Goal: Task Accomplishment & Management: Manage account settings

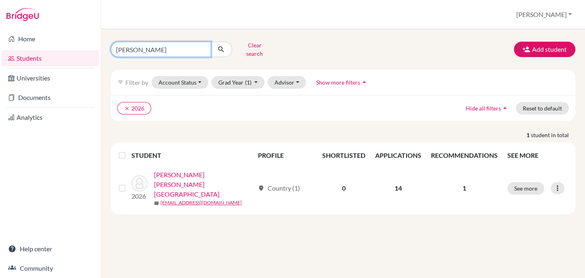
click at [201, 43] on input "robalino" at bounding box center [161, 49] width 100 height 15
click at [203, 46] on input "robalino" at bounding box center [161, 49] width 100 height 15
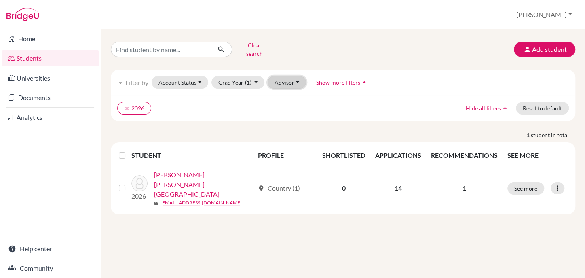
click at [287, 76] on button "Advisor" at bounding box center [287, 82] width 38 height 13
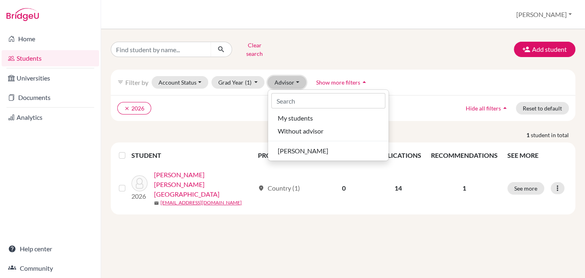
click at [287, 76] on button "Advisor" at bounding box center [287, 82] width 38 height 13
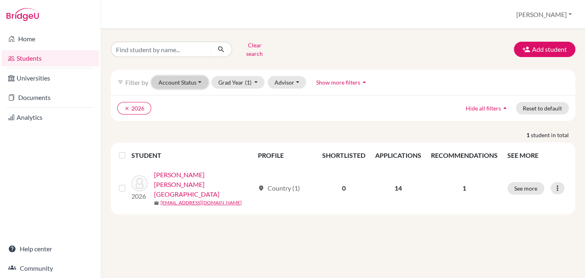
click at [178, 76] on button "Account Status" at bounding box center [180, 82] width 57 height 13
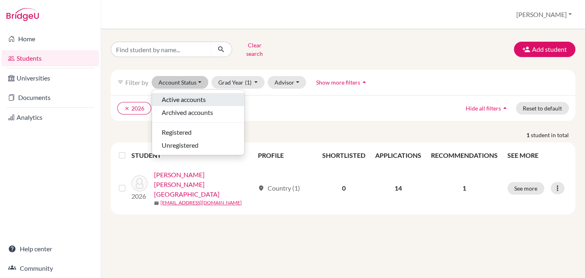
click at [182, 95] on span "Active accounts" at bounding box center [184, 100] width 44 height 10
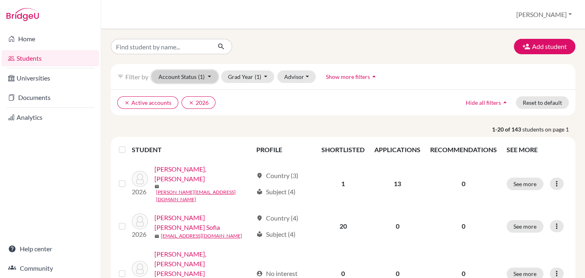
click at [183, 74] on button "Account Status (1)" at bounding box center [185, 76] width 66 height 13
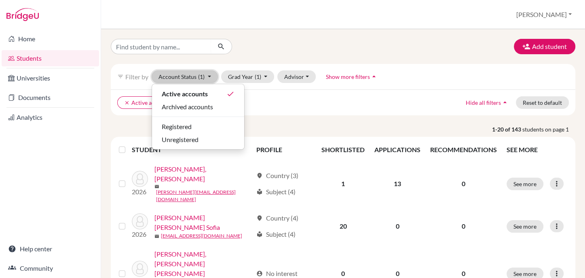
click at [202, 77] on span "(1)" at bounding box center [201, 76] width 6 height 7
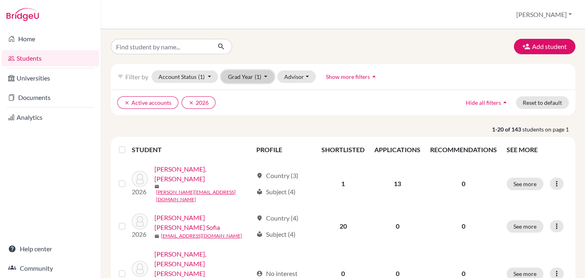
click at [248, 76] on button "Grad Year (1)" at bounding box center [247, 76] width 53 height 13
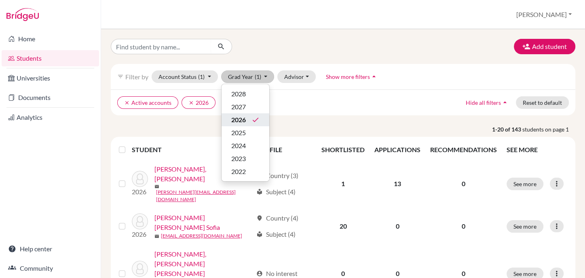
click at [247, 118] on div "2026 done" at bounding box center [245, 120] width 28 height 10
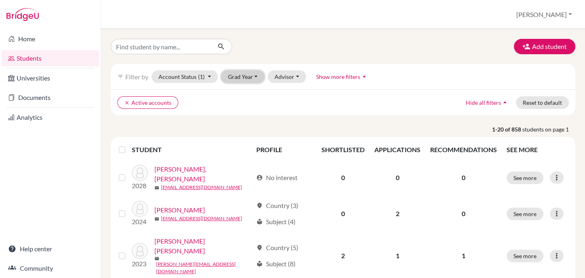
click at [230, 80] on button "Grad Year" at bounding box center [243, 76] width 44 height 13
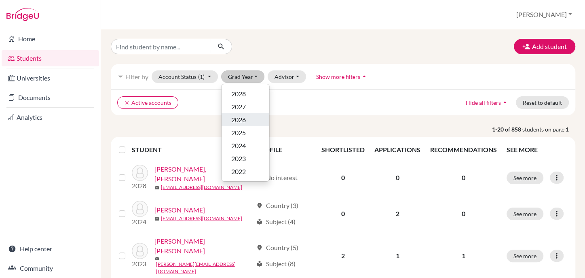
click at [245, 119] on span "2026" at bounding box center [238, 120] width 15 height 10
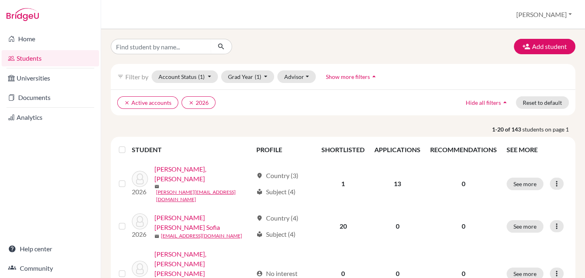
click at [342, 77] on span "Show more filters" at bounding box center [348, 76] width 44 height 7
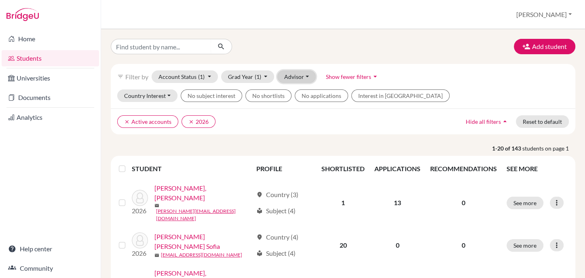
click at [300, 78] on button "Advisor" at bounding box center [297, 76] width 38 height 13
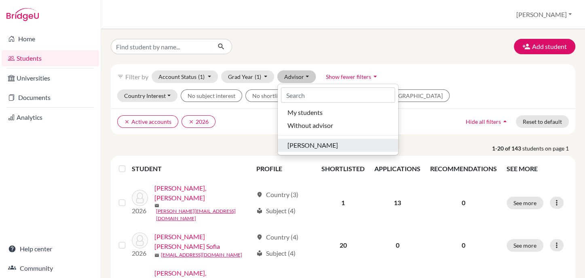
click at [307, 144] on span "[PERSON_NAME]" at bounding box center [313, 145] width 51 height 10
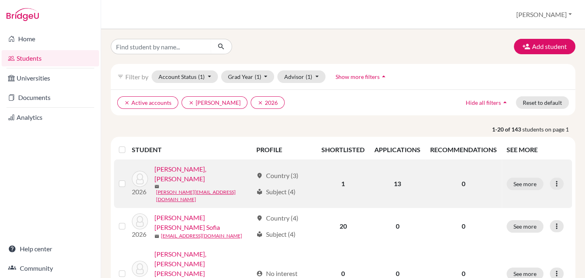
click at [223, 176] on link "[PERSON_NAME], [PERSON_NAME]" at bounding box center [204, 173] width 98 height 19
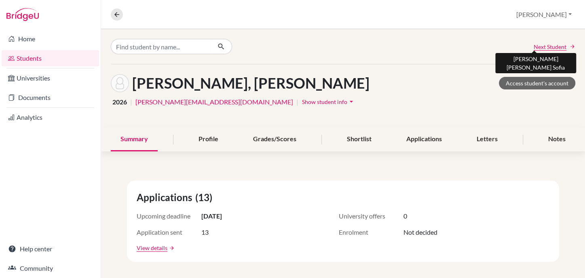
click at [536, 48] on span "Next Student" at bounding box center [550, 46] width 33 height 8
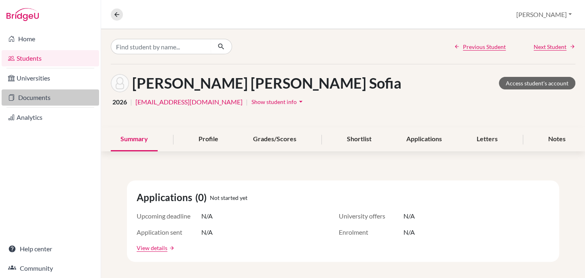
click at [34, 97] on link "Documents" at bounding box center [51, 97] width 98 height 16
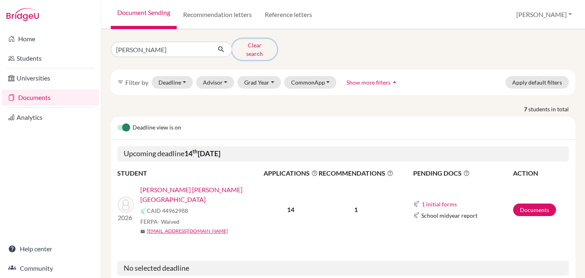
click at [254, 45] on button "Clear search" at bounding box center [254, 49] width 45 height 21
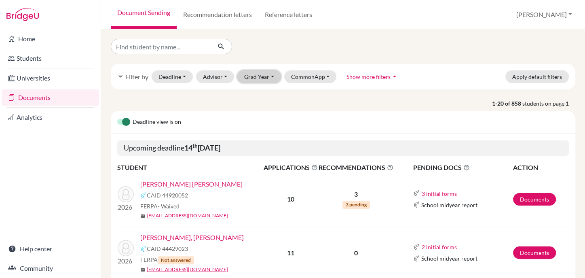
click at [258, 75] on button "Grad Year" at bounding box center [259, 76] width 44 height 13
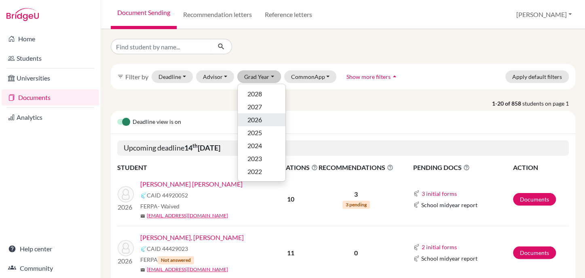
click at [259, 119] on span "2026" at bounding box center [255, 120] width 15 height 10
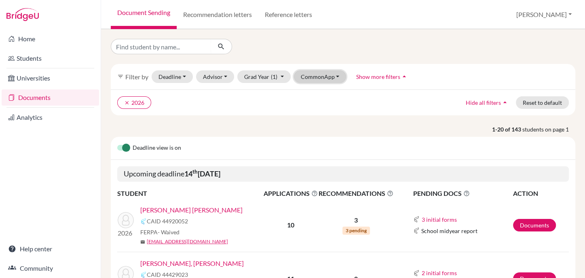
click at [328, 79] on button "CommonApp" at bounding box center [320, 76] width 53 height 13
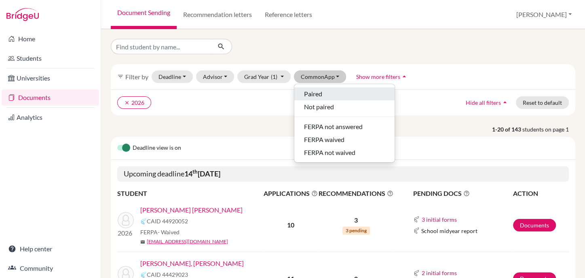
drag, startPoint x: 331, startPoint y: 93, endPoint x: 337, endPoint y: 91, distance: 6.5
click at [331, 94] on div "Paired" at bounding box center [344, 94] width 81 height 10
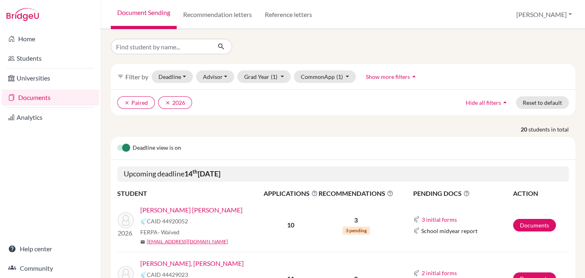
click at [172, 211] on link "[PERSON_NAME] [PERSON_NAME]" at bounding box center [191, 210] width 102 height 10
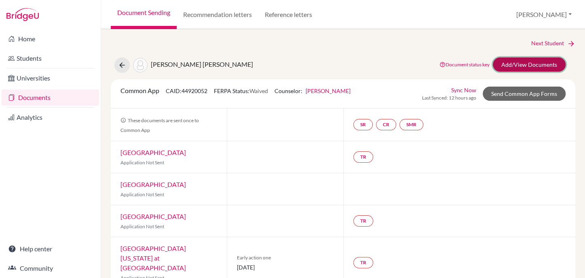
click at [529, 67] on link "Add/View Documents" at bounding box center [529, 64] width 73 height 14
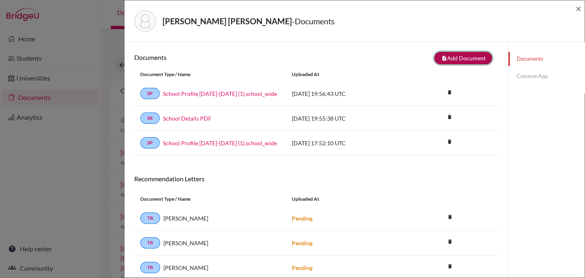
click at [458, 58] on button "note_add Add Document" at bounding box center [464, 58] width 58 height 13
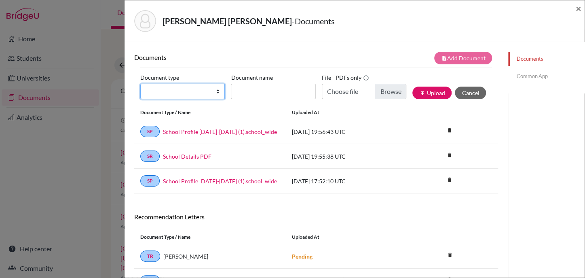
click at [155, 93] on select "Change explanation for Common App reports Counselor recommendation Internationa…" at bounding box center [182, 91] width 85 height 15
select select "2"
click at [140, 84] on select "Change explanation for Common App reports Counselor recommendation Internationa…" at bounding box center [182, 91] width 85 height 15
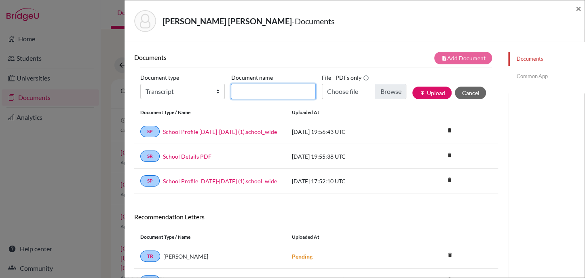
click at [256, 86] on input "Document name" at bounding box center [273, 91] width 85 height 15
type input "Initial Transcript"
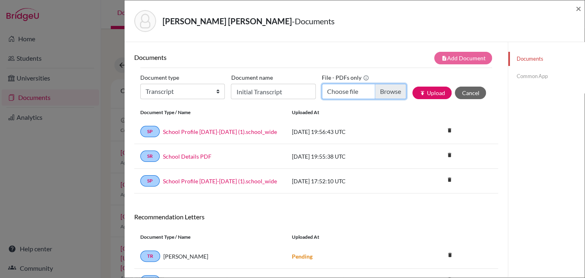
click at [384, 91] on input "Choose file" at bounding box center [364, 91] width 85 height 15
type input "C:\fakepath\Merizalde Lopez, Mia INITIAL Transcript.pdf"
click at [420, 93] on button "publish Upload" at bounding box center [432, 93] width 39 height 13
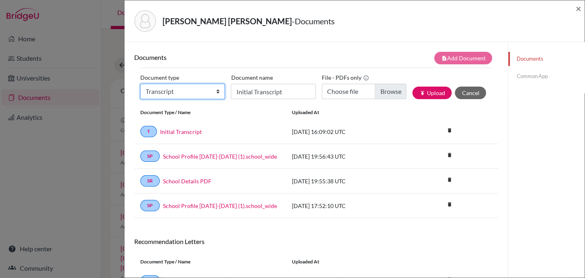
click at [147, 87] on select "Change explanation for Common App reports Counselor recommendation Internationa…" at bounding box center [182, 91] width 85 height 15
select select "5"
click at [140, 84] on select "Change explanation for Common App reports Counselor recommendation Internationa…" at bounding box center [182, 91] width 85 height 15
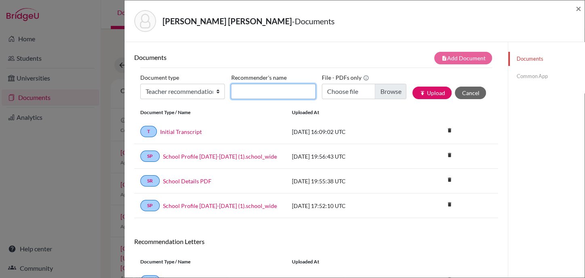
click at [261, 95] on input "Recommender's name" at bounding box center [273, 91] width 85 height 15
type input "Milagros Egas"
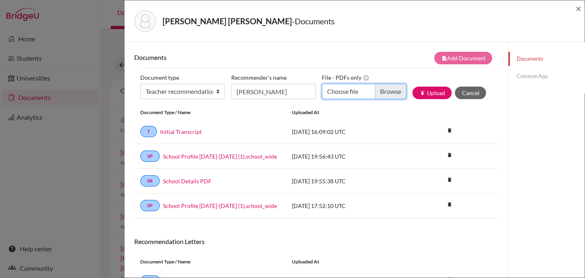
click at [384, 90] on input "Choose file" at bounding box center [364, 91] width 85 height 15
type input "C:\fakepath\Mia Merizalde LOR Mili Egas.pdf"
click at [431, 95] on button "publish Upload" at bounding box center [432, 93] width 39 height 13
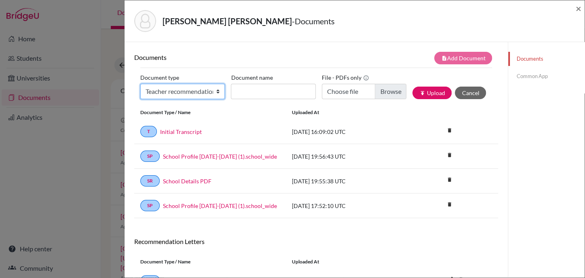
click at [165, 87] on select "Change explanation for Common App reports Counselor recommendation Internationa…" at bounding box center [182, 91] width 85 height 15
select select "5"
click at [140, 84] on select "Change explanation for Common App reports Counselor recommendation Internationa…" at bounding box center [182, 91] width 85 height 15
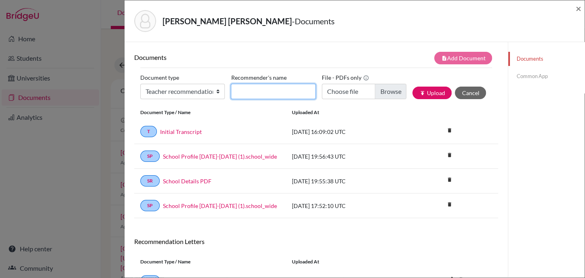
click at [253, 94] on input "Recommender's name" at bounding box center [273, 91] width 85 height 15
type input "Rodrigo Samaniego"
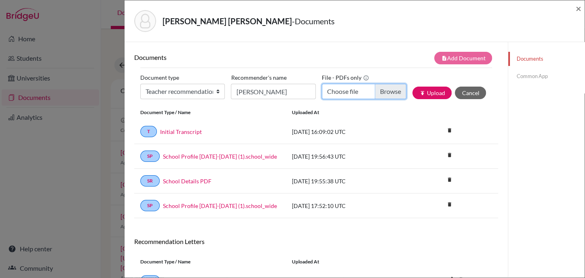
click at [385, 88] on input "Choose file" at bounding box center [364, 91] width 85 height 15
type input "C:\fakepath\Mia Merizalde LOR Rodrigo Samaniego.pdf"
click at [425, 95] on button "publish Upload" at bounding box center [432, 93] width 39 height 13
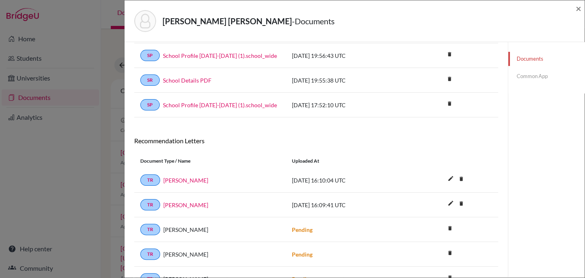
scroll to position [141, 0]
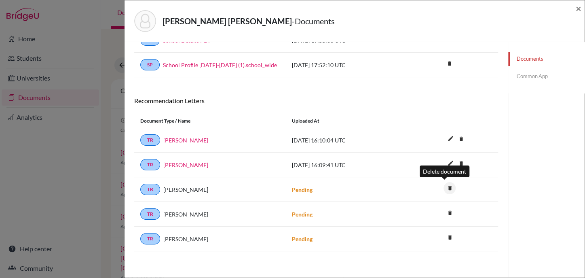
click at [444, 187] on icon "delete" at bounding box center [450, 188] width 12 height 12
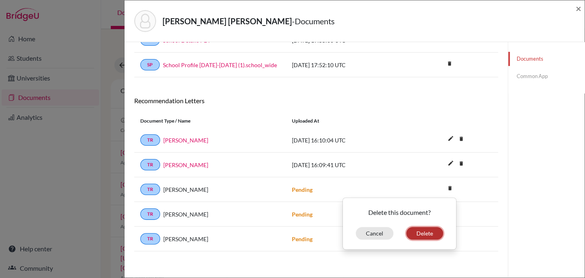
click at [412, 231] on button "Delete" at bounding box center [425, 233] width 37 height 13
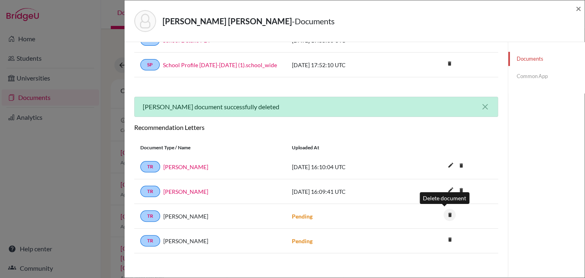
click at [444, 213] on icon "delete" at bounding box center [450, 215] width 12 height 12
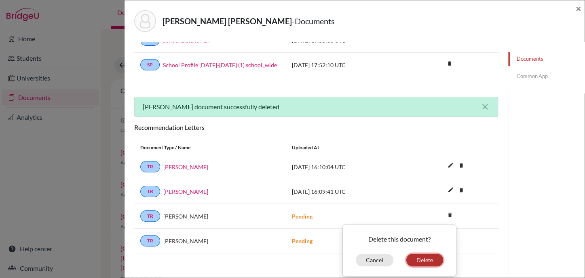
click at [419, 254] on button "Delete" at bounding box center [425, 260] width 37 height 13
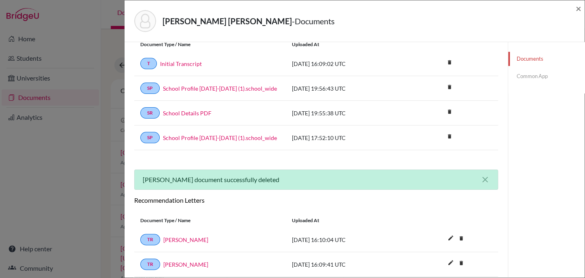
scroll to position [0, 0]
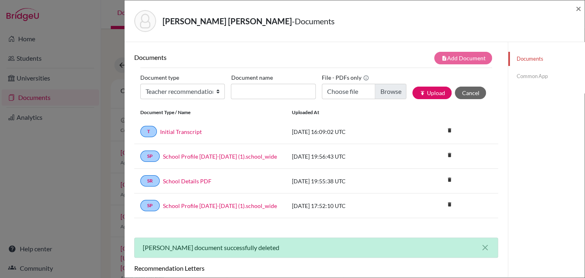
click at [515, 75] on link "Common App" at bounding box center [547, 76] width 76 height 14
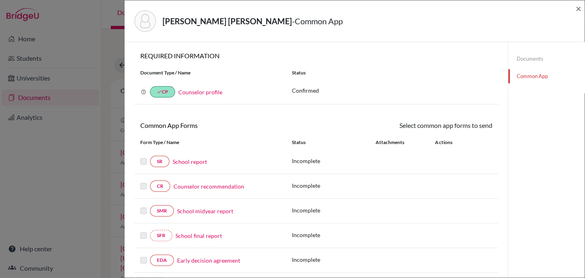
scroll to position [202, 0]
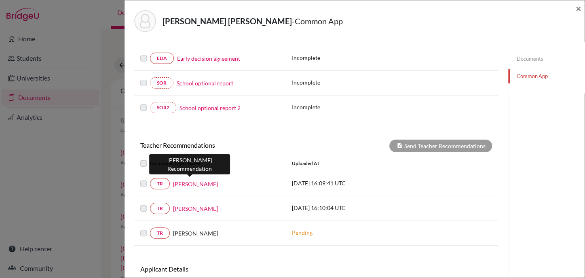
click at [194, 180] on link "Milagros Egas" at bounding box center [195, 184] width 45 height 8
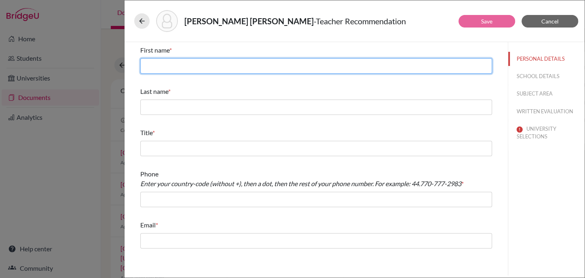
click at [194, 66] on input "text" at bounding box center [316, 65] width 352 height 15
type input "Milagros"
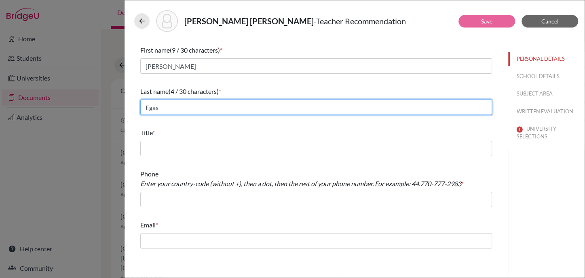
type input "Egas"
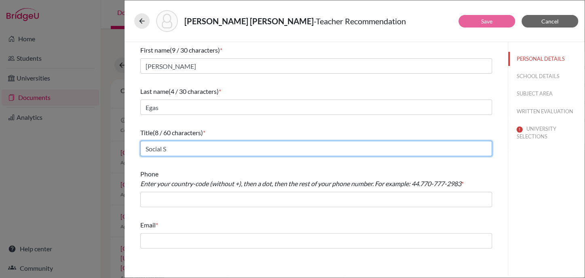
type input "Social Studies Teacher"
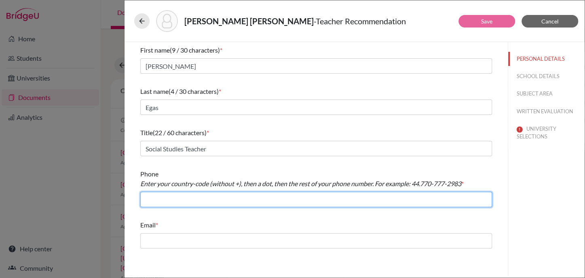
click at [206, 198] on input "text" at bounding box center [316, 199] width 352 height 15
type input "+59324008100"
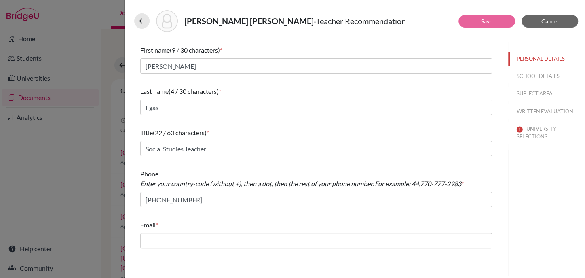
type input "pamela.larrea@menoruio.edu.ec"
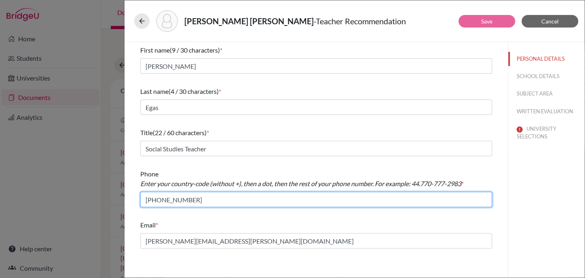
click at [160, 201] on input "+59324008100" at bounding box center [316, 199] width 352 height 15
type input "+593.24008100"
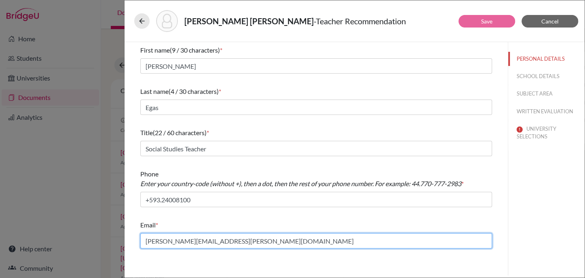
drag, startPoint x: 184, startPoint y: 243, endPoint x: 144, endPoint y: 234, distance: 40.5
click at [144, 234] on input "pamela.larrea@menoruio.edu.ec" at bounding box center [316, 240] width 352 height 15
type input "milagros.egas@menoruio.edu.ec"
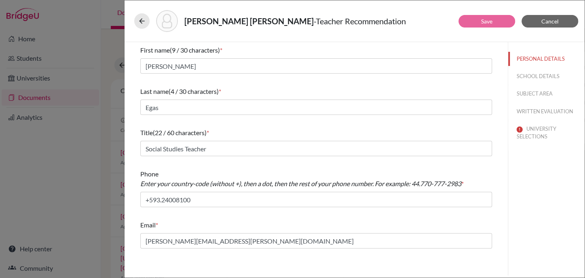
click at [543, 84] on div "PERSONAL DETAILS SCHOOL DETAILS SUBJECT AREA WRITTEN EVALUATION UNIVERSITY SELE…" at bounding box center [547, 96] width 76 height 108
click at [543, 76] on button "SCHOOL DETAILS" at bounding box center [547, 76] width 76 height 14
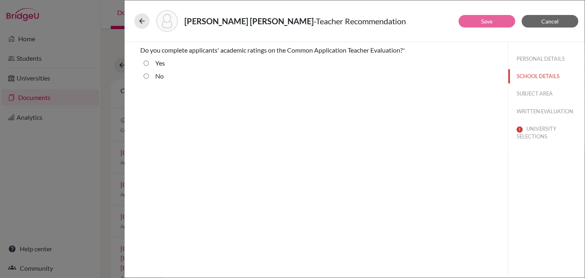
click at [163, 64] on label "Yes" at bounding box center [160, 63] width 10 height 10
click at [149, 64] on input "Yes" at bounding box center [146, 63] width 5 height 10
radio input "true"
click at [535, 90] on button "SUBJECT AREA" at bounding box center [547, 94] width 76 height 14
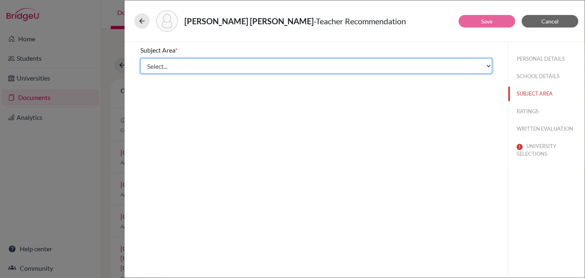
click at [166, 68] on select "Select... Math English Science World Language Social Studies Other Computer Sci…" at bounding box center [316, 65] width 352 height 15
select select "4"
click at [140, 58] on select "Select... Math English Science World Language Social Studies Other Computer Sci…" at bounding box center [316, 65] width 352 height 15
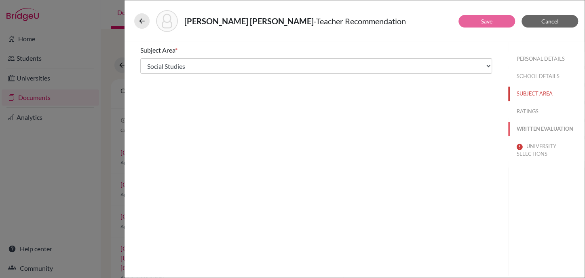
click at [541, 130] on button "WRITTEN EVALUATION" at bounding box center [547, 129] width 76 height 14
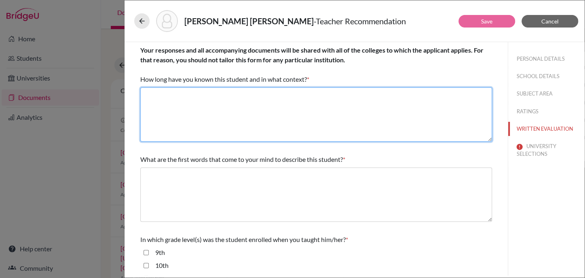
click at [229, 98] on textarea at bounding box center [316, 114] width 352 height 54
paste textarea "1 year as her teacher"
type textarea "1 year as her teacher"
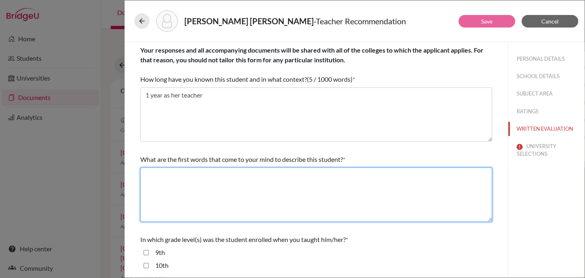
click at [239, 184] on textarea at bounding box center [316, 194] width 352 height 54
paste textarea "Smart, Kind, Intellectual"
type textarea "Smart, Kind, Intellectual"
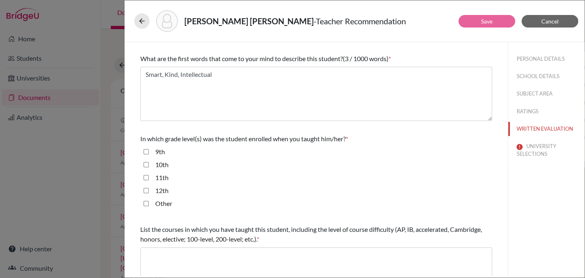
scroll to position [152, 0]
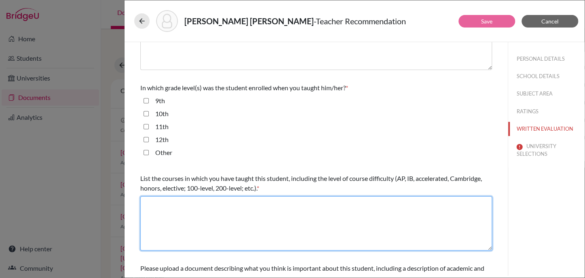
click at [247, 210] on textarea at bounding box center [316, 223] width 352 height 54
paste textarea "AP Seminar and AP Research"
type textarea "AP Seminar and AP Research"
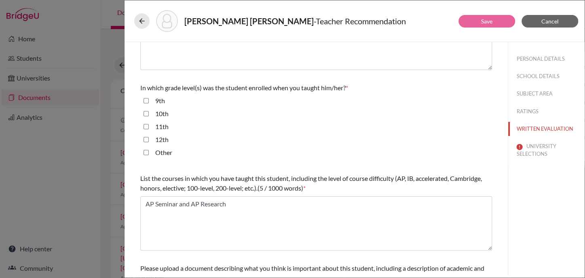
click at [145, 126] on input "11th" at bounding box center [146, 127] width 5 height 10
checkbox input "true"
click at [147, 138] on input "12th" at bounding box center [146, 140] width 5 height 10
checkbox input "true"
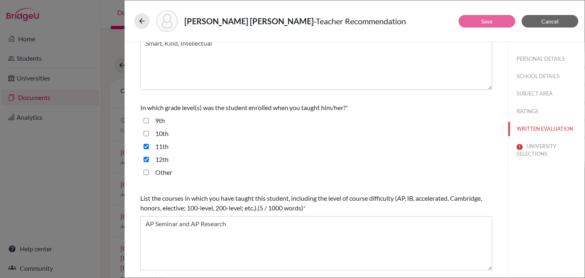
scroll to position [0, 0]
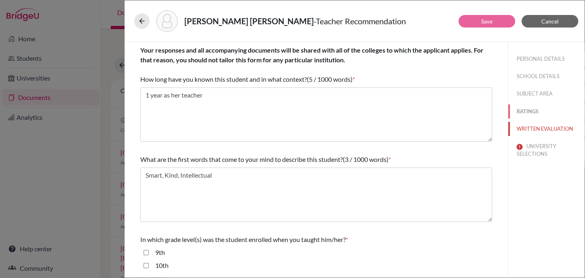
click at [528, 111] on button "RATINGS" at bounding box center [547, 111] width 76 height 14
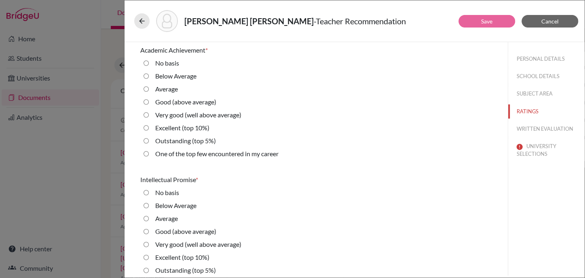
drag, startPoint x: 168, startPoint y: 112, endPoint x: 175, endPoint y: 123, distance: 12.9
click at [167, 112] on label "Very good (well above average)" at bounding box center [198, 115] width 86 height 10
click at [149, 112] on average\) "Very good (well above average)" at bounding box center [146, 115] width 5 height 10
radio average\) "true"
click at [166, 246] on label "Very good (well above average)" at bounding box center [198, 245] width 86 height 10
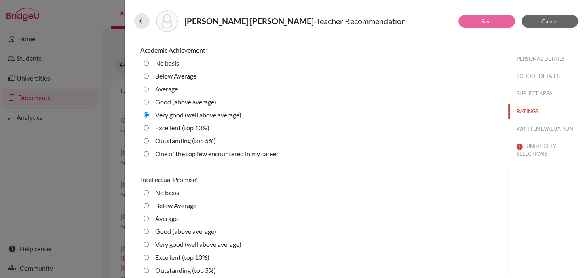
click at [149, 246] on average\) "Very good (well above average)" at bounding box center [146, 245] width 5 height 10
radio average\) "true"
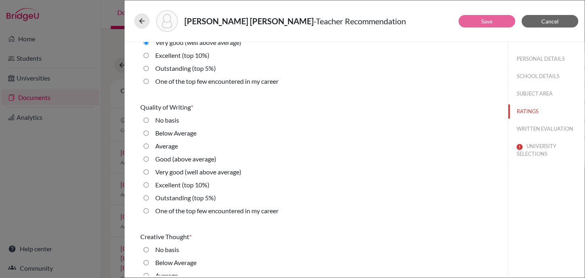
scroll to position [253, 0]
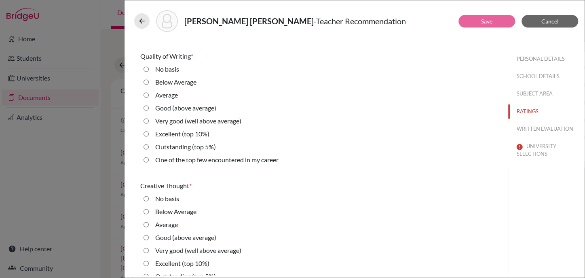
drag, startPoint x: 153, startPoint y: 123, endPoint x: 152, endPoint y: 113, distance: 9.4
click at [172, 121] on label "Very good (well above average)" at bounding box center [198, 121] width 86 height 10
click at [149, 121] on average\) "Very good (well above average)" at bounding box center [146, 121] width 5 height 10
radio average\) "true"
click at [169, 235] on label "Good (above average)" at bounding box center [185, 238] width 61 height 10
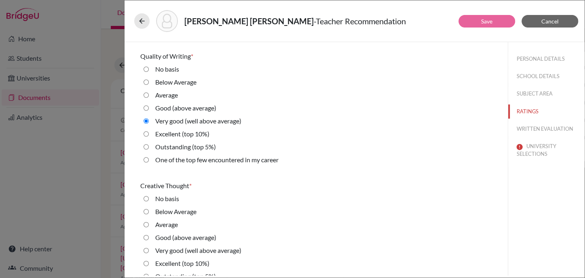
click at [149, 235] on average\) "Good (above average)" at bounding box center [146, 238] width 5 height 10
radio average\) "true"
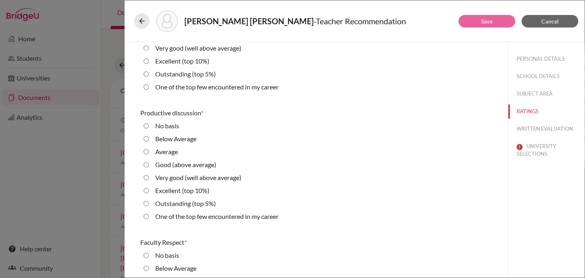
scroll to position [506, 0]
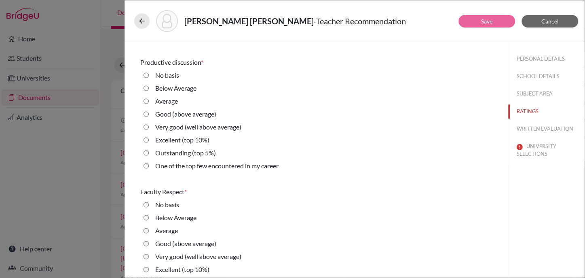
click at [188, 127] on label "Very good (well above average)" at bounding box center [198, 127] width 86 height 10
click at [149, 127] on average\) "Very good (well above average)" at bounding box center [146, 127] width 5 height 10
radio average\) "true"
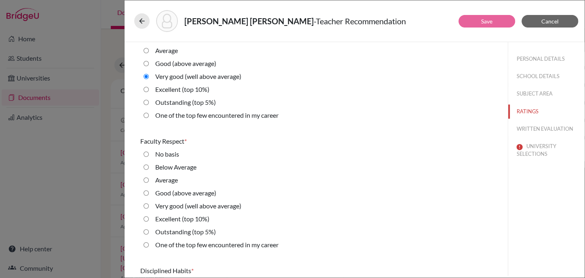
scroll to position [657, 0]
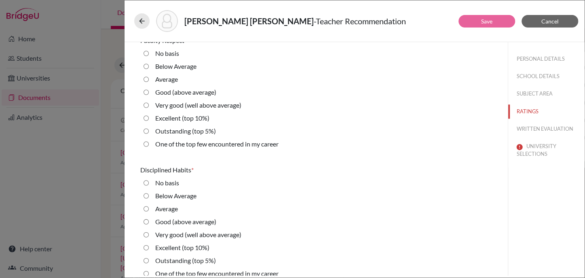
click at [176, 117] on label "Excellent (top 10%)" at bounding box center [182, 118] width 54 height 10
click at [149, 117] on 10\%\) "Excellent (top 10%)" at bounding box center [146, 118] width 5 height 10
radio 10\%\) "true"
click at [176, 244] on label "Excellent (top 10%)" at bounding box center [182, 248] width 54 height 10
click at [149, 244] on 10\%\) "Excellent (top 10%)" at bounding box center [146, 248] width 5 height 10
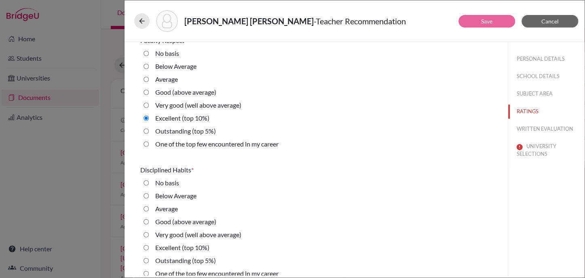
radio 10\%\) "true"
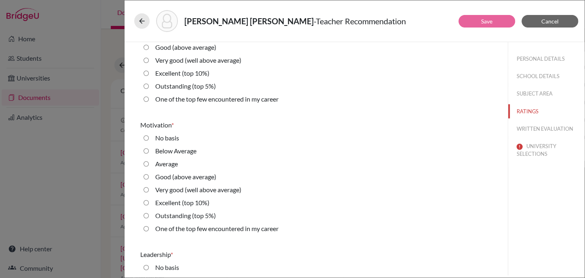
scroll to position [910, 0]
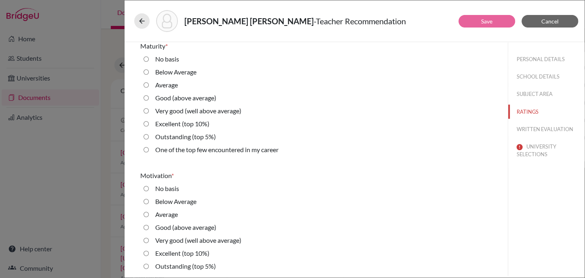
click at [192, 117] on div "Very good (well above average)" at bounding box center [195, 112] width 93 height 13
click at [198, 112] on label "Very good (well above average)" at bounding box center [198, 111] width 86 height 10
click at [149, 112] on average\) "Very good (well above average)" at bounding box center [146, 111] width 5 height 10
radio average\) "true"
click at [179, 238] on label "Very good (well above average)" at bounding box center [198, 240] width 86 height 10
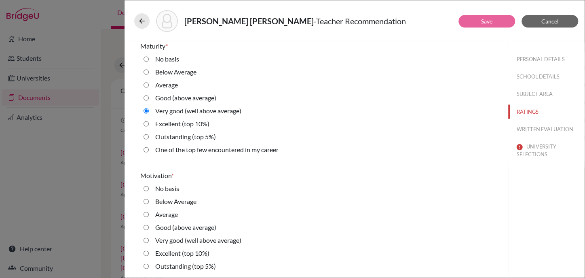
click at [149, 238] on average\) "Very good (well above average)" at bounding box center [146, 240] width 5 height 10
radio average\) "true"
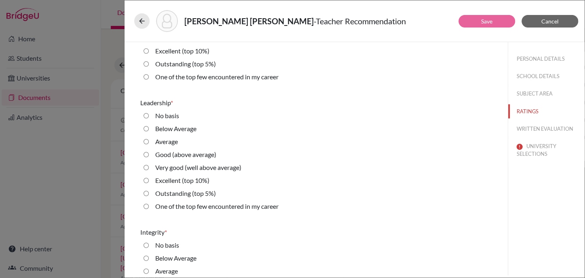
scroll to position [1163, 0]
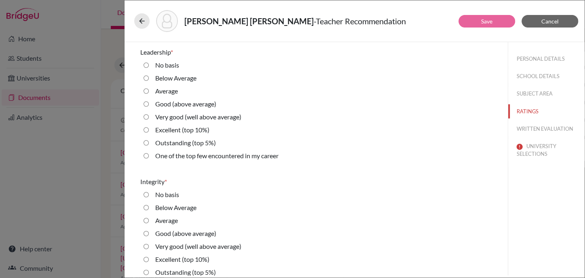
click at [176, 104] on label "Good (above average)" at bounding box center [185, 104] width 61 height 10
click at [149, 104] on average\) "Good (above average)" at bounding box center [146, 104] width 5 height 10
radio average\) "true"
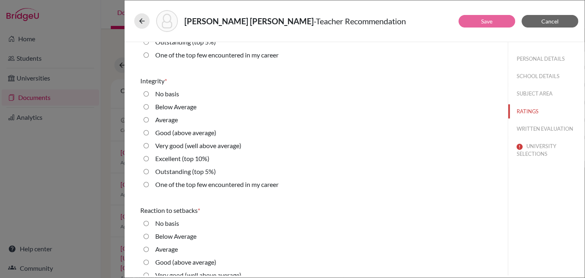
scroll to position [1314, 0]
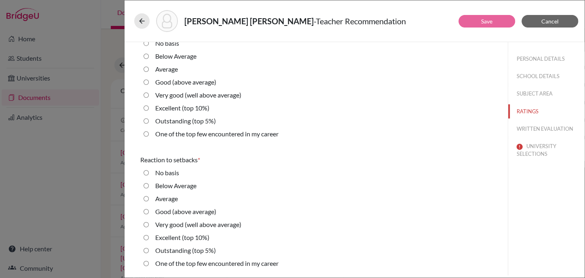
click at [189, 96] on label "Very good (well above average)" at bounding box center [198, 95] width 86 height 10
click at [149, 96] on average\) "Very good (well above average)" at bounding box center [146, 95] width 5 height 10
radio average\) "true"
click at [189, 223] on label "Very good (well above average)" at bounding box center [198, 225] width 86 height 10
click at [149, 223] on average\) "Very good (well above average)" at bounding box center [146, 225] width 5 height 10
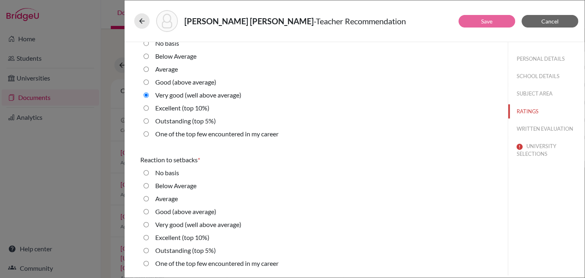
radio average\) "true"
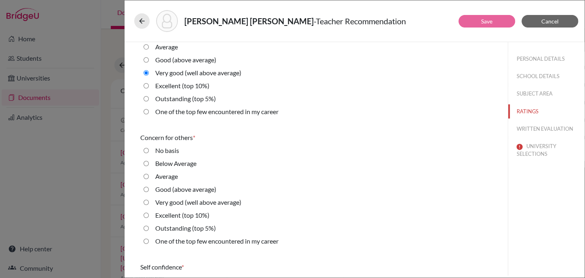
scroll to position [1567, 0]
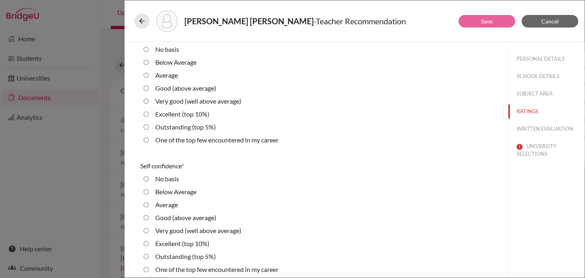
click at [173, 99] on label "Very good (well above average)" at bounding box center [198, 101] width 86 height 10
click at [149, 99] on average\) "Very good (well above average)" at bounding box center [146, 101] width 5 height 10
radio average\) "true"
click at [206, 227] on label "Very good (well above average)" at bounding box center [198, 231] width 86 height 10
click at [149, 227] on average\) "Very good (well above average)" at bounding box center [146, 231] width 5 height 10
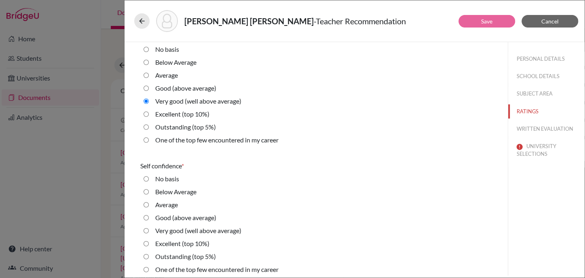
radio average\) "true"
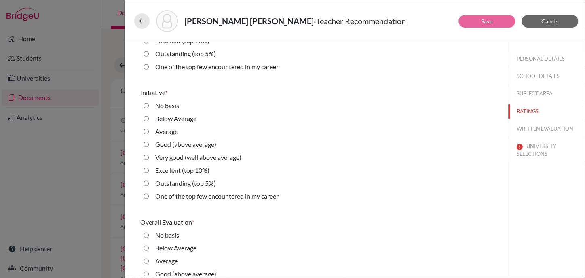
scroll to position [1831, 0]
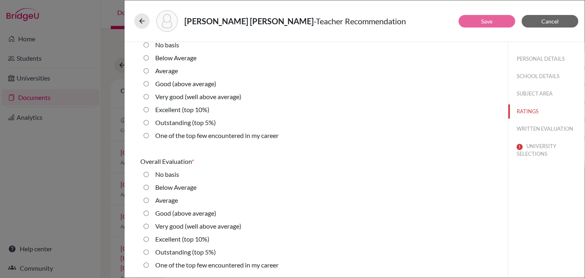
click at [172, 95] on label "Very good (well above average)" at bounding box center [198, 97] width 86 height 10
click at [149, 95] on average\) "Very good (well above average)" at bounding box center [146, 97] width 5 height 10
radio average\) "true"
click at [169, 225] on label "Very good (well above average)" at bounding box center [198, 226] width 86 height 10
click at [149, 225] on average\) "Very good (well above average)" at bounding box center [146, 226] width 5 height 10
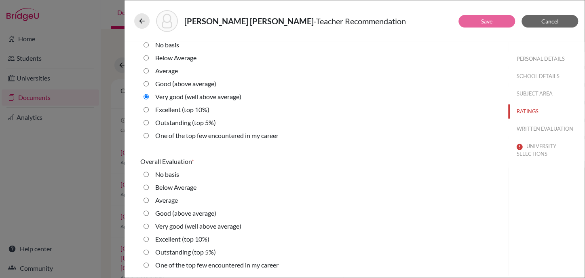
radio average\) "true"
click at [528, 148] on button "UNIVERSITY SELECTIONS" at bounding box center [547, 150] width 76 height 22
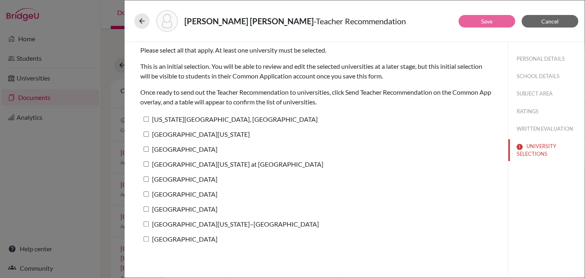
click at [146, 118] on input "Pennsylvania State University, University Park" at bounding box center [146, 119] width 5 height 5
checkbox input "true"
click at [483, 20] on link "Save" at bounding box center [486, 21] width 11 height 7
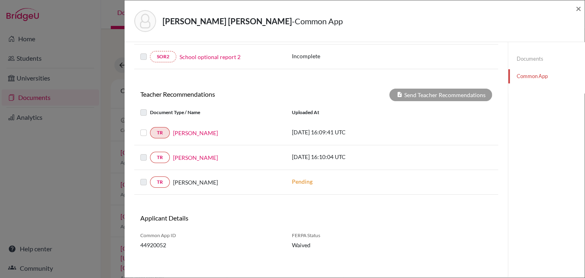
scroll to position [253, 0]
click at [552, 182] on div "Documents Common App" at bounding box center [546, 35] width 77 height 492
click at [578, 4] on span "×" at bounding box center [579, 8] width 6 height 12
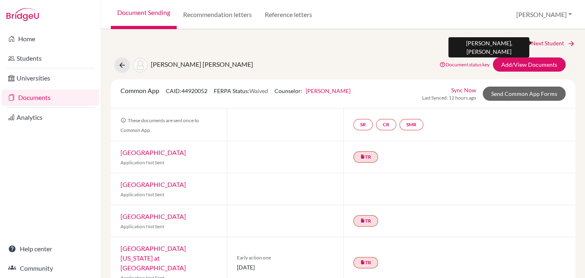
click at [541, 43] on link "Next Student" at bounding box center [554, 43] width 44 height 9
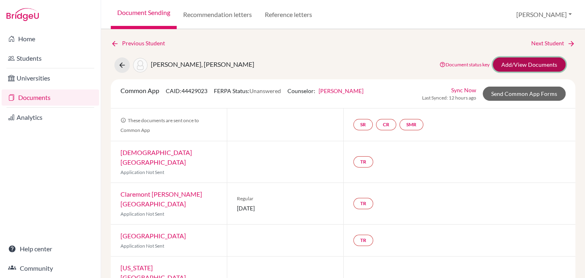
click at [532, 61] on link "Add/View Documents" at bounding box center [529, 64] width 73 height 14
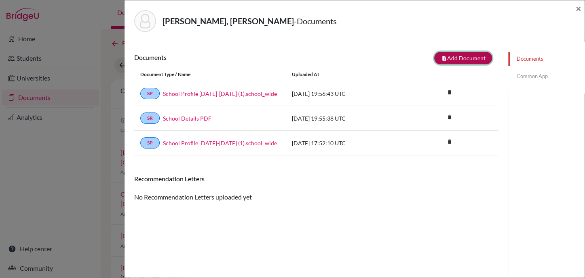
click at [447, 58] on button "note_add Add Document" at bounding box center [464, 58] width 58 height 13
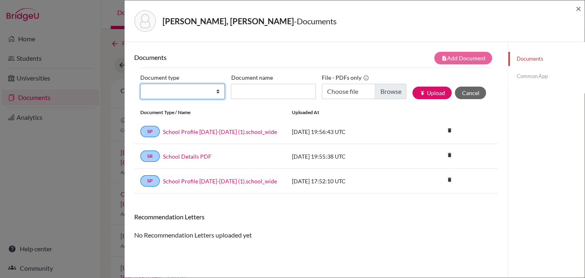
click at [168, 91] on select "Change explanation for Common App reports Counselor recommendation Internationa…" at bounding box center [182, 91] width 85 height 15
select select "2"
click at [140, 84] on select "Change explanation for Common App reports Counselor recommendation Internationa…" at bounding box center [182, 91] width 85 height 15
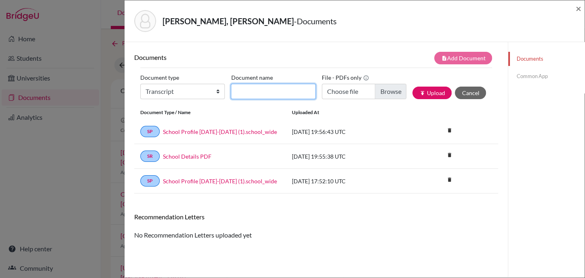
click at [249, 88] on input "Document name" at bounding box center [273, 91] width 85 height 15
type input "Initial Transcript"
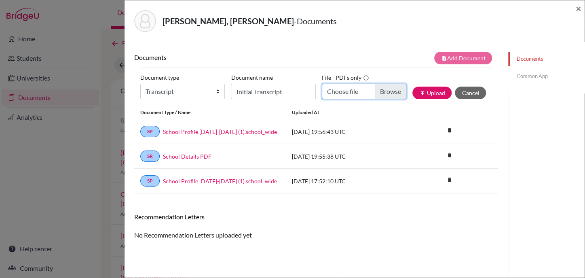
click at [379, 94] on input "Choose file" at bounding box center [364, 91] width 85 height 15
type input "C:\fakepath\Reyes Vazquez, Xaviera INITIAL Transcript.pdf"
click at [415, 88] on button "publish Upload" at bounding box center [432, 93] width 39 height 13
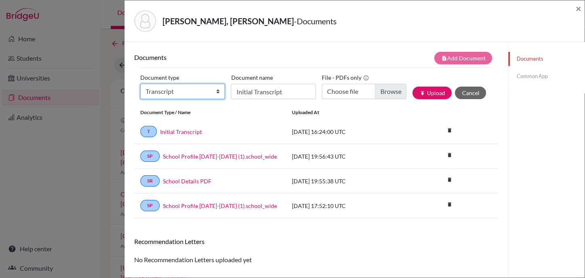
click at [186, 93] on select "Change explanation for Common App reports Counselor recommendation Internationa…" at bounding box center [182, 91] width 85 height 15
select select "5"
click at [140, 84] on select "Change explanation for Common App reports Counselor recommendation Internationa…" at bounding box center [182, 91] width 85 height 15
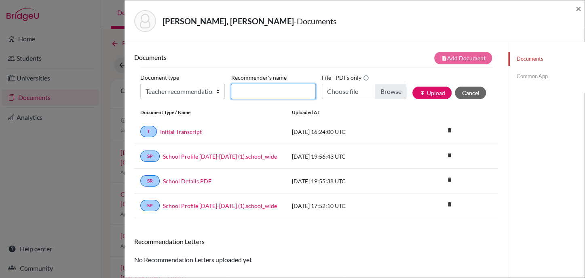
click at [249, 94] on input "Recommender's name" at bounding box center [273, 91] width 85 height 15
type input "Cassandra Feith"
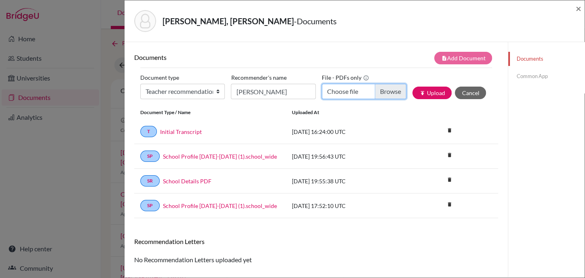
click at [384, 89] on input "Choose file" at bounding box center [364, 91] width 85 height 15
type input "C:\fakepath\Xaviera Reyes LOR Cassie Faith.pdf"
click at [420, 92] on icon "publish" at bounding box center [423, 93] width 6 height 6
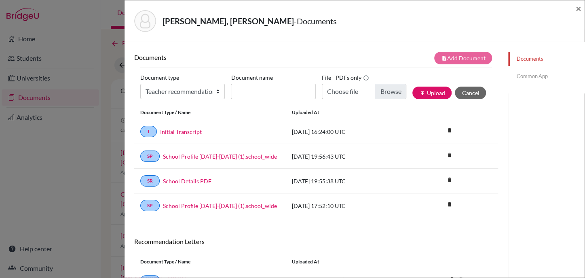
scroll to position [43, 0]
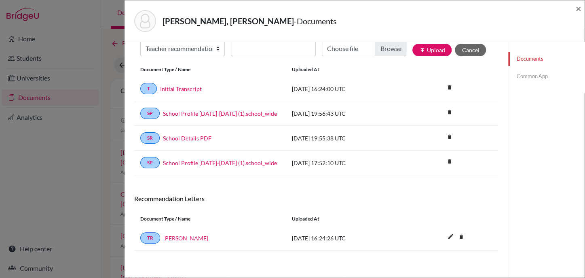
click at [524, 74] on link "Common App" at bounding box center [547, 76] width 76 height 14
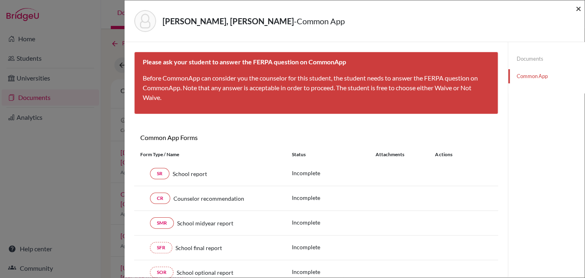
click at [579, 8] on span "×" at bounding box center [579, 8] width 6 height 12
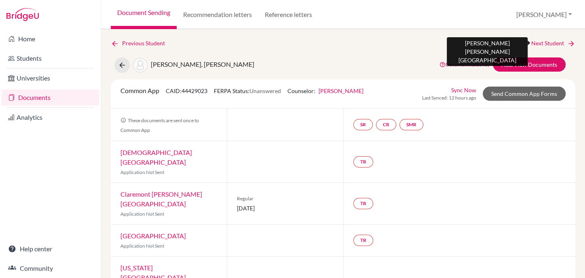
click at [538, 45] on link "Next Student" at bounding box center [554, 43] width 44 height 9
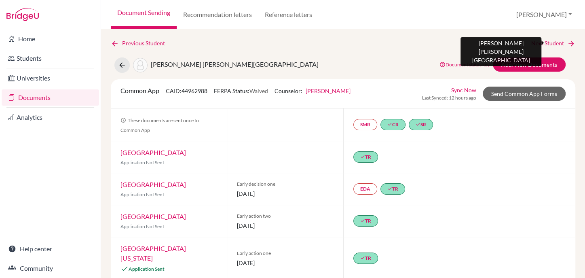
click at [542, 43] on link "Next Student" at bounding box center [554, 43] width 44 height 9
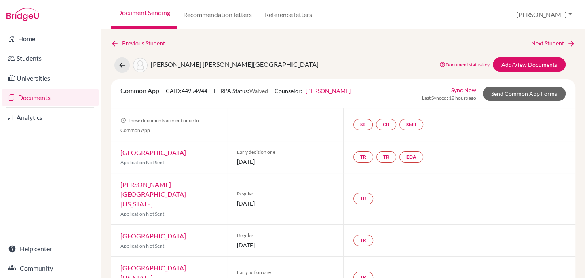
click at [43, 98] on link "Documents" at bounding box center [51, 97] width 98 height 16
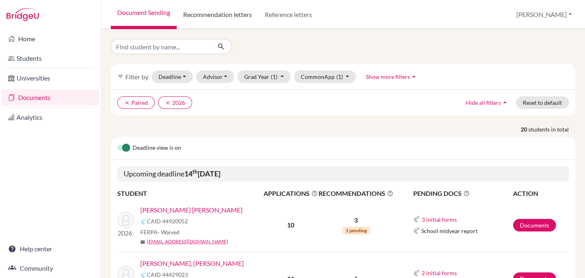
click at [214, 13] on link "Recommendation letters" at bounding box center [218, 14] width 82 height 29
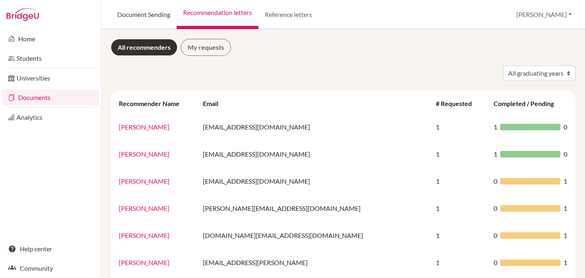
click at [130, 12] on link "Document Sending" at bounding box center [144, 14] width 66 height 29
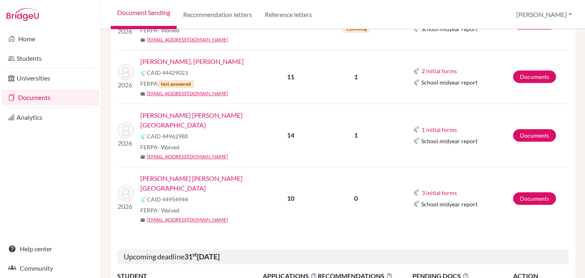
scroll to position [152, 0]
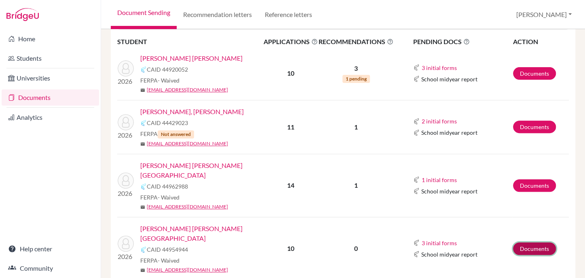
click at [526, 242] on link "Documents" at bounding box center [534, 248] width 43 height 13
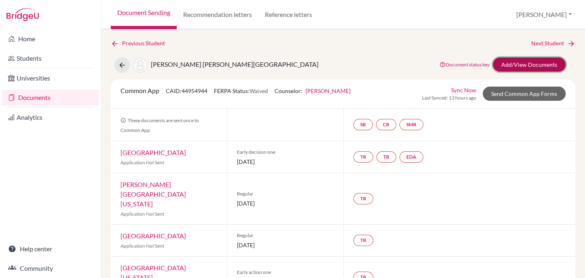
click at [517, 64] on link "Add/View Documents" at bounding box center [529, 64] width 73 height 14
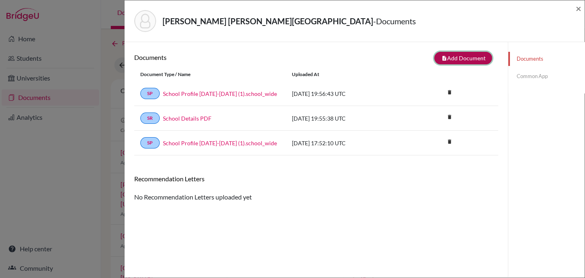
click at [484, 55] on button "note_add Add Document" at bounding box center [464, 58] width 58 height 13
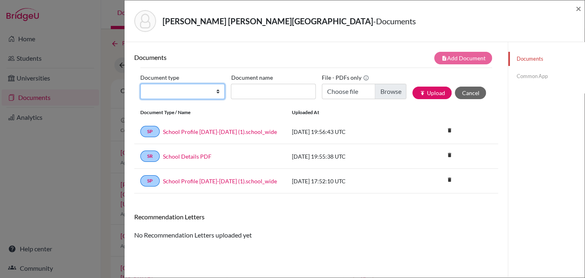
click at [178, 85] on select "Change explanation for Common App reports Counselor recommendation Internationa…" at bounding box center [182, 91] width 85 height 15
select select "2"
click at [140, 84] on select "Change explanation for Common App reports Counselor recommendation Internationa…" at bounding box center [182, 91] width 85 height 15
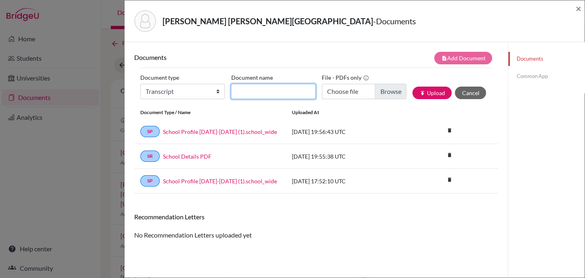
click at [253, 98] on input "Document name" at bounding box center [273, 91] width 85 height 15
type input "Initial Transcript"
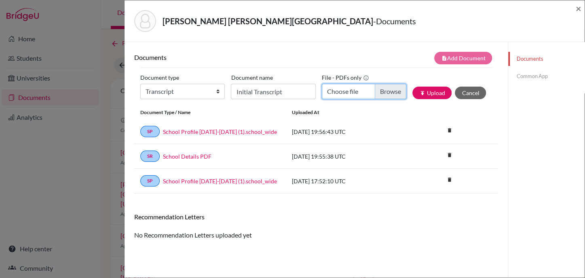
click at [392, 90] on input "Choose file" at bounding box center [364, 91] width 85 height 15
type input "C:\fakepath\Vega Correa, Sofia INITIAL Transcript.pdf"
click at [437, 98] on button "publish Upload" at bounding box center [432, 93] width 39 height 13
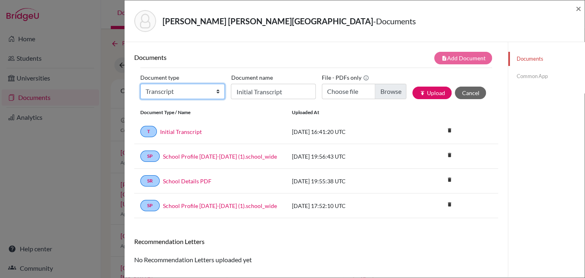
click at [197, 90] on select "Change explanation for Common App reports Counselor recommendation Internationa…" at bounding box center [182, 91] width 85 height 15
select select "5"
click at [140, 84] on select "Change explanation for Common App reports Counselor recommendation Internationa…" at bounding box center [182, 91] width 85 height 15
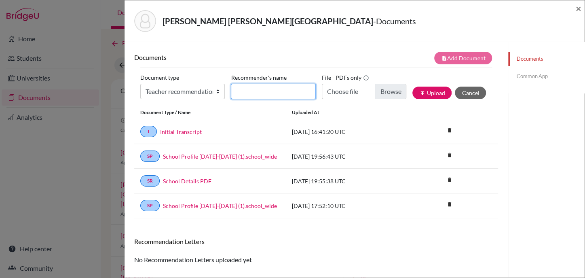
click at [289, 90] on input "Recommender's name" at bounding box center [273, 91] width 85 height 15
type input "Cassandra Feith"
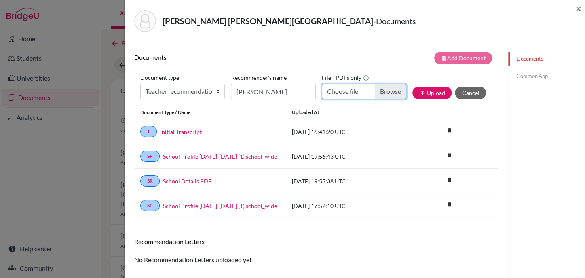
click at [386, 92] on input "Choose file" at bounding box center [364, 91] width 85 height 15
type input "C:\fakepath\Sofia Vega LOR Cassie Faith.pdf"
click at [419, 96] on button "publish Upload" at bounding box center [432, 93] width 39 height 13
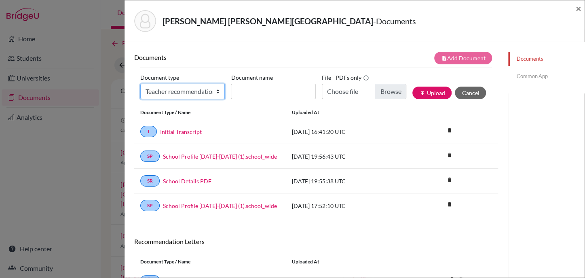
click at [187, 93] on select "Change explanation for Common App reports Counselor recommendation Internationa…" at bounding box center [182, 91] width 85 height 15
select select "5"
click at [140, 84] on select "Change explanation for Common App reports Counselor recommendation Internationa…" at bounding box center [182, 91] width 85 height 15
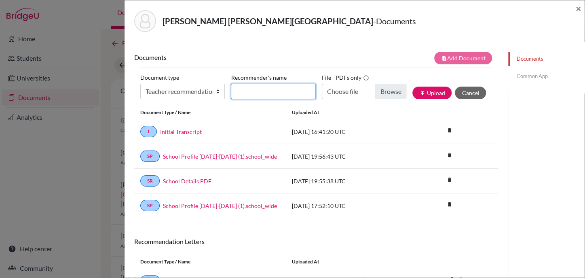
click at [278, 91] on input "Recommender's name" at bounding box center [273, 91] width 85 height 15
type input "Milagros Egas"
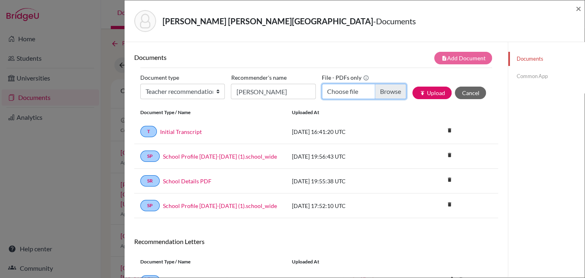
click at [389, 90] on input "Choose file" at bounding box center [364, 91] width 85 height 15
type input "C:\fakepath\Sofía Vega LOR Mili Egas.pdf"
click at [437, 89] on button "publish Upload" at bounding box center [432, 93] width 39 height 13
click at [527, 70] on link "Common App" at bounding box center [547, 76] width 76 height 14
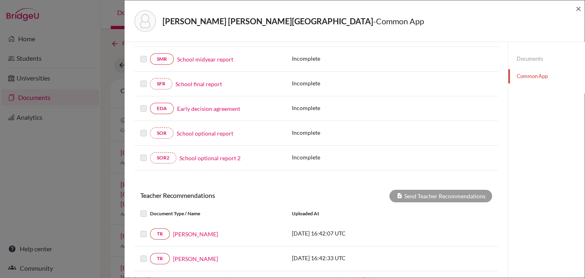
scroll to position [229, 0]
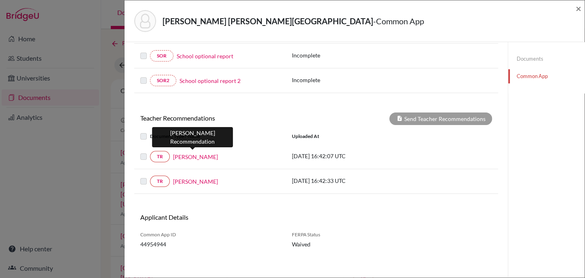
click at [188, 153] on link "Cassandra Feith" at bounding box center [195, 157] width 45 height 8
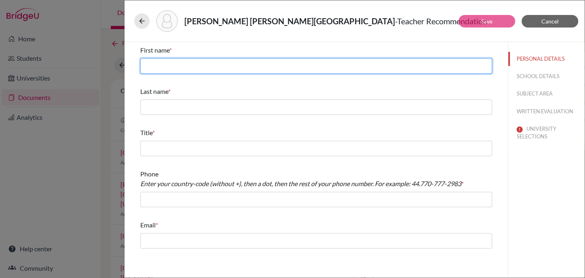
click at [220, 66] on input "text" at bounding box center [316, 65] width 352 height 15
click at [181, 71] on input "text" at bounding box center [316, 65] width 352 height 15
type input "Cassandra"
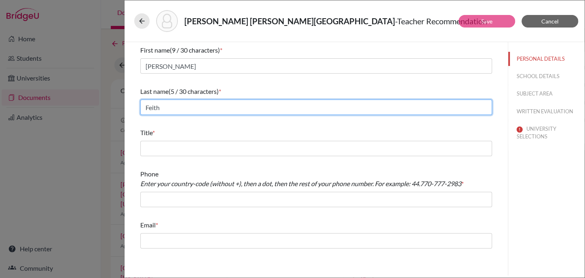
type input "Feith"
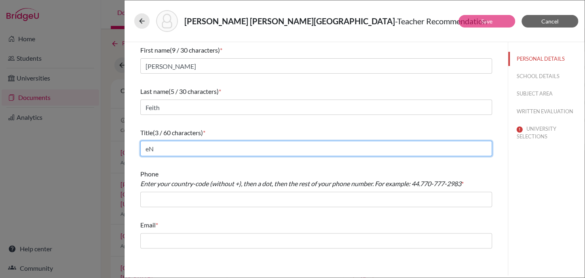
type input "e"
type input "ENGLISH TEACHER"
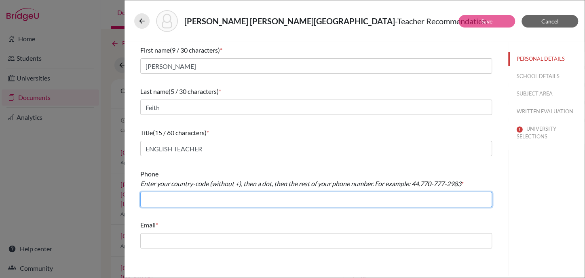
click at [160, 205] on input "text" at bounding box center [316, 199] width 352 height 15
type input "+59324008100"
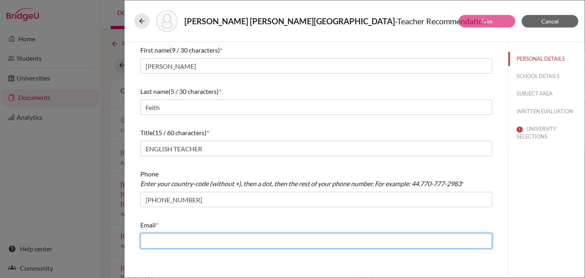
type input "pamela.larrea@menoruio.edu.ec"
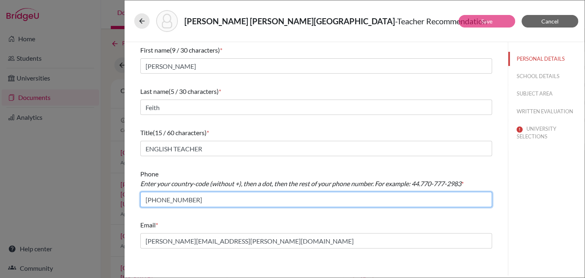
click at [161, 203] on input "+59324008100" at bounding box center [316, 199] width 352 height 15
type input "+593.24008100"
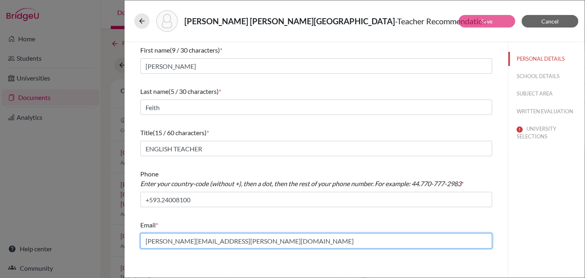
drag, startPoint x: 184, startPoint y: 240, endPoint x: 143, endPoint y: 240, distance: 40.9
click at [143, 240] on input "pamela.larrea@menoruio.edu.ec" at bounding box center [316, 240] width 352 height 15
click at [182, 243] on input "pamela.larrea@menoruio.edu.ec" at bounding box center [316, 240] width 352 height 15
drag, startPoint x: 182, startPoint y: 242, endPoint x: 124, endPoint y: 241, distance: 58.3
click at [125, 241] on div "First name (9 / 30 characters) * Cassandra Last name (5 / 30 characters) * Feit…" at bounding box center [317, 158] width 384 height 233
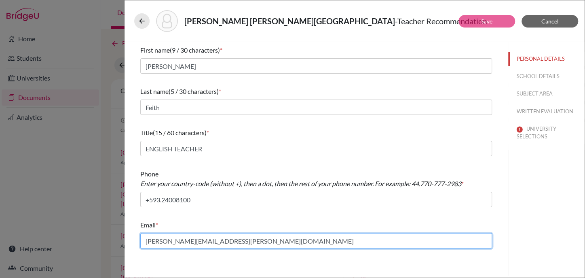
type input "cassandra.feith@menoruio.edu.ec"
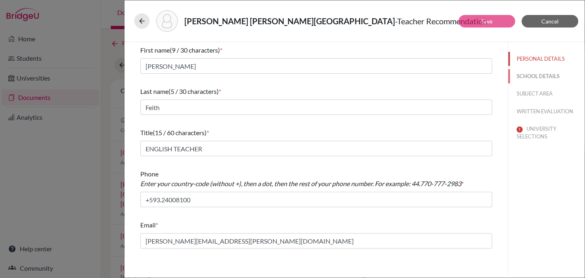
click at [541, 76] on button "SCHOOL DETAILS" at bounding box center [547, 76] width 76 height 14
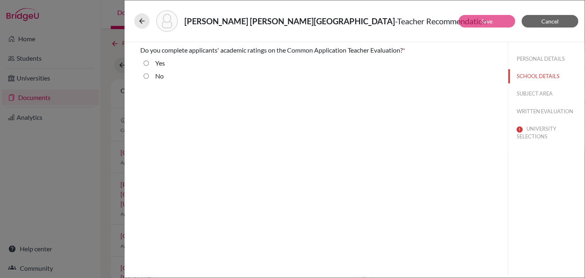
click at [157, 60] on label "Yes" at bounding box center [160, 63] width 10 height 10
click at [149, 60] on input "Yes" at bounding box center [146, 63] width 5 height 10
radio input "true"
drag, startPoint x: 524, startPoint y: 95, endPoint x: 514, endPoint y: 94, distance: 10.6
click at [525, 95] on button "SUBJECT AREA" at bounding box center [547, 94] width 76 height 14
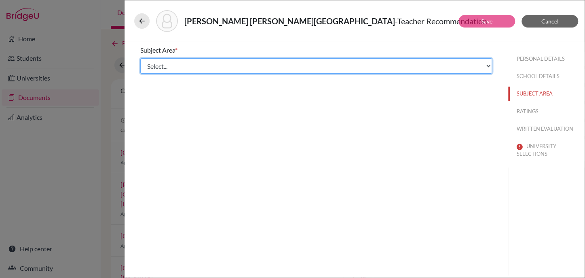
click at [156, 66] on select "Select... Math English Science World Language Social Studies Other Computer Sci…" at bounding box center [316, 65] width 352 height 15
select select "1"
click at [140, 58] on select "Select... Math English Science World Language Social Studies Other Computer Sci…" at bounding box center [316, 65] width 352 height 15
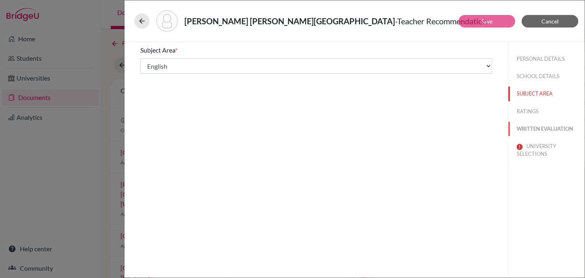
click at [556, 129] on button "WRITTEN EVALUATION" at bounding box center [547, 129] width 76 height 14
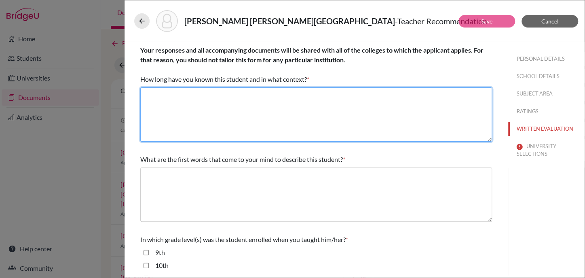
click at [206, 119] on textarea at bounding box center [316, 114] width 352 height 54
paste textarea "1 year - 11th grade AP Language & Composition teacher"
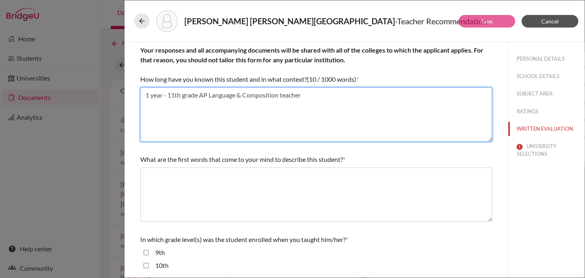
type textarea "1 year - 11th grade AP Language & Composition teacher"
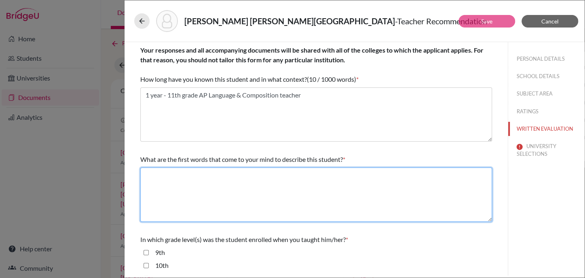
click at [362, 178] on textarea at bounding box center [316, 194] width 352 height 54
paste textarea "intelligent, curious, insightful"
type textarea "intelligent, curious, insightful"
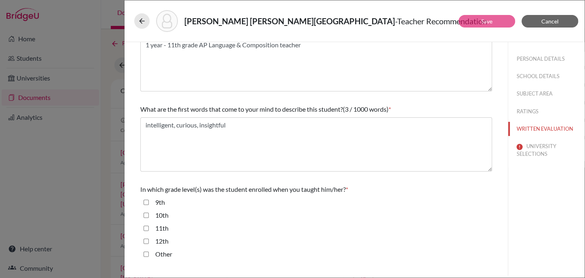
scroll to position [101, 0]
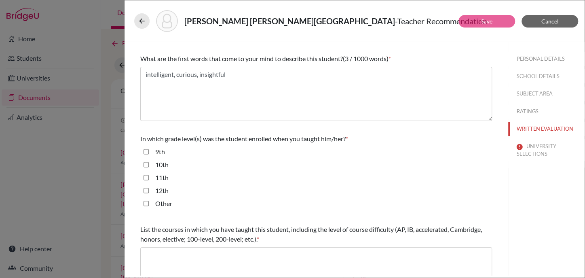
click at [166, 179] on label "11th" at bounding box center [161, 178] width 13 height 10
click at [149, 179] on input "11th" at bounding box center [146, 178] width 5 height 10
checkbox input "true"
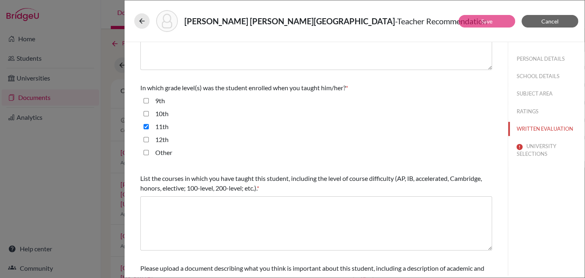
scroll to position [202, 0]
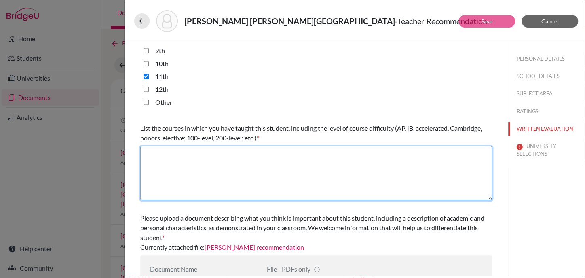
click at [218, 165] on textarea at bounding box center [316, 173] width 352 height 54
paste textarea "11th grade AP Language & Composition"
type textarea "11th grade AP Language & Composition"
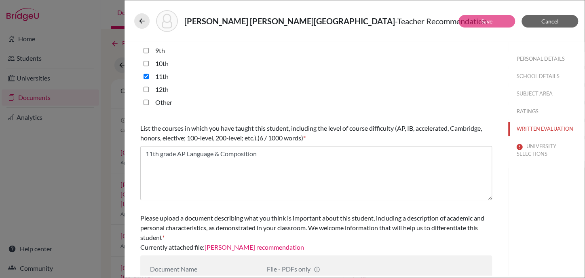
scroll to position [233, 0]
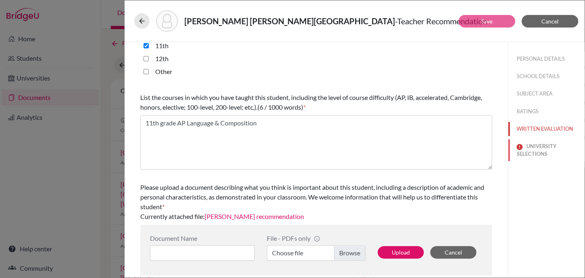
click at [545, 148] on button "UNIVERSITY SELECTIONS" at bounding box center [547, 150] width 76 height 22
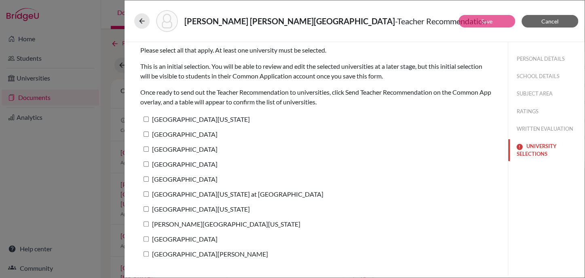
scroll to position [0, 0]
click at [195, 120] on label "[GEOGRAPHIC_DATA][US_STATE]" at bounding box center [195, 119] width 110 height 12
click at [149, 120] on input "[GEOGRAPHIC_DATA][US_STATE]" at bounding box center [146, 119] width 5 height 5
checkbox input "true"
click at [522, 110] on button "RATINGS" at bounding box center [547, 111] width 76 height 14
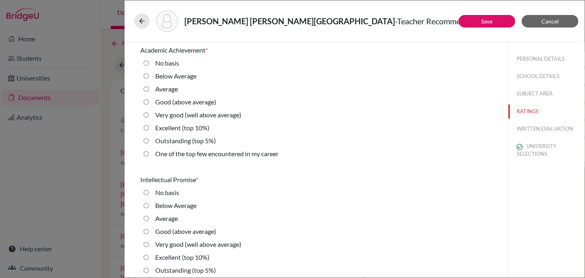
click at [174, 116] on label "Very good (well above average)" at bounding box center [198, 115] width 86 height 10
click at [149, 116] on average\) "Very good (well above average)" at bounding box center [146, 115] width 5 height 10
radio average\) "true"
click at [159, 235] on label "Good (above average)" at bounding box center [185, 232] width 61 height 10
click at [149, 235] on average\) "Good (above average)" at bounding box center [146, 232] width 5 height 10
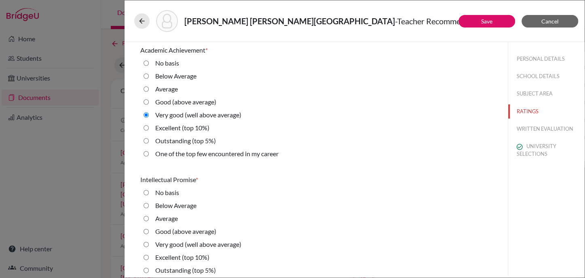
radio average\) "true"
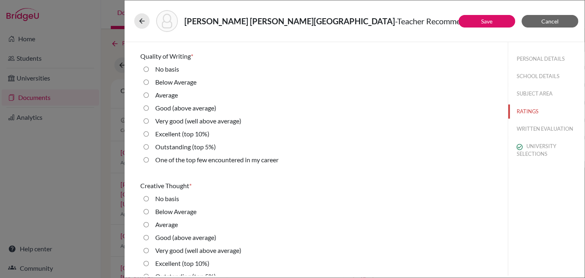
scroll to position [303, 0]
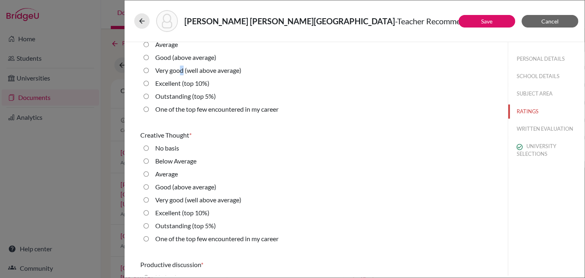
click at [182, 69] on label "Very good (well above average)" at bounding box center [198, 71] width 86 height 10
click at [159, 69] on label "Very good (well above average)" at bounding box center [198, 71] width 86 height 10
click at [149, 69] on average\) "Very good (well above average)" at bounding box center [146, 71] width 5 height 10
radio average\) "true"
click at [182, 188] on label "Good (above average)" at bounding box center [185, 187] width 61 height 10
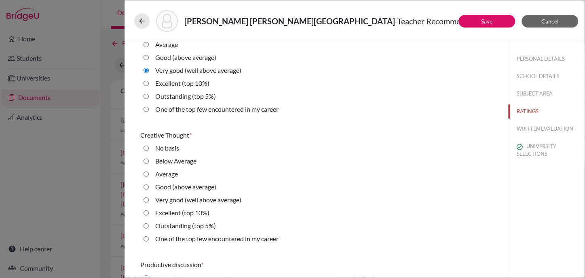
click at [149, 188] on average\) "Good (above average)" at bounding box center [146, 187] width 5 height 10
radio average\) "true"
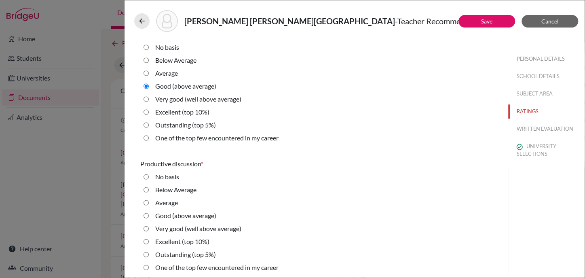
click at [157, 200] on label "Average" at bounding box center [166, 203] width 23 height 10
click at [149, 200] on input "Average" at bounding box center [146, 203] width 5 height 10
radio input "true"
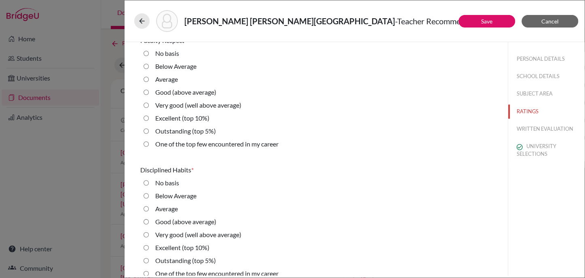
scroll to position [607, 0]
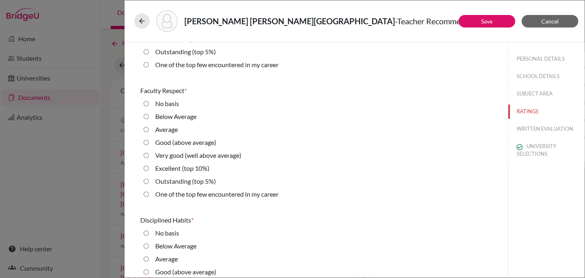
click at [199, 143] on label "Good (above average)" at bounding box center [185, 143] width 61 height 10
click at [149, 143] on average\) "Good (above average)" at bounding box center [146, 143] width 5 height 10
radio average\) "true"
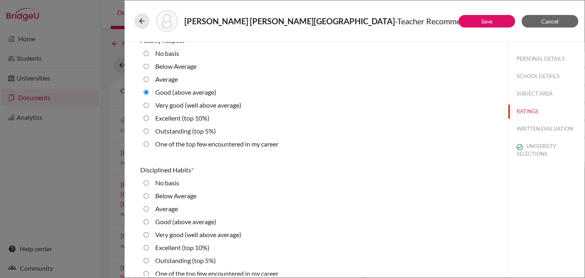
click at [167, 230] on label "Very good (well above average)" at bounding box center [198, 235] width 86 height 10
click at [149, 230] on average\) "Very good (well above average)" at bounding box center [146, 235] width 5 height 10
radio average\) "true"
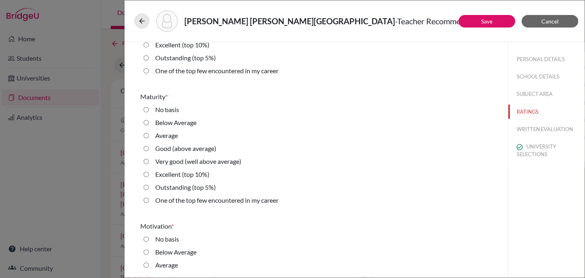
scroll to position [910, 0]
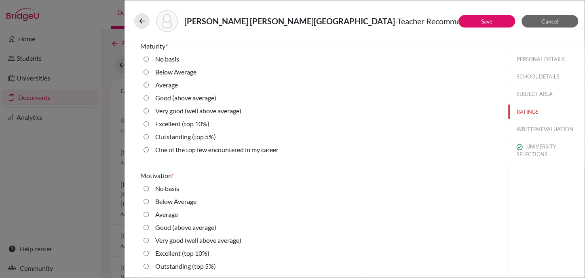
click at [172, 97] on label "Good (above average)" at bounding box center [185, 98] width 61 height 10
click at [149, 97] on average\) "Good (above average)" at bounding box center [146, 98] width 5 height 10
radio average\) "true"
click at [184, 226] on label "Good (above average)" at bounding box center [185, 228] width 61 height 10
click at [149, 226] on average\) "Good (above average)" at bounding box center [146, 228] width 5 height 10
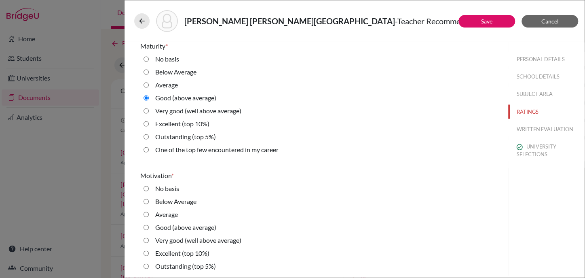
radio average\) "true"
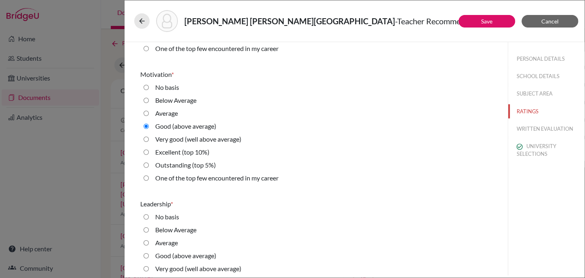
scroll to position [1062, 0]
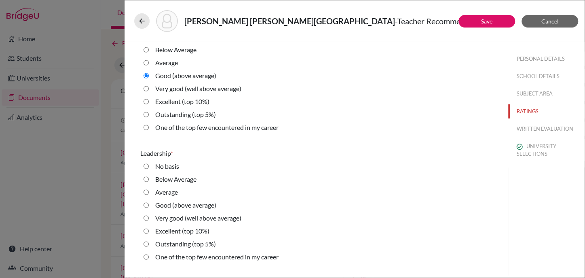
click at [161, 192] on label "Average" at bounding box center [166, 192] width 23 height 10
click at [149, 192] on input "Average" at bounding box center [146, 192] width 5 height 10
radio input "true"
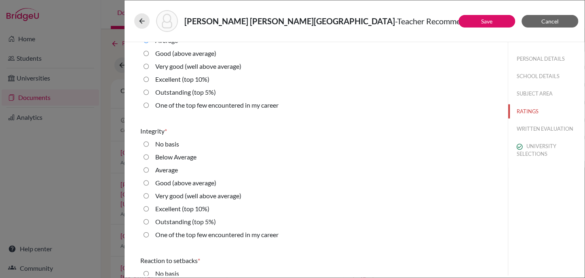
scroll to position [1264, 0]
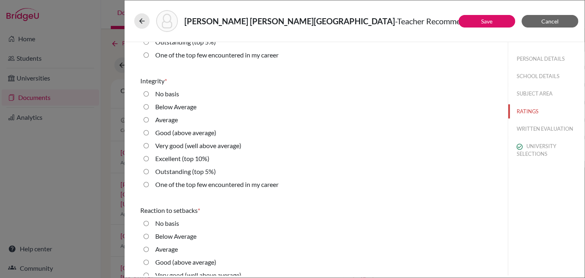
click at [212, 146] on label "Very good (well above average)" at bounding box center [198, 146] width 86 height 10
click at [149, 146] on average\) "Very good (well above average)" at bounding box center [146, 146] width 5 height 10
radio average\) "true"
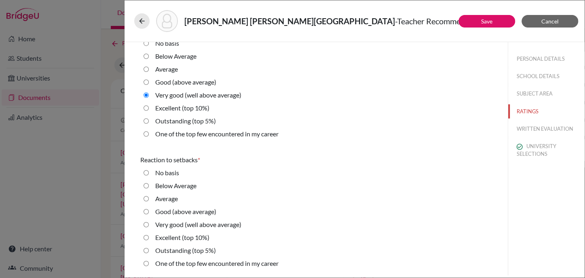
click at [194, 225] on label "Very good (well above average)" at bounding box center [198, 225] width 86 height 10
click at [149, 225] on average\) "Very good (well above average)" at bounding box center [146, 225] width 5 height 10
radio average\) "true"
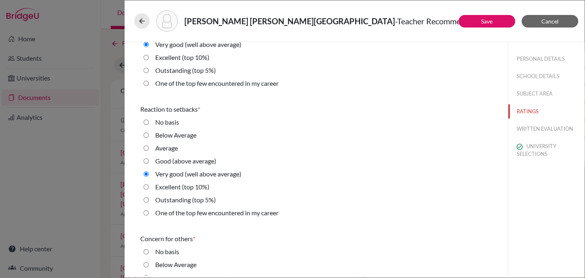
scroll to position [1466, 0]
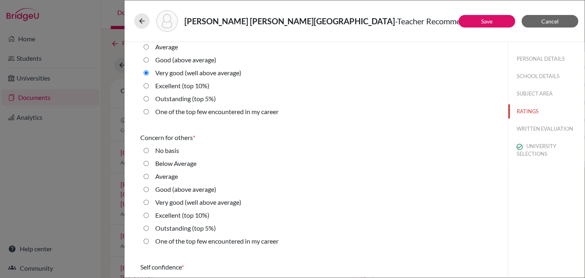
click at [173, 177] on label "Average" at bounding box center [166, 177] width 23 height 10
click at [149, 177] on input "Average" at bounding box center [146, 177] width 5 height 10
radio input "true"
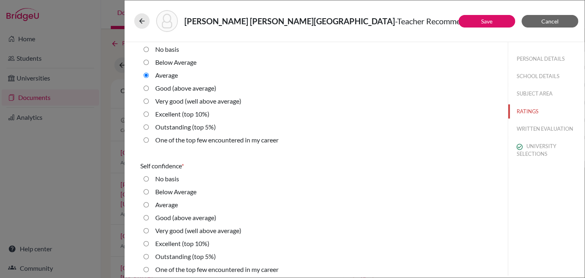
scroll to position [1669, 0]
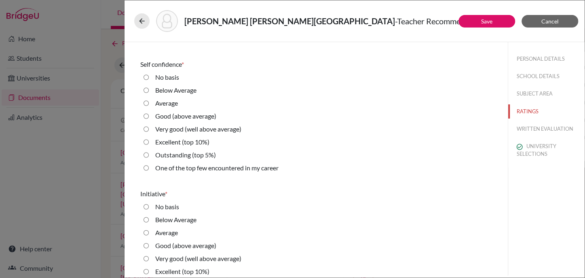
click at [206, 113] on label "Good (above average)" at bounding box center [185, 116] width 61 height 10
click at [149, 113] on average\) "Good (above average)" at bounding box center [146, 116] width 5 height 10
radio average\) "true"
click at [181, 244] on label "Good (above average)" at bounding box center [185, 246] width 61 height 10
click at [149, 244] on average\) "Good (above average)" at bounding box center [146, 246] width 5 height 10
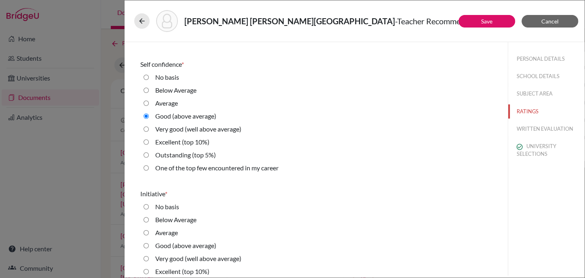
radio average\) "true"
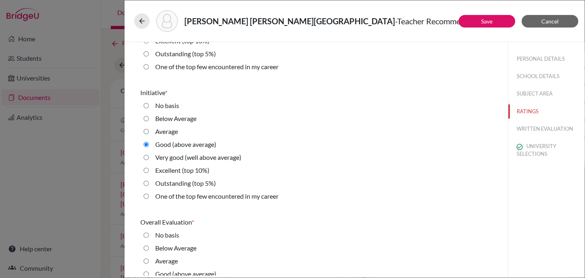
scroll to position [1831, 0]
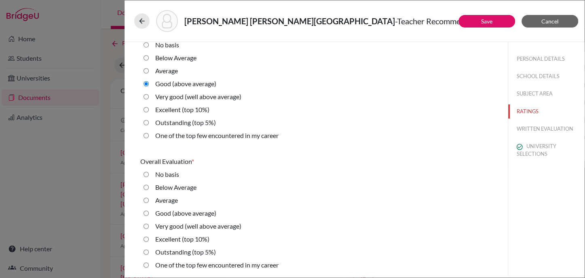
click at [197, 214] on label "Good (above average)" at bounding box center [185, 213] width 61 height 10
click at [149, 214] on average\) "Good (above average)" at bounding box center [146, 213] width 5 height 10
radio average\) "true"
click at [524, 95] on button "SUBJECT AREA" at bounding box center [547, 94] width 76 height 14
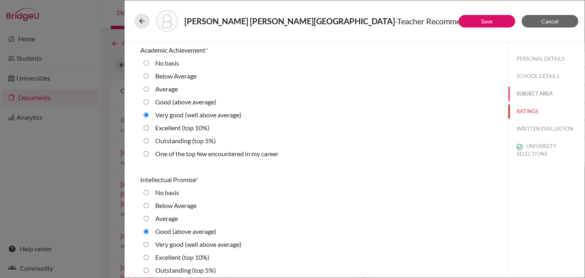
select select "1"
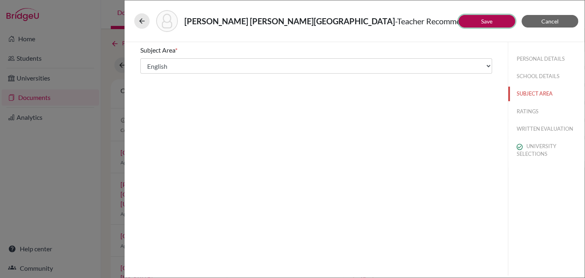
click at [490, 25] on button "Save" at bounding box center [487, 21] width 57 height 13
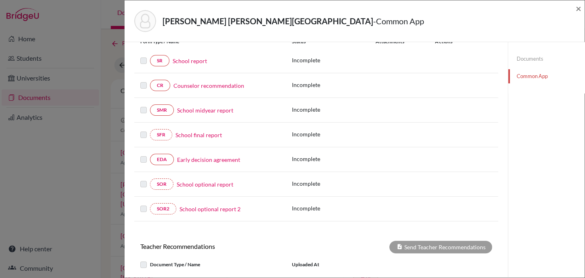
scroll to position [152, 0]
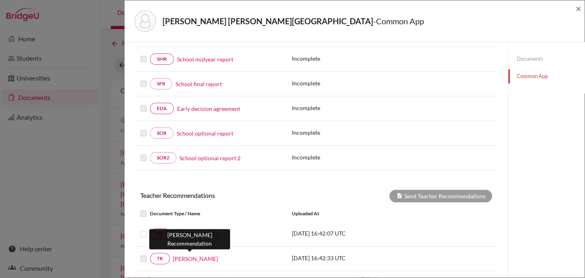
click at [173, 259] on link "[PERSON_NAME]" at bounding box center [195, 258] width 45 height 8
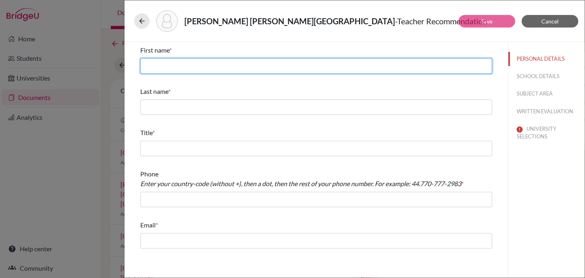
click at [206, 64] on input "text" at bounding box center [316, 65] width 352 height 15
type input "i"
type input "[PERSON_NAME]"
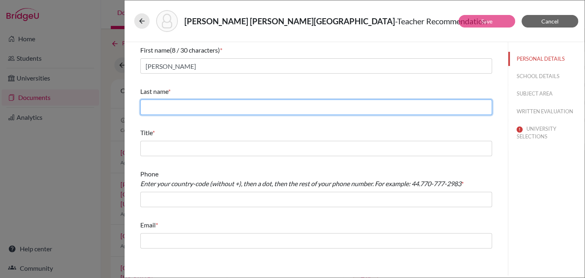
click at [216, 110] on input "text" at bounding box center [316, 107] width 352 height 15
type input "Egas"
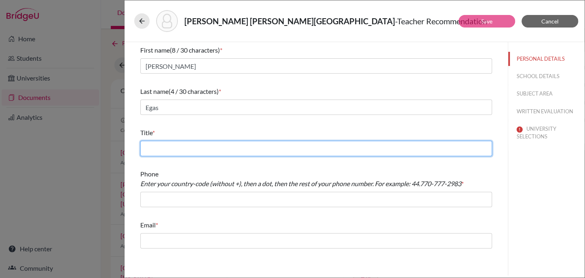
click at [221, 149] on input "text" at bounding box center [316, 148] width 352 height 15
type input "Social Studies Teacher"
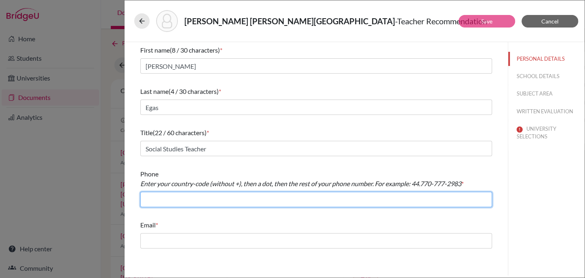
click at [223, 199] on input "text" at bounding box center [316, 199] width 352 height 15
type input "[PHONE_NUMBER]"
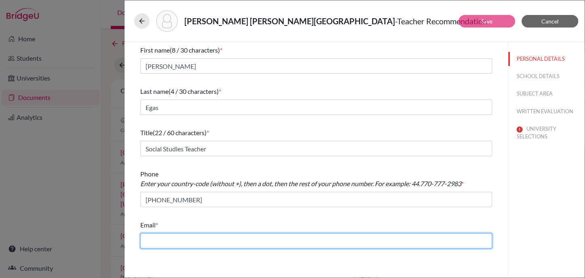
type input "[PERSON_NAME][EMAIL_ADDRESS][PERSON_NAME][DOMAIN_NAME]"
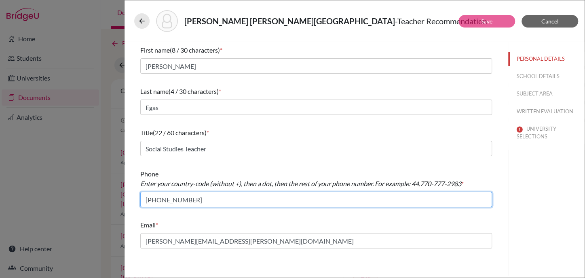
click at [160, 197] on input "[PHONE_NUMBER]" at bounding box center [316, 199] width 352 height 15
type input "+593.24008100"
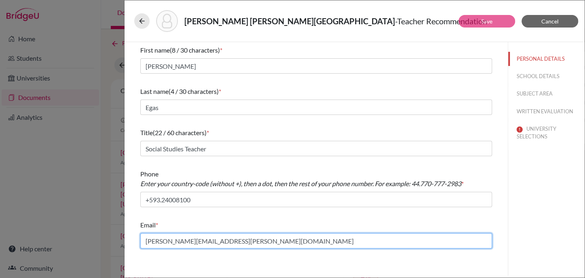
drag, startPoint x: 182, startPoint y: 241, endPoint x: 111, endPoint y: 239, distance: 71.2
click at [111, 239] on div "Vega Correa, Sofia - Teacher Recommendation Save Cancel First name (8 / 30 char…" at bounding box center [292, 139] width 585 height 278
click at [184, 241] on input "[PERSON_NAME][EMAIL_ADDRESS][PERSON_NAME][DOMAIN_NAME]" at bounding box center [316, 240] width 352 height 15
drag, startPoint x: 184, startPoint y: 241, endPoint x: 142, endPoint y: 234, distance: 42.6
click at [142, 234] on input "[PERSON_NAME][EMAIL_ADDRESS][PERSON_NAME][DOMAIN_NAME]" at bounding box center [316, 240] width 352 height 15
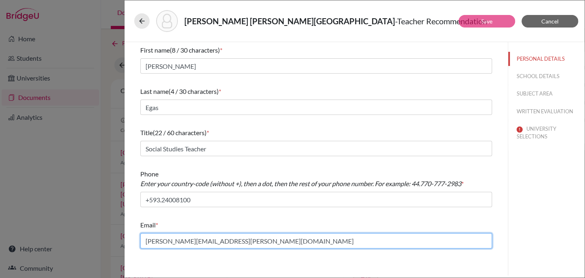
type input "[PERSON_NAME][EMAIL_ADDRESS][PERSON_NAME][DOMAIN_NAME]"
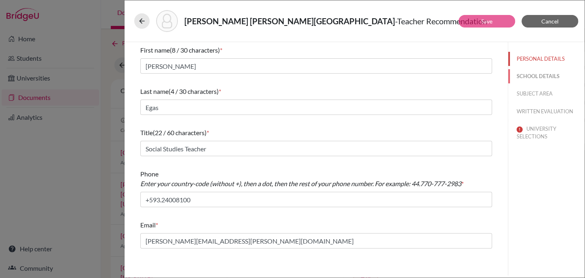
click at [560, 73] on button "SCHOOL DETAILS" at bounding box center [547, 76] width 76 height 14
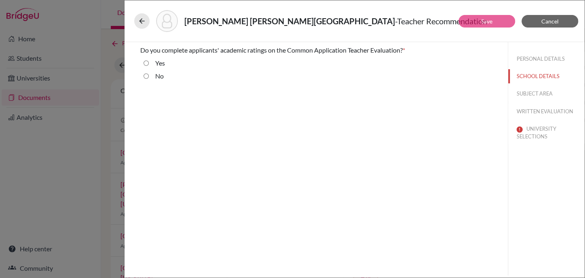
click at [158, 64] on label "Yes" at bounding box center [160, 63] width 10 height 10
click at [149, 64] on input "Yes" at bounding box center [146, 63] width 5 height 10
radio input "true"
click at [527, 93] on button "SUBJECT AREA" at bounding box center [547, 94] width 76 height 14
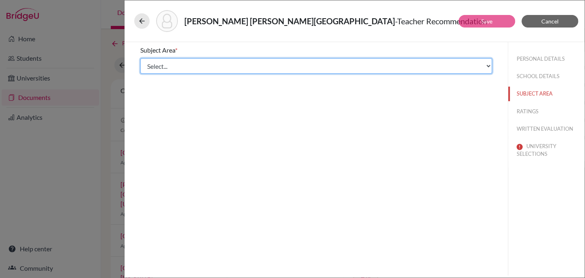
click at [184, 67] on select "Select... Math English Science World Language Social Studies Other Computer Sci…" at bounding box center [316, 65] width 352 height 15
select select "4"
click at [140, 58] on select "Select... Math English Science World Language Social Studies Other Computer Sci…" at bounding box center [316, 65] width 352 height 15
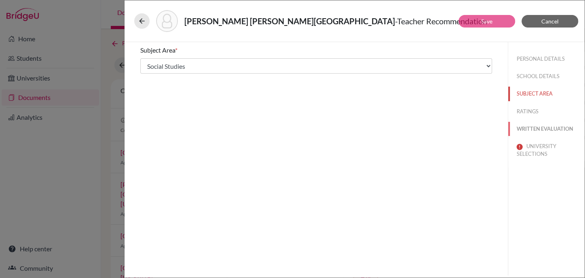
drag, startPoint x: 537, startPoint y: 126, endPoint x: 542, endPoint y: 127, distance: 5.0
click at [538, 126] on button "WRITTEN EVALUATION" at bounding box center [547, 129] width 76 height 14
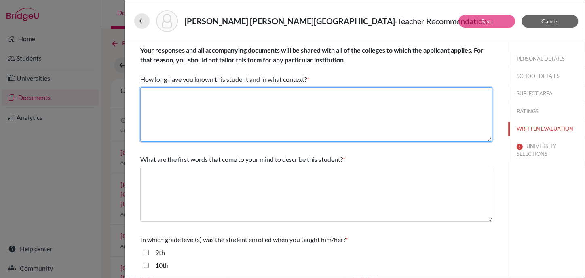
click at [218, 112] on textarea at bounding box center [316, 114] width 352 height 54
paste textarea "1 year as her teacher"
type textarea "1 year as her teacher"
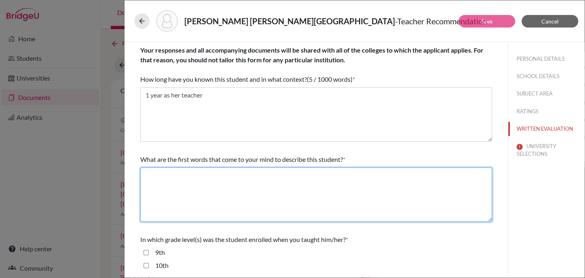
click at [206, 174] on textarea at bounding box center [316, 194] width 352 height 54
paste textarea "Smart, Writer, Intellectual"
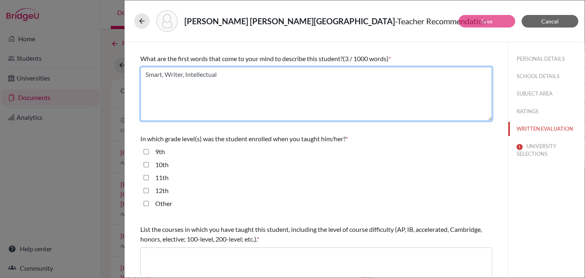
type textarea "Smart, Writer, Intellectual"
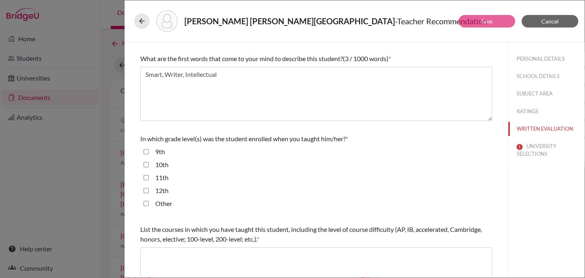
click at [164, 178] on label "11th" at bounding box center [161, 178] width 13 height 10
click at [149, 178] on input "11th" at bounding box center [146, 178] width 5 height 10
checkbox input "true"
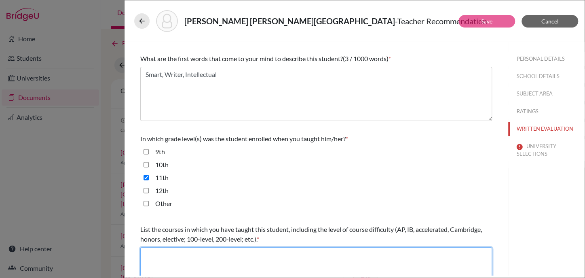
click at [179, 257] on textarea at bounding box center [316, 274] width 352 height 54
paste textarea "AP Seminar"
type textarea "AP Seminar"
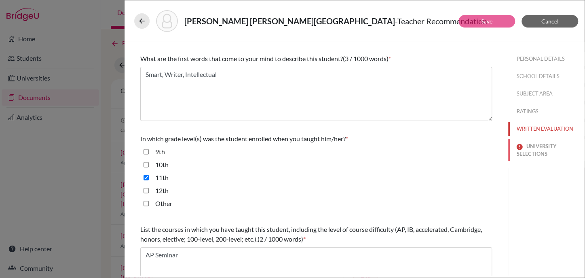
click at [528, 156] on button "UNIVERSITY SELECTIONS" at bounding box center [547, 150] width 76 height 22
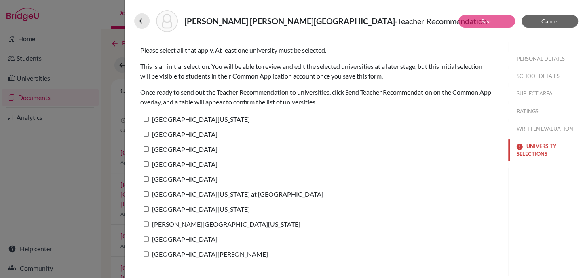
scroll to position [0, 0]
click at [203, 118] on label "University of Texas at Austin" at bounding box center [195, 119] width 110 height 12
click at [149, 118] on input "University of Texas at Austin" at bounding box center [146, 119] width 5 height 5
checkbox input "true"
click at [523, 111] on button "RATINGS" at bounding box center [547, 111] width 76 height 14
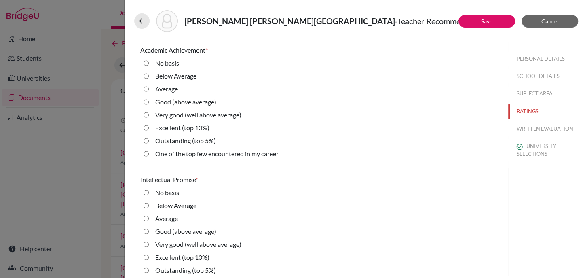
click at [164, 142] on label "Outstanding (top 5%)" at bounding box center [185, 141] width 61 height 10
click at [149, 142] on 5\%\) "Outstanding (top 5%)" at bounding box center [146, 141] width 5 height 10
radio 5\%\) "true"
click at [170, 255] on label "Excellent (top 10%)" at bounding box center [182, 257] width 54 height 10
click at [149, 255] on 10\%\) "Excellent (top 10%)" at bounding box center [146, 257] width 5 height 10
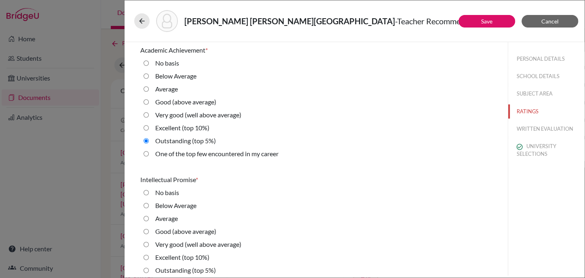
radio 10\%\) "true"
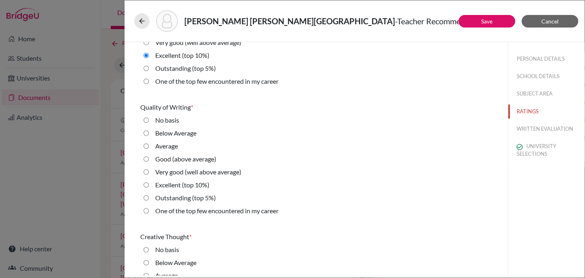
scroll to position [253, 0]
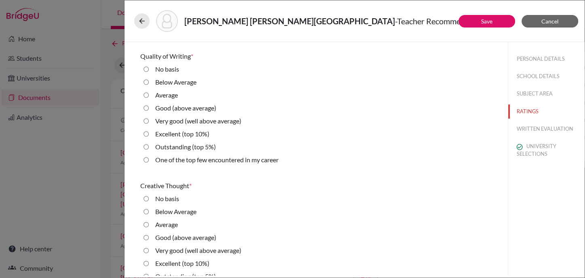
click at [187, 149] on label "Outstanding (top 5%)" at bounding box center [185, 147] width 61 height 10
click at [149, 149] on 5\%\) "Outstanding (top 5%)" at bounding box center [146, 147] width 5 height 10
radio 5\%\) "true"
click at [176, 265] on label "Excellent (top 10%)" at bounding box center [182, 264] width 54 height 10
click at [149, 265] on 10\%\) "Excellent (top 10%)" at bounding box center [146, 264] width 5 height 10
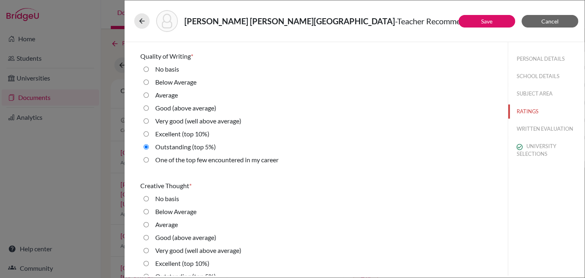
radio 10\%\) "true"
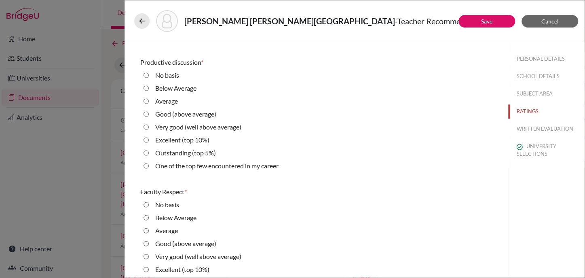
scroll to position [556, 0]
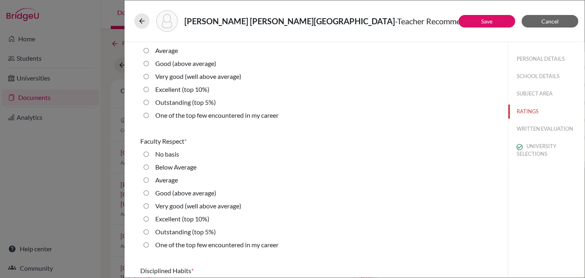
click at [196, 102] on label "Outstanding (top 5%)" at bounding box center [185, 103] width 61 height 10
click at [149, 102] on 5\%\) "Outstanding (top 5%)" at bounding box center [146, 103] width 5 height 10
radio 5\%\) "true"
click at [196, 204] on label "Very good (well above average)" at bounding box center [198, 206] width 86 height 10
click at [149, 204] on average\) "Very good (well above average)" at bounding box center [146, 206] width 5 height 10
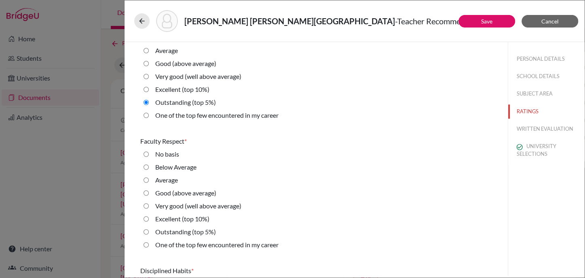
radio average\) "true"
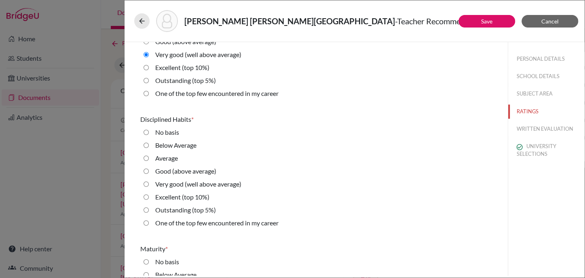
scroll to position [758, 0]
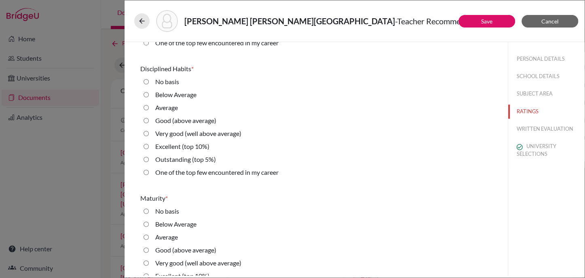
click at [179, 157] on label "Outstanding (top 5%)" at bounding box center [185, 160] width 61 height 10
click at [149, 157] on 5\%\) "Outstanding (top 5%)" at bounding box center [146, 160] width 5 height 10
radio 5\%\) "true"
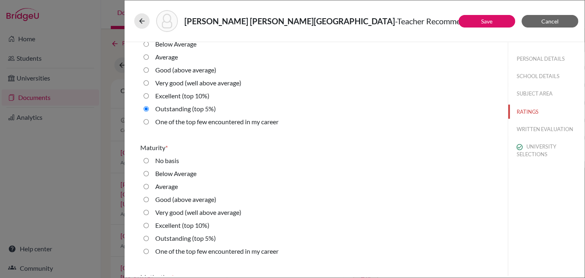
click at [182, 238] on label "Outstanding (top 5%)" at bounding box center [185, 238] width 61 height 10
click at [149, 238] on 5\%\) "Outstanding (top 5%)" at bounding box center [146, 238] width 5 height 10
radio 5\%\) "true"
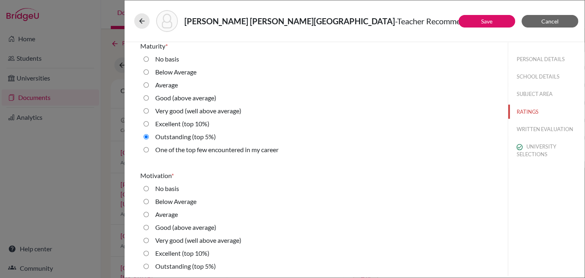
scroll to position [1011, 0]
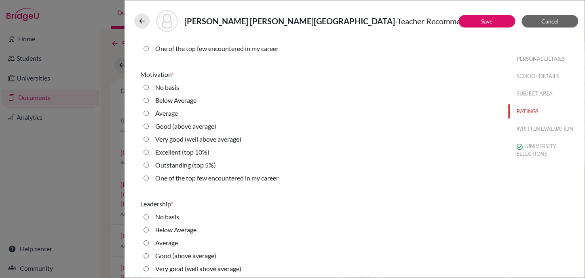
click at [179, 165] on label "Outstanding (top 5%)" at bounding box center [185, 165] width 61 height 10
click at [149, 165] on 5\%\) "Outstanding (top 5%)" at bounding box center [146, 165] width 5 height 10
radio 5\%\) "true"
click at [165, 270] on label "Very good (well above average)" at bounding box center [198, 269] width 86 height 10
click at [149, 270] on average\) "Very good (well above average)" at bounding box center [146, 269] width 5 height 10
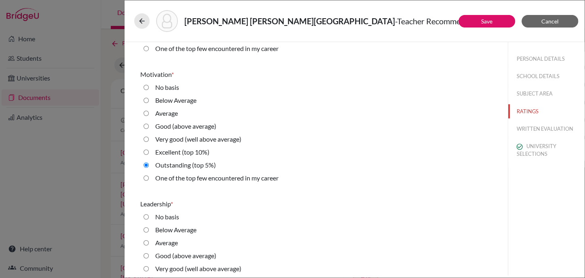
radio average\) "true"
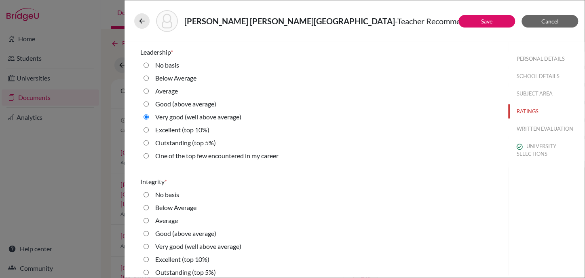
scroll to position [1264, 0]
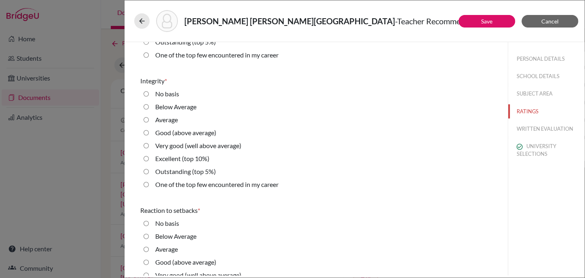
click at [196, 175] on label "Outstanding (top 5%)" at bounding box center [185, 172] width 61 height 10
click at [149, 175] on 5\%\) "Outstanding (top 5%)" at bounding box center [146, 172] width 5 height 10
radio 5\%\) "true"
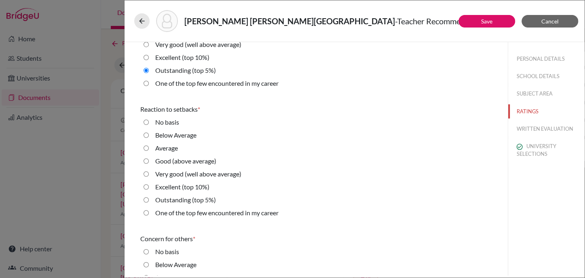
click at [164, 195] on label "Outstanding (top 5%)" at bounding box center [185, 200] width 61 height 10
click at [149, 195] on 5\%\) "Outstanding (top 5%)" at bounding box center [146, 200] width 5 height 10
radio 5\%\) "true"
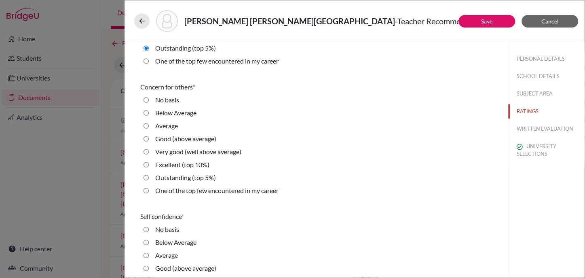
scroll to position [1567, 0]
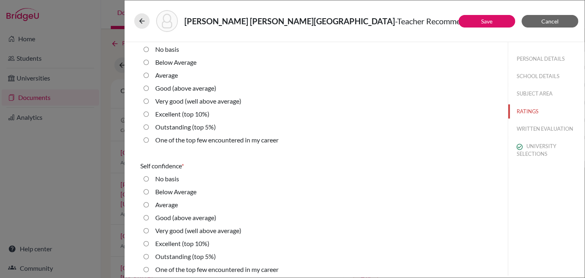
click at [220, 234] on label "Very good (well above average)" at bounding box center [198, 231] width 86 height 10
click at [149, 234] on average\) "Very good (well above average)" at bounding box center [146, 231] width 5 height 10
radio average\) "true"
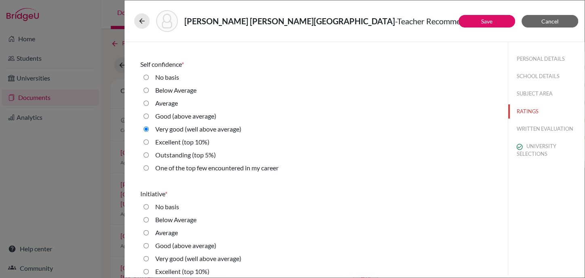
scroll to position [1770, 0]
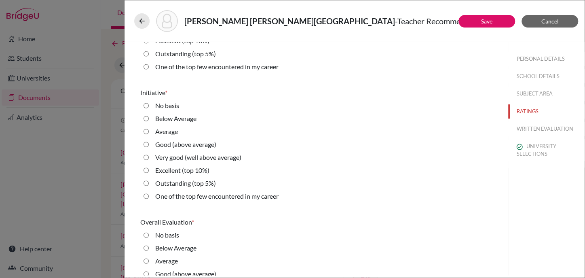
click at [161, 167] on label "Excellent (top 10%)" at bounding box center [182, 170] width 54 height 10
click at [149, 167] on 10\%\) "Excellent (top 10%)" at bounding box center [146, 170] width 5 height 10
radio 10\%\) "true"
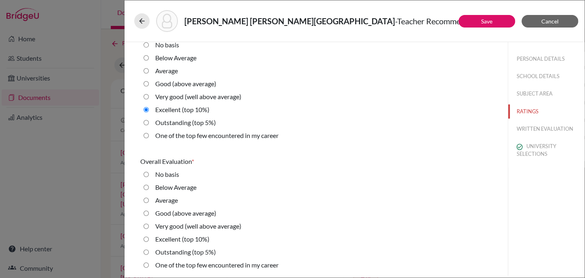
click at [180, 248] on label "Outstanding (top 5%)" at bounding box center [185, 252] width 61 height 10
click at [149, 248] on 5\%\) "Outstanding (top 5%)" at bounding box center [146, 252] width 5 height 10
radio 5\%\) "true"
click at [170, 240] on label "Excellent (top 10%)" at bounding box center [182, 239] width 54 height 10
click at [149, 240] on 10\%\) "Excellent (top 10%)" at bounding box center [146, 239] width 5 height 10
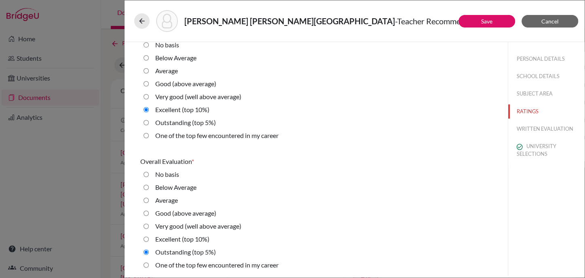
radio 10\%\) "true"
click at [173, 120] on label "Outstanding (top 5%)" at bounding box center [185, 123] width 61 height 10
click at [149, 120] on 5\%\) "Outstanding (top 5%)" at bounding box center [146, 123] width 5 height 10
radio 5\%\) "true"
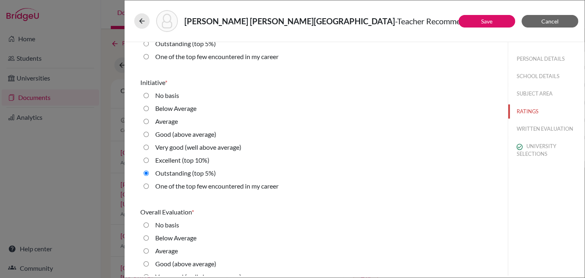
scroll to position [1730, 0]
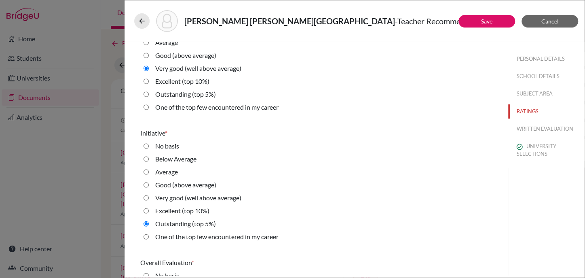
click at [172, 78] on label "Excellent (top 10%)" at bounding box center [182, 81] width 54 height 10
click at [149, 78] on 10\%\) "Excellent (top 10%)" at bounding box center [146, 81] width 5 height 10
radio 10\%\) "true"
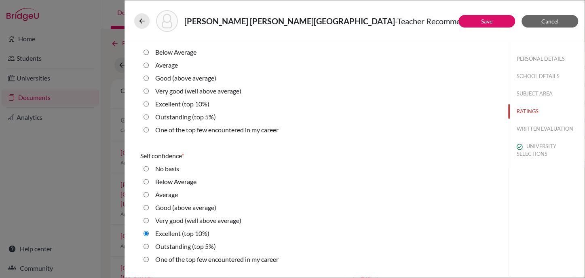
scroll to position [1476, 0]
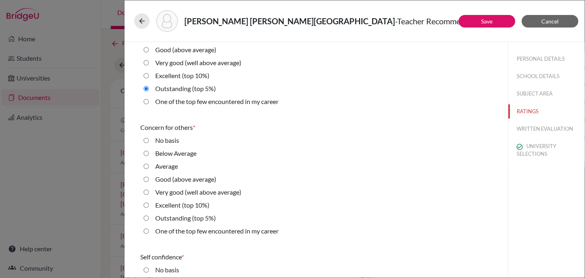
click at [187, 190] on label "Very good (well above average)" at bounding box center [198, 192] width 86 height 10
click at [149, 190] on average\) "Very good (well above average)" at bounding box center [146, 192] width 5 height 10
radio average\) "true"
click at [475, 23] on button "Save" at bounding box center [487, 21] width 57 height 13
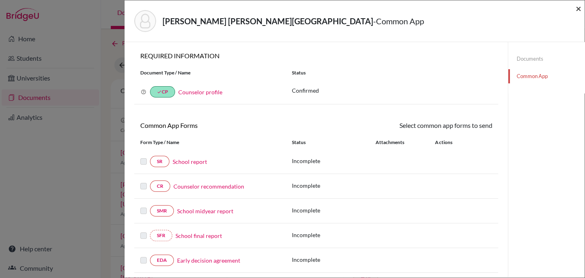
click at [579, 9] on span "×" at bounding box center [579, 8] width 6 height 12
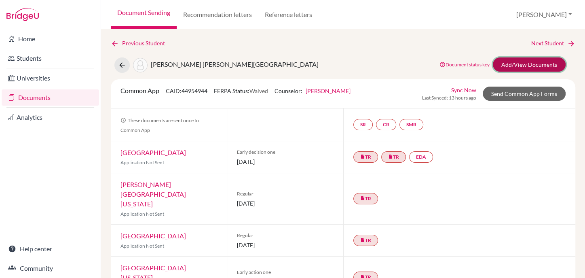
click at [493, 70] on link "Add/View Documents" at bounding box center [529, 64] width 73 height 14
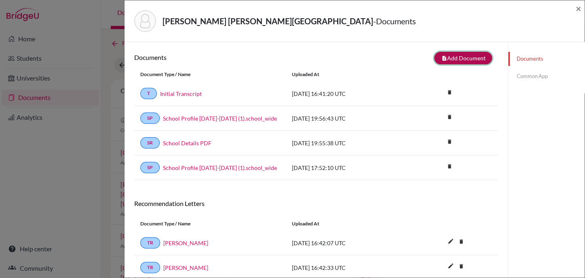
click at [443, 57] on button "note_add Add Document" at bounding box center [464, 58] width 58 height 13
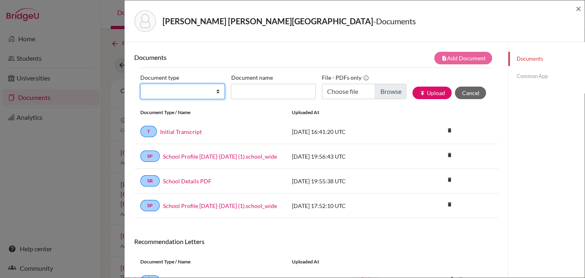
click at [192, 91] on select "Change explanation for Common App reports Counselor recommendation Internationa…" at bounding box center [182, 91] width 85 height 15
select select "45"
click at [140, 84] on select "Change explanation for Common App reports Counselor recommendation Internationa…" at bounding box center [182, 91] width 85 height 15
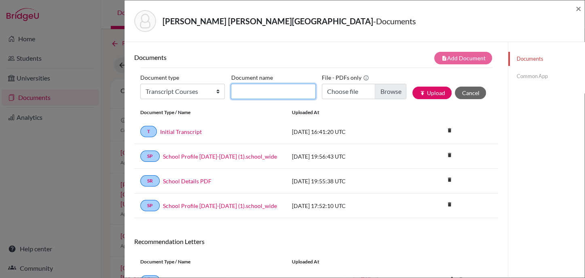
click at [279, 90] on input "Document name" at bounding box center [273, 91] width 85 height 15
type input "Senior courses"
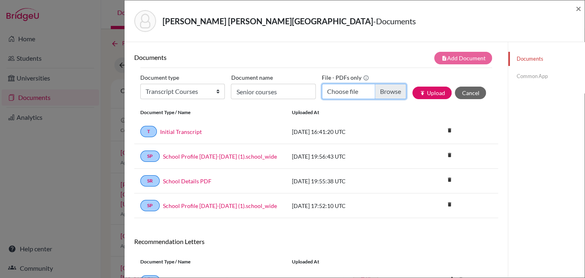
click at [390, 90] on input "Choose file" at bounding box center [364, 91] width 85 height 15
type input "C:\fakepath\Vega Correa, Sofia current courses.pdf"
click at [419, 96] on button "publish Upload" at bounding box center [432, 93] width 39 height 13
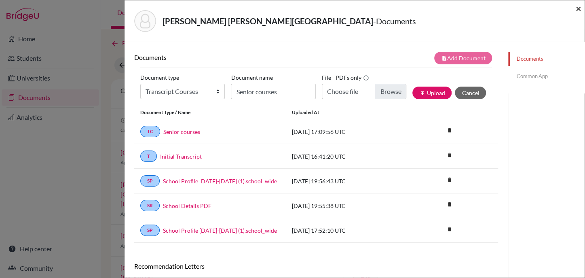
click at [577, 8] on span "×" at bounding box center [579, 8] width 6 height 12
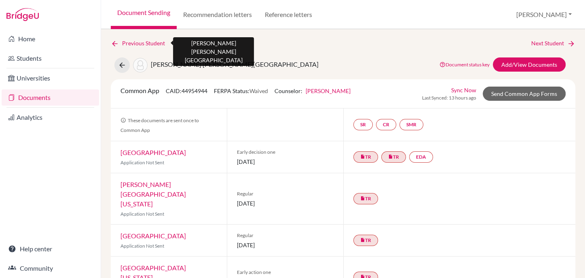
click at [119, 40] on link "Previous Student" at bounding box center [141, 43] width 61 height 9
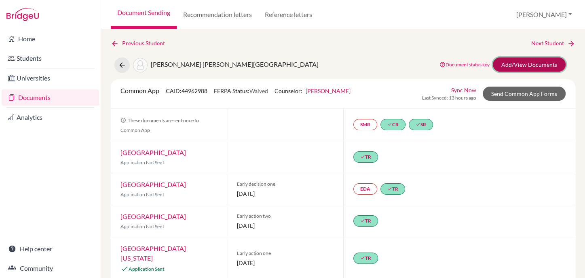
click at [510, 67] on link "Add/View Documents" at bounding box center [529, 64] width 73 height 14
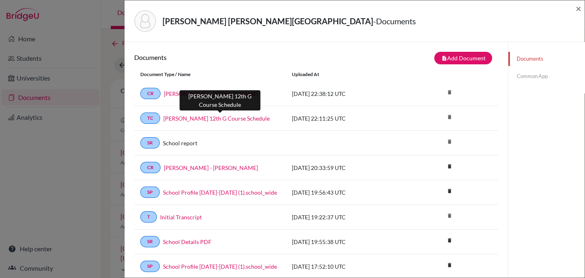
click at [245, 117] on link "Santiago Robalino Pena 12th G Course Schedule" at bounding box center [216, 118] width 106 height 8
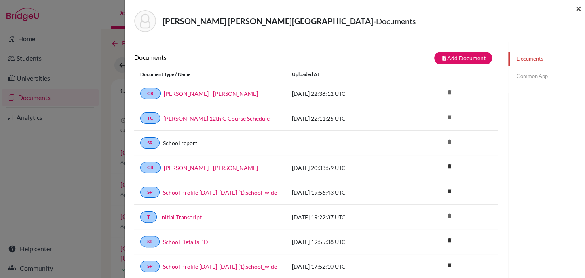
click at [578, 9] on span "×" at bounding box center [579, 8] width 6 height 12
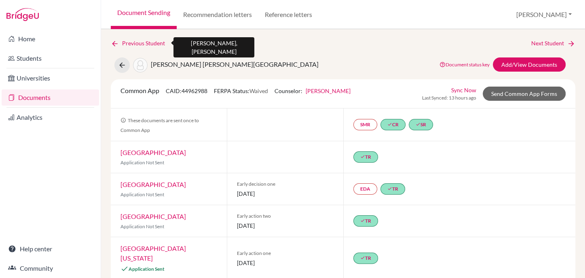
click at [121, 42] on link "Previous Student" at bounding box center [141, 43] width 61 height 9
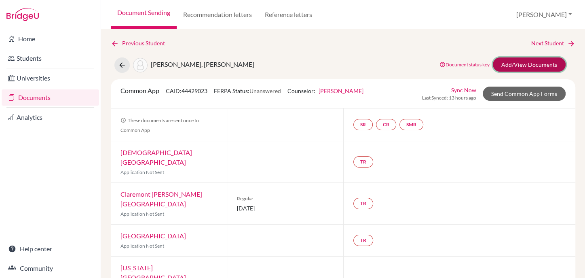
click at [499, 62] on link "Add/View Documents" at bounding box center [529, 64] width 73 height 14
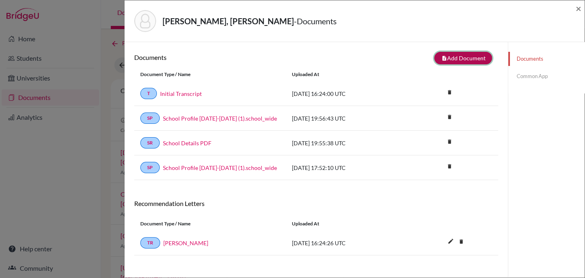
click at [467, 57] on button "note_add Add Document" at bounding box center [464, 58] width 58 height 13
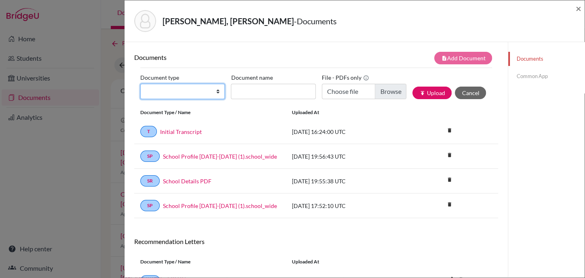
click at [188, 91] on select "Change explanation for Common App reports Counselor recommendation Internationa…" at bounding box center [182, 91] width 85 height 15
select select "45"
click at [140, 84] on select "Change explanation for Common App reports Counselor recommendation Internationa…" at bounding box center [182, 91] width 85 height 15
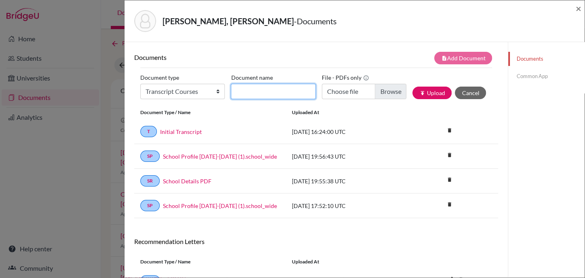
click at [271, 88] on input "Document name" at bounding box center [273, 91] width 85 height 15
type input "Senior courses"
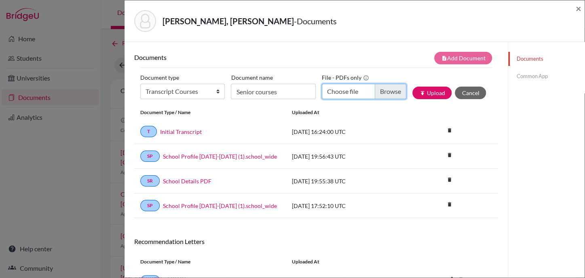
click at [382, 90] on input "Choose file" at bounding box center [364, 91] width 85 height 15
type input "C:\fakepath\Reyes Vazquez, Xaviera current courses.pdf"
click at [424, 93] on button "publish Upload" at bounding box center [432, 93] width 39 height 13
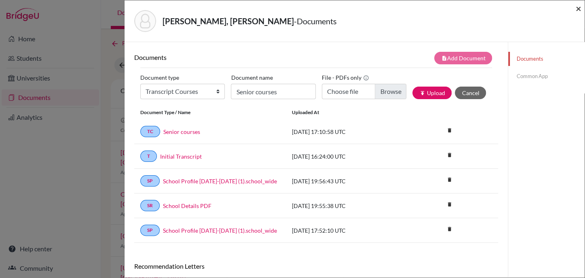
click at [579, 9] on span "×" at bounding box center [579, 8] width 6 height 12
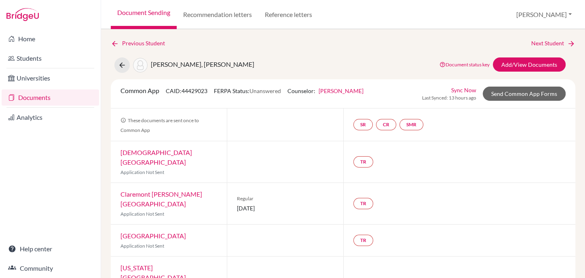
click at [30, 95] on link "Documents" at bounding box center [51, 97] width 98 height 16
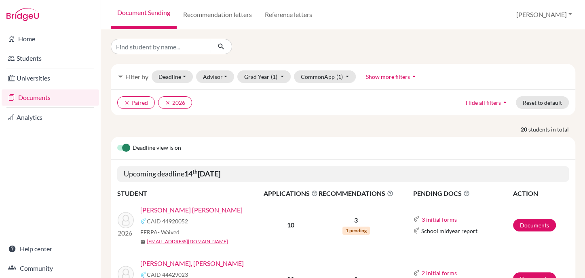
scroll to position [101, 0]
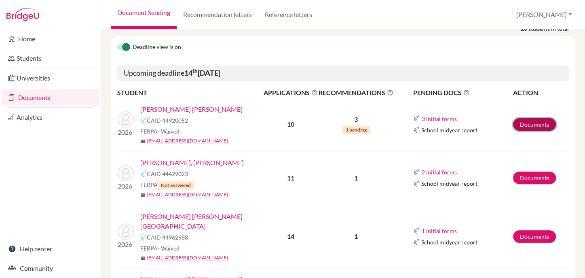
click at [519, 121] on link "Documents" at bounding box center [534, 124] width 43 height 13
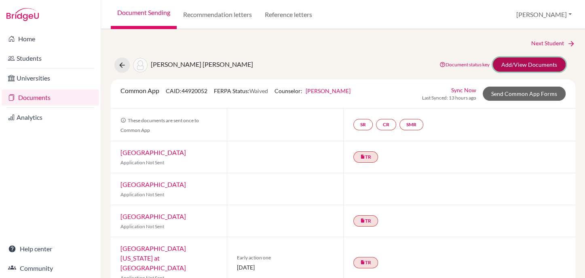
click at [513, 63] on link "Add/View Documents" at bounding box center [529, 64] width 73 height 14
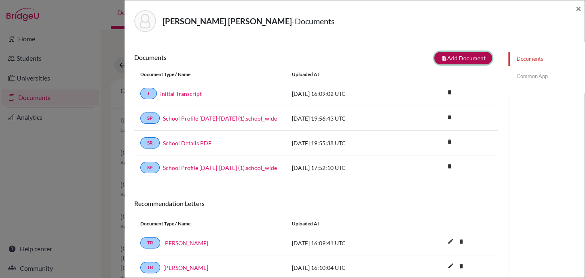
click at [447, 55] on button "note_add Add Document" at bounding box center [464, 58] width 58 height 13
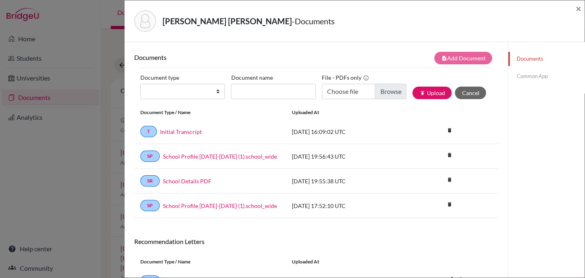
click at [180, 83] on div "Document type Change explanation for Common App reports Counselor recommendatio…" at bounding box center [185, 85] width 91 height 28
click at [179, 91] on select "Change explanation for Common App reports Counselor recommendation Internationa…" at bounding box center [182, 91] width 85 height 15
select select "45"
click at [140, 84] on select "Change explanation for Common App reports Counselor recommendation Internationa…" at bounding box center [182, 91] width 85 height 15
click at [261, 87] on input "Document name" at bounding box center [273, 91] width 85 height 15
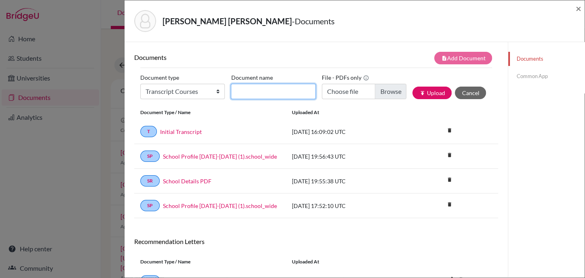
type input "Senior courses"
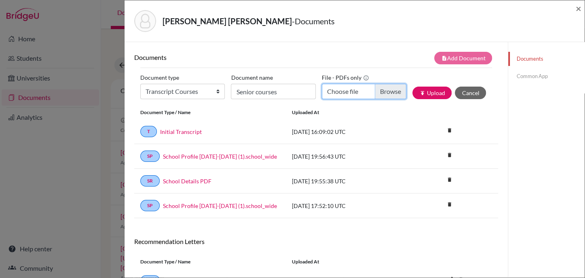
click at [386, 90] on input "Choose file" at bounding box center [364, 91] width 85 height 15
type input "C:\fakepath\Merizalde Lopez, Mia current courses.pdf"
click at [427, 93] on button "publish Upload" at bounding box center [432, 93] width 39 height 13
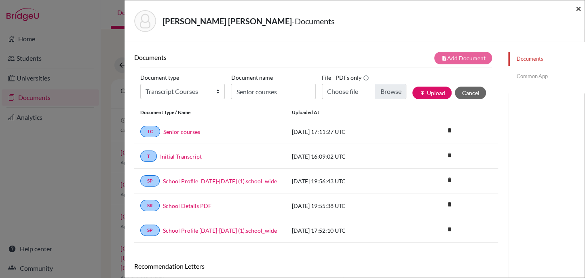
click at [577, 7] on span "×" at bounding box center [579, 8] width 6 height 12
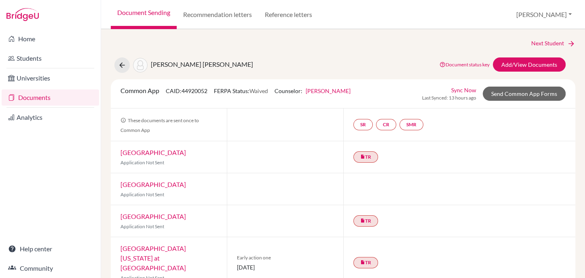
click at [23, 98] on link "Documents" at bounding box center [51, 97] width 98 height 16
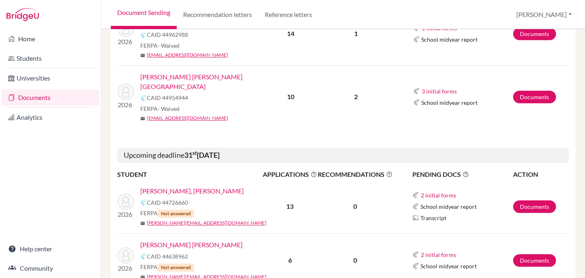
scroll to position [404, 0]
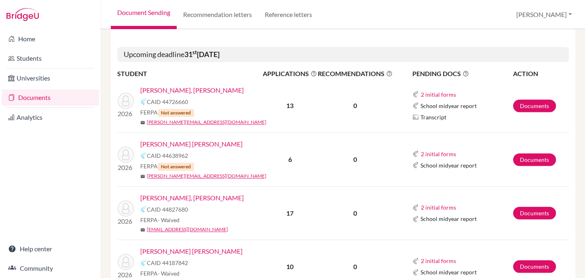
click at [152, 85] on link "[PERSON_NAME], [PERSON_NAME]" at bounding box center [192, 90] width 104 height 10
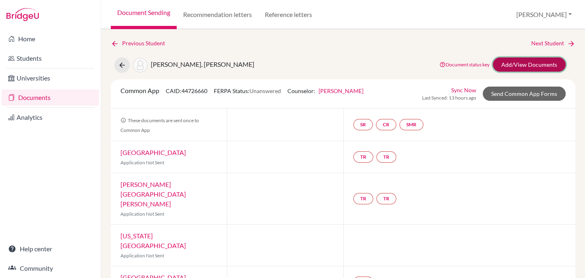
click at [512, 63] on link "Add/View Documents" at bounding box center [529, 64] width 73 height 14
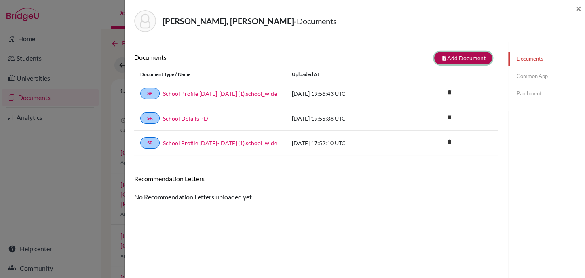
click at [450, 55] on button "note_add Add Document" at bounding box center [464, 58] width 58 height 13
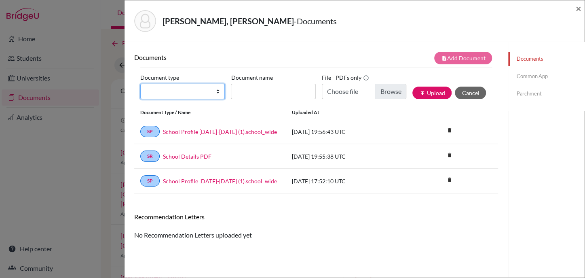
click at [216, 91] on select "Change explanation for Common App reports Counselor recommendation Internationa…" at bounding box center [182, 91] width 85 height 15
select select "2"
click at [140, 84] on select "Change explanation for Common App reports Counselor recommendation Internationa…" at bounding box center [182, 91] width 85 height 15
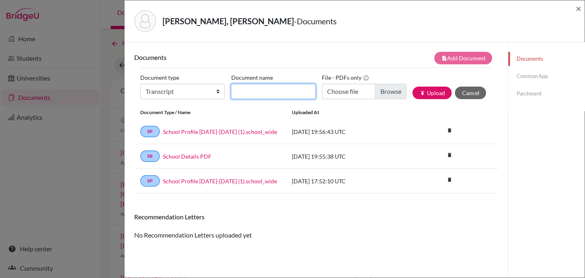
click at [237, 91] on input "Document name" at bounding box center [273, 91] width 85 height 15
type input "Initial Transcript"
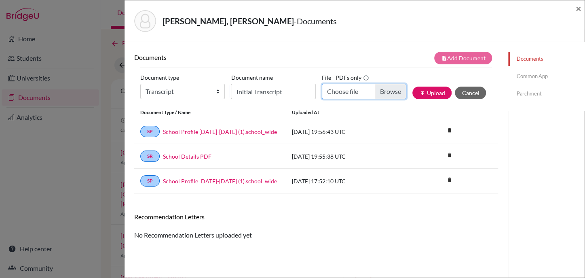
click at [382, 91] on input "Choose file" at bounding box center [364, 91] width 85 height 15
type input "C:\fakepath\[PERSON_NAME], [PERSON_NAME] INITIAL Transcript.pdf"
click at [424, 91] on button "publish Upload" at bounding box center [432, 93] width 39 height 13
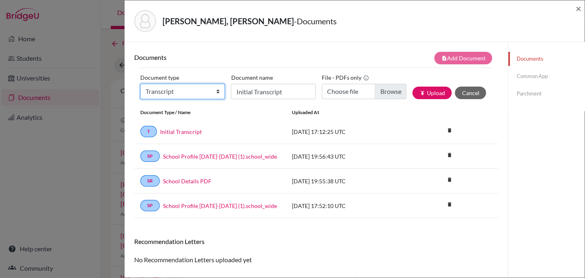
click at [194, 94] on select "Change explanation for Common App reports Counselor recommendation Internationa…" at bounding box center [182, 91] width 85 height 15
select select "45"
click at [140, 84] on select "Change explanation for Common App reports Counselor recommendation Internationa…" at bounding box center [182, 91] width 85 height 15
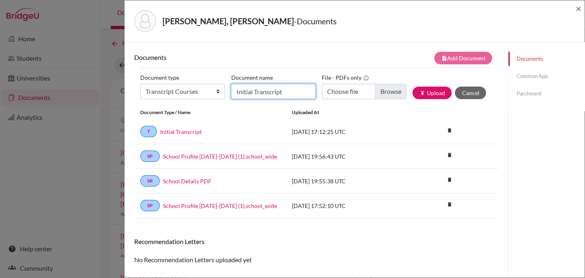
click at [257, 89] on input "Initial Transcript" at bounding box center [273, 91] width 85 height 15
type input "Senior courses"
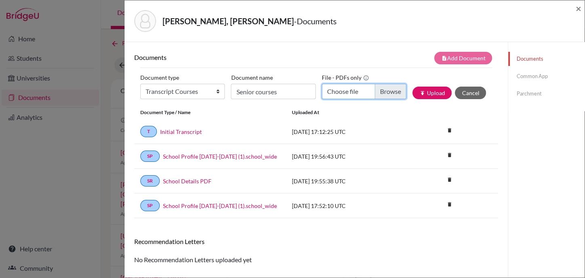
click at [376, 91] on input "Choose file" at bounding box center [364, 91] width 85 height 15
type input "C:\fakepath\[PERSON_NAME], [PERSON_NAME] current courses.pdf"
click at [435, 93] on button "publish Upload" at bounding box center [432, 93] width 39 height 13
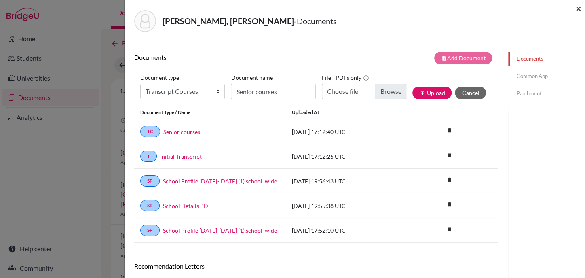
click at [577, 11] on span "×" at bounding box center [579, 8] width 6 height 12
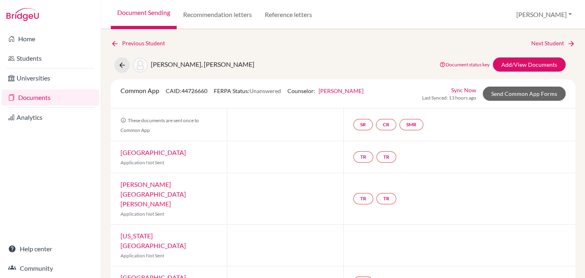
click at [36, 98] on link "Documents" at bounding box center [51, 97] width 98 height 16
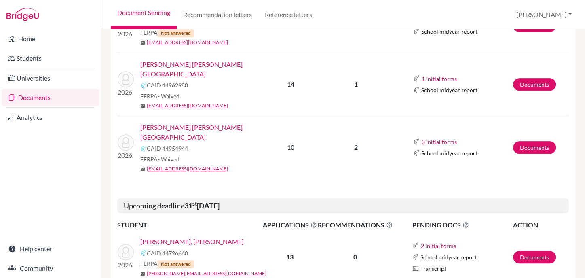
scroll to position [354, 0]
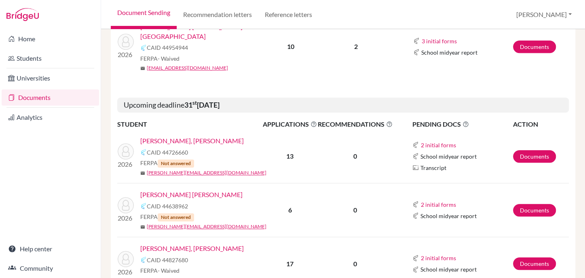
click at [195, 190] on link "[PERSON_NAME] [PERSON_NAME]" at bounding box center [191, 195] width 102 height 10
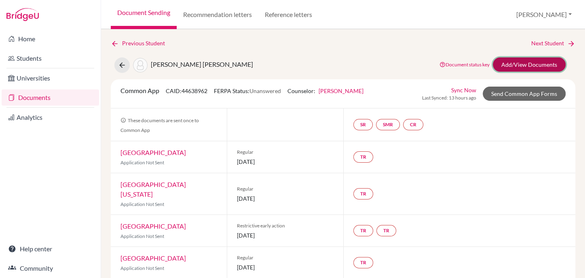
click at [511, 66] on link "Add/View Documents" at bounding box center [529, 64] width 73 height 14
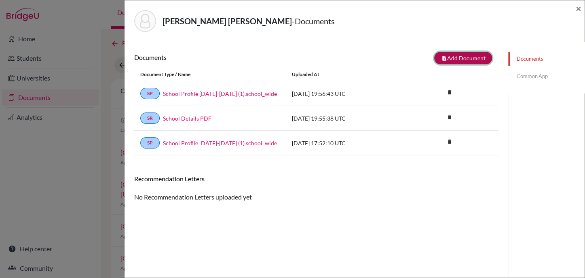
click at [464, 59] on button "note_add Add Document" at bounding box center [464, 58] width 58 height 13
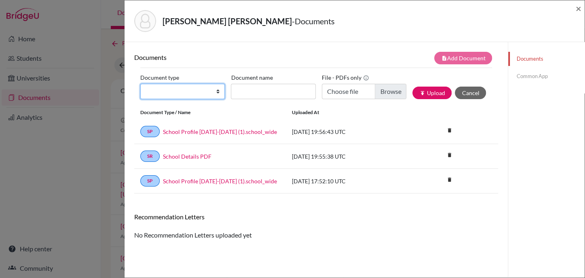
click at [190, 90] on select "Change explanation for Common App reports Counselor recommendation Internationa…" at bounding box center [182, 91] width 85 height 15
select select "2"
click at [140, 84] on select "Change explanation for Common App reports Counselor recommendation Internationa…" at bounding box center [182, 91] width 85 height 15
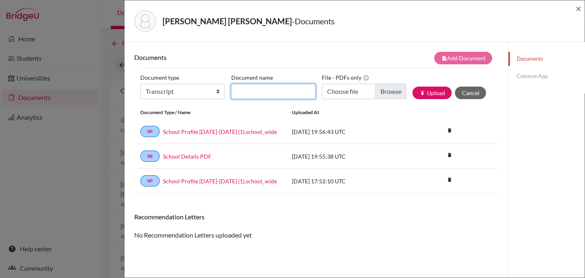
click at [287, 91] on input "Document name" at bounding box center [273, 91] width 85 height 15
type input "Initial Transcript"
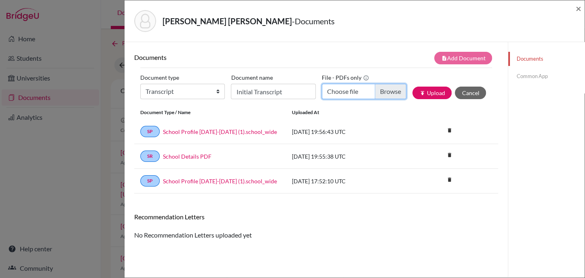
click at [382, 92] on input "Choose file" at bounding box center [364, 91] width 85 height 15
type input "C:\fakepath\Casares Bermeo, Maria Emilia INITIAL Transcript.pdf"
click at [420, 94] on icon "publish" at bounding box center [423, 93] width 6 height 6
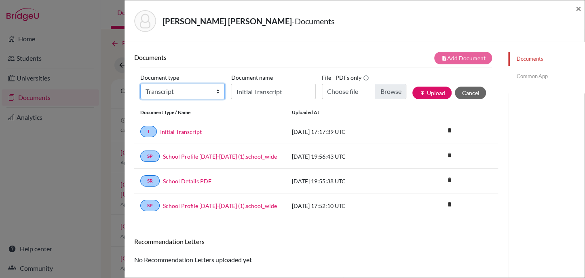
click at [152, 89] on select "Change explanation for Common App reports Counselor recommendation Internationa…" at bounding box center [182, 91] width 85 height 15
select select "45"
click at [140, 84] on select "Change explanation for Common App reports Counselor recommendation Internationa…" at bounding box center [182, 91] width 85 height 15
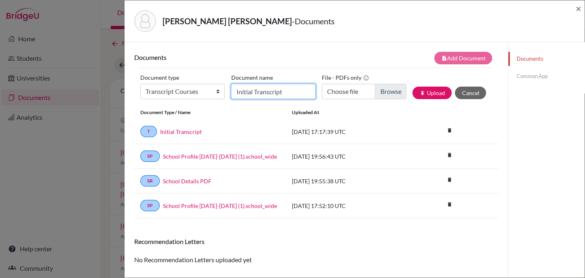
click at [249, 89] on input "Initial Transcript" at bounding box center [273, 91] width 85 height 15
type input "Senior courses"
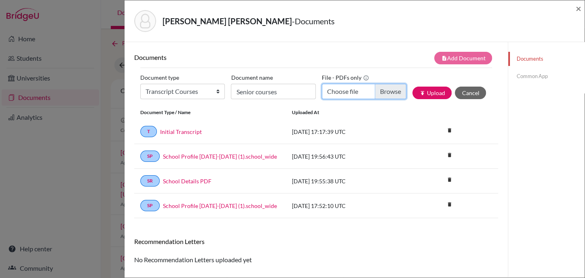
click at [385, 91] on input "Choose file" at bounding box center [364, 91] width 85 height 15
type input "C:\fakepath\Casares Bermeo, Maria Emilia current courses.pdf"
click at [420, 96] on button "publish Upload" at bounding box center [432, 93] width 39 height 13
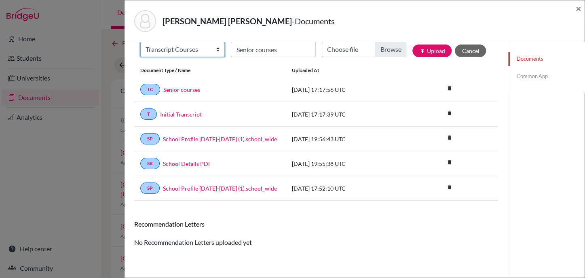
scroll to position [41, 0]
click at [186, 50] on select "Change explanation for Common App reports Counselor recommendation Internationa…" at bounding box center [182, 49] width 85 height 15
select select "5"
click at [140, 42] on select "Change explanation for Common App reports Counselor recommendation Internationa…" at bounding box center [182, 49] width 85 height 15
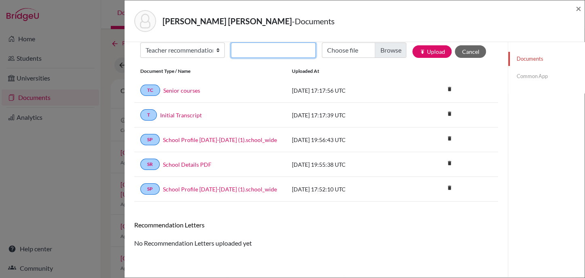
click at [270, 48] on input "Recommender's name" at bounding box center [273, 49] width 85 height 15
type input "Ashley Hillier"
click at [384, 49] on input "Choose file" at bounding box center [364, 49] width 85 height 15
type input "C:\fakepath\María Emilia Casares.pdf"
click at [423, 52] on button "publish Upload" at bounding box center [432, 51] width 39 height 13
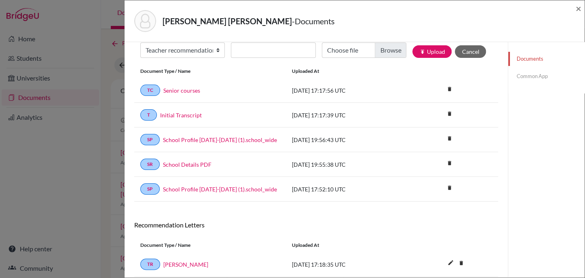
scroll to position [68, 0]
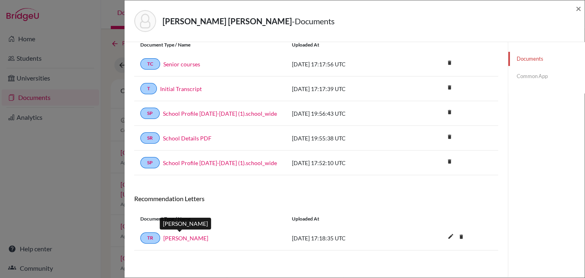
click at [189, 234] on link "Ashley Hillier" at bounding box center [185, 238] width 45 height 8
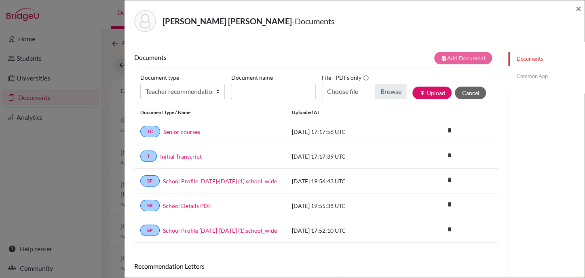
click at [528, 76] on link "Common App" at bounding box center [547, 76] width 76 height 14
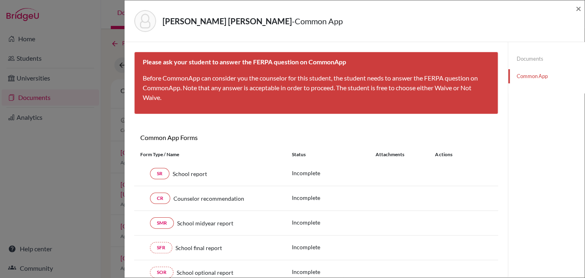
scroll to position [190, 0]
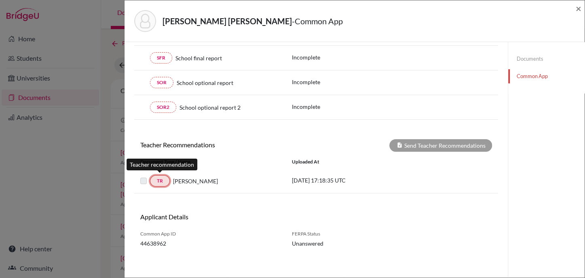
click at [161, 178] on link "TR" at bounding box center [160, 180] width 20 height 11
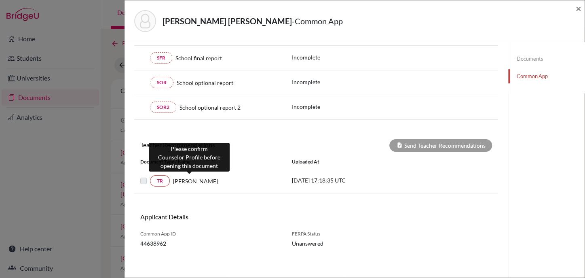
click at [184, 179] on span "Ashley Hillier" at bounding box center [195, 181] width 45 height 8
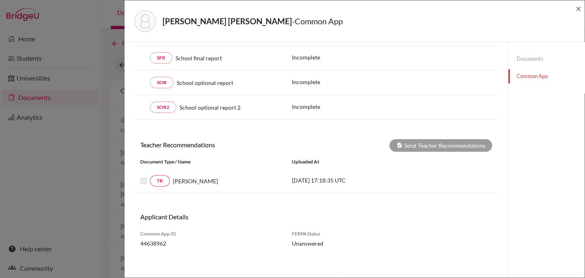
scroll to position [0, 0]
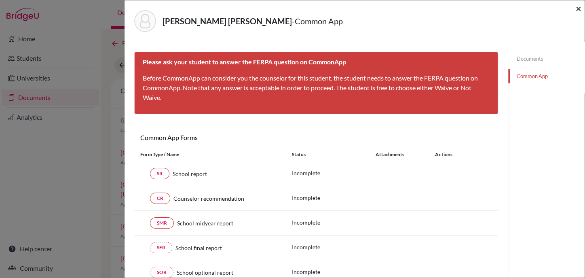
click at [576, 10] on span "×" at bounding box center [579, 8] width 6 height 12
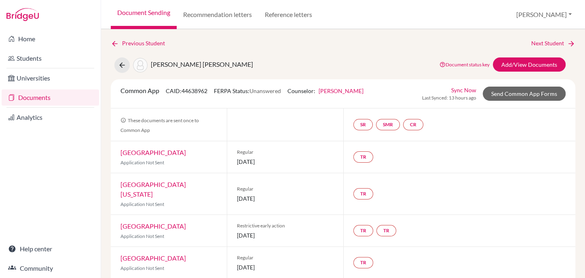
click at [25, 98] on link "Documents" at bounding box center [51, 97] width 98 height 16
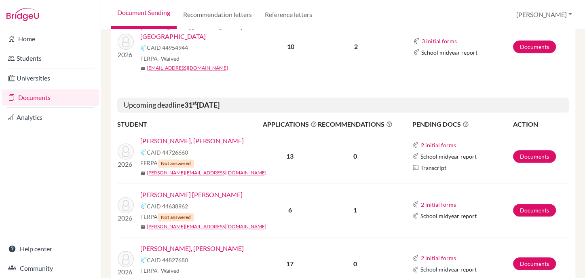
scroll to position [404, 0]
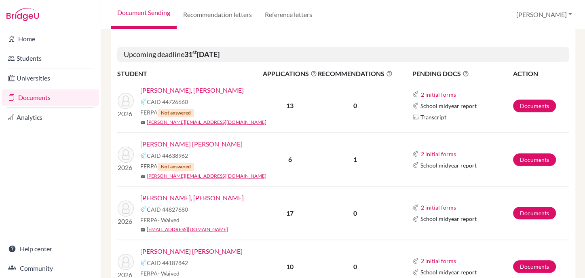
click at [176, 193] on link "[PERSON_NAME], [PERSON_NAME]" at bounding box center [192, 198] width 104 height 10
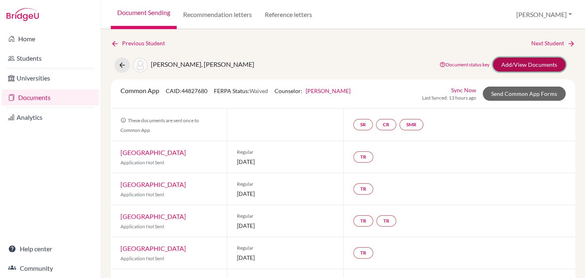
click at [515, 61] on link "Add/View Documents" at bounding box center [529, 64] width 73 height 14
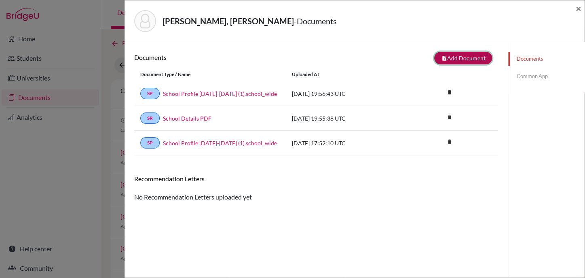
click at [439, 53] on button "note_add Add Document" at bounding box center [464, 58] width 58 height 13
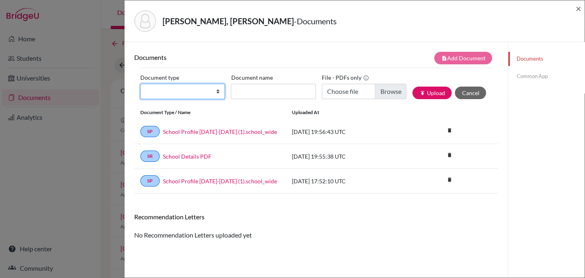
click at [172, 85] on select "Change explanation for Common App reports Counselor recommendation Internationa…" at bounding box center [182, 91] width 85 height 15
select select "45"
click at [140, 84] on select "Change explanation for Common App reports Counselor recommendation Internationa…" at bounding box center [182, 91] width 85 height 15
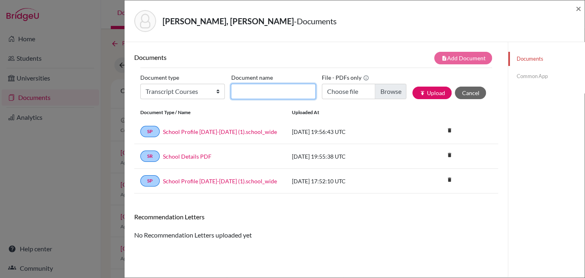
click at [269, 87] on input "Document name" at bounding box center [273, 91] width 85 height 15
type input "Senior courses"
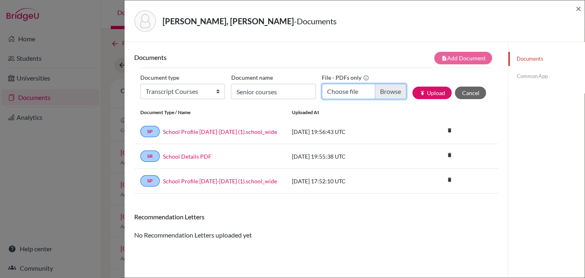
click at [389, 87] on input "Choose file" at bounding box center [364, 91] width 85 height 15
type input "C:\fakepath\[PERSON_NAME], [PERSON_NAME] current courses.pdf"
click at [428, 90] on button "publish Upload" at bounding box center [432, 93] width 39 height 13
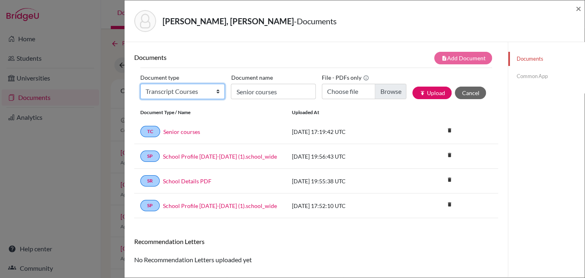
click at [165, 92] on select "Change explanation for Common App reports Counselor recommendation Internationa…" at bounding box center [182, 91] width 85 height 15
select select "2"
click at [140, 84] on select "Change explanation for Common App reports Counselor recommendation Internationa…" at bounding box center [182, 91] width 85 height 15
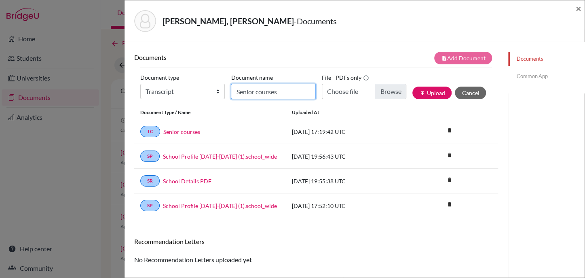
click at [254, 95] on input "Senior courses" at bounding box center [273, 91] width 85 height 15
type input "Initial Transcript"
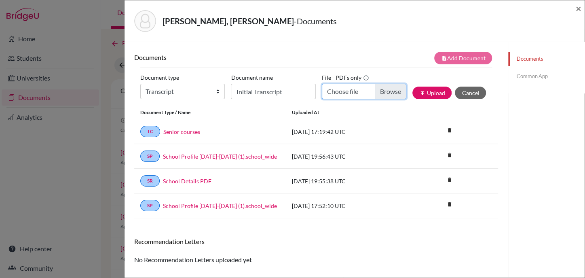
click at [388, 92] on input "Choose file" at bounding box center [364, 91] width 85 height 15
type input "C:\fakepath\[PERSON_NAME], [PERSON_NAME] INITIAL Transcript.pdf"
click at [428, 92] on button "publish Upload" at bounding box center [432, 93] width 39 height 13
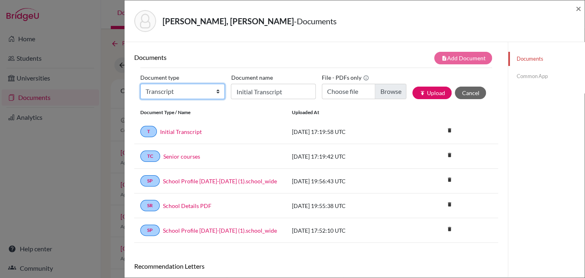
click at [212, 91] on select "Change explanation for Common App reports Counselor recommendation Internationa…" at bounding box center [182, 91] width 85 height 15
select select "5"
click at [140, 84] on select "Change explanation for Common App reports Counselor recommendation Internationa…" at bounding box center [182, 91] width 85 height 15
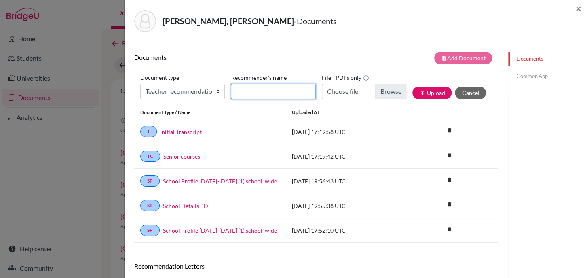
click at [256, 90] on input "Recommender's name" at bounding box center [273, 91] width 85 height 15
type input "[PERSON_NAME]"
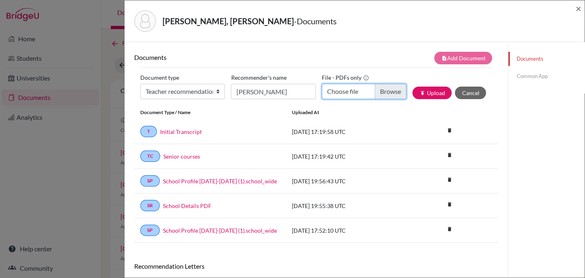
click at [384, 88] on input "Choose file" at bounding box center [364, 91] width 85 height 15
type input "C:\fakepath\[PERSON_NAME] [PERSON_NAME] [MEDICAL_DATA][PERSON_NAME] (1).pdf"
click at [422, 94] on button "publish Upload" at bounding box center [432, 93] width 39 height 13
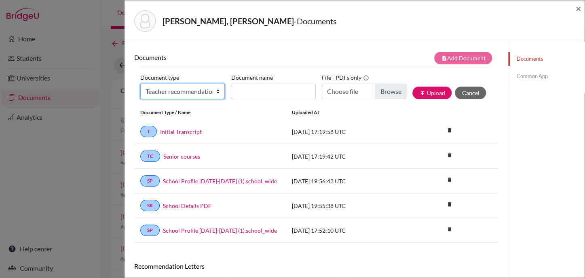
click at [216, 90] on select "Change explanation for Common App reports Counselor recommendation Internationa…" at bounding box center [182, 91] width 85 height 15
select select "4"
click at [140, 84] on select "Change explanation for Common App reports Counselor recommendation Internationa…" at bounding box center [182, 91] width 85 height 15
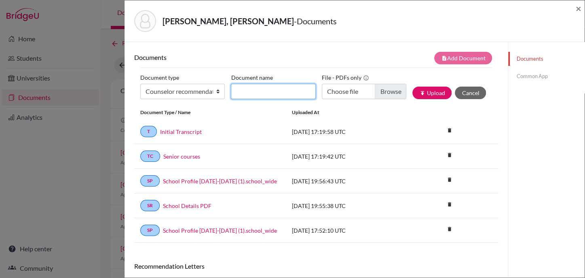
click at [258, 84] on input "Document name" at bounding box center [273, 91] width 85 height 15
type input "College Counselor Rec letter"
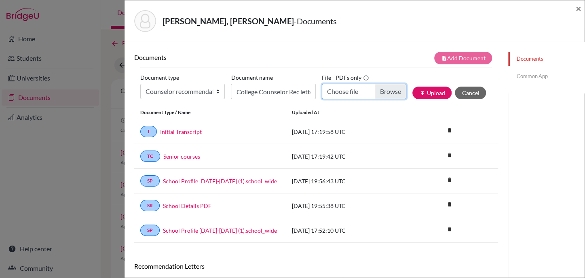
click at [380, 88] on input "Choose file" at bounding box center [364, 91] width 85 height 15
type input "C:\fakepath\[PERSON_NAME] - [PERSON_NAME] [PERSON_NAME].pdf"
click at [428, 92] on button "publish Upload" at bounding box center [432, 93] width 39 height 13
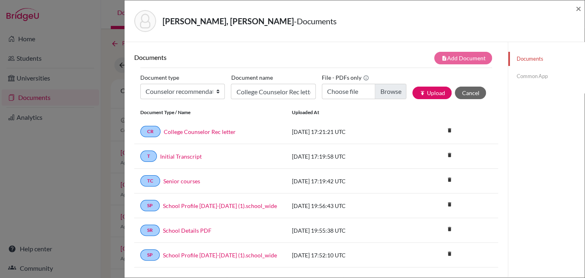
click at [534, 76] on link "Common App" at bounding box center [547, 76] width 76 height 14
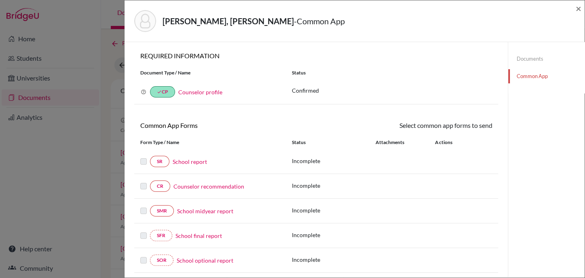
scroll to position [180, 0]
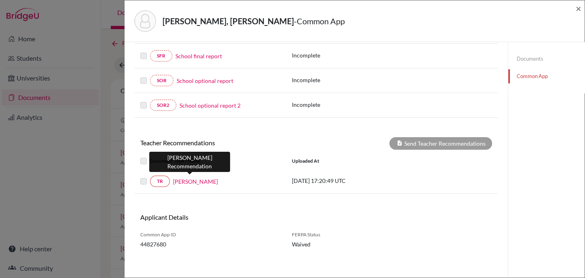
click at [188, 178] on link "Milagros Egas" at bounding box center [195, 181] width 45 height 8
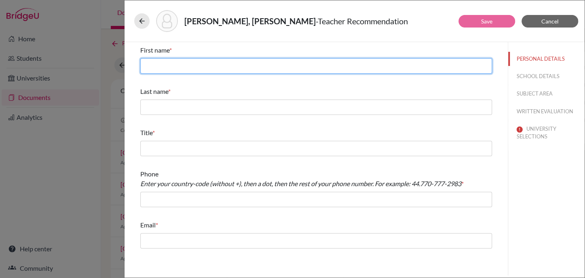
click at [216, 64] on input "text" at bounding box center [316, 65] width 352 height 15
type input "Milagros"
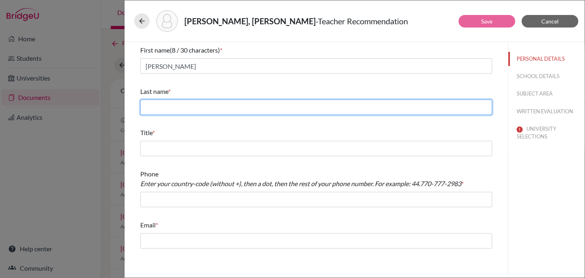
click at [208, 107] on input "text" at bounding box center [316, 107] width 352 height 15
type input "Egas"
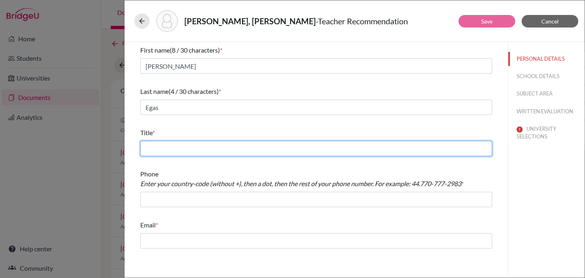
click at [210, 144] on input "text" at bounding box center [316, 148] width 352 height 15
type input "Social Studies Teacher"
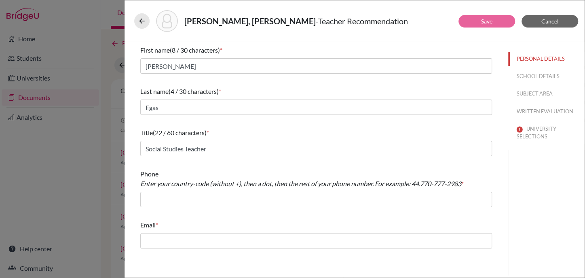
click at [212, 207] on div "Phone Enter your country-code (without +), then a dot, then the rest of your ph…" at bounding box center [316, 188] width 352 height 45
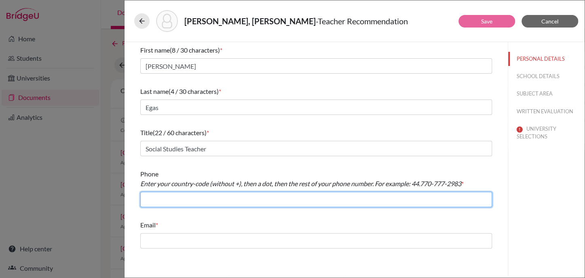
click at [214, 202] on input "text" at bounding box center [316, 199] width 352 height 15
type input "+59324008100"
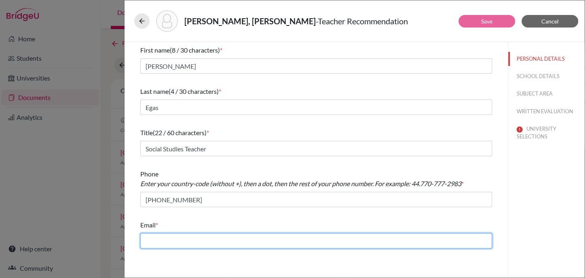
type input "pamela.larrea@menoruio.edu.ec"
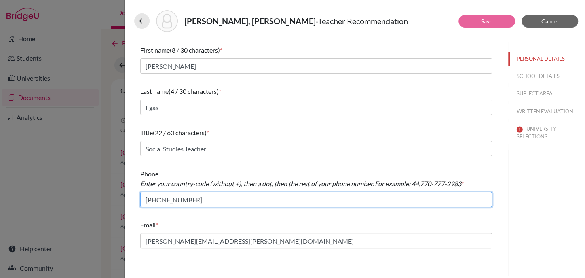
click at [160, 201] on input "+59324008100" at bounding box center [316, 199] width 352 height 15
type input "+593.24008100"
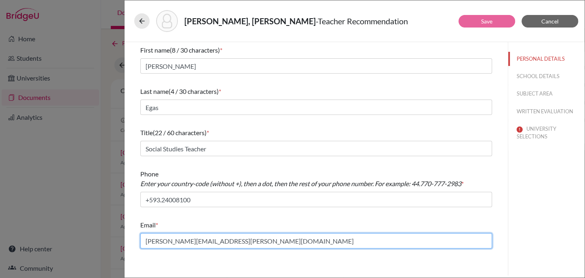
click at [183, 238] on input "pamela.larrea@menoruio.edu.ec" at bounding box center [316, 240] width 352 height 15
drag, startPoint x: 183, startPoint y: 238, endPoint x: 123, endPoint y: 244, distance: 59.7
click at [123, 244] on div "Checa Ramia, Jose Elias - Teacher Recommendation Save Cancel First name (8 / 30…" at bounding box center [292, 139] width 585 height 278
type input "milagros.egas@menoruio.edu.ec"
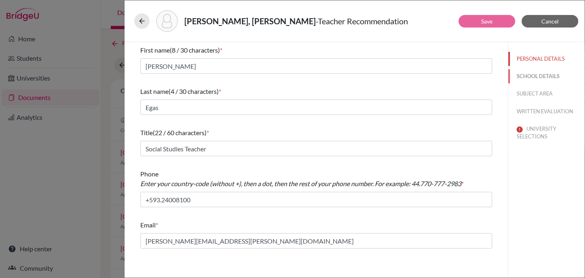
click at [530, 77] on button "SCHOOL DETAILS" at bounding box center [547, 76] width 76 height 14
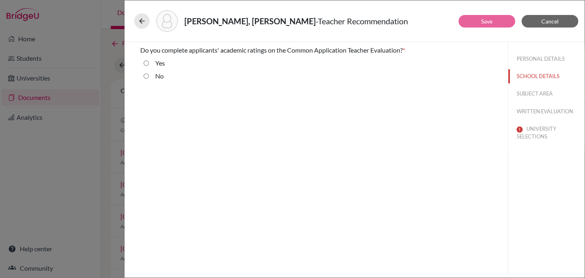
click at [151, 61] on div "Yes" at bounding box center [157, 64] width 16 height 13
click at [161, 62] on label "Yes" at bounding box center [160, 63] width 10 height 10
click at [149, 62] on input "Yes" at bounding box center [146, 63] width 5 height 10
radio input "true"
click at [530, 90] on button "SUBJECT AREA" at bounding box center [547, 94] width 76 height 14
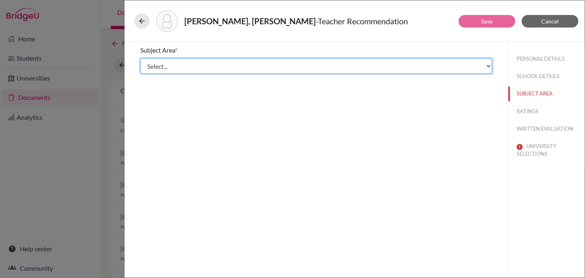
click at [175, 68] on select "Select... Math English Science World Language Social Studies Other Computer Sci…" at bounding box center [316, 65] width 352 height 15
select select "4"
click at [140, 58] on select "Select... Math English Science World Language Social Studies Other Computer Sci…" at bounding box center [316, 65] width 352 height 15
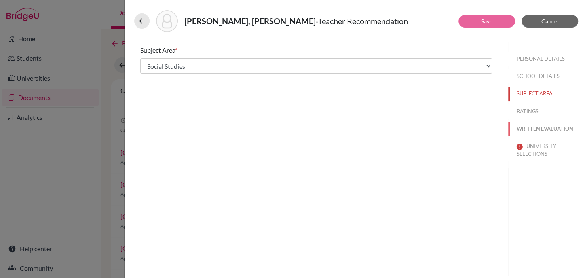
click at [516, 129] on button "WRITTEN EVALUATION" at bounding box center [547, 129] width 76 height 14
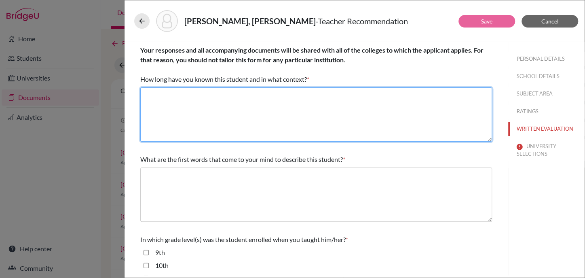
click at [285, 117] on textarea at bounding box center [316, 114] width 352 height 54
paste textarea "3 years as his teacher"
type textarea "3 years as his teacher"
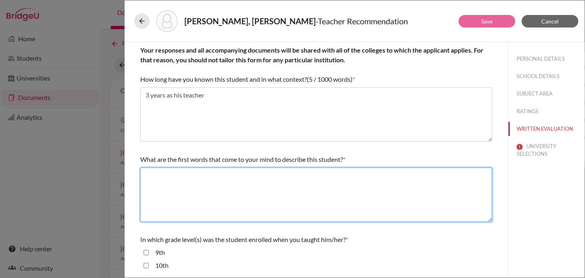
click at [298, 188] on textarea at bounding box center [316, 194] width 352 height 54
paste textarea "Smart, Kind, leader"
type textarea "Smart, Kind, leader"
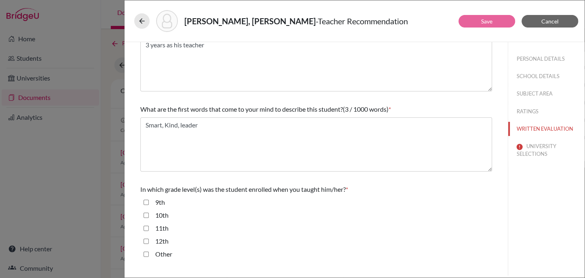
scroll to position [152, 0]
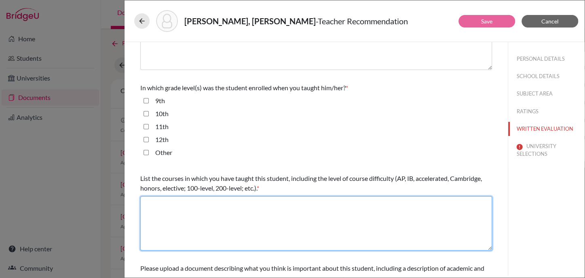
click at [195, 215] on textarea at bounding box center [316, 223] width 352 height 54
paste textarea "AP World History 10th, AP Seminar 11th, AP Research 12th"
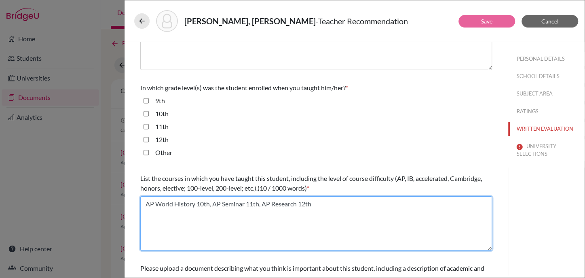
type textarea "AP World History 10th, AP Seminar 11th, AP Research 12th"
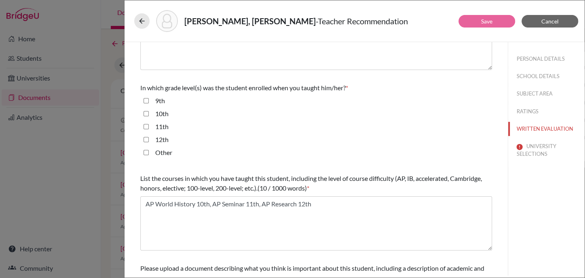
click at [161, 115] on label "10th" at bounding box center [161, 114] width 13 height 10
click at [149, 115] on input "10th" at bounding box center [146, 114] width 5 height 10
checkbox input "true"
click at [162, 129] on label "11th" at bounding box center [161, 127] width 13 height 10
click at [149, 129] on input "11th" at bounding box center [146, 127] width 5 height 10
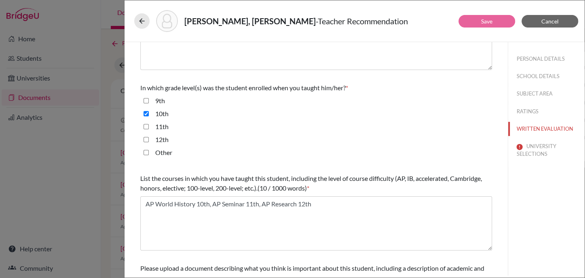
checkbox input "true"
click at [161, 138] on label "12th" at bounding box center [161, 140] width 13 height 10
click at [149, 138] on input "12th" at bounding box center [146, 140] width 5 height 10
checkbox input "true"
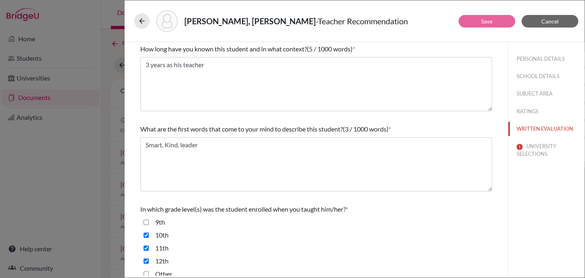
scroll to position [0, 0]
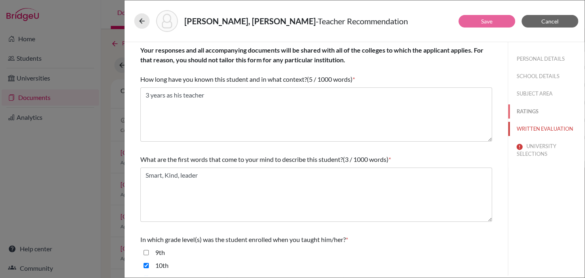
click at [525, 107] on button "RATINGS" at bounding box center [547, 111] width 76 height 14
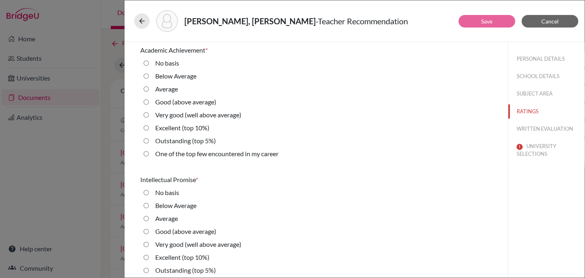
click at [166, 126] on label "Excellent (top 10%)" at bounding box center [182, 128] width 54 height 10
click at [149, 126] on 10\%\) "Excellent (top 10%)" at bounding box center [146, 128] width 5 height 10
radio 10\%\) "true"
click at [158, 256] on label "Excellent (top 10%)" at bounding box center [182, 257] width 54 height 10
click at [149, 256] on 10\%\) "Excellent (top 10%)" at bounding box center [146, 257] width 5 height 10
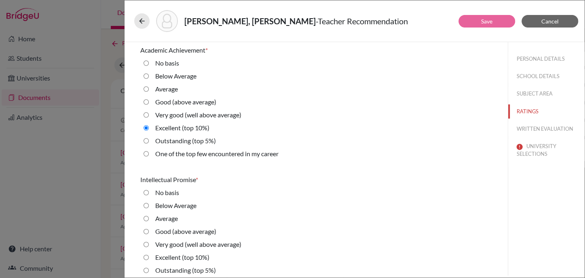
radio 10\%\) "true"
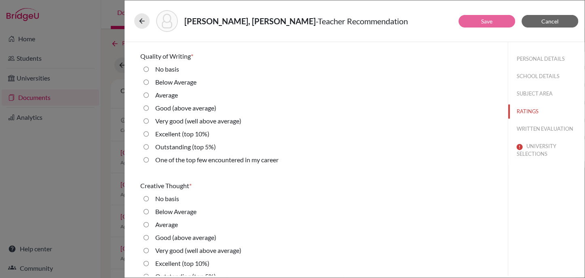
scroll to position [303, 0]
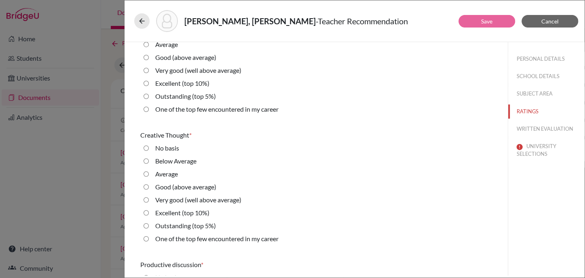
click at [168, 81] on label "Excellent (top 10%)" at bounding box center [182, 83] width 54 height 10
click at [149, 81] on 10\%\) "Excellent (top 10%)" at bounding box center [146, 83] width 5 height 10
radio 10\%\) "true"
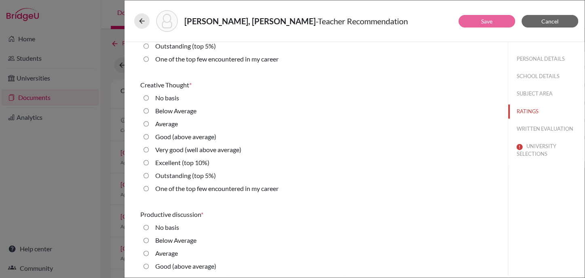
scroll to position [455, 0]
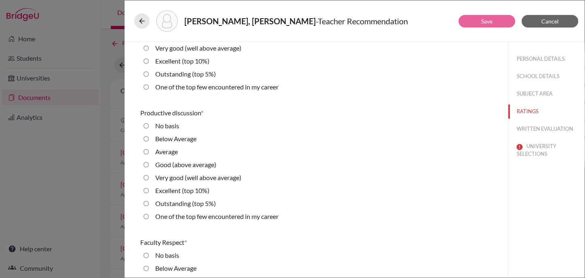
click at [167, 72] on label "Outstanding (top 5%)" at bounding box center [185, 74] width 61 height 10
click at [149, 72] on 5\%\) "Outstanding (top 5%)" at bounding box center [146, 74] width 5 height 10
radio 5\%\) "true"
click at [204, 202] on label "Outstanding (top 5%)" at bounding box center [185, 204] width 61 height 10
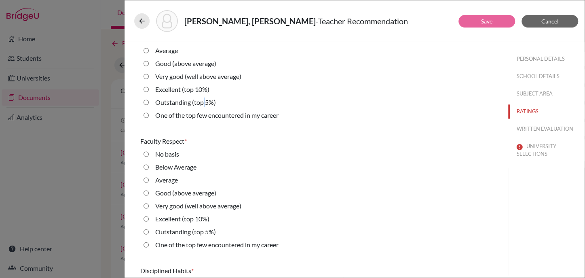
scroll to position [607, 0]
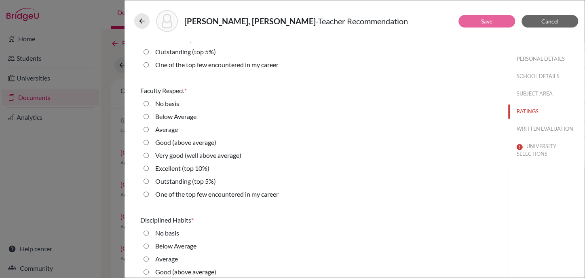
click at [180, 195] on label "One of the top few encountered in my career" at bounding box center [216, 194] width 123 height 10
click at [149, 195] on career "One of the top few encountered in my career" at bounding box center [146, 194] width 5 height 10
radio career "true"
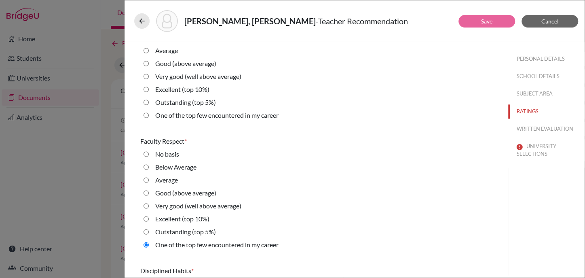
scroll to position [455, 0]
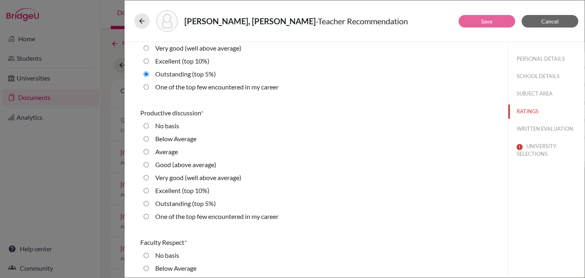
click at [196, 210] on div "Outstanding (top 5%)" at bounding box center [182, 205] width 67 height 13
click at [189, 216] on label "One of the top few encountered in my career" at bounding box center [216, 217] width 123 height 10
click at [149, 216] on career "One of the top few encountered in my career" at bounding box center [146, 217] width 5 height 10
radio career "true"
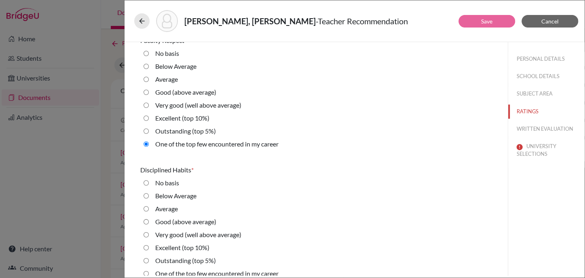
scroll to position [758, 0]
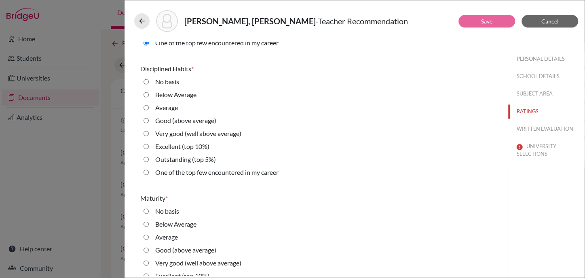
click at [209, 171] on label "One of the top few encountered in my career" at bounding box center [216, 172] width 123 height 10
click at [149, 171] on career "One of the top few encountered in my career" at bounding box center [146, 172] width 5 height 10
radio career "true"
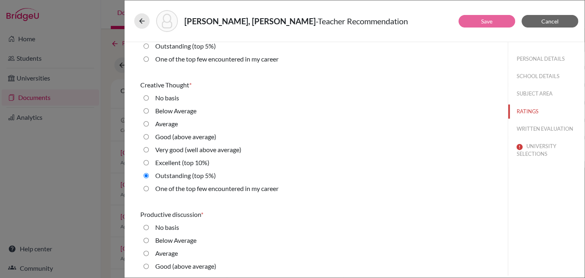
scroll to position [404, 0]
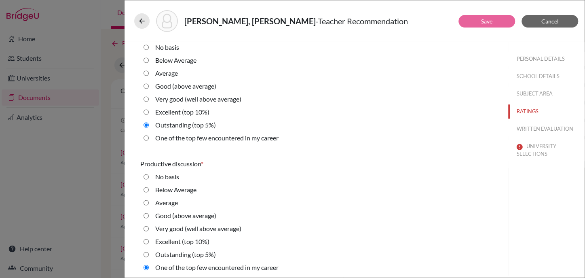
click at [191, 254] on label "Outstanding (top 5%)" at bounding box center [185, 255] width 61 height 10
click at [149, 254] on 5\%\) "Outstanding (top 5%)" at bounding box center [146, 255] width 5 height 10
radio 5\%\) "true"
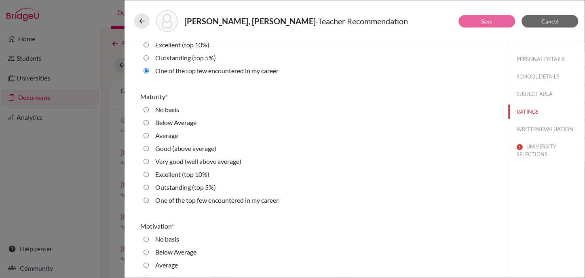
scroll to position [910, 0]
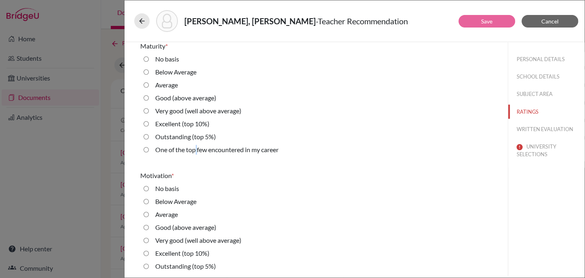
click at [196, 146] on label "One of the top few encountered in my career" at bounding box center [216, 150] width 123 height 10
click at [148, 146] on career "One of the top few encountered in my career" at bounding box center [146, 150] width 5 height 10
radio career "true"
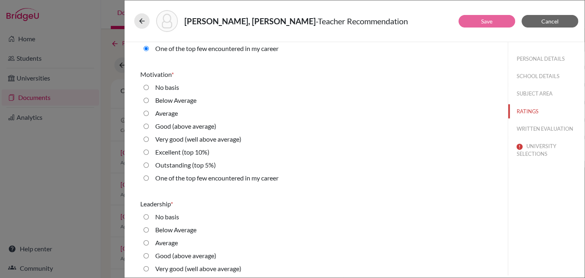
click at [181, 181] on label "One of the top few encountered in my career" at bounding box center [216, 178] width 123 height 10
click at [149, 181] on career "One of the top few encountered in my career" at bounding box center [146, 178] width 5 height 10
radio career "true"
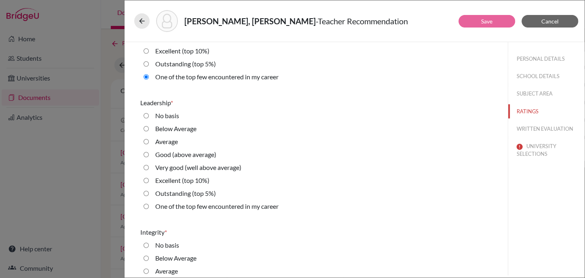
click at [176, 202] on label "One of the top few encountered in my career" at bounding box center [216, 206] width 123 height 10
click at [149, 202] on career "One of the top few encountered in my career" at bounding box center [146, 206] width 5 height 10
radio career "true"
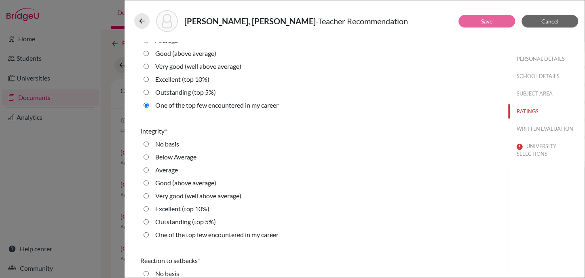
click at [172, 233] on label "One of the top few encountered in my career" at bounding box center [216, 235] width 123 height 10
click at [149, 233] on career "One of the top few encountered in my career" at bounding box center [146, 235] width 5 height 10
radio career "true"
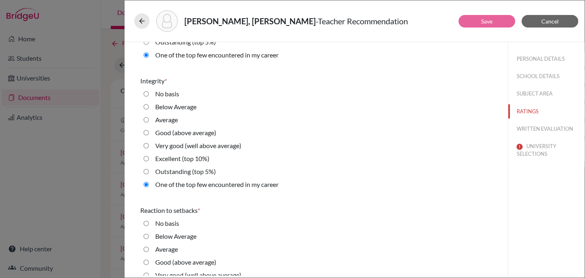
scroll to position [1314, 0]
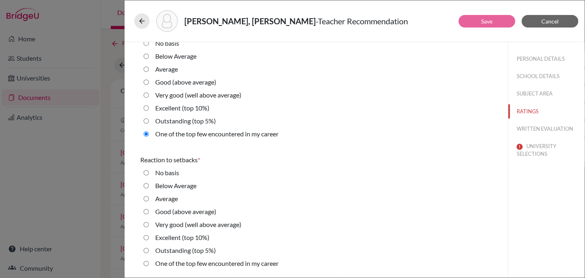
click at [180, 248] on label "Outstanding (top 5%)" at bounding box center [185, 251] width 61 height 10
click at [149, 248] on 5\%\) "Outstanding (top 5%)" at bounding box center [146, 251] width 5 height 10
radio 5\%\) "true"
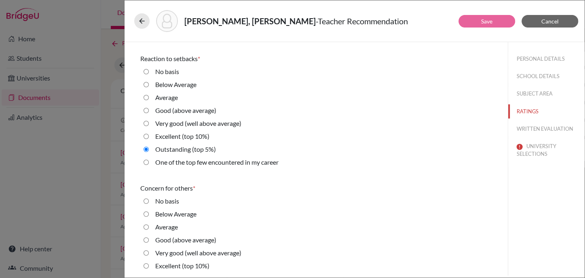
scroll to position [1466, 0]
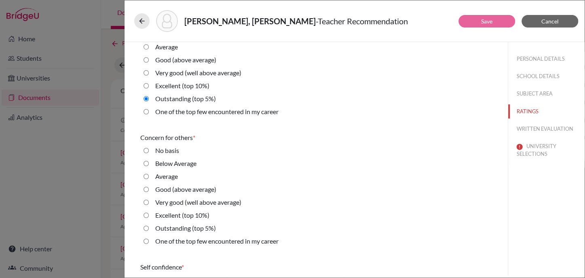
click at [178, 238] on label "One of the top few encountered in my career" at bounding box center [216, 241] width 123 height 10
click at [149, 238] on career "One of the top few encountered in my career" at bounding box center [146, 241] width 5 height 10
radio career "true"
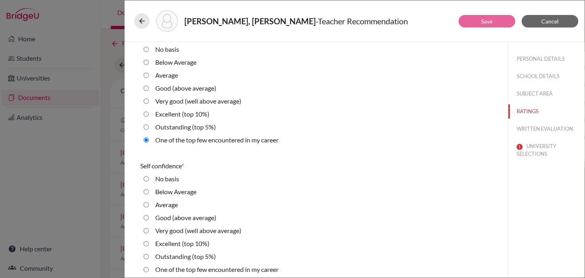
scroll to position [1618, 0]
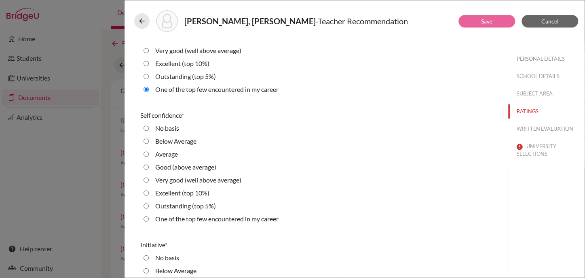
click at [166, 193] on label "Excellent (top 10%)" at bounding box center [182, 193] width 54 height 10
click at [149, 193] on 10\%\) "Excellent (top 10%)" at bounding box center [146, 193] width 5 height 10
radio 10\%\) "true"
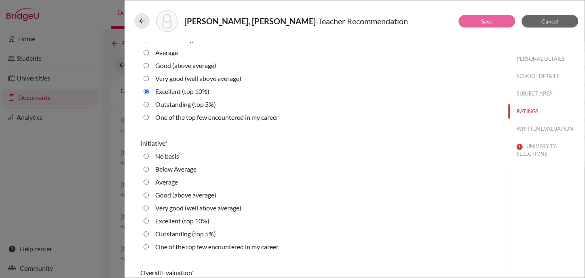
scroll to position [1821, 0]
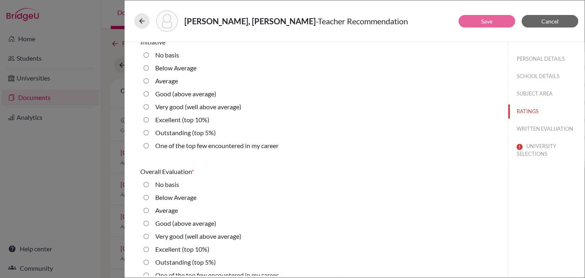
click at [166, 129] on label "Outstanding (top 5%)" at bounding box center [185, 133] width 61 height 10
click at [149, 129] on 5\%\) "Outstanding (top 5%)" at bounding box center [146, 133] width 5 height 10
radio 5\%\) "true"
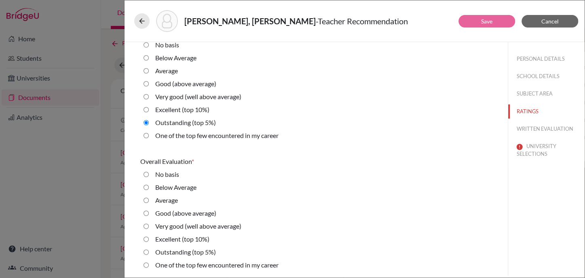
click at [184, 251] on label "Outstanding (top 5%)" at bounding box center [185, 252] width 61 height 10
click at [149, 251] on 5\%\) "Outstanding (top 5%)" at bounding box center [146, 252] width 5 height 10
radio 5\%\) "true"
click at [529, 150] on button "UNIVERSITY SELECTIONS" at bounding box center [547, 150] width 76 height 22
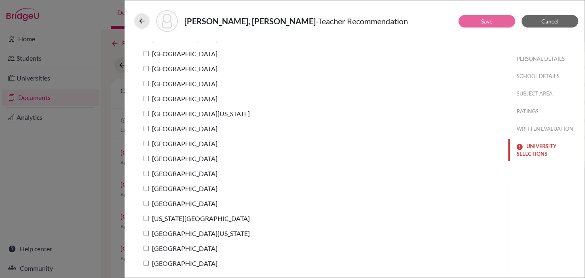
scroll to position [0, 0]
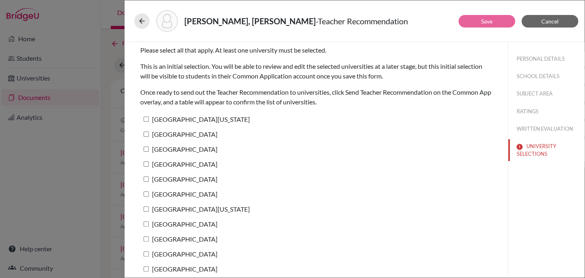
click at [140, 117] on label "[GEOGRAPHIC_DATA][US_STATE]" at bounding box center [195, 119] width 110 height 12
click at [144, 117] on input "[GEOGRAPHIC_DATA][US_STATE]" at bounding box center [146, 119] width 5 height 5
checkbox input "true"
click at [479, 13] on div "Checa Ramia, Jose Elias - Teacher Recommendation" at bounding box center [354, 21] width 441 height 22
click at [478, 15] on div "Checa Ramia, Jose Elias - Teacher Recommendation Save Cancel Please select all …" at bounding box center [354, 139] width 461 height 278
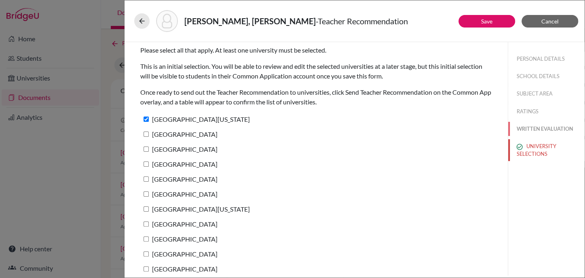
click at [538, 126] on button "WRITTEN EVALUATION" at bounding box center [547, 129] width 76 height 14
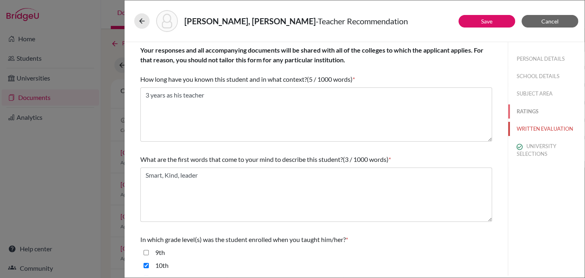
click at [516, 108] on button "RATINGS" at bounding box center [547, 111] width 76 height 14
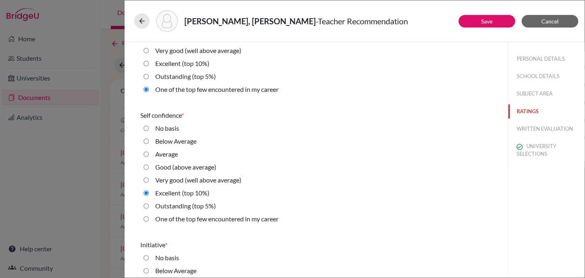
scroll to position [1831, 0]
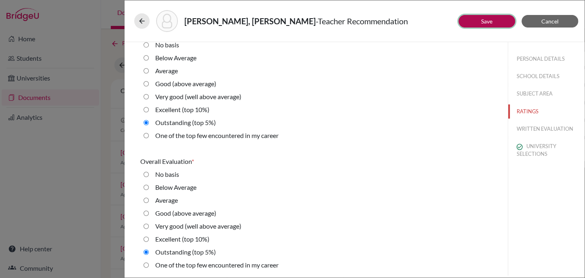
click at [485, 21] on link "Save" at bounding box center [486, 21] width 11 height 7
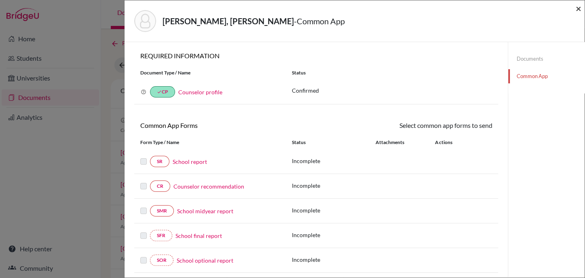
click at [579, 8] on span "×" at bounding box center [579, 8] width 6 height 12
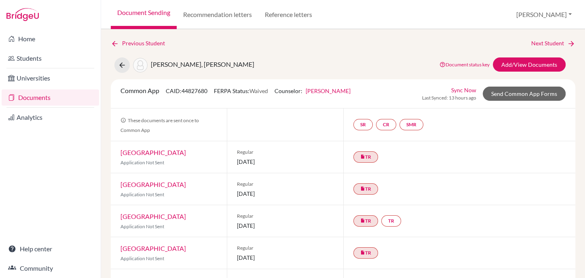
click at [35, 93] on link "Documents" at bounding box center [51, 97] width 98 height 16
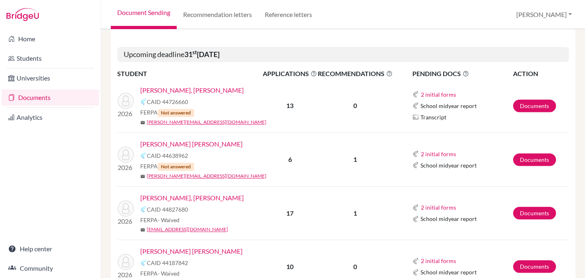
scroll to position [455, 0]
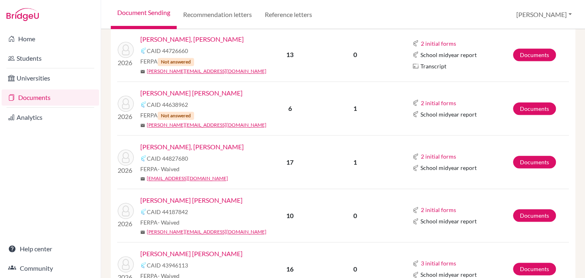
click at [173, 142] on link "[PERSON_NAME], [PERSON_NAME]" at bounding box center [192, 147] width 104 height 10
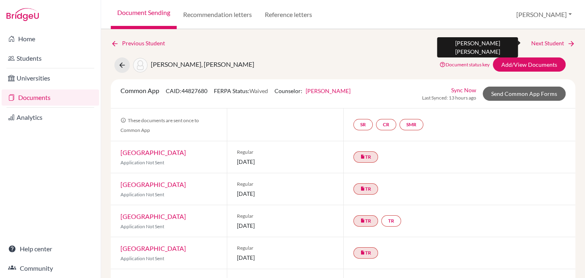
click at [540, 42] on link "Next Student" at bounding box center [554, 43] width 44 height 9
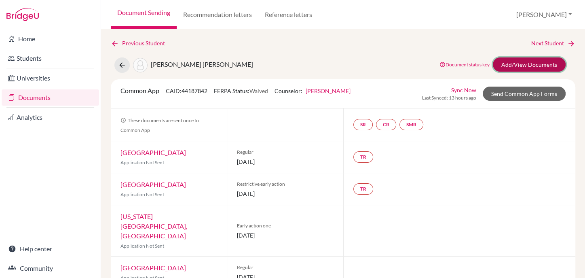
click at [528, 65] on link "Add/View Documents" at bounding box center [529, 64] width 73 height 14
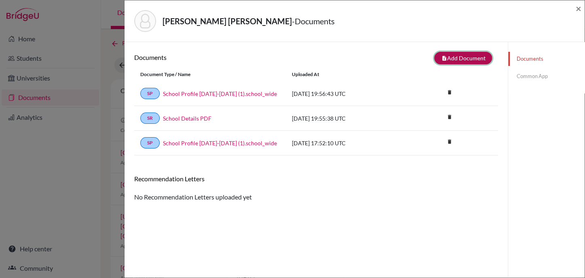
click at [467, 59] on button "note_add Add Document" at bounding box center [464, 58] width 58 height 13
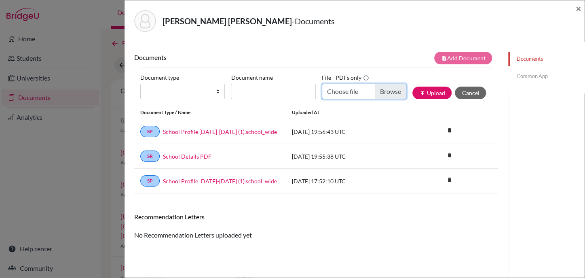
click at [388, 85] on input "Choose file" at bounding box center [364, 91] width 85 height 15
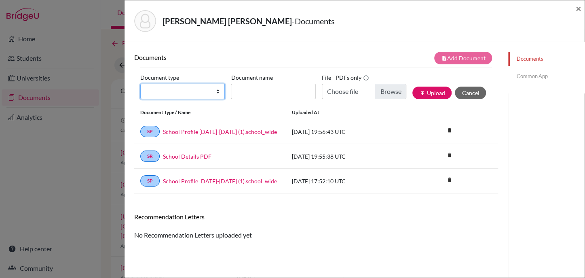
click at [196, 85] on select "Change explanation for Common App reports Counselor recommendation Internationa…" at bounding box center [182, 91] width 85 height 15
select select "2"
click at [140, 84] on select "Change explanation for Common App reports Counselor recommendation Internationa…" at bounding box center [182, 91] width 85 height 15
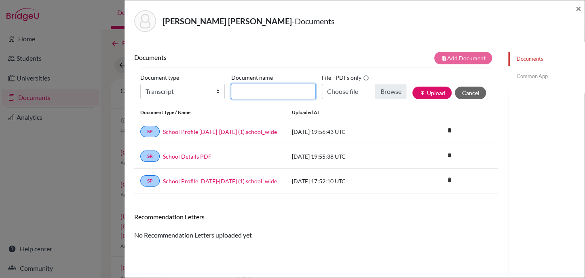
click at [273, 89] on input "Document name" at bounding box center [273, 91] width 85 height 15
type input "Initial Transcript"
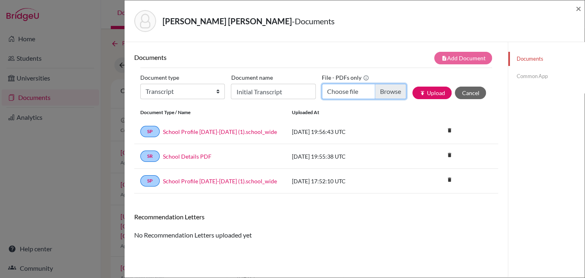
click at [390, 92] on input "Choose file" at bounding box center [364, 91] width 85 height 15
type input "C:\fakepath\Montufar Mancino, Josefina INITIAL Transcript.pdf"
click at [445, 87] on div "publish Upload Cancel" at bounding box center [453, 93] width 80 height 13
click at [431, 92] on button "publish Upload" at bounding box center [432, 93] width 39 height 13
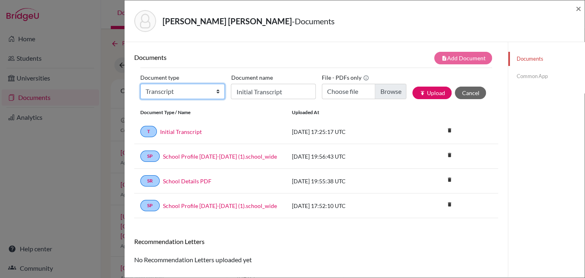
click at [150, 91] on select "Change explanation for Common App reports Counselor recommendation Internationa…" at bounding box center [182, 91] width 85 height 15
select select "45"
click at [140, 84] on select "Change explanation for Common App reports Counselor recommendation Internationa…" at bounding box center [182, 91] width 85 height 15
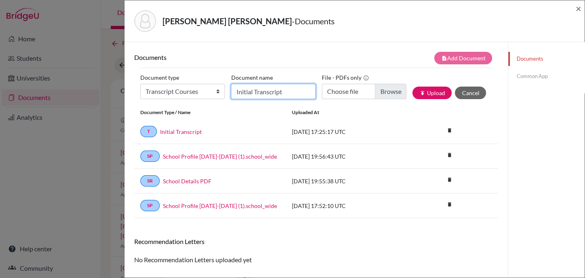
click at [274, 93] on input "Initial Transcript" at bounding box center [273, 91] width 85 height 15
type input "Senior courses"
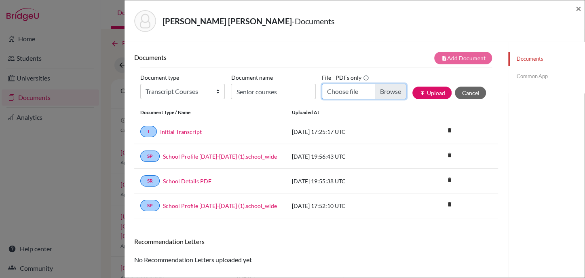
click at [379, 90] on input "Choose file" at bounding box center [364, 91] width 85 height 15
type input "C:\fakepath\Montufar Mancino, Josefina current courses.pdf"
click at [429, 95] on button "publish Upload" at bounding box center [432, 93] width 39 height 13
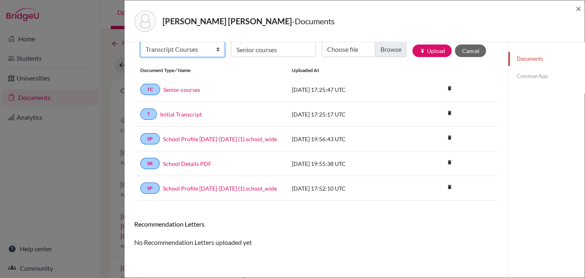
scroll to position [41, 0]
click at [162, 54] on select "Change explanation for Common App reports Counselor recommendation Internationa…" at bounding box center [182, 49] width 85 height 15
select select "5"
click at [140, 42] on select "Change explanation for Common App reports Counselor recommendation Internationa…" at bounding box center [182, 49] width 85 height 15
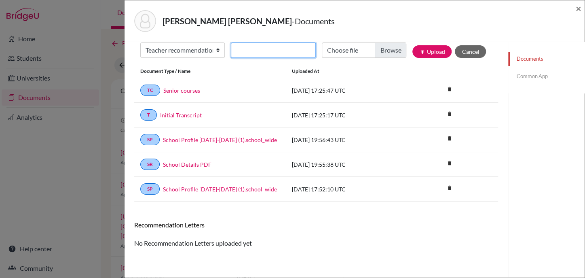
click at [295, 46] on input "Recommender's name" at bounding box center [273, 49] width 85 height 15
type input "Milagros Egas"
click at [386, 47] on input "Choose file" at bounding box center [364, 49] width 85 height 15
type input "C:\fakepath\Josefina Montufar LOR Mili Egas.pdf"
click at [438, 50] on button "publish Upload" at bounding box center [432, 51] width 39 height 13
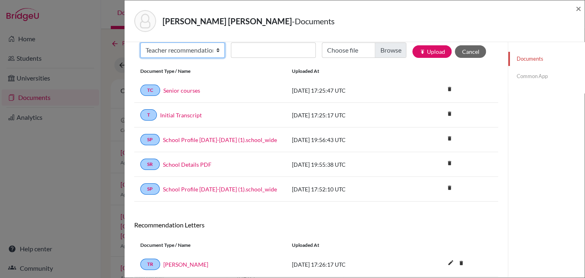
click at [181, 50] on select "Change explanation for Common App reports Counselor recommendation Internationa…" at bounding box center [182, 49] width 85 height 15
select select "5"
click at [140, 42] on select "Change explanation for Common App reports Counselor recommendation Internationa…" at bounding box center [182, 49] width 85 height 15
click at [299, 46] on input "Recommender's name" at bounding box center [273, 49] width 85 height 15
type input "r"
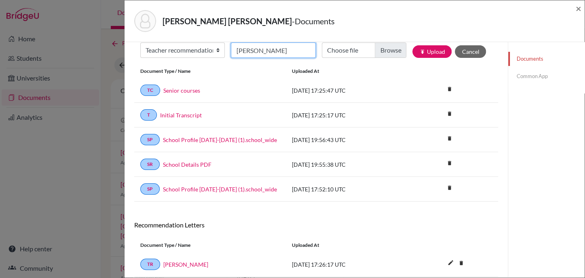
type input "Rodrigo Samaniego"
click at [398, 47] on input "Choose file" at bounding box center [364, 49] width 85 height 15
type input "C:\fakepath\Josefina Montufar LOR Rodrigo Samaniego.pdf"
click at [427, 52] on button "publish Upload" at bounding box center [432, 51] width 39 height 13
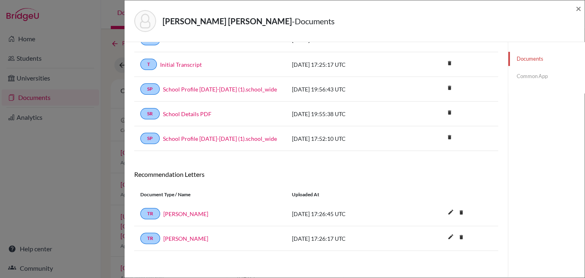
click at [522, 78] on link "Common App" at bounding box center [547, 76] width 76 height 14
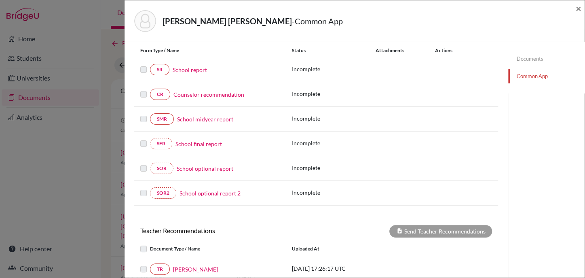
scroll to position [204, 0]
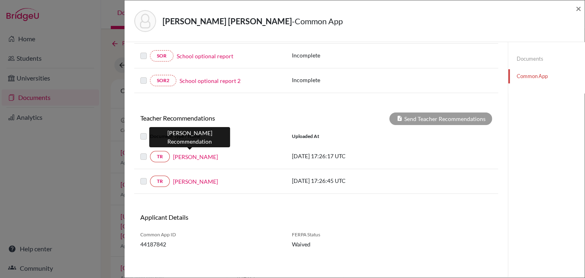
click at [184, 155] on link "Milagros Egas" at bounding box center [195, 157] width 45 height 8
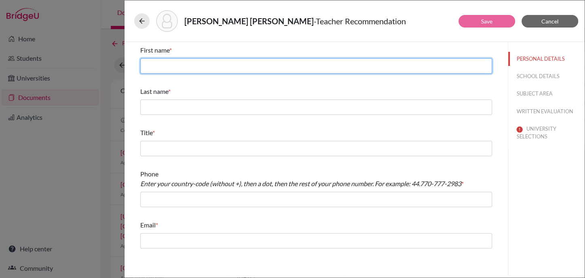
click at [192, 60] on input "text" at bounding box center [316, 65] width 352 height 15
type input "Milagros"
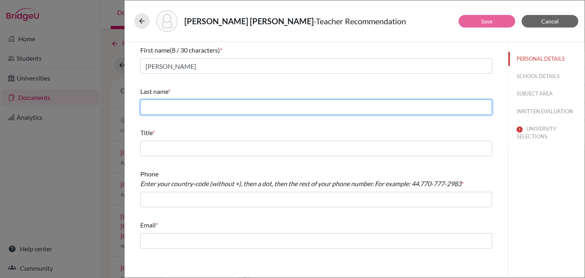
click at [205, 108] on input "text" at bounding box center [316, 107] width 352 height 15
type input "Egas"
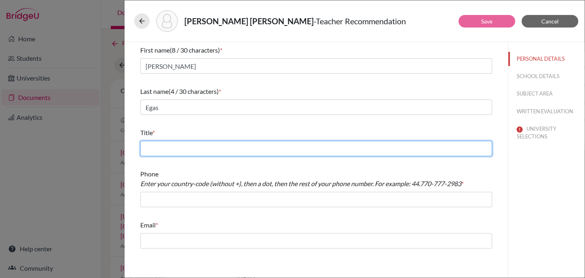
click at [199, 148] on input "text" at bounding box center [316, 148] width 352 height 15
type input "Social Studies Teacher"
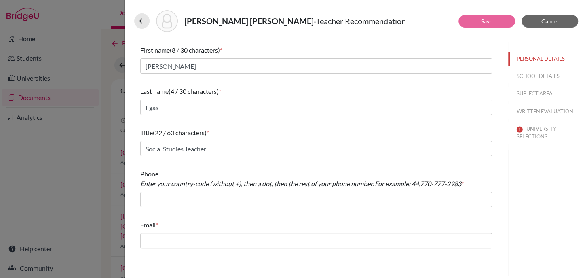
click at [233, 208] on div "Phone Enter your country-code (without +), then a dot, then the rest of your ph…" at bounding box center [316, 188] width 352 height 45
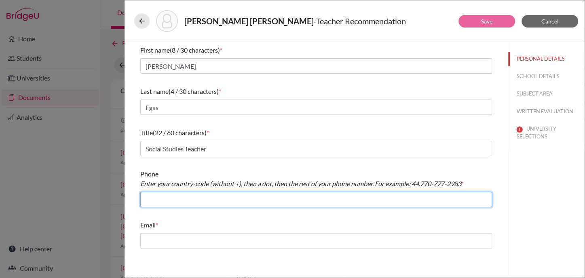
drag, startPoint x: 240, startPoint y: 204, endPoint x: 240, endPoint y: 191, distance: 12.5
click at [240, 203] on input "text" at bounding box center [316, 199] width 352 height 15
type input "+59324008100"
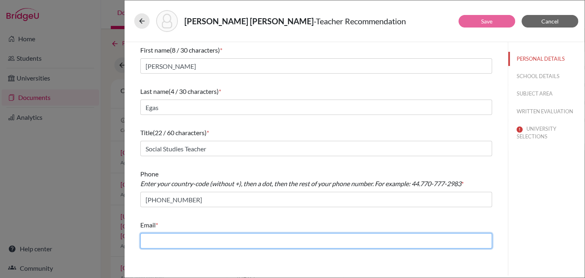
type input "pamela.larrea@menoruio.edu.ec"
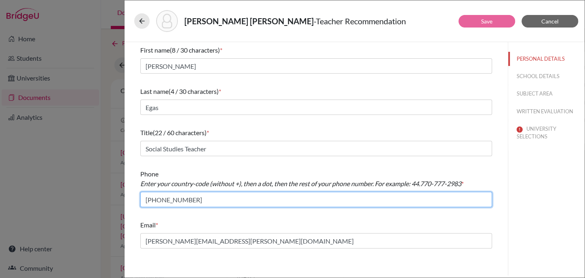
click at [164, 201] on input "+59324008100" at bounding box center [316, 199] width 352 height 15
click at [161, 201] on input "+59324008100" at bounding box center [316, 199] width 352 height 15
type input "+593.24008100"
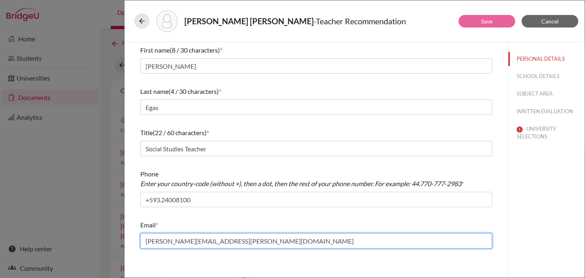
click at [184, 240] on input "pamela.larrea@menoruio.edu.ec" at bounding box center [316, 240] width 352 height 15
type input "milagros.egas@menoruio.edu.ec"
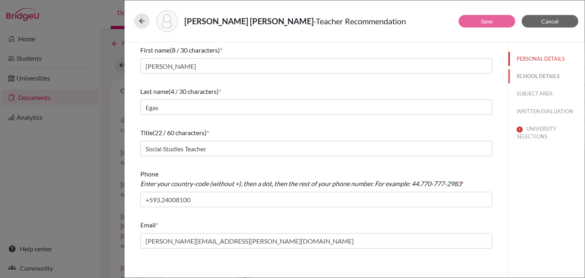
click at [543, 73] on button "SCHOOL DETAILS" at bounding box center [547, 76] width 76 height 14
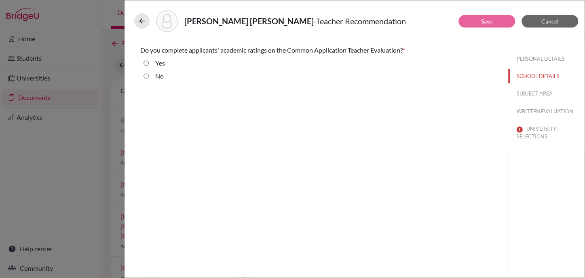
click at [157, 64] on label "Yes" at bounding box center [160, 63] width 10 height 10
click at [149, 64] on input "Yes" at bounding box center [146, 63] width 5 height 10
radio input "true"
click at [540, 92] on button "SUBJECT AREA" at bounding box center [547, 94] width 76 height 14
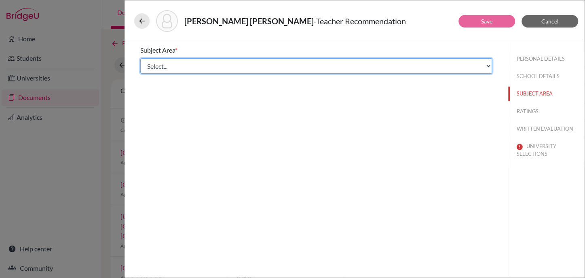
click at [202, 72] on select "Select... Math English Science World Language Social Studies Other Computer Sci…" at bounding box center [316, 65] width 352 height 15
select select "4"
click at [140, 58] on select "Select... Math English Science World Language Social Studies Other Computer Sci…" at bounding box center [316, 65] width 352 height 15
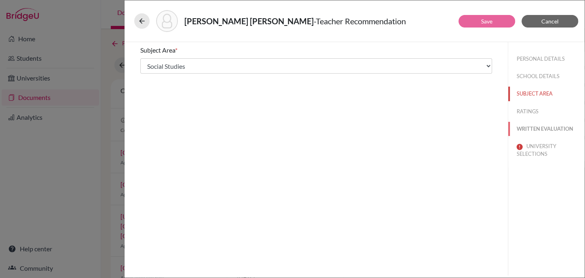
click at [535, 129] on button "WRITTEN EVALUATION" at bounding box center [547, 129] width 76 height 14
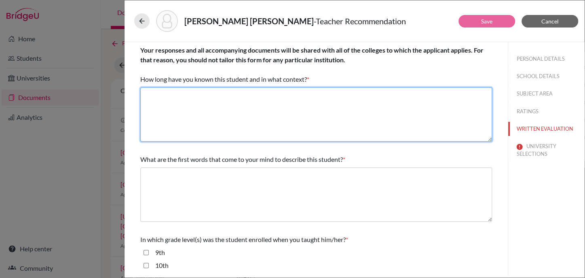
click at [218, 114] on textarea at bounding box center [316, 114] width 352 height 54
paste textarea "1 year as her teacher"
type textarea "1 year as her teacher"
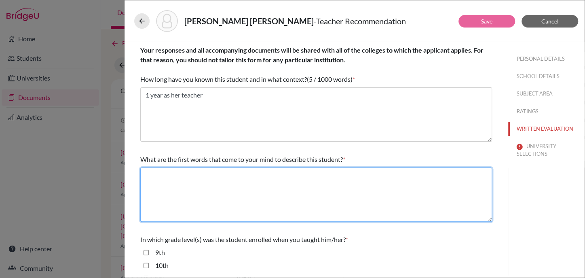
click at [180, 189] on textarea at bounding box center [316, 194] width 352 height 54
paste textarea "Kind, Smart, Brave"
type textarea "Kind, Smart, Brave"
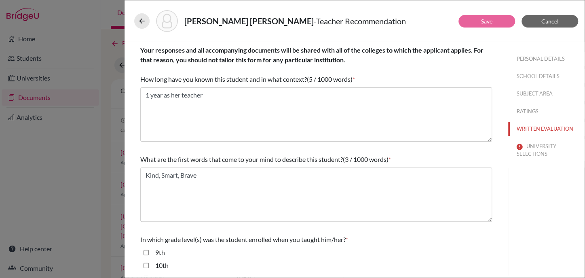
scroll to position [202, 0]
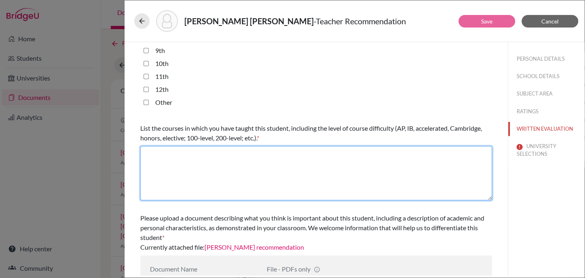
click at [274, 179] on textarea at bounding box center [316, 173] width 352 height 54
paste textarea "AP Seminar"
type textarea "AP Seminar"
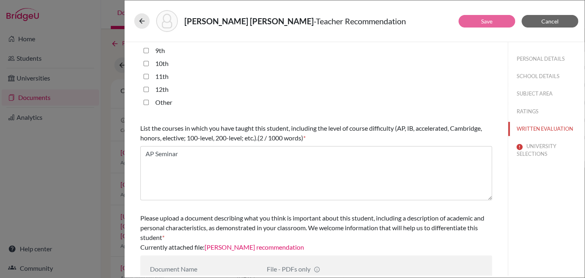
click at [154, 76] on div "11th" at bounding box center [159, 78] width 20 height 13
click at [157, 74] on label "11th" at bounding box center [161, 77] width 13 height 10
click at [149, 74] on input "11th" at bounding box center [146, 77] width 5 height 10
checkbox input "true"
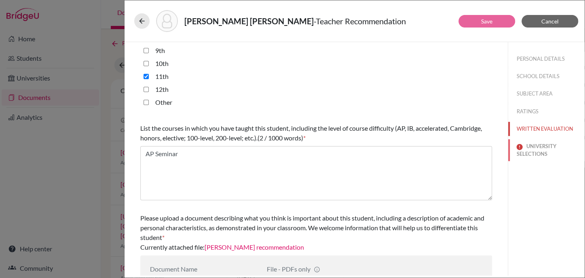
click at [534, 143] on button "UNIVERSITY SELECTIONS" at bounding box center [547, 150] width 76 height 22
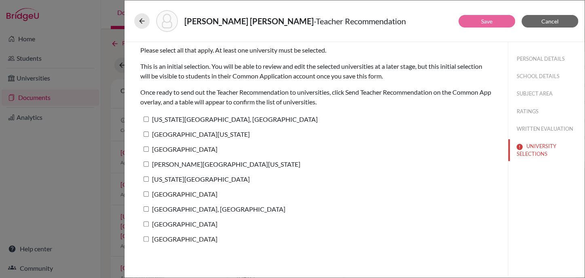
click at [200, 117] on label "[US_STATE][GEOGRAPHIC_DATA], [GEOGRAPHIC_DATA]" at bounding box center [229, 119] width 178 height 12
click at [149, 117] on input "[US_STATE][GEOGRAPHIC_DATA], [GEOGRAPHIC_DATA]" at bounding box center [146, 119] width 5 height 5
checkbox input "true"
click at [537, 108] on button "RATINGS" at bounding box center [547, 111] width 76 height 14
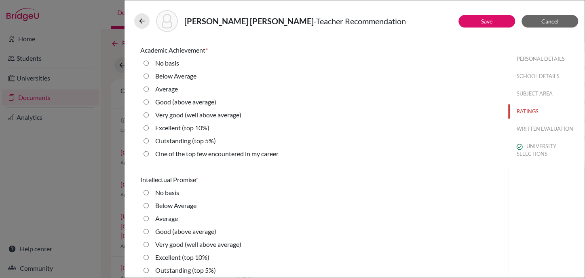
click at [170, 111] on label "Very good (well above average)" at bounding box center [198, 115] width 86 height 10
click at [149, 111] on average\) "Very good (well above average)" at bounding box center [146, 115] width 5 height 10
radio average\) "true"
click at [172, 244] on label "Very good (well above average)" at bounding box center [198, 245] width 86 height 10
click at [149, 244] on average\) "Very good (well above average)" at bounding box center [146, 245] width 5 height 10
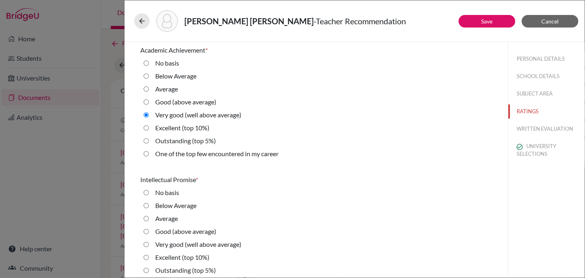
radio average\) "true"
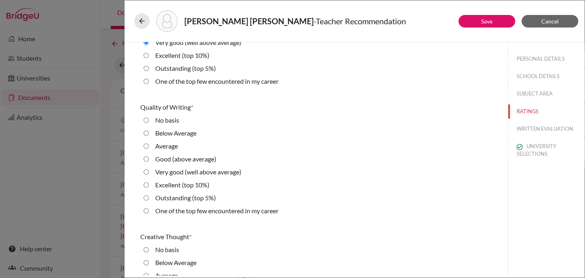
scroll to position [303, 0]
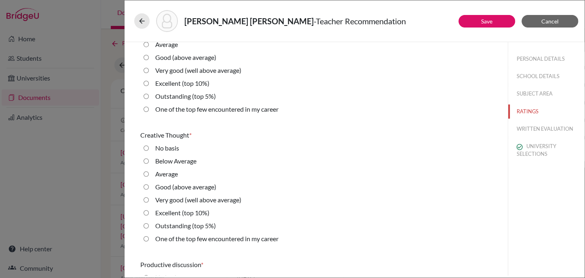
click at [170, 71] on label "Very good (well above average)" at bounding box center [198, 71] width 86 height 10
click at [149, 71] on average\) "Very good (well above average)" at bounding box center [146, 71] width 5 height 10
radio average\) "true"
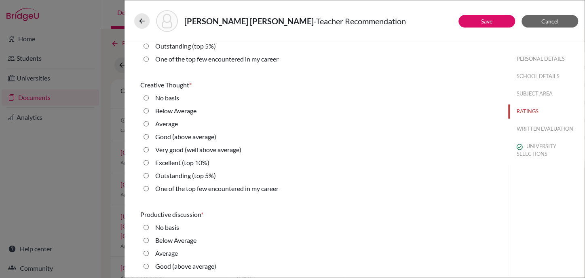
scroll to position [404, 0]
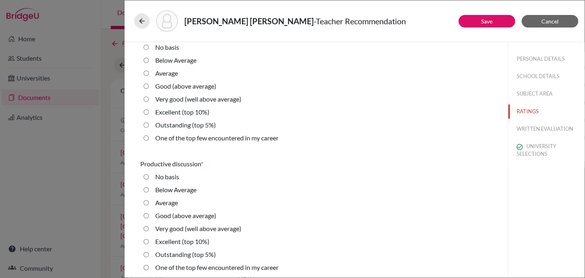
click at [187, 109] on label "Excellent (top 10%)" at bounding box center [182, 112] width 54 height 10
click at [149, 109] on 10\%\) "Excellent (top 10%)" at bounding box center [146, 112] width 5 height 10
radio 10\%\) "true"
click at [190, 242] on label "Excellent (top 10%)" at bounding box center [182, 242] width 54 height 10
click at [149, 242] on 10\%\) "Excellent (top 10%)" at bounding box center [146, 242] width 5 height 10
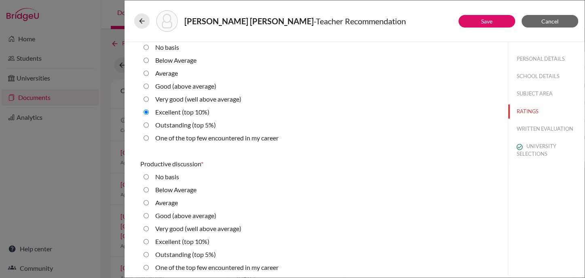
radio 10\%\) "true"
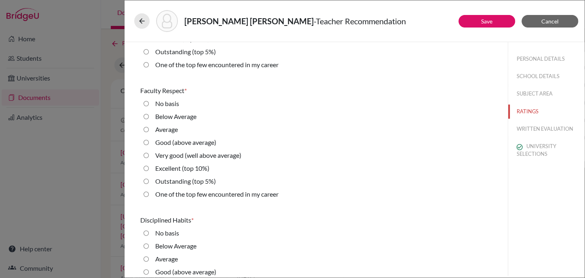
scroll to position [708, 0]
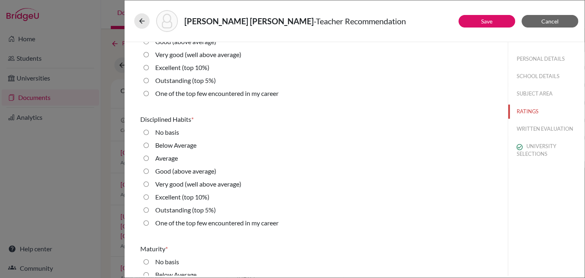
click at [170, 66] on label "Excellent (top 10%)" at bounding box center [182, 68] width 54 height 10
click at [149, 66] on 10\%\) "Excellent (top 10%)" at bounding box center [146, 68] width 5 height 10
radio 10\%\) "true"
click at [185, 191] on fieldset "No basis Below Average Average Good (above average) Very good (well above avera…" at bounding box center [316, 179] width 352 height 104
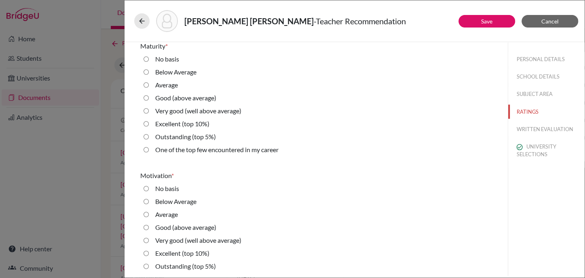
scroll to position [961, 0]
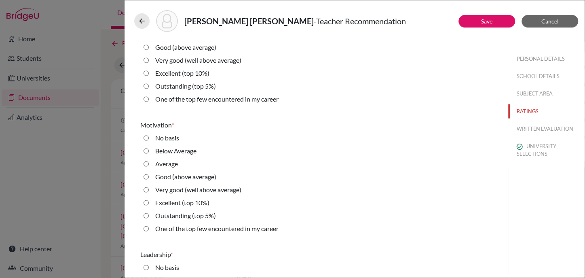
click at [186, 72] on label "Excellent (top 10%)" at bounding box center [182, 73] width 54 height 10
click at [149, 72] on 10\%\) "Excellent (top 10%)" at bounding box center [146, 73] width 5 height 10
radio 10\%\) "true"
click at [187, 202] on label "Excellent (top 10%)" at bounding box center [182, 203] width 54 height 10
click at [149, 202] on 10\%\) "Excellent (top 10%)" at bounding box center [146, 203] width 5 height 10
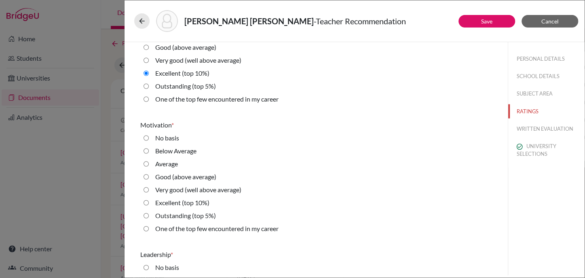
radio 10\%\) "true"
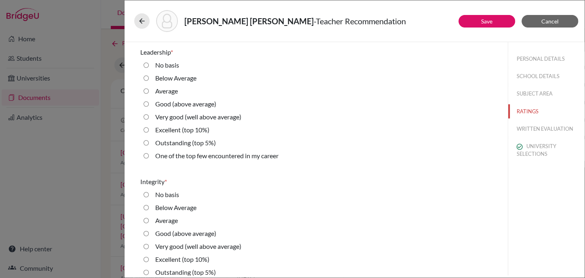
scroll to position [1214, 0]
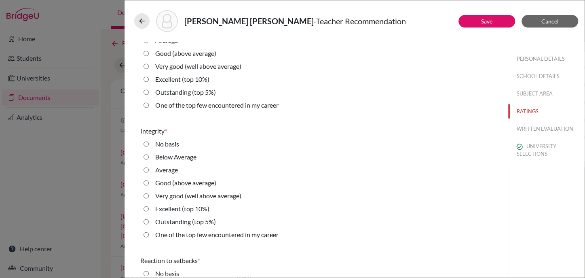
click at [166, 79] on label "Excellent (top 10%)" at bounding box center [182, 79] width 54 height 10
click at [149, 79] on 10\%\) "Excellent (top 10%)" at bounding box center [146, 79] width 5 height 10
radio 10\%\) "true"
click at [175, 212] on label "Excellent (top 10%)" at bounding box center [182, 209] width 54 height 10
click at [149, 212] on 10\%\) "Excellent (top 10%)" at bounding box center [146, 209] width 5 height 10
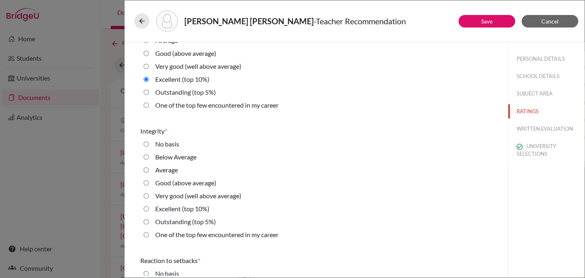
radio 10\%\) "true"
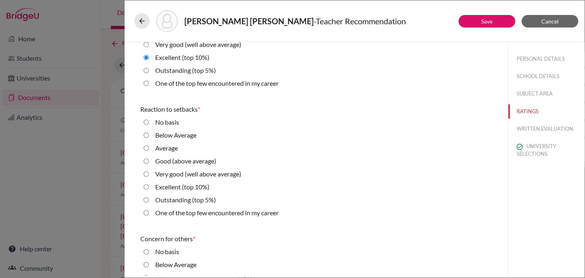
scroll to position [1416, 0]
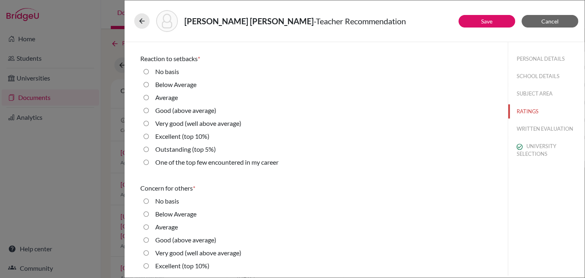
click at [156, 134] on label "Excellent (top 10%)" at bounding box center [182, 136] width 54 height 10
click at [149, 134] on 10\%\) "Excellent (top 10%)" at bounding box center [146, 136] width 5 height 10
radio 10\%\) "true"
click at [165, 264] on label "Excellent (top 10%)" at bounding box center [182, 266] width 54 height 10
click at [149, 264] on 10\%\) "Excellent (top 10%)" at bounding box center [146, 266] width 5 height 10
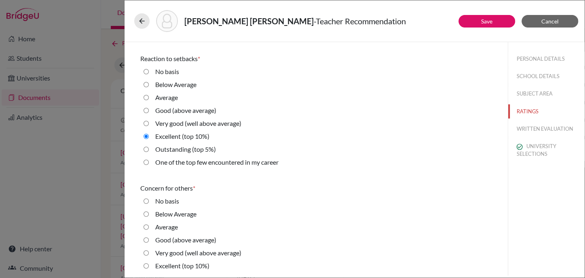
radio 10\%\) "true"
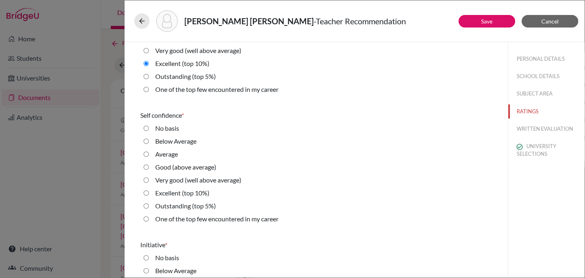
scroll to position [1669, 0]
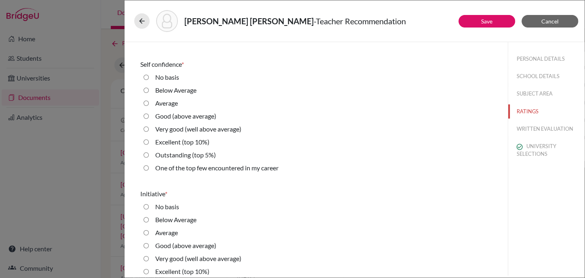
click at [184, 142] on label "Excellent (top 10%)" at bounding box center [182, 142] width 54 height 10
click at [149, 142] on 10\%\) "Excellent (top 10%)" at bounding box center [146, 142] width 5 height 10
radio 10\%\) "true"
click at [166, 271] on label "Excellent (top 10%)" at bounding box center [182, 272] width 54 height 10
click at [149, 271] on 10\%\) "Excellent (top 10%)" at bounding box center [146, 272] width 5 height 10
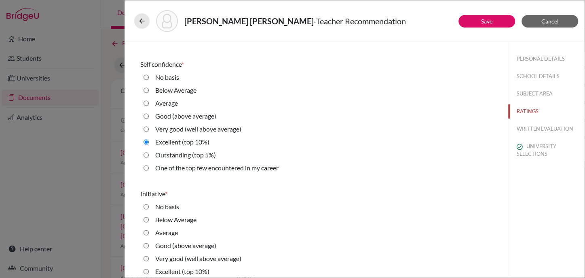
radio 10\%\) "true"
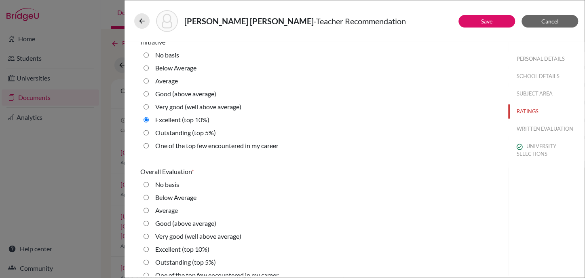
scroll to position [1831, 0]
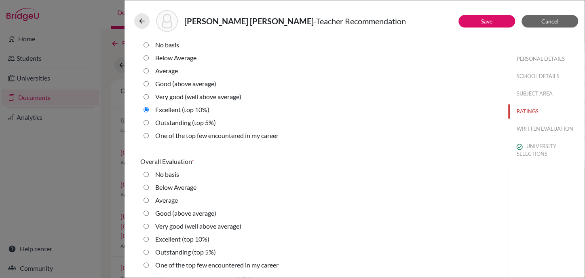
click at [174, 239] on label "Excellent (top 10%)" at bounding box center [182, 239] width 54 height 10
click at [149, 239] on 10\%\) "Excellent (top 10%)" at bounding box center [146, 239] width 5 height 10
radio 10\%\) "true"
click at [541, 123] on button "WRITTEN EVALUATION" at bounding box center [547, 129] width 76 height 14
radio input "true"
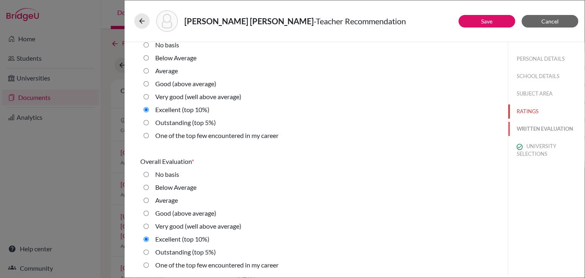
radio average\) "false"
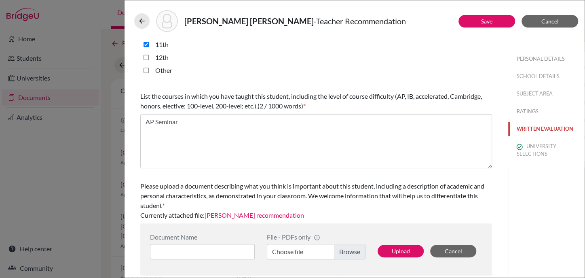
scroll to position [0, 0]
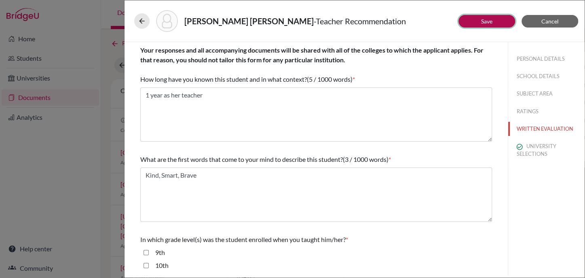
click at [491, 23] on link "Save" at bounding box center [486, 21] width 11 height 7
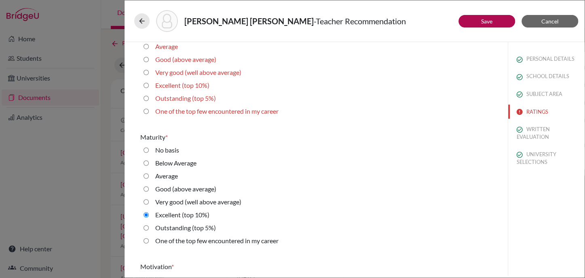
scroll to position [728, 0]
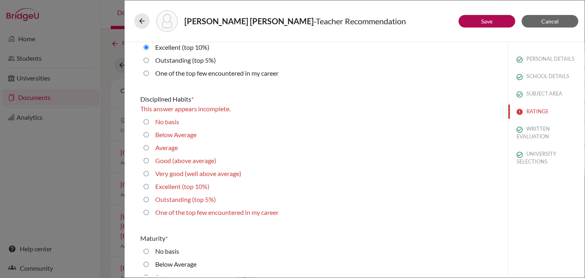
click at [146, 187] on 10\%\) "Excellent (top 10%)" at bounding box center [146, 187] width 5 height 10
radio 10\%\) "true"
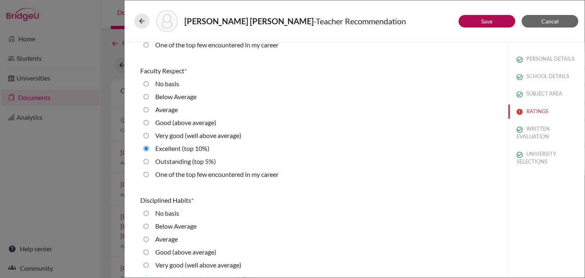
scroll to position [576, 0]
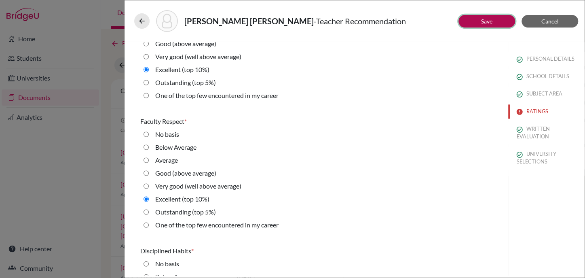
click at [483, 21] on link "Save" at bounding box center [486, 21] width 11 height 7
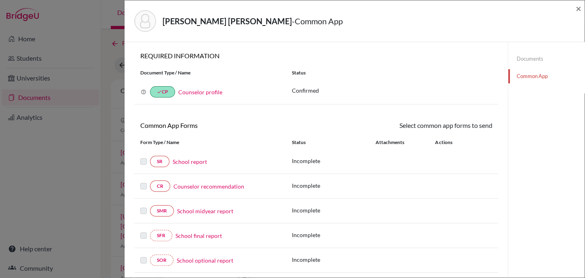
scroll to position [204, 0]
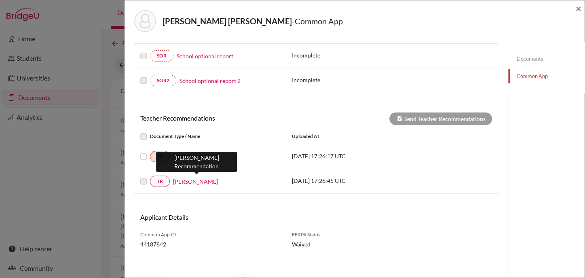
click at [182, 177] on link "Rodrigo Samaniego" at bounding box center [195, 181] width 45 height 8
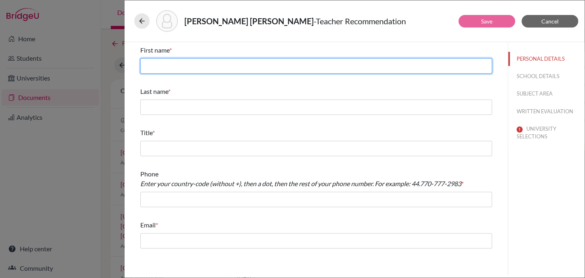
click at [180, 63] on input "text" at bounding box center [316, 65] width 352 height 15
type input "Rodrigo"
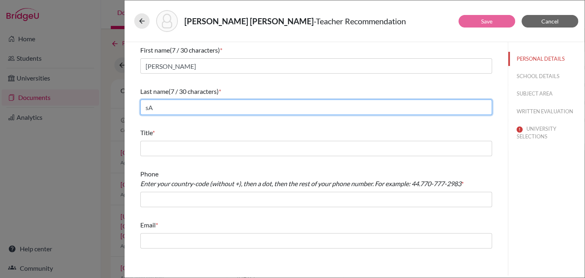
type input "s"
type input "Samaniego"
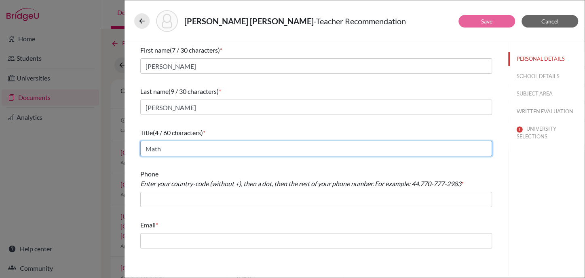
type input "Math"
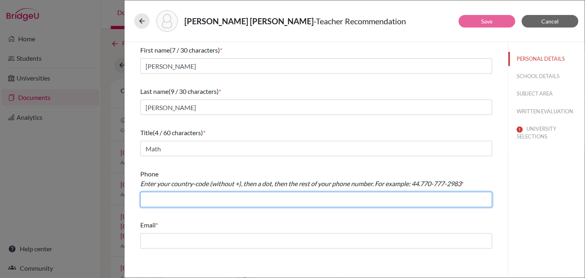
click at [186, 199] on input "text" at bounding box center [316, 199] width 352 height 15
type input "+59324008100"
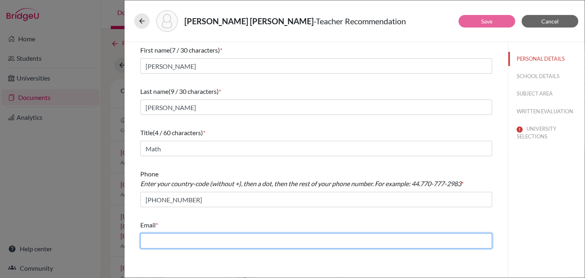
type input "pamela.larrea@menoruio.edu.ec"
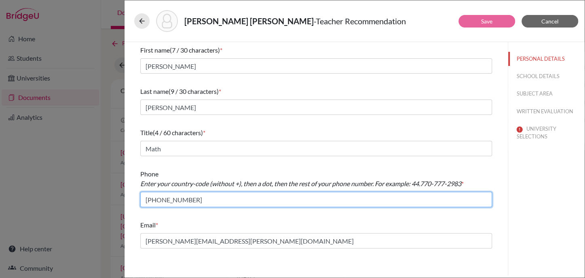
click at [161, 202] on input "+59324008100" at bounding box center [316, 199] width 352 height 15
type input "+593.24008100"
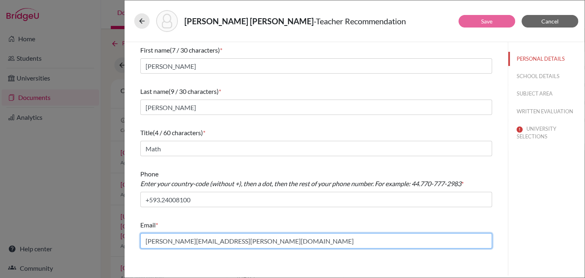
click at [182, 239] on input "pamela.larrea@menoruio.edu.ec" at bounding box center [316, 240] width 352 height 15
type input "rodrigo.samaniego@menoruio.edu.ec"
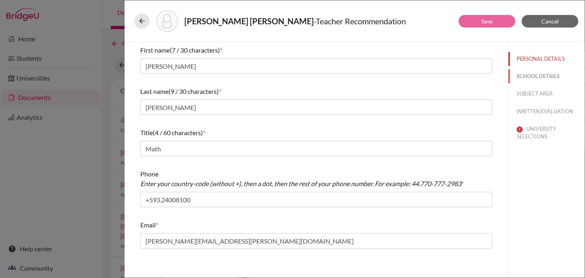
click at [539, 74] on button "SCHOOL DETAILS" at bounding box center [547, 76] width 76 height 14
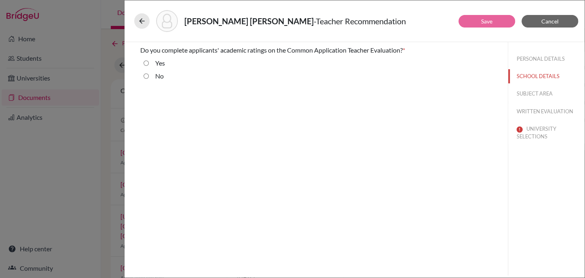
click at [142, 64] on div "Yes" at bounding box center [316, 64] width 352 height 13
click at [145, 63] on input "Yes" at bounding box center [146, 63] width 5 height 10
radio input "true"
click at [532, 92] on button "SUBJECT AREA" at bounding box center [547, 94] width 76 height 14
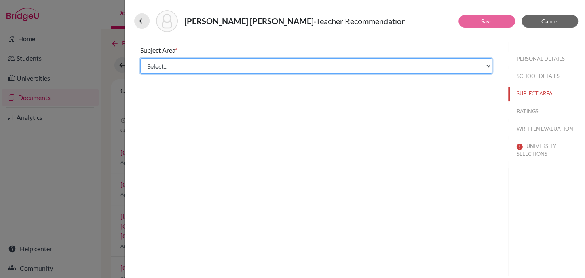
click at [197, 66] on select "Select... Math English Science World Language Social Studies Other Computer Sci…" at bounding box center [316, 65] width 352 height 15
select select "0"
click at [140, 58] on select "Select... Math English Science World Language Social Studies Other Computer Sci…" at bounding box center [316, 65] width 352 height 15
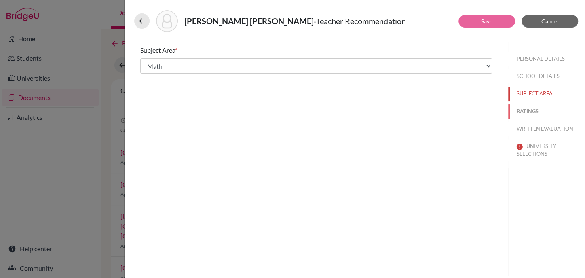
click at [539, 110] on button "RATINGS" at bounding box center [547, 111] width 76 height 14
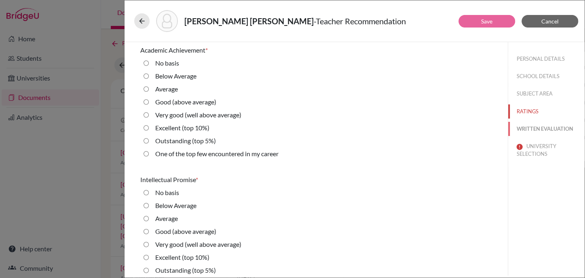
click at [526, 125] on button "WRITTEN EVALUATION" at bounding box center [547, 129] width 76 height 14
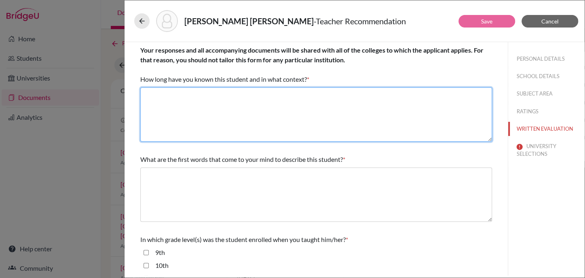
click at [226, 110] on textarea at bounding box center [316, 114] width 352 height 54
paste textarea "I´ve known the student for 2 years during the Math I course, and Pre-Calculus"
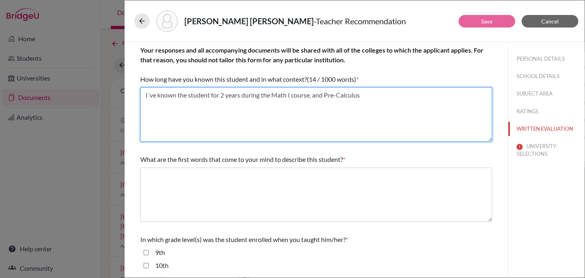
type textarea "I´ve known the student for 2 years during the Math I course, and Pre-Calculus"
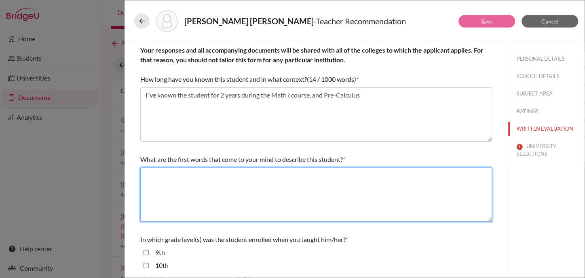
click at [188, 208] on textarea at bounding box center [316, 194] width 352 height 54
paste textarea "Responsible, Dedicated"
type textarea "Responsible, Dedicated"
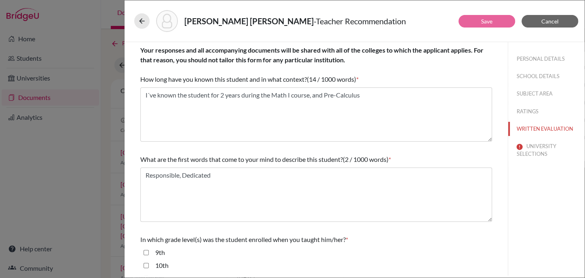
scroll to position [101, 0]
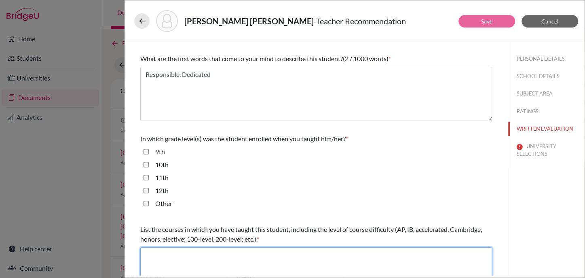
click at [210, 249] on textarea at bounding box center [316, 274] width 352 height 54
paste textarea "Math Course I, Precalculus"
type textarea "Math Course I, Precalculus"
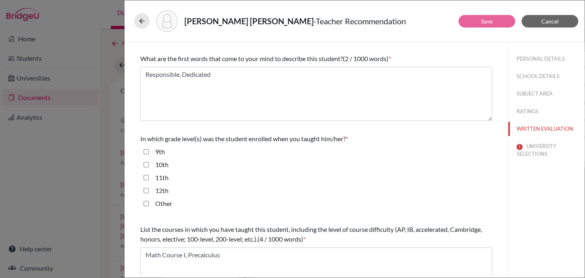
click at [158, 148] on label "9th" at bounding box center [160, 152] width 10 height 10
click at [149, 148] on input "9th" at bounding box center [146, 152] width 5 height 10
checkbox input "true"
click at [162, 177] on label "11th" at bounding box center [161, 178] width 13 height 10
click at [149, 177] on input "11th" at bounding box center [146, 178] width 5 height 10
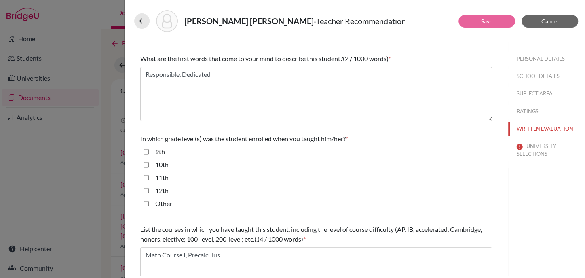
checkbox input "true"
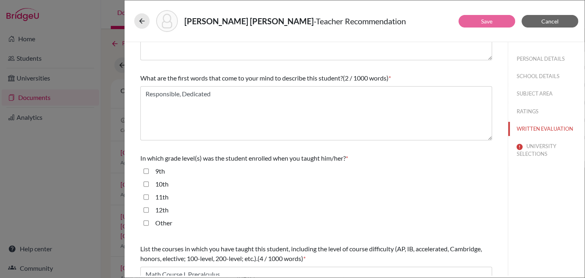
scroll to position [0, 0]
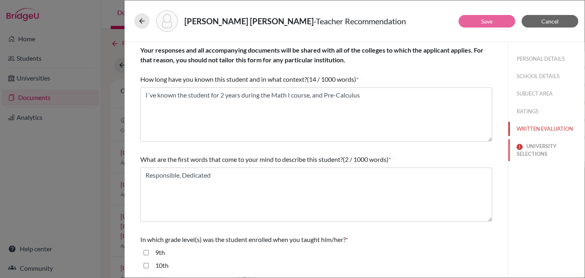
click at [529, 144] on button "UNIVERSITY SELECTIONS" at bounding box center [547, 150] width 76 height 22
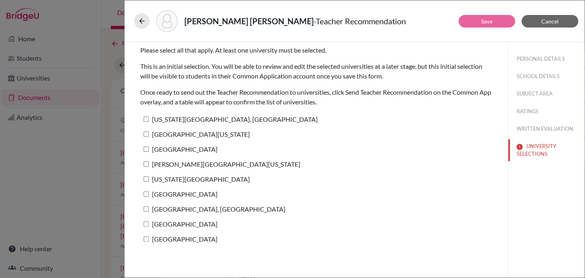
click at [231, 116] on label "[US_STATE][GEOGRAPHIC_DATA], [GEOGRAPHIC_DATA]" at bounding box center [229, 119] width 178 height 12
click at [149, 117] on input "[US_STATE][GEOGRAPHIC_DATA], [GEOGRAPHIC_DATA]" at bounding box center [146, 119] width 5 height 5
checkbox input "true"
click at [528, 112] on button "RATINGS" at bounding box center [547, 111] width 76 height 14
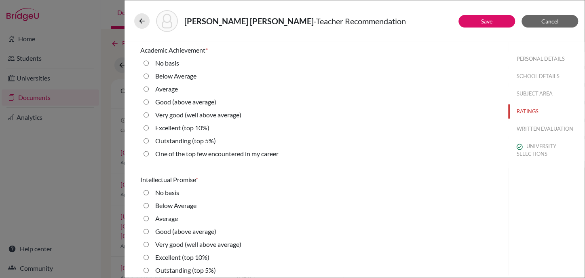
click at [172, 102] on label "Good (above average)" at bounding box center [185, 102] width 61 height 10
click at [149, 102] on average\) "Good (above average)" at bounding box center [146, 102] width 5 height 10
radio average\) "true"
click at [212, 242] on label "Very good (well above average)" at bounding box center [198, 245] width 86 height 10
click at [149, 242] on average\) "Very good (well above average)" at bounding box center [146, 245] width 5 height 10
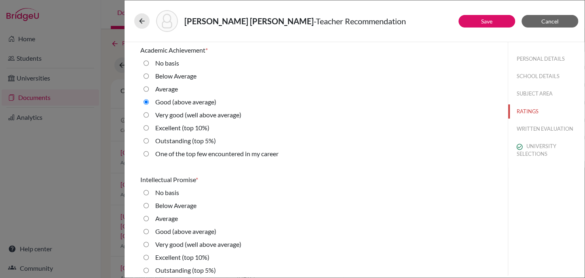
radio average\) "true"
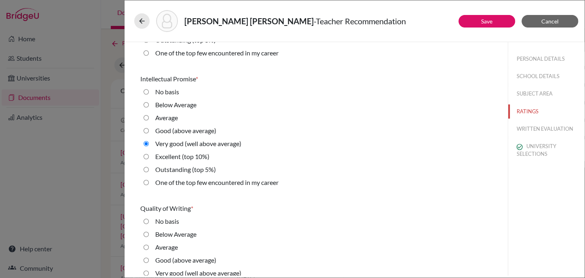
scroll to position [202, 0]
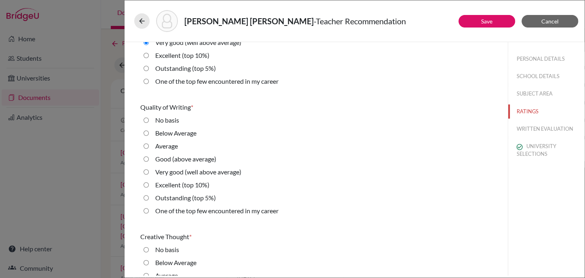
click at [199, 174] on label "Very good (well above average)" at bounding box center [198, 172] width 86 height 10
click at [149, 174] on average\) "Very good (well above average)" at bounding box center [146, 172] width 5 height 10
radio average\) "true"
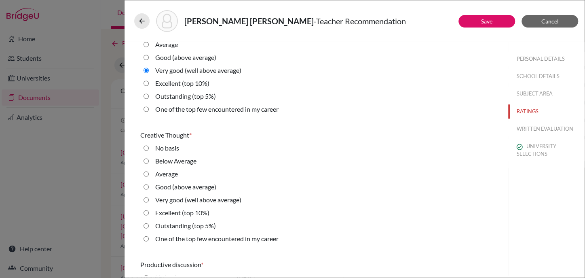
click at [174, 212] on label "Excellent (top 10%)" at bounding box center [182, 213] width 54 height 10
click at [149, 212] on 10\%\) "Excellent (top 10%)" at bounding box center [146, 213] width 5 height 10
radio 10\%\) "true"
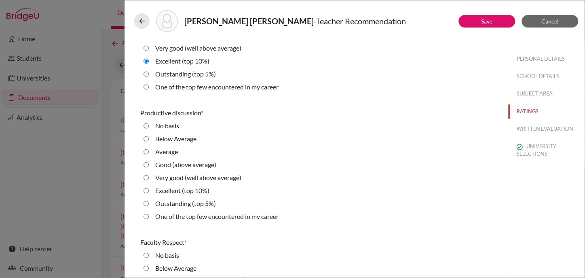
scroll to position [506, 0]
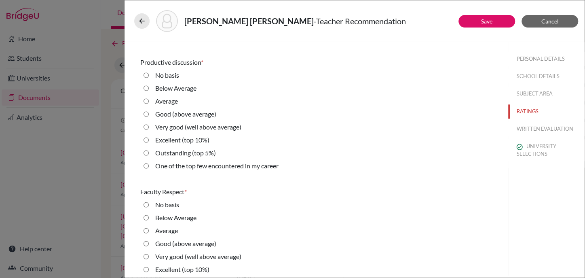
click at [191, 127] on label "Very good (well above average)" at bounding box center [198, 127] width 86 height 10
click at [149, 127] on average\) "Very good (well above average)" at bounding box center [146, 127] width 5 height 10
radio average\) "true"
click at [193, 256] on label "Very good (well above average)" at bounding box center [198, 257] width 86 height 10
click at [149, 256] on average\) "Very good (well above average)" at bounding box center [146, 257] width 5 height 10
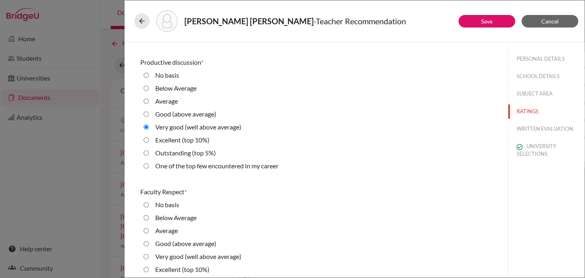
radio average\) "true"
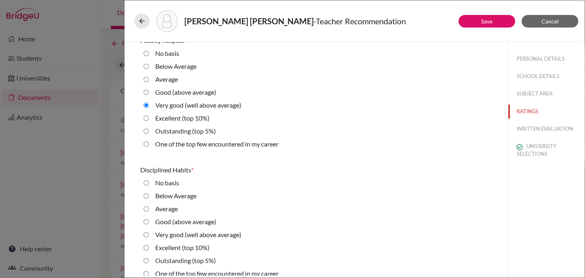
scroll to position [708, 0]
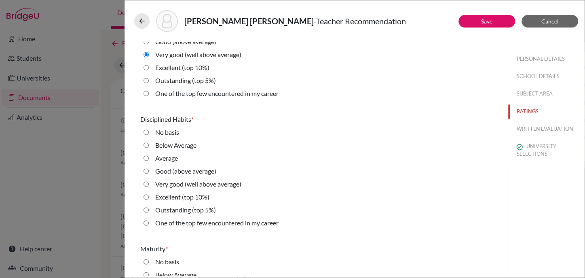
click at [197, 199] on label "Excellent (top 10%)" at bounding box center [182, 197] width 54 height 10
click at [149, 199] on 10\%\) "Excellent (top 10%)" at bounding box center [146, 197] width 5 height 10
radio 10\%\) "true"
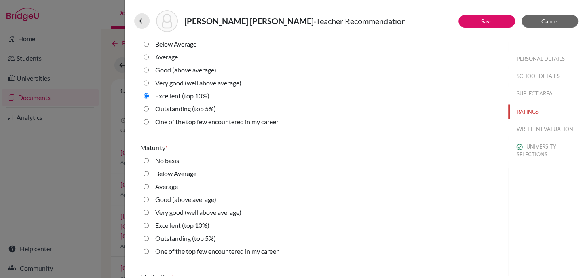
click at [178, 197] on label "Good (above average)" at bounding box center [185, 200] width 61 height 10
click at [149, 197] on average\) "Good (above average)" at bounding box center [146, 200] width 5 height 10
radio average\) "true"
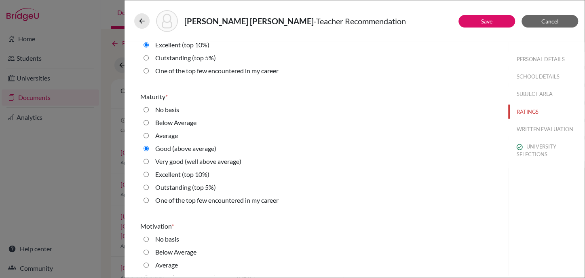
scroll to position [910, 0]
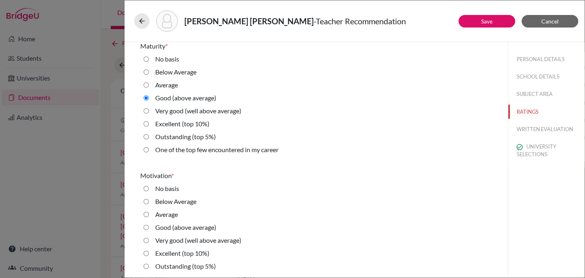
click at [167, 240] on label "Very good (well above average)" at bounding box center [198, 240] width 86 height 10
click at [149, 240] on average\) "Very good (well above average)" at bounding box center [146, 240] width 5 height 10
radio average\) "true"
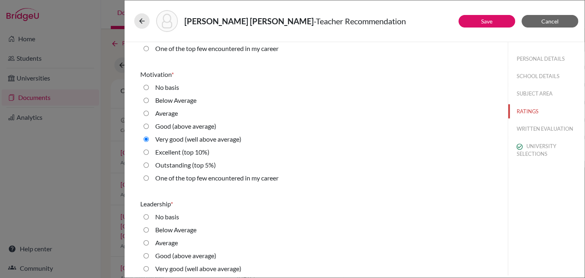
click at [189, 265] on label "Very good (well above average)" at bounding box center [198, 269] width 86 height 10
click at [149, 265] on average\) "Very good (well above average)" at bounding box center [146, 269] width 5 height 10
radio average\) "true"
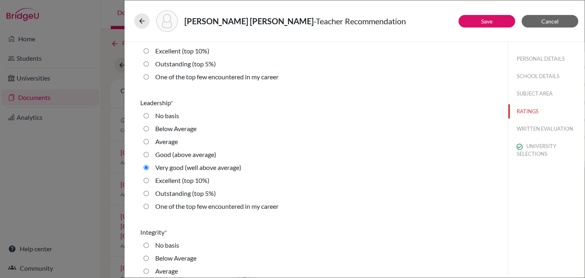
scroll to position [1214, 0]
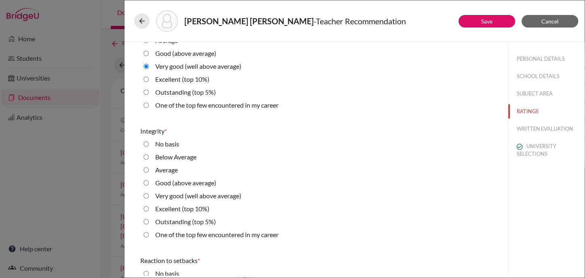
click at [199, 209] on label "Excellent (top 10%)" at bounding box center [182, 209] width 54 height 10
click at [149, 209] on 10\%\) "Excellent (top 10%)" at bounding box center [146, 209] width 5 height 10
radio 10\%\) "true"
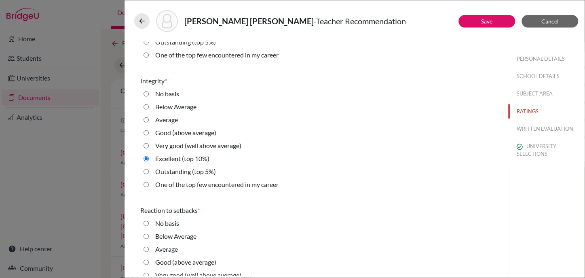
scroll to position [1314, 0]
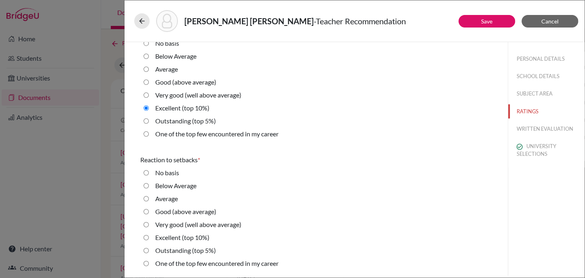
click at [167, 223] on label "Very good (well above average)" at bounding box center [198, 225] width 86 height 10
click at [149, 223] on average\) "Very good (well above average)" at bounding box center [146, 225] width 5 height 10
radio average\) "true"
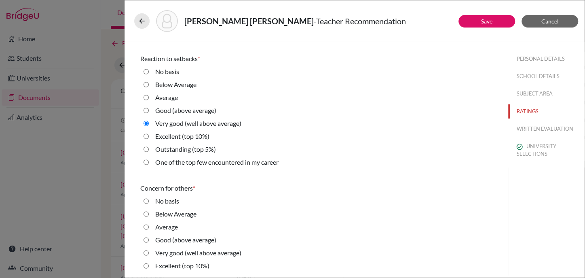
click at [163, 252] on label "Very good (well above average)" at bounding box center [198, 253] width 86 height 10
click at [149, 252] on average\) "Very good (well above average)" at bounding box center [146, 253] width 5 height 10
radio average\) "true"
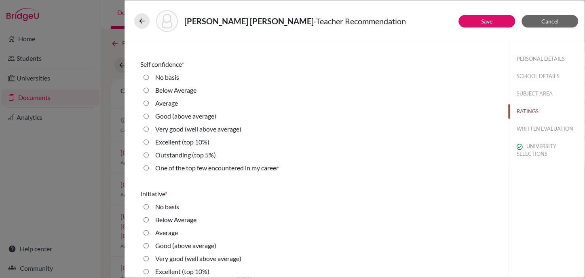
scroll to position [1719, 0]
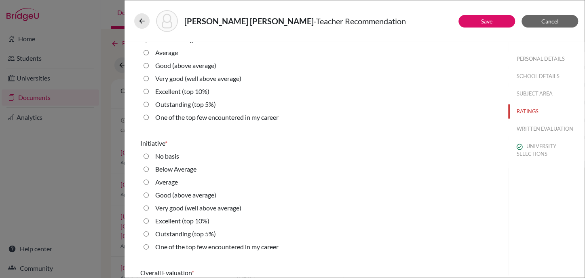
click at [168, 221] on label "Excellent (top 10%)" at bounding box center [182, 221] width 54 height 10
click at [149, 221] on 10\%\) "Excellent (top 10%)" at bounding box center [146, 221] width 5 height 10
radio 10\%\) "true"
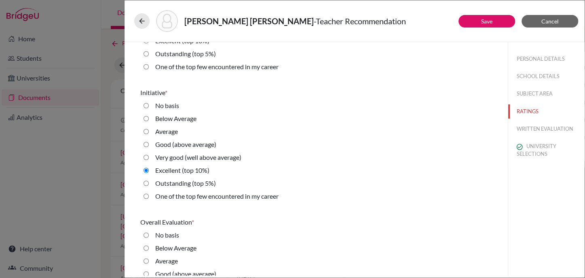
scroll to position [1831, 0]
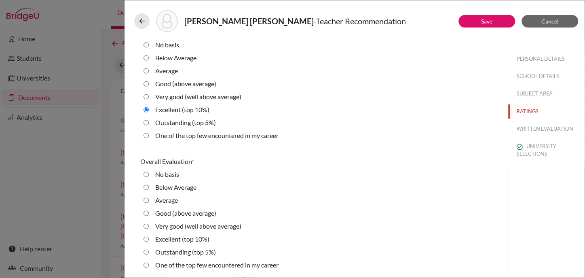
click at [176, 240] on label "Excellent (top 10%)" at bounding box center [182, 239] width 54 height 10
click at [149, 240] on 10\%\) "Excellent (top 10%)" at bounding box center [146, 239] width 5 height 10
radio 10\%\) "true"
click at [175, 225] on label "Very good (well above average)" at bounding box center [198, 226] width 86 height 10
click at [149, 225] on average\) "Very good (well above average)" at bounding box center [146, 226] width 5 height 10
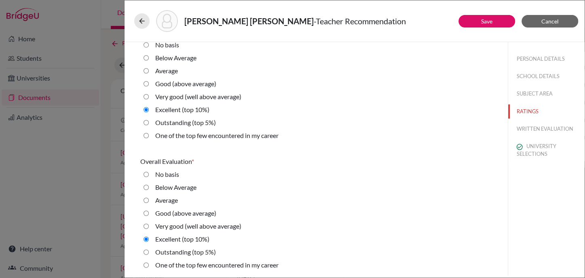
radio average\) "true"
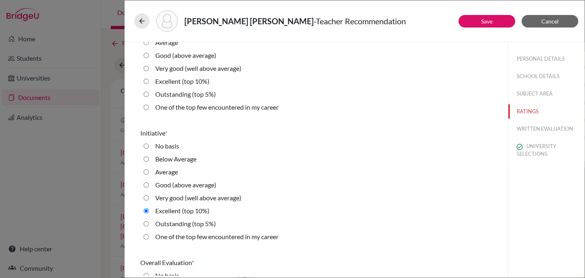
click at [195, 80] on label "Excellent (top 10%)" at bounding box center [182, 81] width 54 height 10
click at [149, 80] on 10\%\) "Excellent (top 10%)" at bounding box center [146, 81] width 5 height 10
radio 10\%\) "true"
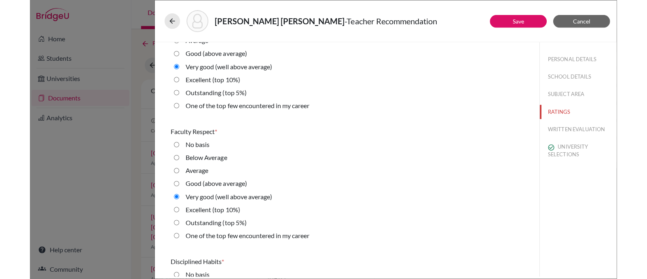
scroll to position [61, 0]
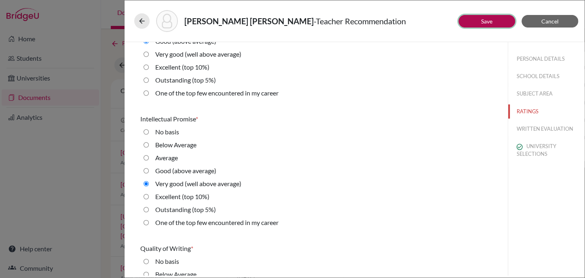
click at [470, 18] on button "Save" at bounding box center [487, 21] width 57 height 13
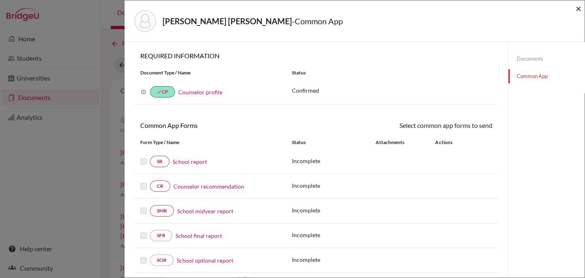
click at [579, 6] on span "×" at bounding box center [579, 8] width 6 height 12
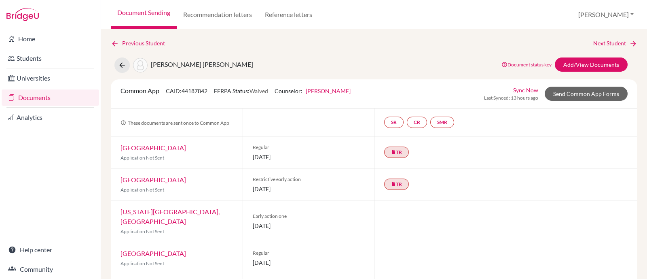
click at [34, 99] on link "Documents" at bounding box center [51, 97] width 98 height 16
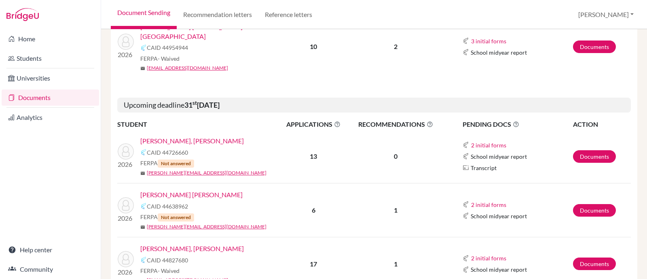
scroll to position [404, 0]
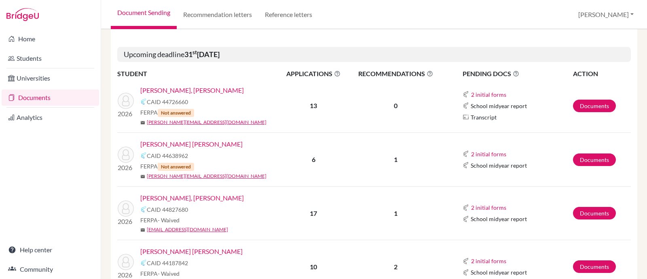
click at [163, 193] on link "[PERSON_NAME], [PERSON_NAME]" at bounding box center [192, 198] width 104 height 10
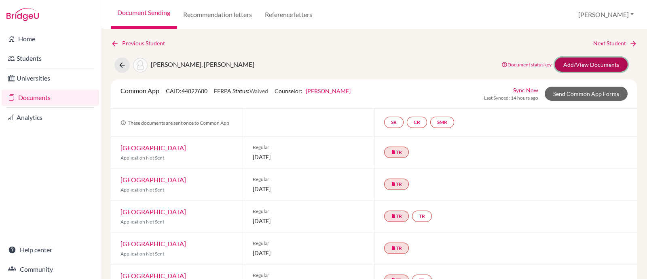
click at [576, 66] on link "Add/View Documents" at bounding box center [591, 64] width 73 height 14
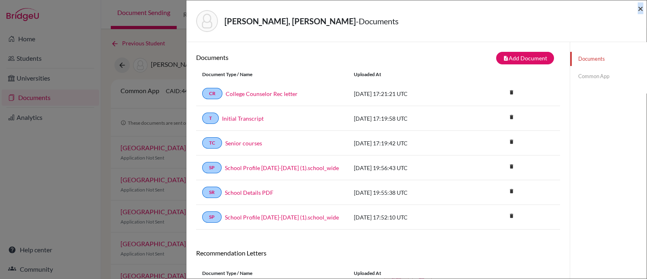
click at [642, 7] on div "Checa Ramia, Jose Elias - Documents ×" at bounding box center [417, 21] width 460 height 42
click at [629, 10] on div "Checa Ramia, Jose Elias - Documents" at bounding box center [413, 21] width 435 height 22
click at [641, 10] on span "×" at bounding box center [641, 8] width 6 height 12
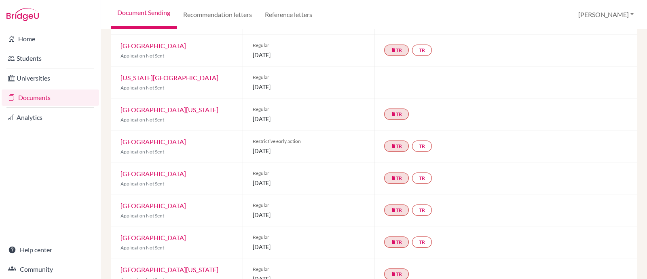
scroll to position [293, 0]
click at [325, 243] on span "05 January 2026" at bounding box center [309, 247] width 112 height 8
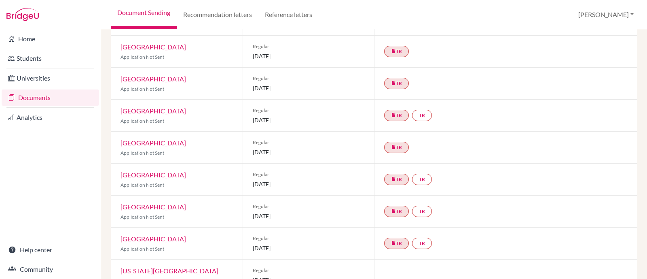
scroll to position [152, 0]
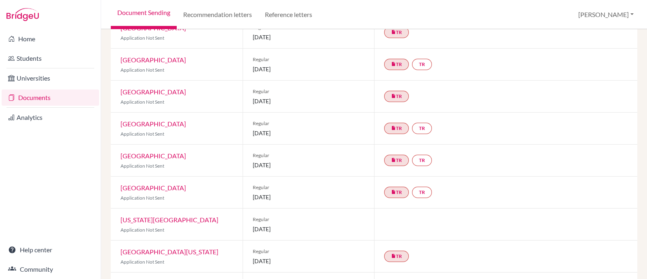
click at [604, 196] on div "insert_drive_file TR TR" at bounding box center [505, 192] width 263 height 32
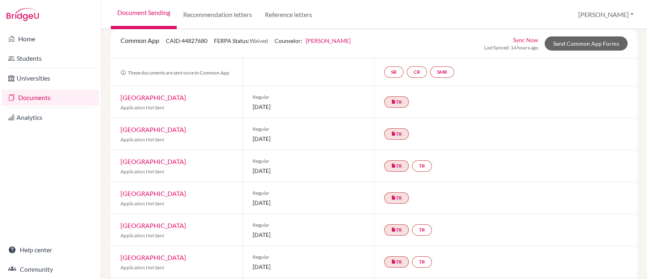
scroll to position [0, 0]
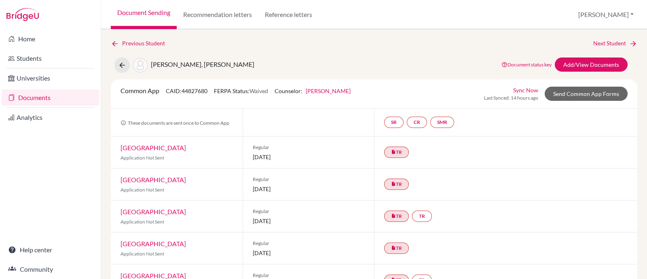
click at [403, 68] on div "Checa Ramia, Jose Elias Document status key TR Requirement. Document not upload…" at bounding box center [374, 64] width 539 height 15
click at [384, 41] on div "Previous Student Next Student" at bounding box center [374, 43] width 527 height 9
click at [26, 95] on link "Documents" at bounding box center [51, 97] width 98 height 16
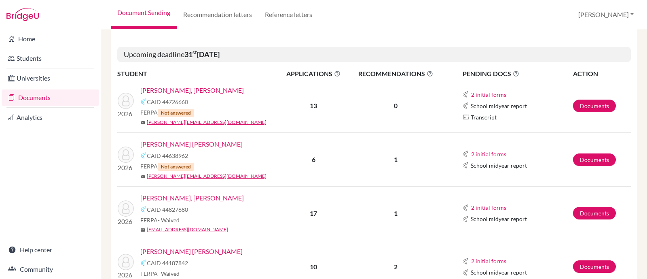
scroll to position [455, 0]
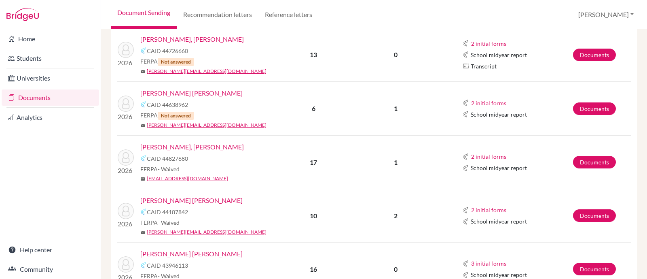
click at [156, 249] on link "[PERSON_NAME] [PERSON_NAME]" at bounding box center [191, 254] width 102 height 10
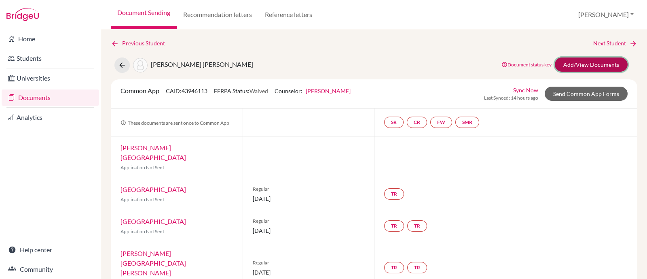
click at [571, 65] on link "Add/View Documents" at bounding box center [591, 64] width 73 height 14
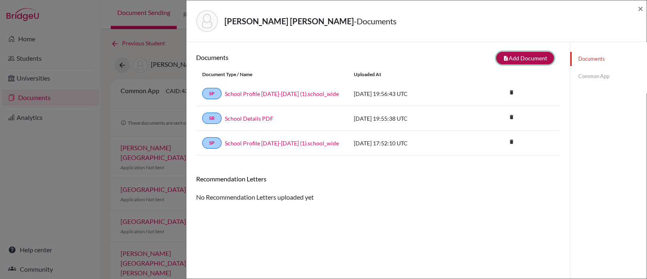
click at [508, 58] on button "note_add Add Document" at bounding box center [525, 58] width 58 height 13
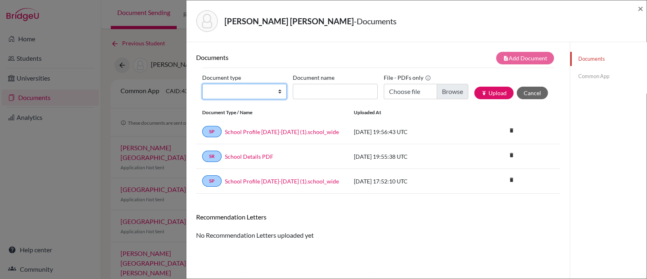
click at [229, 91] on select "Change explanation for Common App reports Counselor recommendation Internationa…" at bounding box center [244, 91] width 85 height 15
select select "2"
click at [202, 84] on select "Change explanation for Common App reports Counselor recommendation Internationa…" at bounding box center [244, 91] width 85 height 15
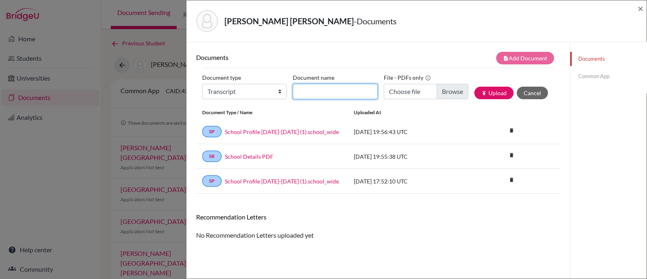
click at [318, 95] on input "Document name" at bounding box center [335, 91] width 85 height 15
type input "Initial Transcript"
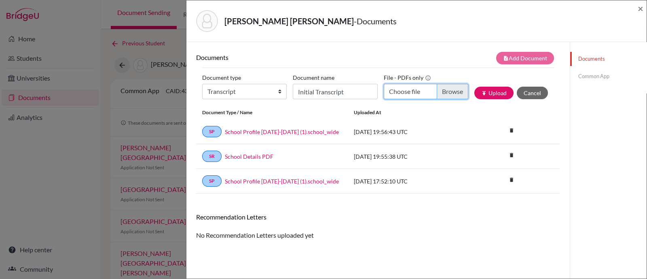
click at [445, 93] on input "Choose file" at bounding box center [426, 91] width 85 height 15
type input "C:\fakepath\Ochoa Soto, Felipe INITIAL Transcript.pdf"
click at [486, 97] on button "publish Upload" at bounding box center [494, 93] width 39 height 13
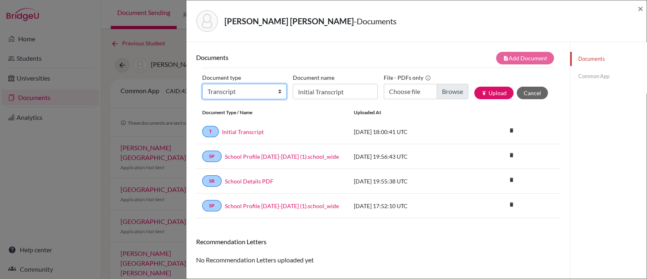
click at [225, 91] on select "Change explanation for Common App reports Counselor recommendation Internationa…" at bounding box center [244, 91] width 85 height 15
select select "45"
click at [202, 84] on select "Change explanation for Common App reports Counselor recommendation Internationa…" at bounding box center [244, 91] width 85 height 15
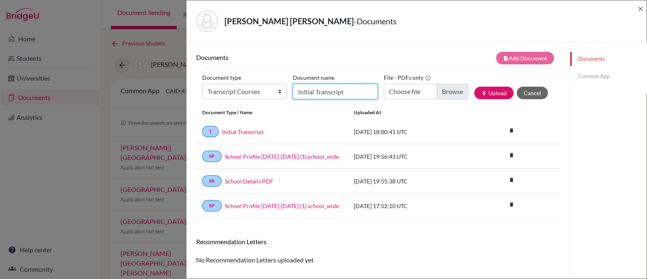
click at [322, 88] on input "Initial Transcript" at bounding box center [335, 91] width 85 height 15
type input "Senior courses"
click at [447, 93] on input "Choose file" at bounding box center [426, 91] width 85 height 15
type input "C:\fakepath\Ochoa Soto, Felipe current courses.pdf"
click at [482, 92] on button "publish Upload" at bounding box center [494, 93] width 39 height 13
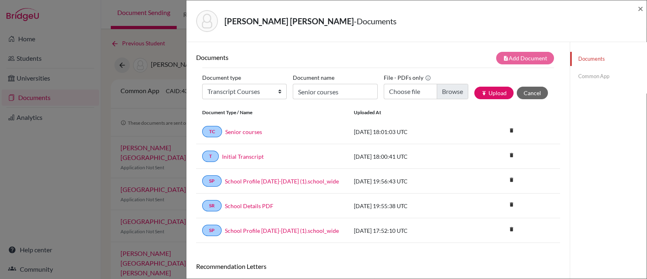
scroll to position [42, 0]
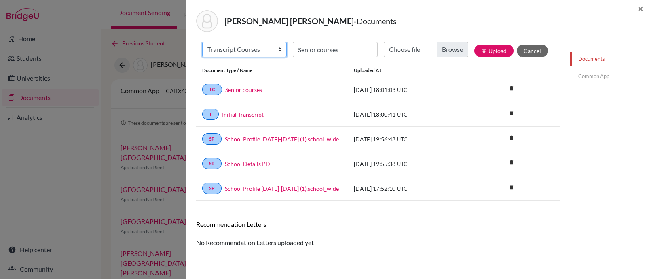
click at [257, 49] on select "Change explanation for Common App reports Counselor recommendation Internationa…" at bounding box center [244, 49] width 85 height 15
select select "5"
click at [202, 42] on select "Change explanation for Common App reports Counselor recommendation Internationa…" at bounding box center [244, 49] width 85 height 15
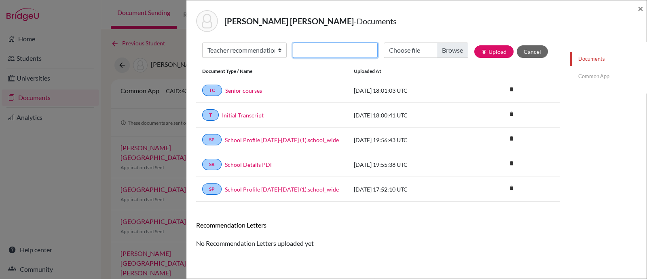
click at [300, 49] on input "Recommender's name" at bounding box center [335, 49] width 85 height 15
type input "[PERSON_NAME]"
click at [445, 49] on input "Choose file" at bounding box center [426, 49] width 85 height 15
type input "C:\fakepath\Felipe Ochoa LOR Mili Egas.pdf"
click at [481, 49] on icon "publish" at bounding box center [484, 52] width 6 height 6
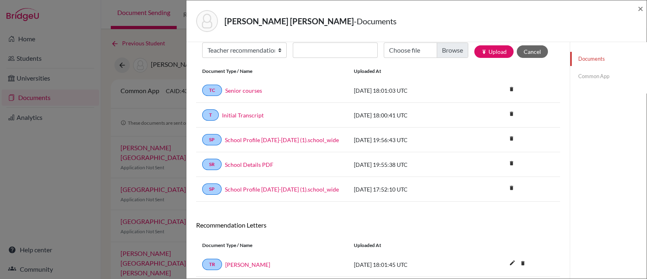
scroll to position [67, 0]
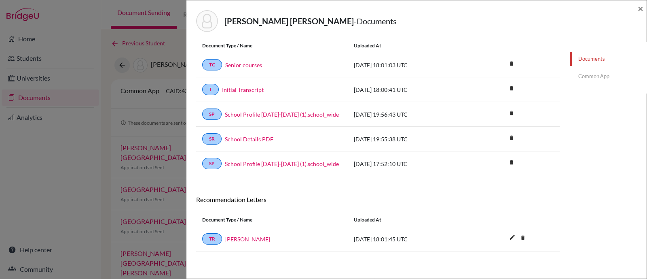
click at [592, 71] on link "Common App" at bounding box center [608, 76] width 76 height 14
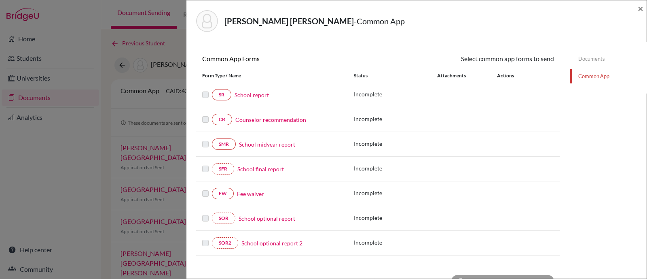
scroll to position [204, 0]
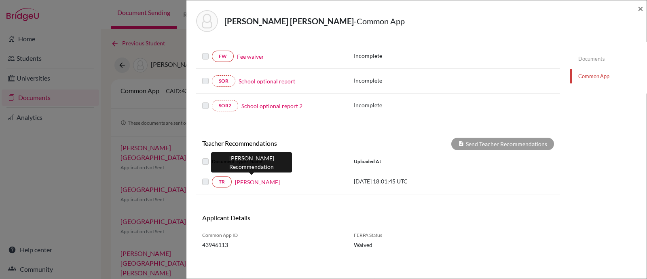
click at [251, 180] on link "[PERSON_NAME]" at bounding box center [257, 182] width 45 height 8
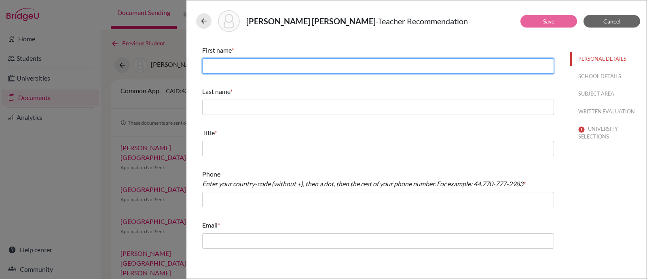
click at [258, 65] on input "text" at bounding box center [378, 65] width 352 height 15
type input "[PERSON_NAME]"
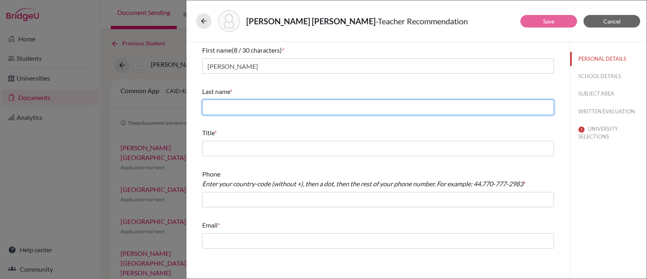
click at [267, 109] on input "text" at bounding box center [378, 107] width 352 height 15
type input "Egas"
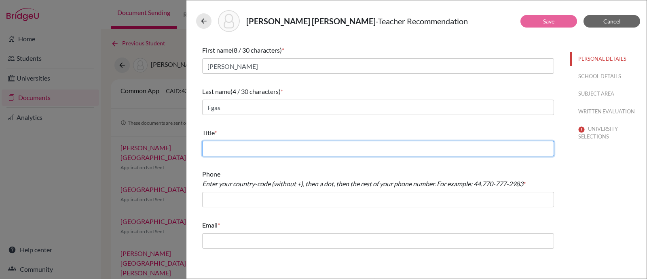
click at [229, 153] on input "text" at bounding box center [378, 148] width 352 height 15
type input "Social Studies Teacher"
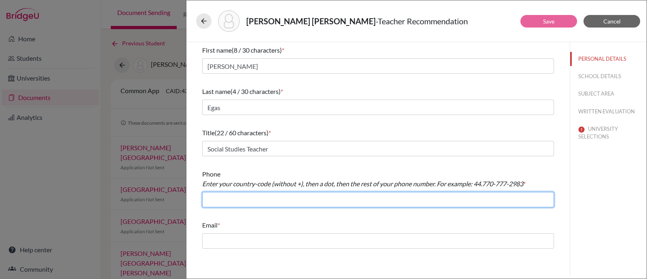
click at [267, 203] on input "text" at bounding box center [378, 199] width 352 height 15
type input "[PHONE_NUMBER]"
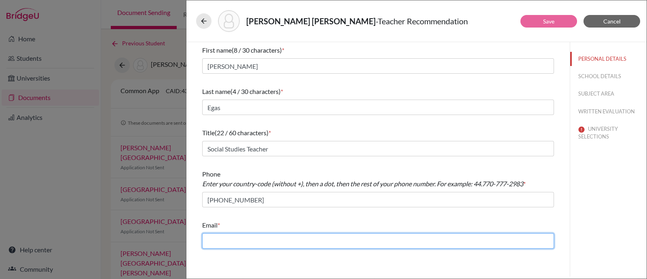
type input "[PERSON_NAME][EMAIL_ADDRESS][PERSON_NAME][DOMAIN_NAME]"
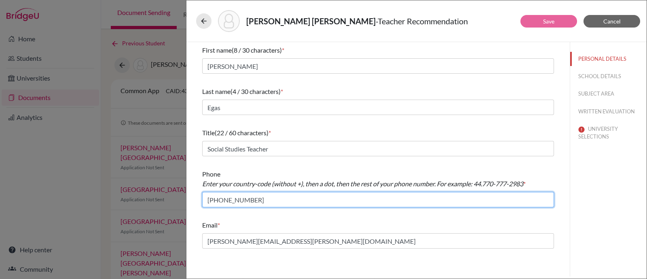
click at [222, 199] on input "[PHONE_NUMBER]" at bounding box center [378, 199] width 352 height 15
type input "+593.24008100"
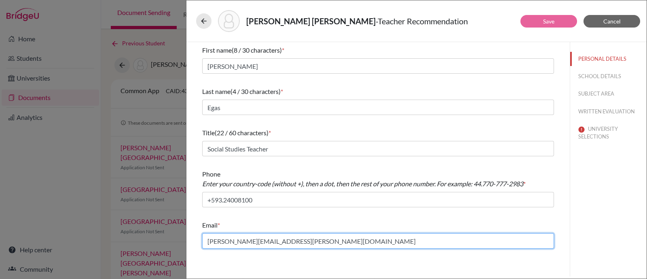
click at [245, 242] on input "[PERSON_NAME][EMAIL_ADDRESS][PERSON_NAME][DOMAIN_NAME]" at bounding box center [378, 240] width 352 height 15
type input "[PERSON_NAME][EMAIL_ADDRESS][PERSON_NAME][DOMAIN_NAME]"
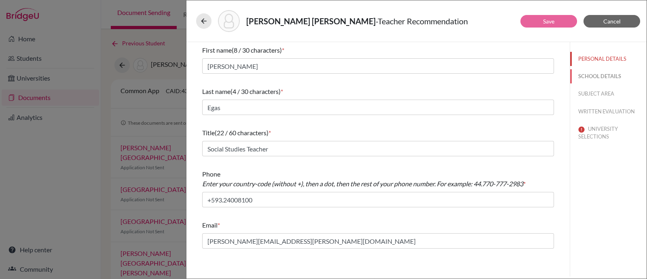
click at [605, 76] on button "SCHOOL DETAILS" at bounding box center [608, 76] width 76 height 14
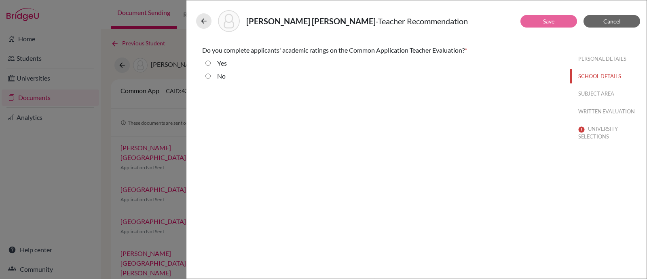
click at [208, 61] on input "Yes" at bounding box center [208, 63] width 5 height 10
radio input "true"
click at [606, 95] on button "SUBJECT AREA" at bounding box center [608, 94] width 76 height 14
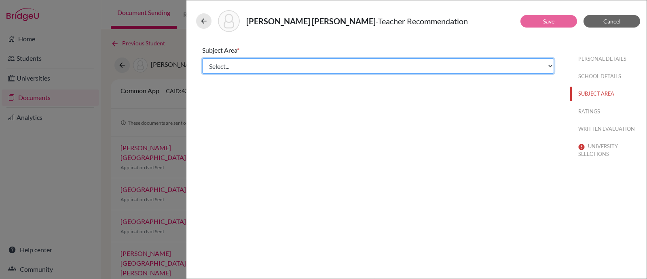
click at [253, 64] on select "Select... Math English Science World Language Social Studies Other Computer Sci…" at bounding box center [378, 65] width 352 height 15
select select "4"
click at [202, 58] on select "Select... Math English Science World Language Social Studies Other Computer Sci…" at bounding box center [378, 65] width 352 height 15
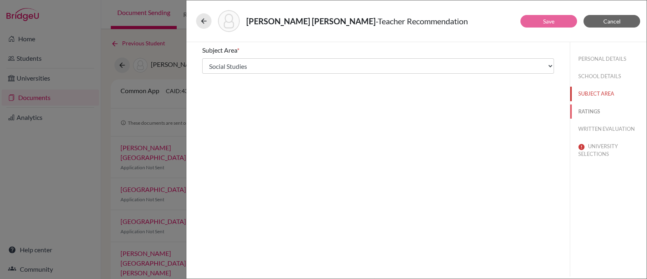
click at [579, 111] on button "RATINGS" at bounding box center [608, 111] width 76 height 14
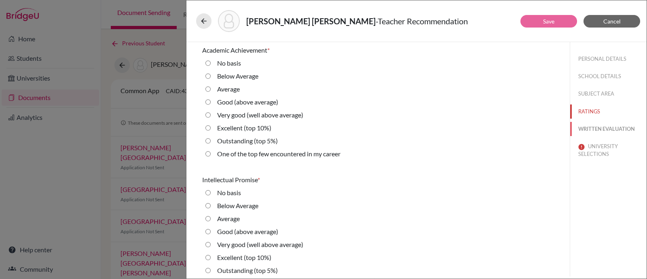
click at [596, 126] on button "WRITTEN EVALUATION" at bounding box center [608, 129] width 76 height 14
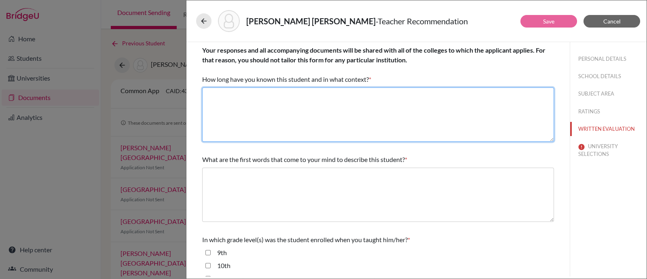
click at [271, 111] on textarea at bounding box center [378, 114] width 352 height 54
paste textarea "4 years as his teacher"
type textarea "4 years as his teacher"
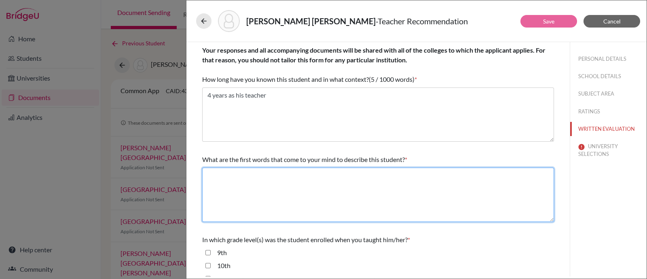
click at [285, 195] on textarea at bounding box center [378, 194] width 352 height 54
paste textarea "Kind, Smart, Leader."
type textarea "Kind, Smart, Leader."
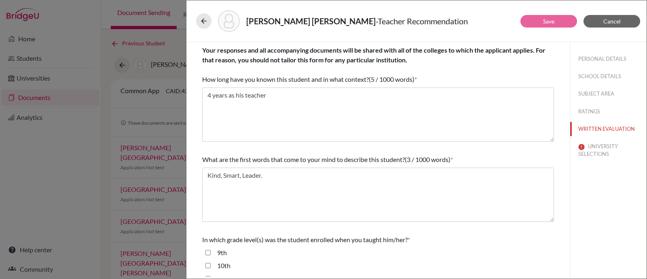
scroll to position [152, 0]
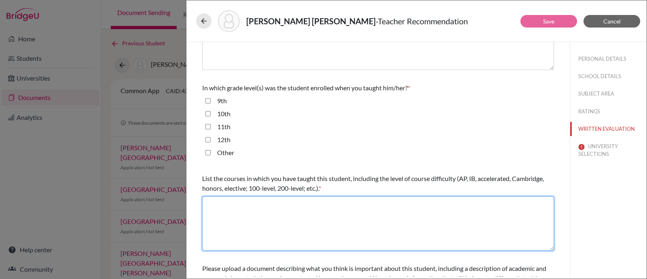
click at [265, 227] on textarea at bounding box center [378, 223] width 352 height 54
paste textarea "Kind, Smart, Leader."
type textarea "Kind, Smart, Leader."
drag, startPoint x: 298, startPoint y: 201, endPoint x: 43, endPoint y: 196, distance: 255.3
click at [43, 196] on div "Ochoa Soto, Felipe - Teacher Recommendation Save Cancel Your responses and all …" at bounding box center [323, 139] width 647 height 279
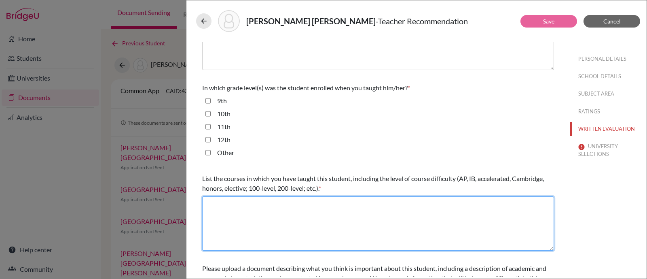
paste textarea "MUN Club Coordinator, AP Seminar"
type textarea "MUN Club Coordinator, AP Seminar"
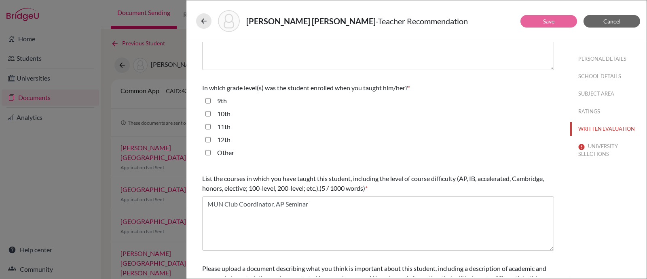
drag, startPoint x: 225, startPoint y: 100, endPoint x: 234, endPoint y: 109, distance: 12.9
click at [225, 100] on label "9th" at bounding box center [222, 101] width 10 height 10
click at [211, 100] on input "9th" at bounding box center [208, 101] width 5 height 10
checkbox input "true"
click at [218, 112] on label "10th" at bounding box center [223, 114] width 13 height 10
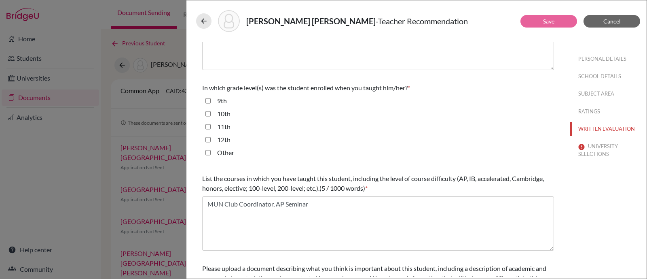
click at [211, 112] on input "10th" at bounding box center [208, 114] width 5 height 10
checkbox input "true"
click at [223, 129] on label "11th" at bounding box center [223, 127] width 13 height 10
click at [211, 129] on input "11th" at bounding box center [208, 127] width 5 height 10
checkbox input "true"
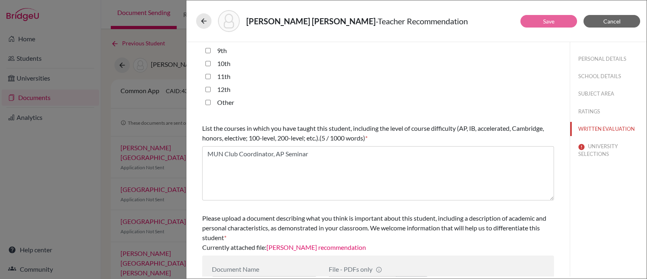
scroll to position [232, 0]
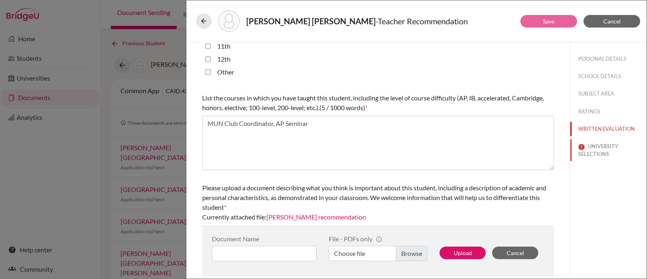
click at [585, 153] on button "UNIVERSITY SELECTIONS" at bounding box center [608, 150] width 76 height 22
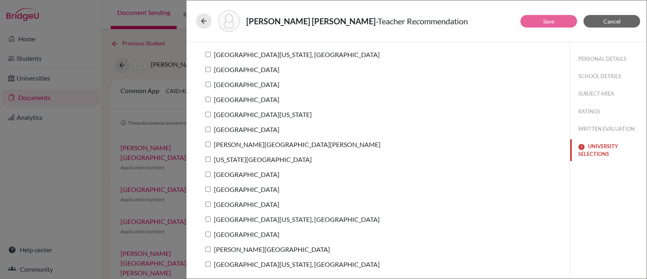
scroll to position [0, 0]
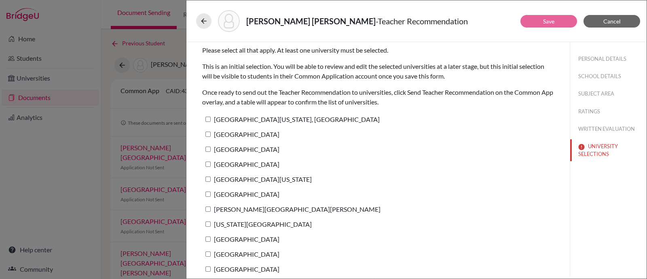
drag, startPoint x: 245, startPoint y: 122, endPoint x: 250, endPoint y: 123, distance: 5.4
click at [246, 122] on label "University of Maryland, College Park" at bounding box center [291, 119] width 178 height 12
click at [211, 122] on input "University of Maryland, College Park" at bounding box center [208, 119] width 5 height 5
checkbox input "true"
click at [576, 108] on button "RATINGS" at bounding box center [608, 111] width 76 height 14
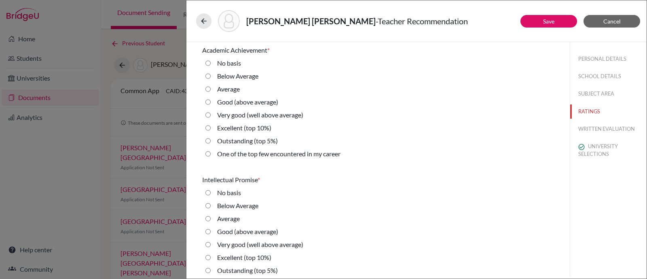
click at [245, 129] on label "Excellent (top 10%)" at bounding box center [244, 128] width 54 height 10
click at [211, 129] on 10\%\) "Excellent (top 10%)" at bounding box center [208, 128] width 5 height 10
radio 10\%\) "true"
click at [249, 252] on label "Excellent (top 10%)" at bounding box center [244, 257] width 54 height 10
click at [211, 252] on 10\%\) "Excellent (top 10%)" at bounding box center [208, 257] width 5 height 10
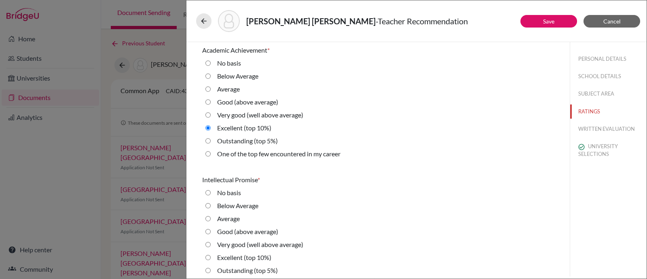
radio 10\%\) "true"
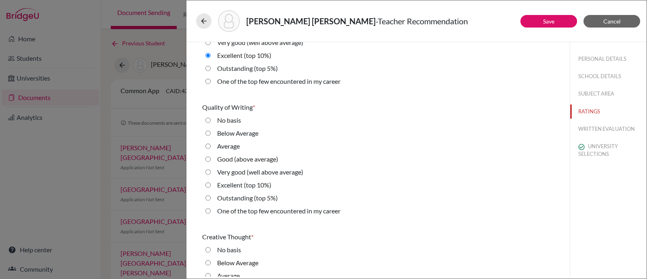
scroll to position [303, 0]
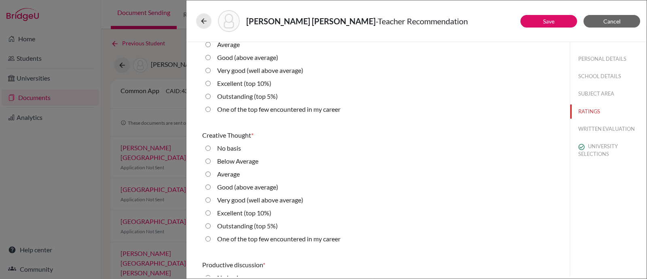
click at [228, 70] on label "Very good (well above average)" at bounding box center [260, 71] width 86 height 10
click at [211, 70] on average\) "Very good (well above average)" at bounding box center [208, 71] width 5 height 10
radio average\) "true"
click at [228, 203] on label "Very good (well above average)" at bounding box center [260, 200] width 86 height 10
click at [211, 203] on average\) "Very good (well above average)" at bounding box center [208, 200] width 5 height 10
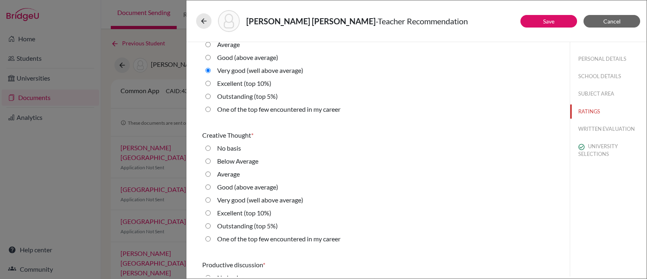
radio average\) "true"
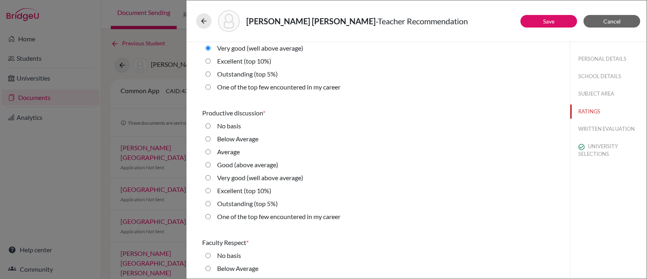
scroll to position [506, 0]
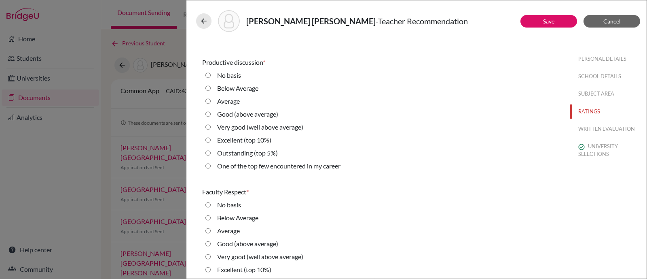
click at [223, 143] on label "Excellent (top 10%)" at bounding box center [244, 140] width 54 height 10
click at [211, 143] on 10\%\) "Excellent (top 10%)" at bounding box center [208, 140] width 5 height 10
radio 10\%\) "true"
click at [238, 272] on label "Excellent (top 10%)" at bounding box center [244, 270] width 54 height 10
click at [211, 272] on 10\%\) "Excellent (top 10%)" at bounding box center [208, 270] width 5 height 10
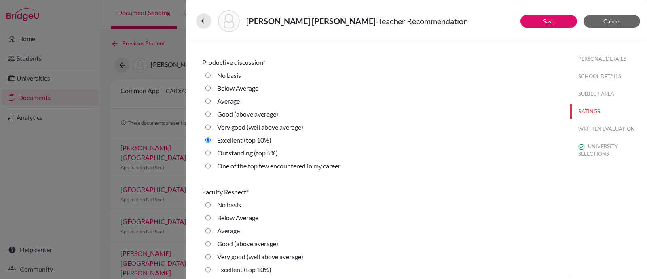
radio 10\%\) "true"
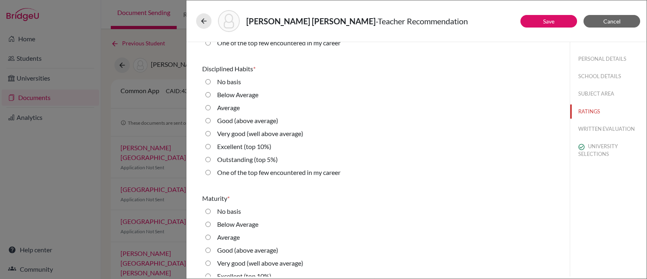
scroll to position [809, 0]
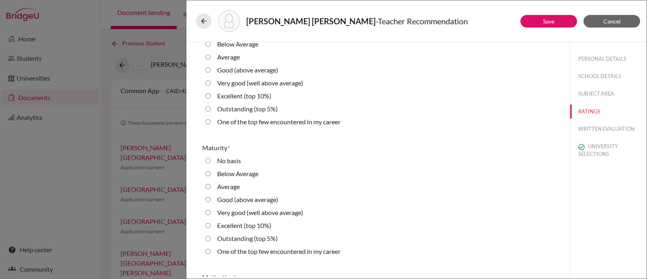
drag, startPoint x: 246, startPoint y: 94, endPoint x: 273, endPoint y: 124, distance: 40.7
click at [246, 95] on label "Excellent (top 10%)" at bounding box center [244, 96] width 54 height 10
click at [211, 95] on 10\%\) "Excellent (top 10%)" at bounding box center [208, 96] width 5 height 10
radio 10\%\) "true"
click at [240, 222] on label "Excellent (top 10%)" at bounding box center [244, 225] width 54 height 10
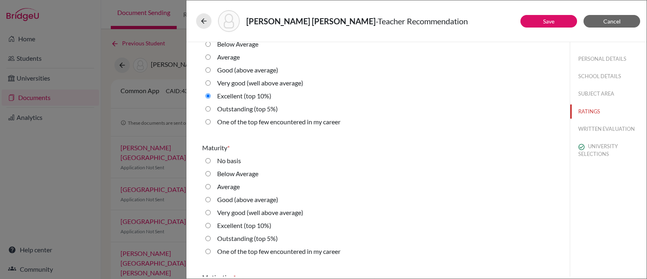
click at [211, 222] on 10\%\) "Excellent (top 10%)" at bounding box center [208, 225] width 5 height 10
radio 10\%\) "true"
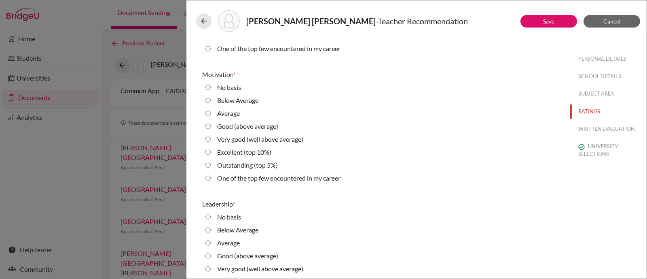
scroll to position [1062, 0]
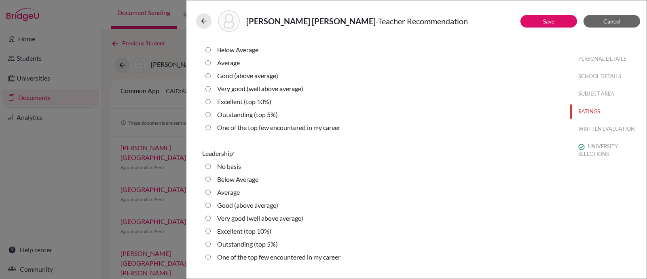
click at [228, 102] on label "Excellent (top 10%)" at bounding box center [244, 102] width 54 height 10
click at [211, 102] on 10\%\) "Excellent (top 10%)" at bounding box center [208, 102] width 5 height 10
radio 10\%\) "true"
click at [245, 234] on label "Excellent (top 10%)" at bounding box center [244, 231] width 54 height 10
click at [211, 234] on 10\%\) "Excellent (top 10%)" at bounding box center [208, 231] width 5 height 10
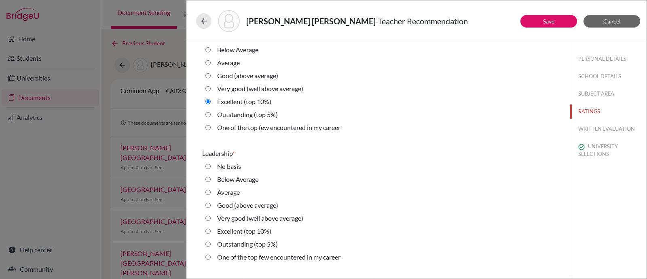
radio 10\%\) "true"
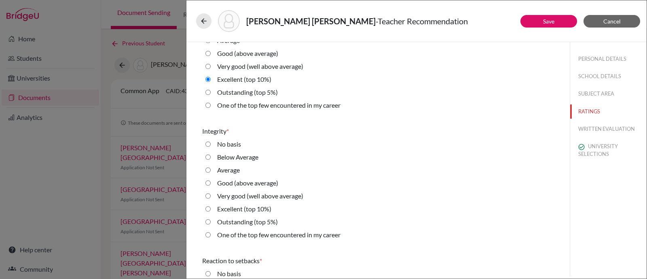
scroll to position [1314, 0]
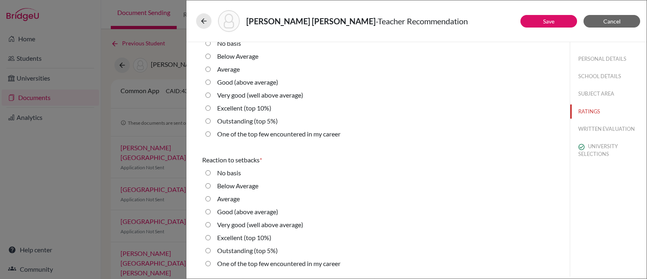
click at [223, 98] on label "Very good (well above average)" at bounding box center [260, 95] width 86 height 10
click at [211, 98] on average\) "Very good (well above average)" at bounding box center [208, 95] width 5 height 10
radio average\) "true"
click at [237, 223] on label "Very good (well above average)" at bounding box center [260, 225] width 86 height 10
click at [211, 223] on average\) "Very good (well above average)" at bounding box center [208, 225] width 5 height 10
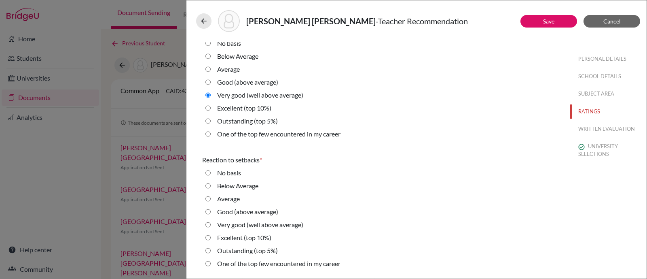
radio average\) "true"
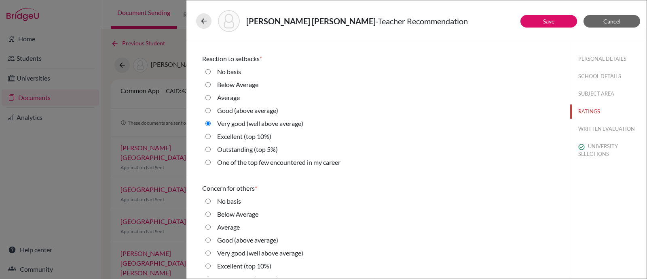
scroll to position [1517, 0]
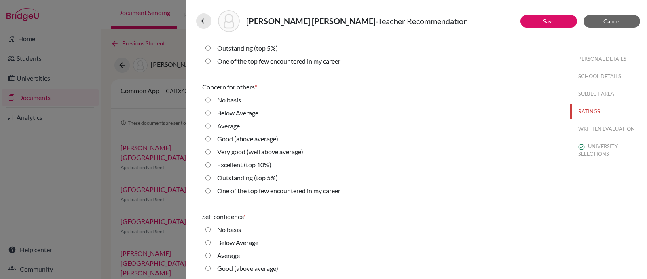
click at [230, 165] on label "Excellent (top 10%)" at bounding box center [244, 165] width 54 height 10
click at [211, 165] on 10\%\) "Excellent (top 10%)" at bounding box center [208, 165] width 5 height 10
radio 10\%\) "true"
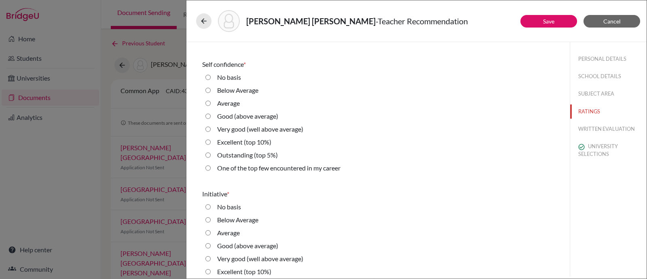
scroll to position [1719, 0]
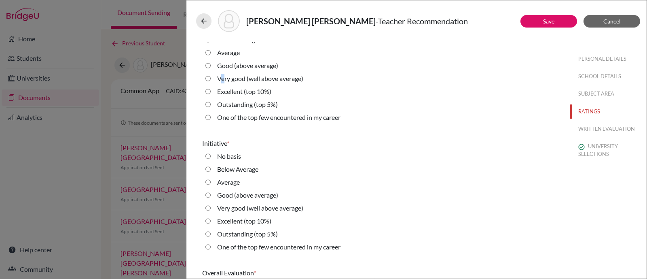
click at [223, 80] on label "Very good (well above average)" at bounding box center [260, 79] width 86 height 10
click at [248, 206] on label "Very good (well above average)" at bounding box center [260, 208] width 86 height 10
click at [211, 206] on average\) "Very good (well above average)" at bounding box center [208, 208] width 5 height 10
radio average\) "true"
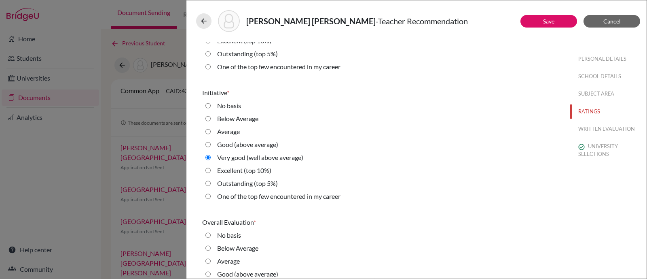
scroll to position [1830, 0]
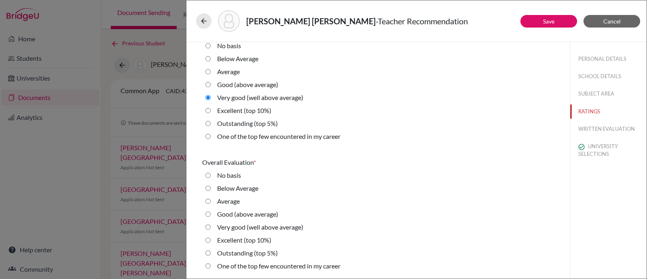
click at [275, 225] on label "Very good (well above average)" at bounding box center [260, 227] width 86 height 10
click at [211, 225] on average\) "Very good (well above average)" at bounding box center [208, 227] width 5 height 10
radio average\) "true"
click at [544, 22] on link "Save" at bounding box center [548, 21] width 11 height 7
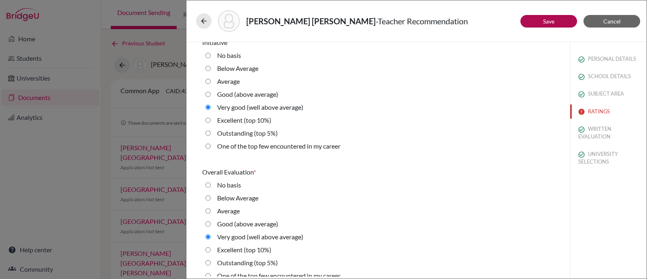
scroll to position [1840, 0]
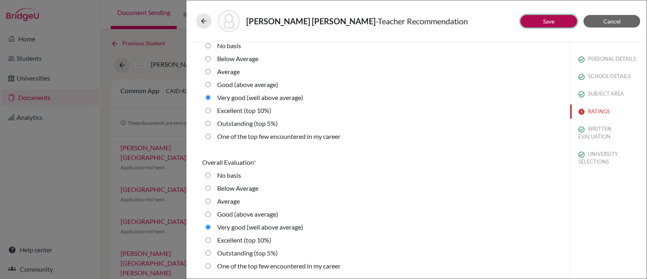
click at [539, 23] on button "Save" at bounding box center [549, 21] width 57 height 13
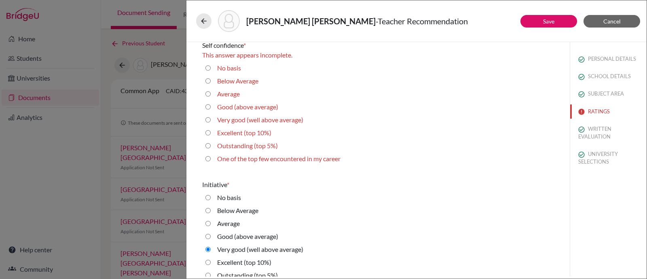
scroll to position [1637, 0]
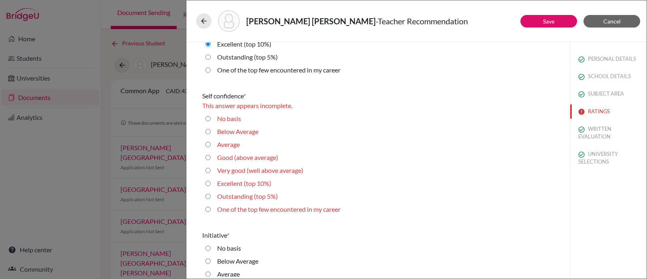
click at [240, 167] on label "Very good (well above average)" at bounding box center [260, 170] width 86 height 10
click at [211, 167] on average\) "Very good (well above average)" at bounding box center [208, 170] width 5 height 10
radio average\) "true"
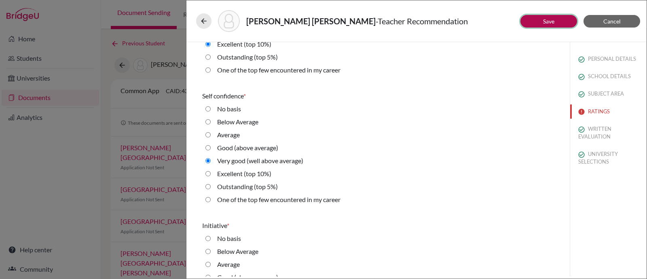
click at [548, 20] on link "Save" at bounding box center [548, 21] width 11 height 7
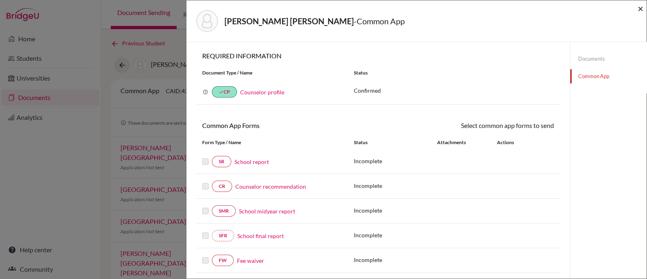
click at [641, 8] on span "×" at bounding box center [641, 8] width 6 height 12
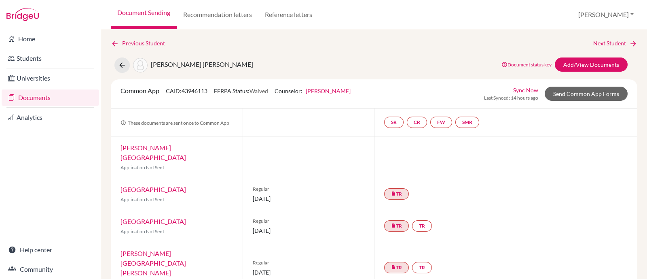
click at [45, 99] on link "Documents" at bounding box center [51, 97] width 98 height 16
click at [122, 61] on icon at bounding box center [122, 65] width 8 height 8
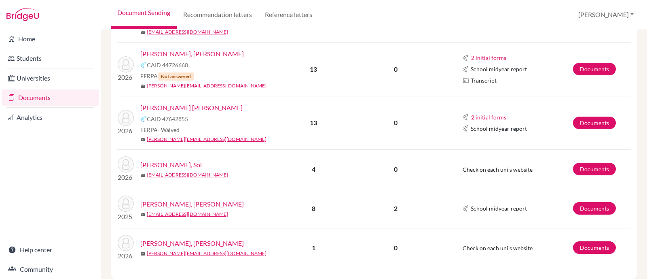
scroll to position [134, 0]
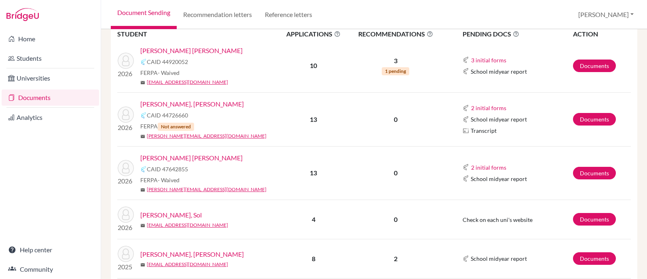
click at [174, 155] on link "[PERSON_NAME] [PERSON_NAME]" at bounding box center [191, 158] width 102 height 10
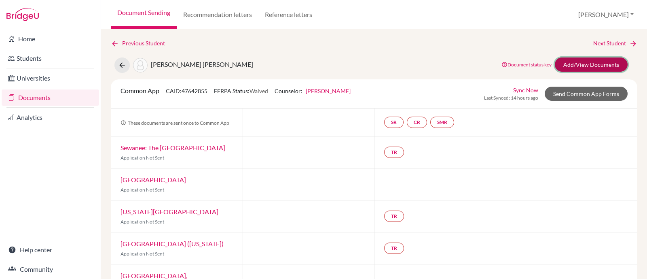
click at [579, 63] on link "Add/View Documents" at bounding box center [591, 64] width 73 height 14
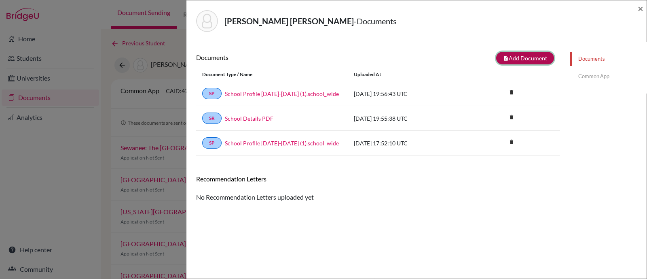
click at [506, 61] on button "note_add Add Document" at bounding box center [525, 58] width 58 height 13
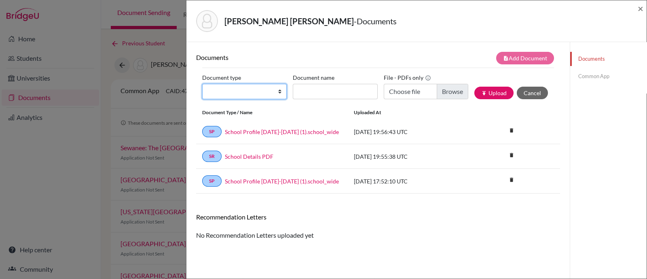
click at [241, 90] on select "Change explanation for Common App reports Counselor recommendation Internationa…" at bounding box center [244, 91] width 85 height 15
click at [202, 84] on select "Change explanation for Common App reports Counselor recommendation Internationa…" at bounding box center [244, 91] width 85 height 15
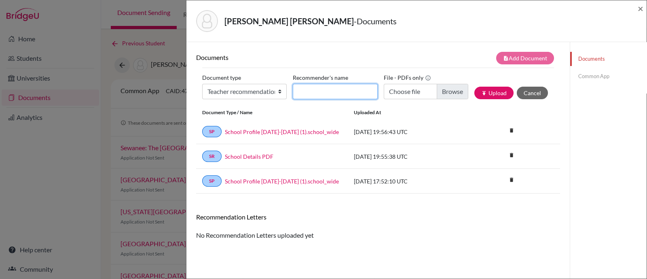
click at [314, 93] on input "Recommender's name" at bounding box center [335, 91] width 85 height 15
click at [276, 91] on select "Change explanation for Common App reports Counselor recommendation Internationa…" at bounding box center [244, 91] width 85 height 15
select select "2"
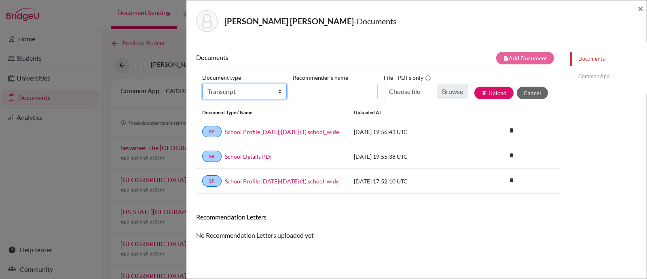
click at [202, 84] on select "Change explanation for Common App reports Counselor recommendation Internationa…" at bounding box center [244, 91] width 85 height 15
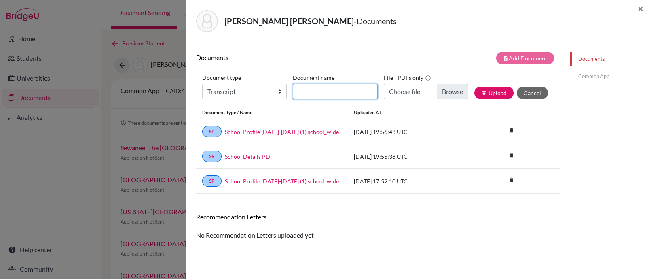
click at [310, 88] on input "Document name" at bounding box center [335, 91] width 85 height 15
type input "Initial Transcript"
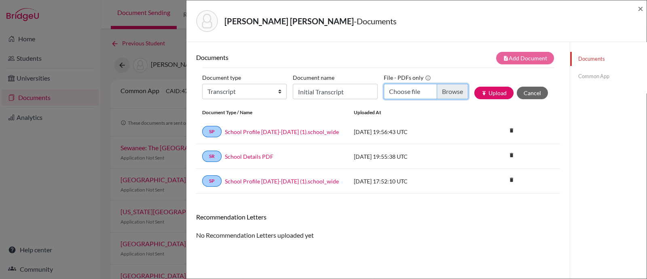
click at [440, 91] on input "Choose file" at bounding box center [426, 91] width 85 height 15
type input "C:\fakepath\[PERSON_NAME] [PERSON_NAME] INITIAL Transcript.pdf"
click at [491, 91] on button "publish Upload" at bounding box center [494, 93] width 39 height 13
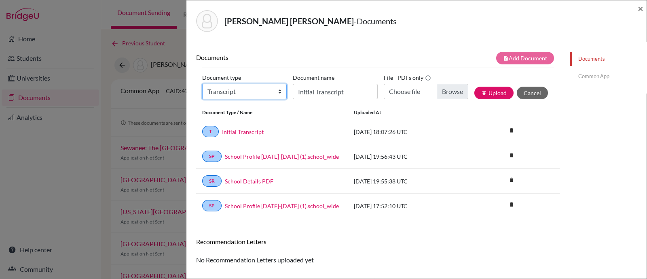
click at [238, 94] on select "Change explanation for Common App reports Counselor recommendation Internationa…" at bounding box center [244, 91] width 85 height 15
select select "45"
click at [202, 84] on select "Change explanation for Common App reports Counselor recommendation Internationa…" at bounding box center [244, 91] width 85 height 15
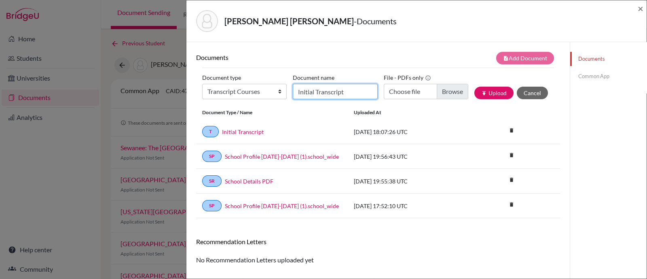
click at [308, 96] on input "Initial Transcript" at bounding box center [335, 91] width 85 height 15
type input "Senior courses"
click at [450, 92] on input "Choose file" at bounding box center [426, 91] width 85 height 15
type input "C:\fakepath\[PERSON_NAME] [PERSON_NAME] current courses.pdf"
click at [481, 95] on icon "publish" at bounding box center [484, 93] width 6 height 6
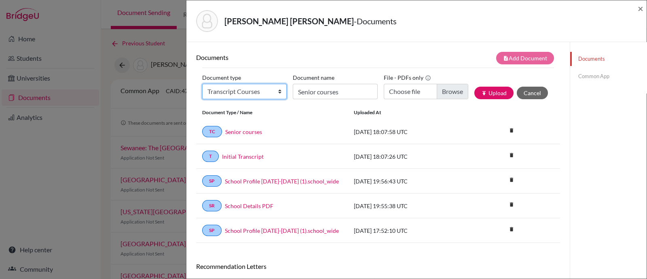
click at [255, 91] on select "Change explanation for Common App reports Counselor recommendation Internationa…" at bounding box center [244, 91] width 85 height 15
select select "2"
click at [202, 84] on select "Change explanation for Common App reports Counselor recommendation Internationa…" at bounding box center [244, 91] width 85 height 15
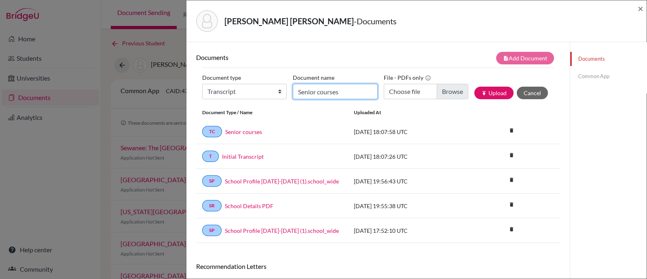
click at [337, 89] on input "Senior courses" at bounding box center [335, 91] width 85 height 15
type input "Transfer Transcript 9th"
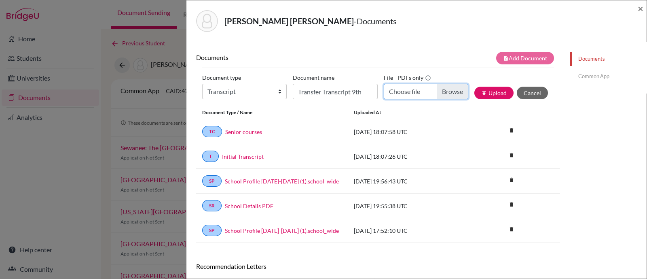
click at [449, 87] on input "Choose file" at bounding box center [426, 91] width 85 height 15
type input "C:\fakepath\[PERSON_NAME] [PERSON_NAME] 9th grade TRANSCRIPT Menor GYE.pdf"
click at [485, 93] on button "publish Upload" at bounding box center [494, 93] width 39 height 13
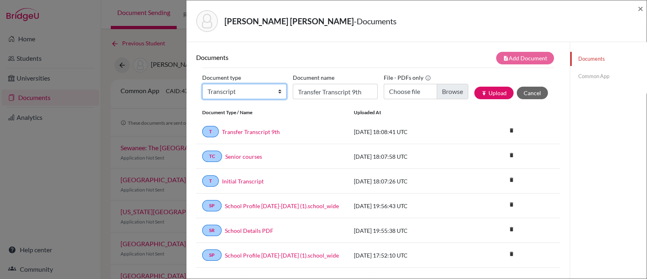
click at [248, 90] on select "Change explanation for Common App reports Counselor recommendation Internationa…" at bounding box center [244, 91] width 85 height 15
select select "5"
click at [202, 84] on select "Change explanation for Common App reports Counselor recommendation Internationa…" at bounding box center [244, 91] width 85 height 15
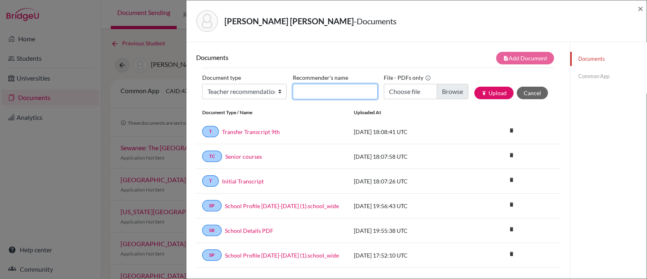
click at [311, 87] on input "Recommender's name" at bounding box center [335, 91] width 85 height 15
type input "Milagros Egas"
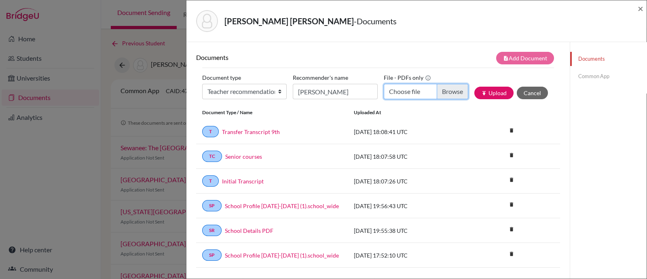
click at [450, 95] on input "Choose file" at bounding box center [426, 91] width 85 height 15
type input "C:\fakepath\Alejandro Paez LOR Mili Egas.pdf"
click at [500, 93] on button "publish Upload" at bounding box center [494, 93] width 39 height 13
click at [591, 77] on link "Common App" at bounding box center [608, 76] width 76 height 14
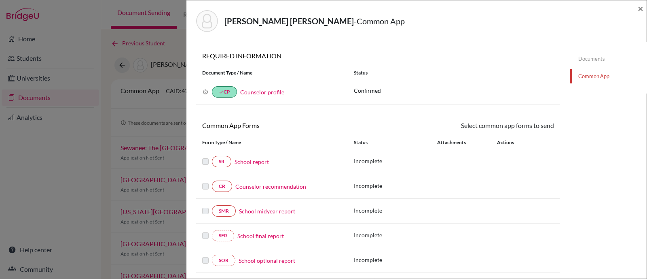
scroll to position [179, 0]
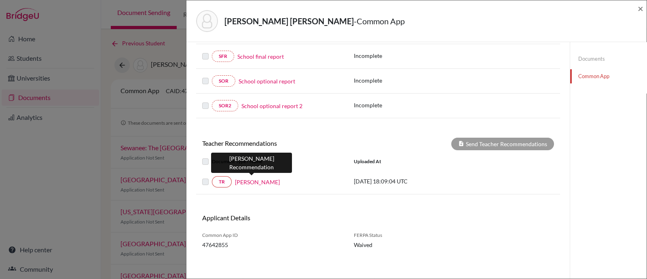
click at [245, 182] on link "Milagros Egas" at bounding box center [257, 182] width 45 height 8
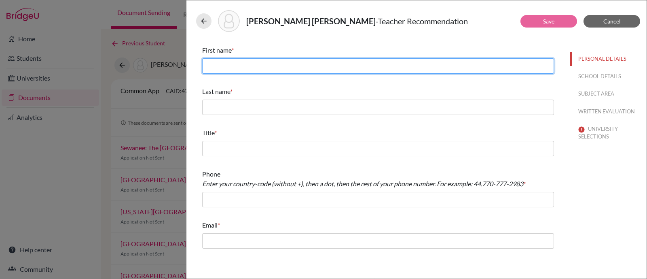
click at [261, 73] on input "text" at bounding box center [378, 65] width 352 height 15
type input "Milagros"
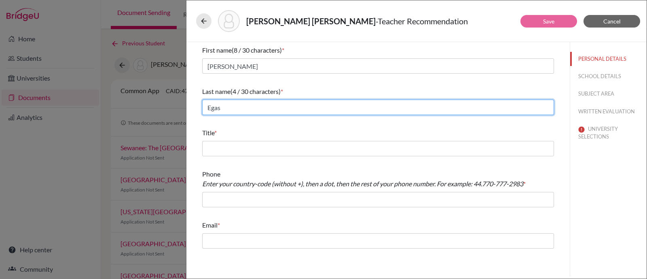
type input "Egas"
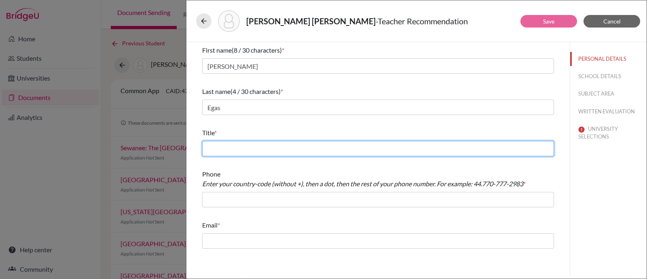
click at [260, 148] on input "text" at bounding box center [378, 148] width 352 height 15
type input "Social Studies Teacher"
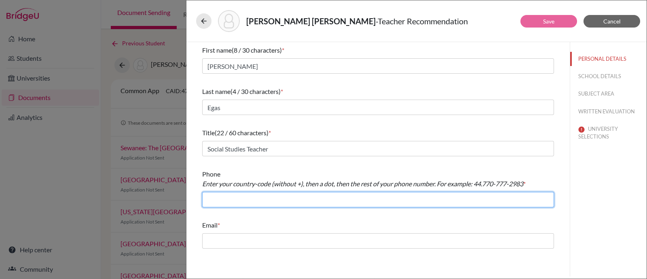
click at [288, 199] on input "text" at bounding box center [378, 199] width 352 height 15
type input "+59324008100"
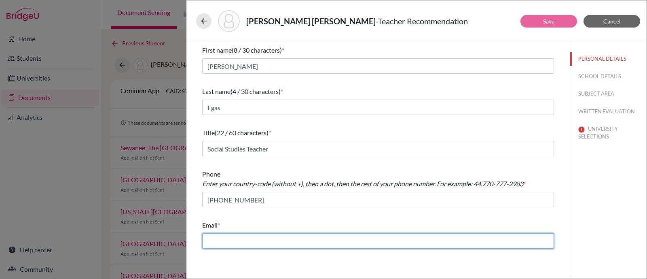
type input "pamela.larrea@menoruio.edu.ec"
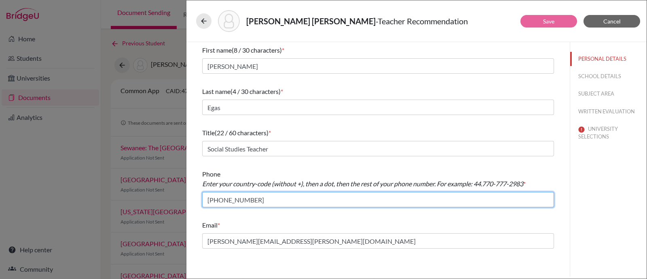
click at [222, 199] on input "+59324008100" at bounding box center [378, 199] width 352 height 15
type input "+593.24008100"
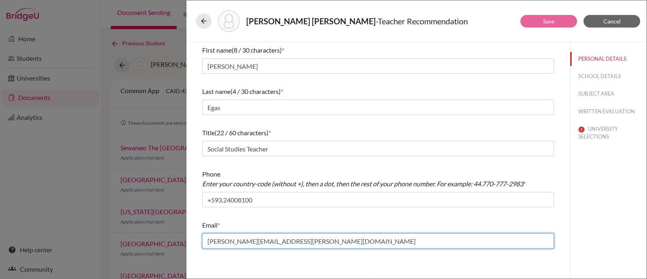
click at [244, 240] on input "pamela.larrea@menoruio.edu.ec" at bounding box center [378, 240] width 352 height 15
click at [245, 240] on input "pamela.larrea@menoruio.edu.ec" at bounding box center [378, 240] width 352 height 15
type input "milagros.egas@menoruio.edu.ec"
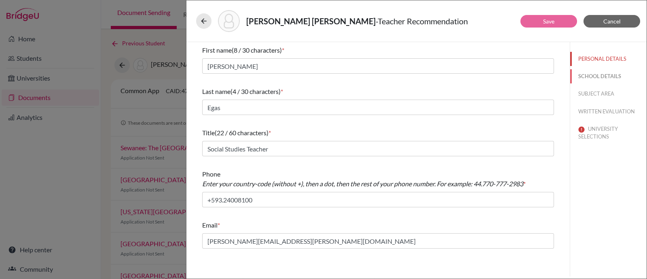
drag, startPoint x: 594, startPoint y: 78, endPoint x: 585, endPoint y: 74, distance: 9.8
click at [594, 78] on button "SCHOOL DETAILS" at bounding box center [608, 76] width 76 height 14
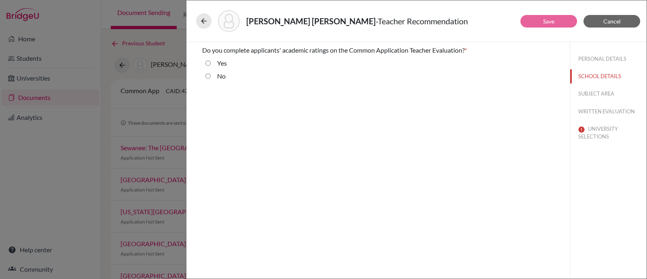
click at [218, 66] on label "Yes" at bounding box center [222, 63] width 10 height 10
click at [211, 66] on input "Yes" at bounding box center [208, 63] width 5 height 10
radio input "true"
click at [603, 93] on button "SUBJECT AREA" at bounding box center [608, 94] width 76 height 14
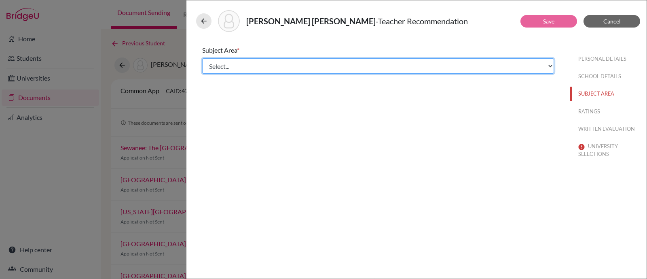
click at [219, 66] on select "Select... Math English Science World Language Social Studies Other Computer Sci…" at bounding box center [378, 65] width 352 height 15
select select "4"
click at [202, 58] on select "Select... Math English Science World Language Social Studies Other Computer Sci…" at bounding box center [378, 65] width 352 height 15
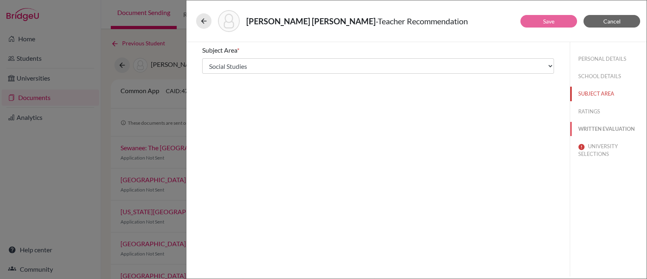
click at [582, 130] on button "WRITTEN EVALUATION" at bounding box center [608, 129] width 76 height 14
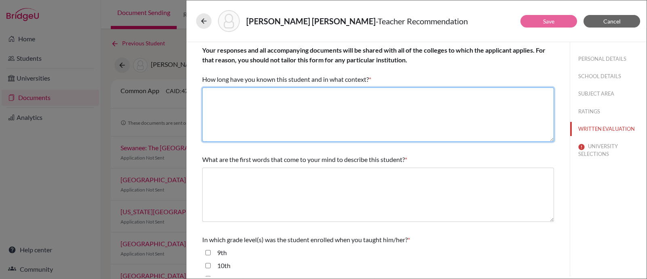
click at [255, 92] on textarea at bounding box center [378, 114] width 352 height 54
paste textarea "1 year as her teacher"
type textarea "1 year as her teacher"
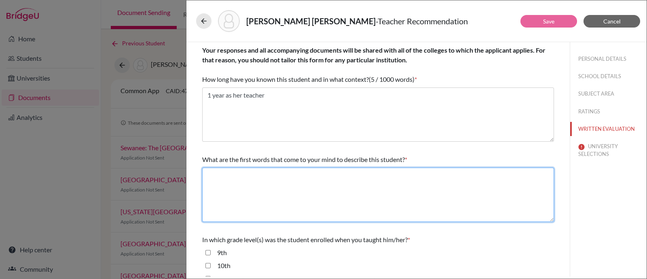
click at [216, 195] on textarea at bounding box center [378, 194] width 352 height 54
paste textarea "Smart, Social, Friendly"
type textarea "Smart, Social, Friendly"
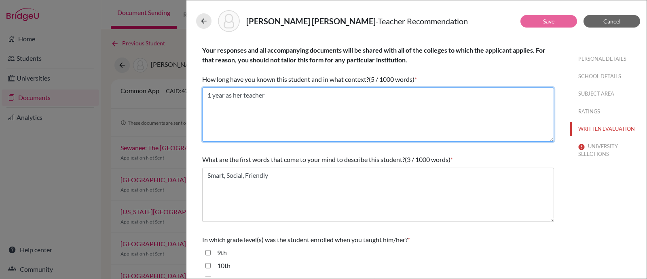
click at [293, 140] on textarea "1 year as her teacher" at bounding box center [378, 114] width 352 height 54
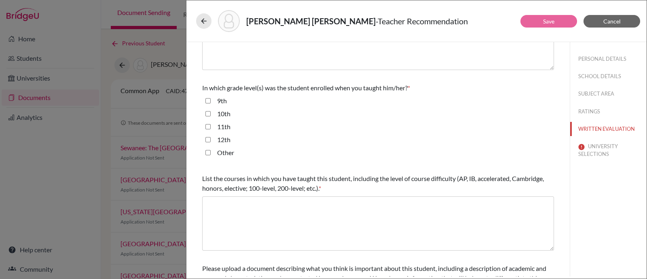
scroll to position [202, 0]
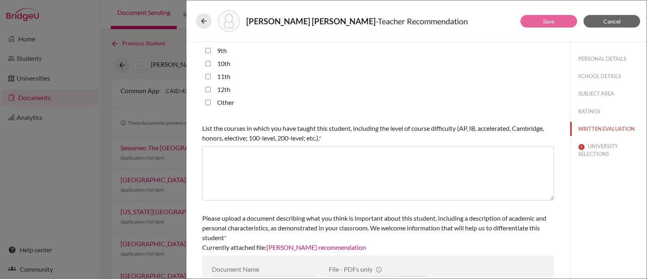
click at [206, 76] on input "11th" at bounding box center [208, 77] width 5 height 10
checkbox input "true"
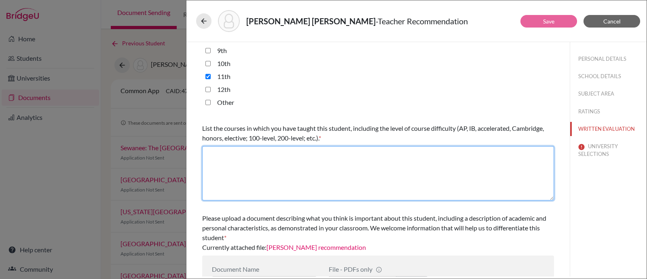
click at [228, 165] on textarea at bounding box center [378, 173] width 352 height 54
paste textarea "AP Seminar"
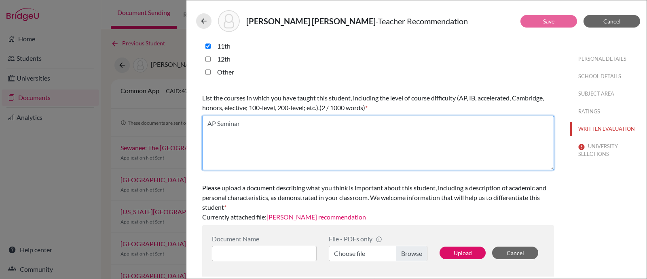
type textarea "AP Seminar"
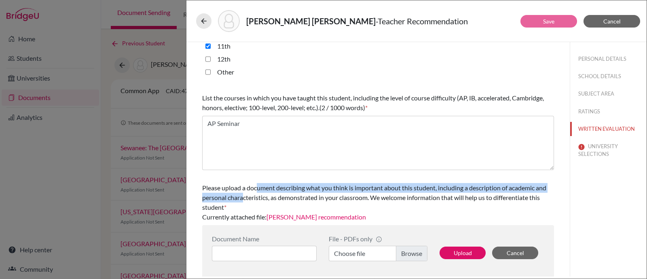
click at [256, 191] on div "Please upload a document describing what you think is important about this stud…" at bounding box center [378, 197] width 352 height 29
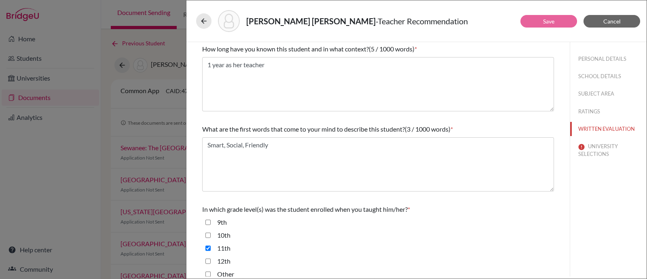
scroll to position [0, 0]
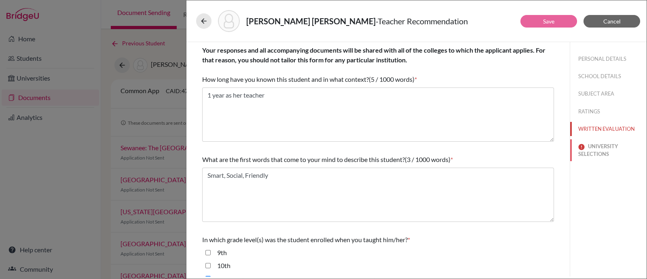
click at [595, 150] on button "UNIVERSITY SELECTIONS" at bounding box center [608, 150] width 76 height 22
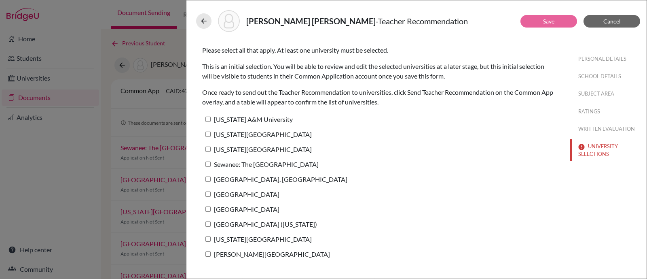
click at [211, 121] on label "Texas A&M University" at bounding box center [247, 119] width 91 height 12
click at [211, 121] on input "Texas A&M University" at bounding box center [208, 119] width 5 height 5
checkbox input "true"
click at [552, 18] on link "Save" at bounding box center [548, 21] width 11 height 7
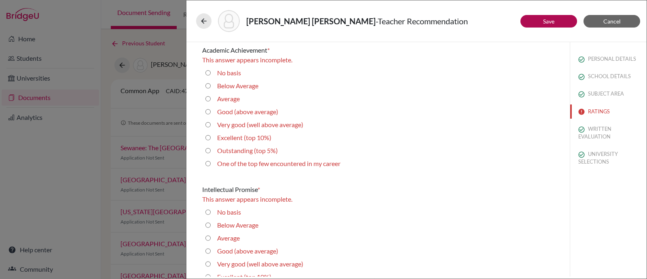
click at [231, 125] on label "Very good (well above average)" at bounding box center [260, 125] width 86 height 10
click at [211, 125] on average\) "Very good (well above average)" at bounding box center [208, 125] width 5 height 10
radio average\) "true"
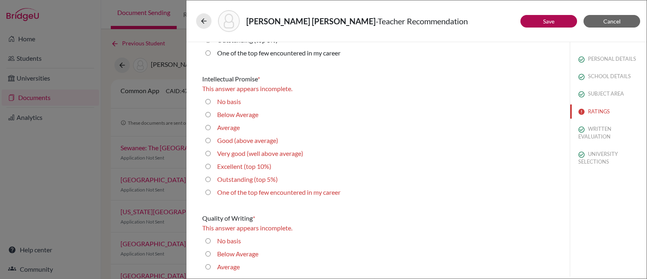
scroll to position [152, 0]
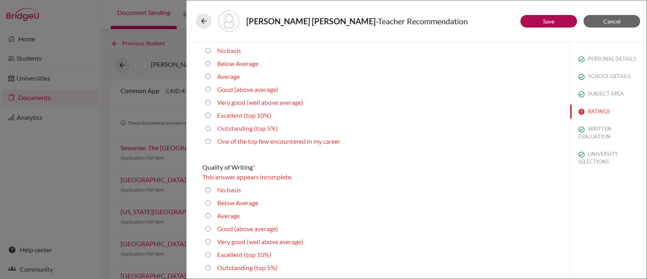
click at [231, 90] on label "Good (above average)" at bounding box center [247, 90] width 61 height 10
click at [211, 90] on average\) "Good (above average)" at bounding box center [208, 90] width 5 height 10
radio average\) "true"
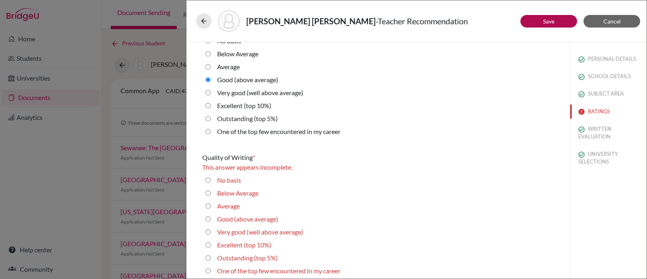
scroll to position [142, 0]
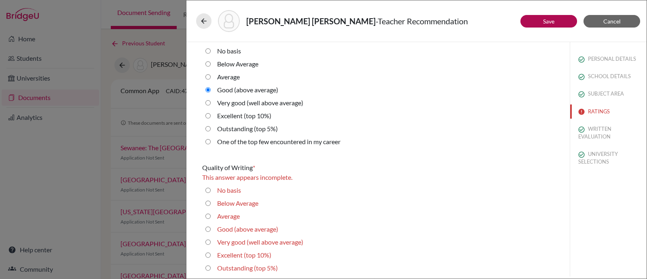
click at [247, 229] on label "Good (above average)" at bounding box center [247, 229] width 61 height 10
click at [211, 229] on average\) "Good (above average)" at bounding box center [208, 229] width 5 height 10
radio average\) "true"
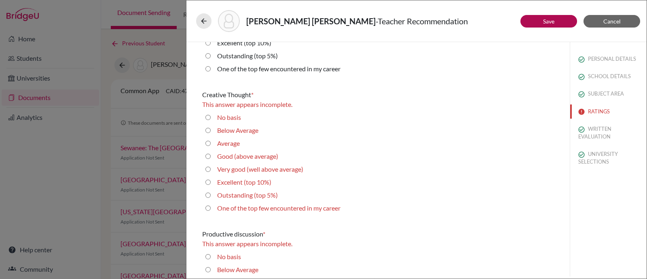
scroll to position [394, 0]
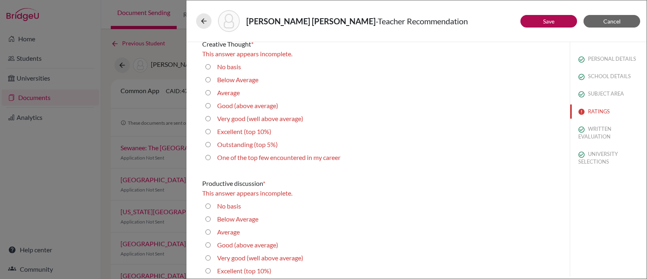
drag, startPoint x: 239, startPoint y: 107, endPoint x: 252, endPoint y: 165, distance: 59.8
click at [239, 108] on label "Good (above average)" at bounding box center [247, 106] width 61 height 10
click at [211, 108] on average\) "Good (above average)" at bounding box center [208, 106] width 5 height 10
radio average\) "true"
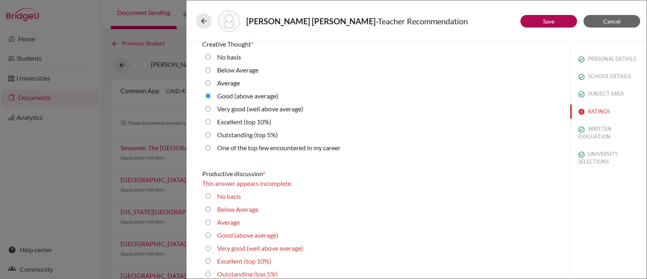
click at [238, 232] on label "Good (above average)" at bounding box center [247, 235] width 61 height 10
click at [211, 232] on average\) "Good (above average)" at bounding box center [208, 235] width 5 height 10
radio average\) "true"
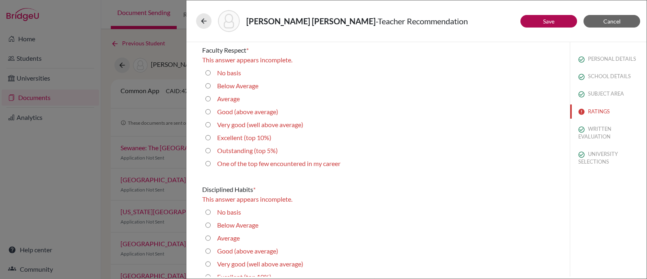
scroll to position [698, 0]
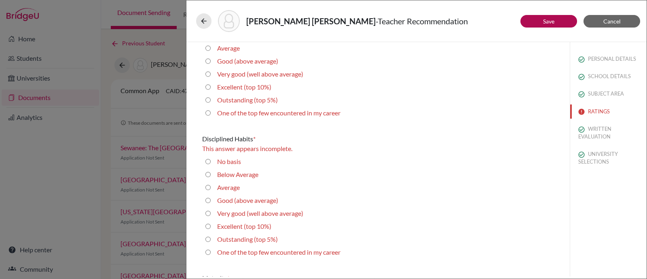
click at [249, 60] on label "Good (above average)" at bounding box center [247, 61] width 61 height 10
click at [211, 60] on average\) "Good (above average)" at bounding box center [208, 61] width 5 height 10
radio average\) "true"
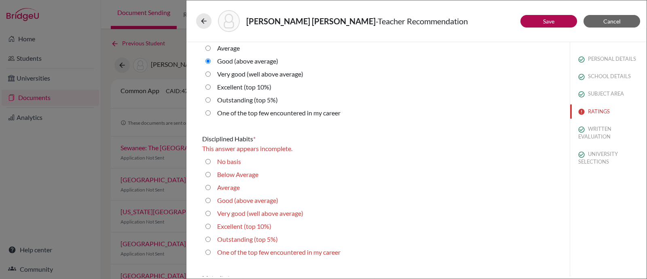
click at [227, 196] on label "Good (above average)" at bounding box center [247, 200] width 61 height 10
click at [211, 196] on average\) "Good (above average)" at bounding box center [208, 200] width 5 height 10
radio average\) "true"
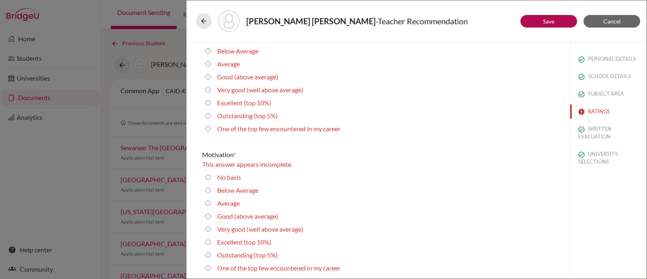
click at [253, 91] on label "Very good (well above average)" at bounding box center [260, 90] width 86 height 10
click at [211, 91] on average\) "Very good (well above average)" at bounding box center [208, 90] width 5 height 10
radio average\) "true"
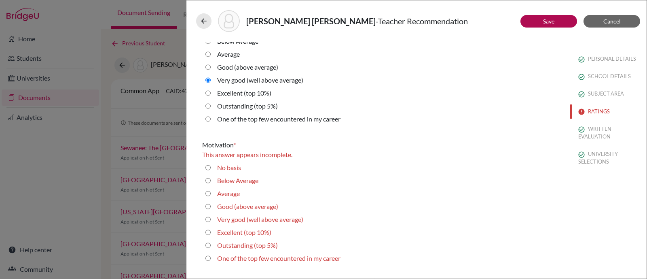
scroll to position [931, 0]
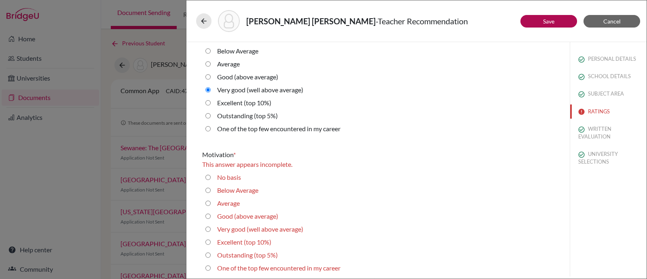
click at [250, 78] on label "Good (above average)" at bounding box center [247, 77] width 61 height 10
click at [211, 78] on average\) "Good (above average)" at bounding box center [208, 77] width 5 height 10
radio average\) "true"
click at [232, 216] on label "Good (above average)" at bounding box center [247, 216] width 61 height 10
click at [211, 216] on average\) "Good (above average)" at bounding box center [208, 216] width 5 height 10
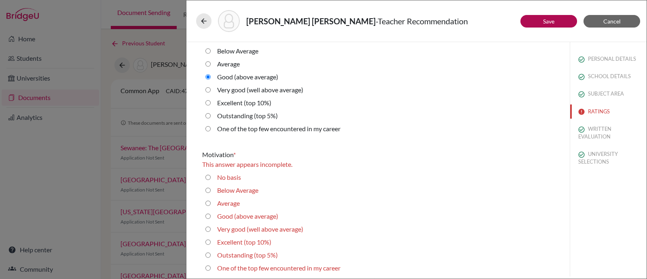
radio average\) "true"
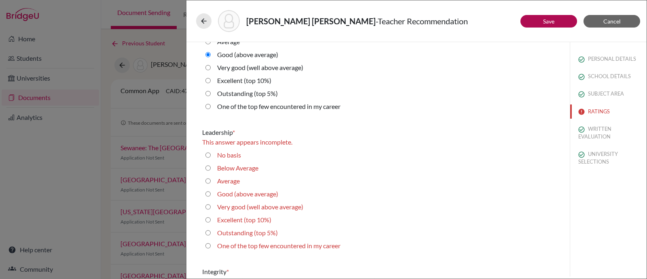
scroll to position [1184, 0]
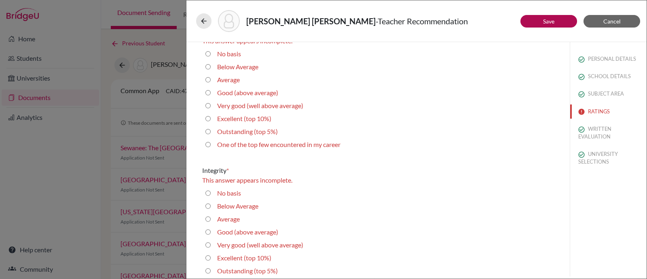
click at [239, 91] on label "Good (above average)" at bounding box center [247, 93] width 61 height 10
click at [211, 91] on average\) "Good (above average)" at bounding box center [208, 93] width 5 height 10
radio average\) "true"
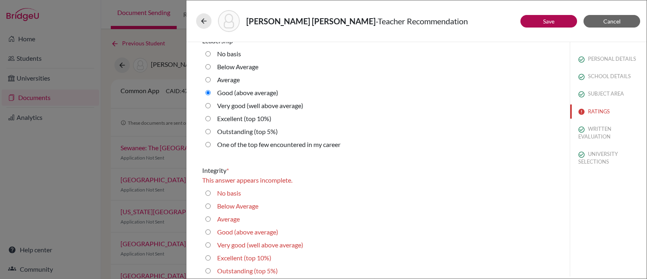
click at [246, 236] on div "Good (above average)" at bounding box center [245, 233] width 68 height 13
click at [246, 232] on label "Good (above average)" at bounding box center [247, 232] width 61 height 10
click at [211, 232] on average\) "Good (above average)" at bounding box center [208, 232] width 5 height 10
radio average\) "true"
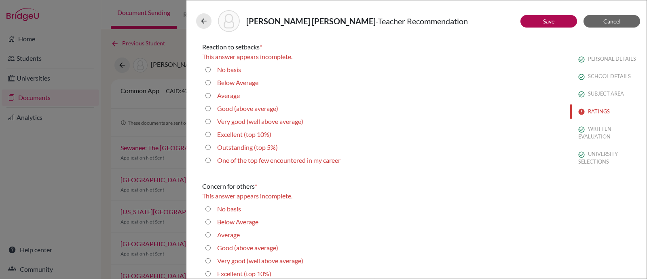
scroll to position [1478, 0]
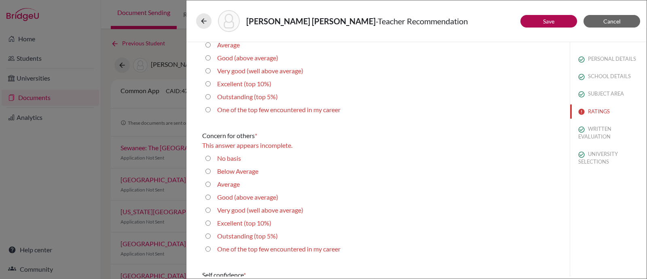
click at [253, 56] on label "Good (above average)" at bounding box center [247, 58] width 61 height 10
click at [211, 56] on average\) "Good (above average)" at bounding box center [208, 58] width 5 height 10
radio average\) "true"
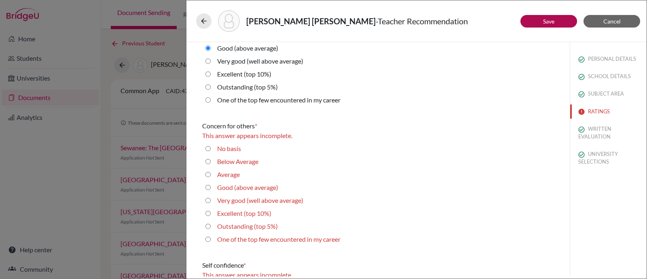
scroll to position [1468, 0]
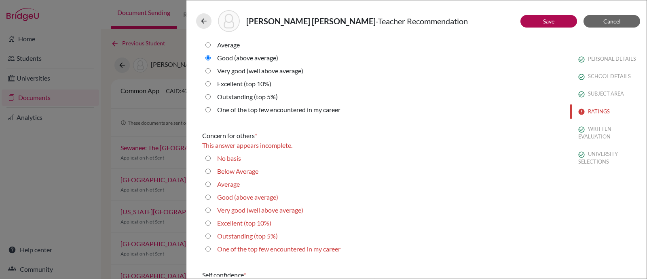
click at [224, 197] on label "Good (above average)" at bounding box center [247, 197] width 61 height 10
click at [211, 197] on average\) "Good (above average)" at bounding box center [208, 197] width 5 height 10
radio average\) "true"
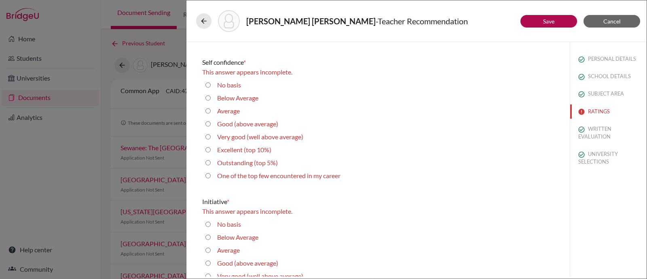
scroll to position [1721, 0]
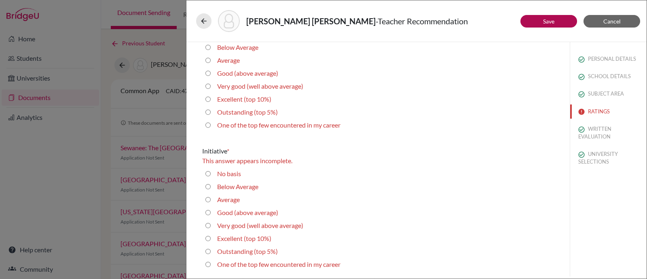
click at [240, 71] on label "Good (above average)" at bounding box center [247, 73] width 61 height 10
click at [211, 71] on average\) "Good (above average)" at bounding box center [208, 73] width 5 height 10
radio average\) "true"
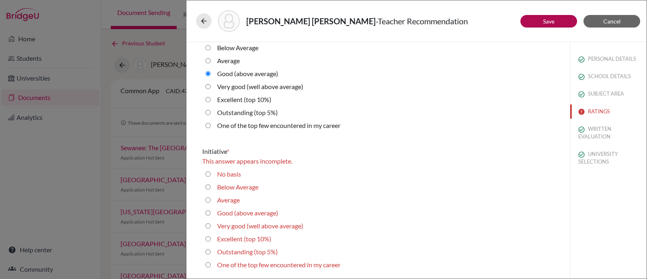
click at [239, 211] on label "Good (above average)" at bounding box center [247, 213] width 61 height 10
click at [211, 211] on average\) "Good (above average)" at bounding box center [208, 213] width 5 height 10
radio average\) "true"
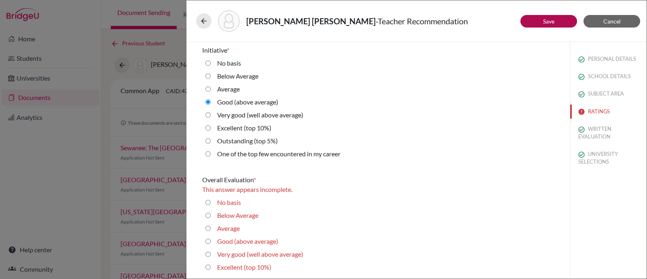
scroll to position [1840, 0]
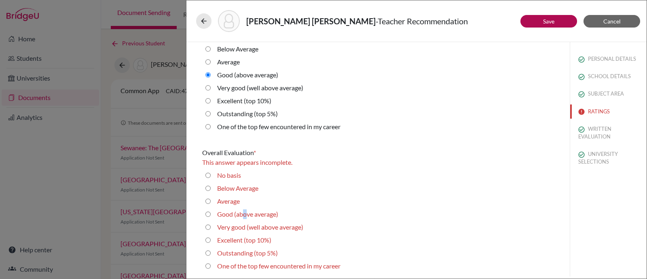
click at [244, 213] on label "Good (above average)" at bounding box center [247, 214] width 61 height 10
click at [216, 214] on div "Good (above average)" at bounding box center [245, 215] width 68 height 13
click at [203, 211] on div "Good (above average)" at bounding box center [378, 215] width 352 height 13
click at [208, 214] on average\) "Good (above average)" at bounding box center [208, 214] width 5 height 10
radio average\) "true"
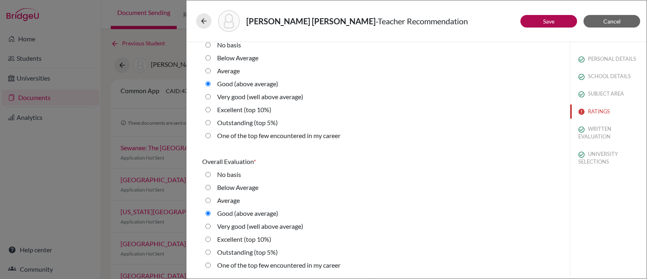
scroll to position [1830, 0]
click at [534, 24] on button "Save" at bounding box center [549, 21] width 57 height 13
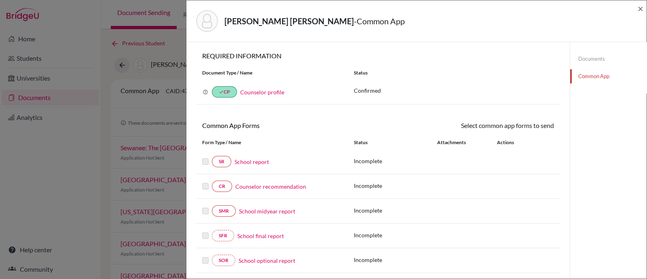
scroll to position [50, 0]
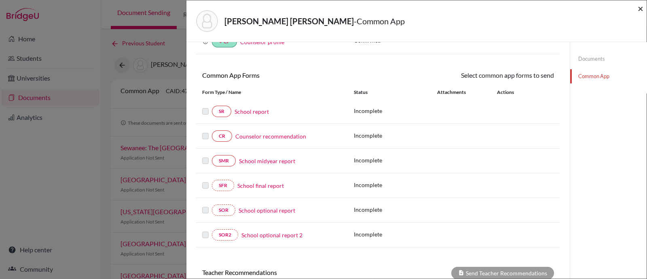
click at [642, 12] on span "×" at bounding box center [641, 8] width 6 height 12
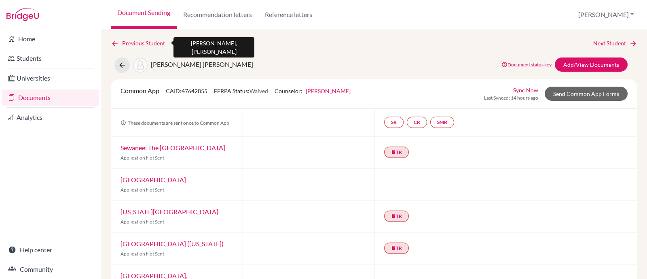
click at [113, 43] on icon at bounding box center [115, 44] width 8 height 8
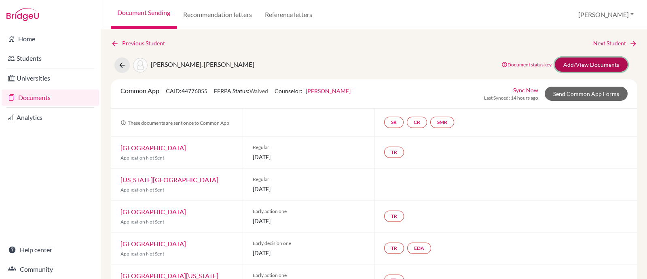
click at [567, 63] on link "Add/View Documents" at bounding box center [591, 64] width 73 height 14
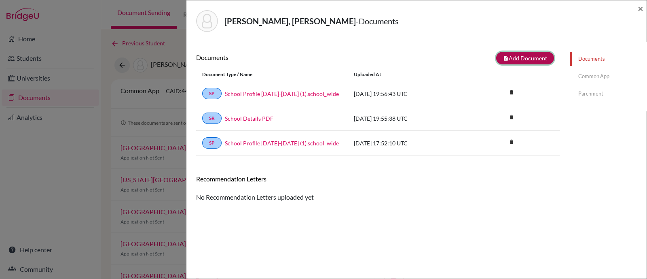
click at [516, 54] on button "note_add Add Document" at bounding box center [525, 58] width 58 height 13
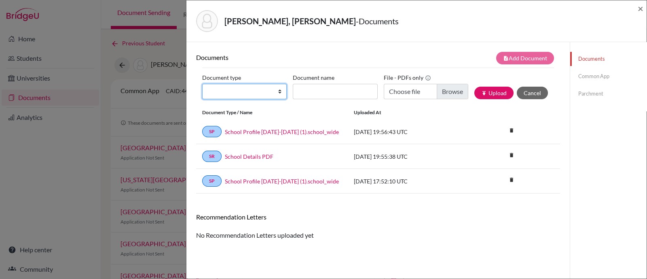
click at [276, 94] on select "Change explanation for Common App reports Counselor recommendation Internationa…" at bounding box center [244, 91] width 85 height 15
select select "45"
click at [202, 84] on select "Change explanation for Common App reports Counselor recommendation Internationa…" at bounding box center [244, 91] width 85 height 15
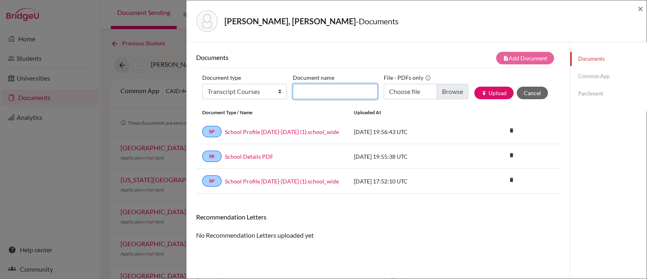
click at [307, 91] on input "Document name" at bounding box center [335, 91] width 85 height 15
type input "Senior courses"
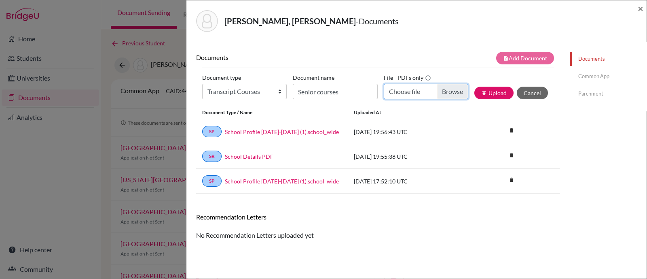
click at [447, 84] on input "Choose file" at bounding box center [426, 91] width 85 height 15
type input "C:\fakepath\Vergara Ayala, Mateo David current courses.pdf"
click at [481, 90] on icon "publish" at bounding box center [484, 93] width 6 height 6
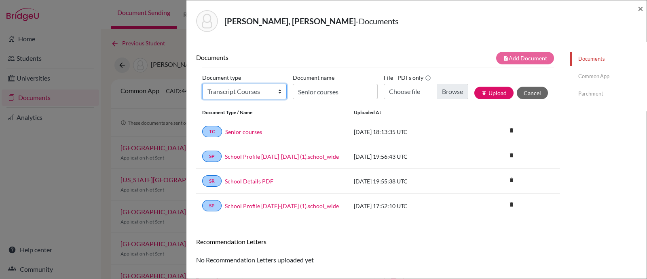
click at [255, 90] on select "Change explanation for Common App reports Counselor recommendation Internationa…" at bounding box center [244, 91] width 85 height 15
select select "2"
click at [202, 84] on select "Change explanation for Common App reports Counselor recommendation Internationa…" at bounding box center [244, 91] width 85 height 15
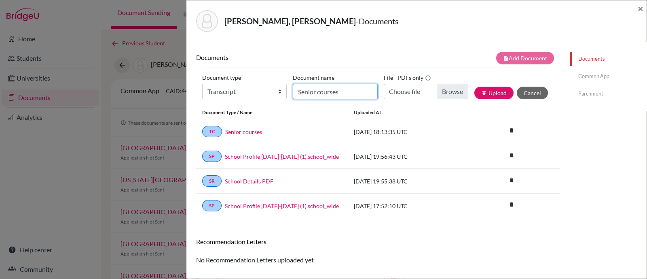
click at [331, 88] on input "Senior courses" at bounding box center [335, 91] width 85 height 15
type input "Initial Transcript"
click at [450, 93] on input "Choose file" at bounding box center [426, 91] width 85 height 15
type input "C:\fakepath\Vergara Ayala, Mateo David INITIAL Transcript.pdf"
click at [493, 89] on button "publish Upload" at bounding box center [494, 93] width 39 height 13
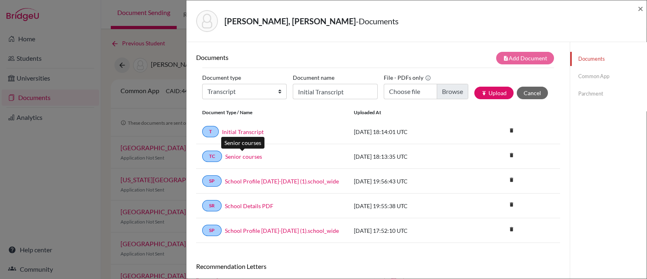
click at [240, 155] on link "Senior courses" at bounding box center [243, 156] width 37 height 8
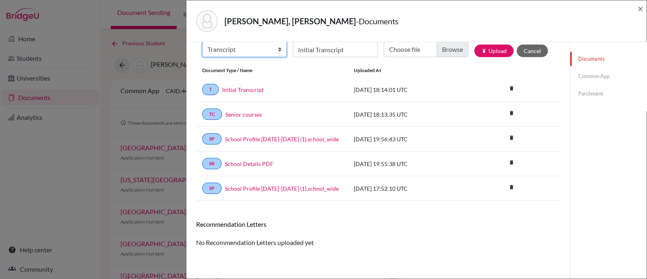
scroll to position [41, 0]
click at [234, 45] on select "Change explanation for Common App reports Counselor recommendation Internationa…" at bounding box center [244, 49] width 85 height 15
select select "5"
click at [202, 42] on select "Change explanation for Common App reports Counselor recommendation Internationa…" at bounding box center [244, 49] width 85 height 15
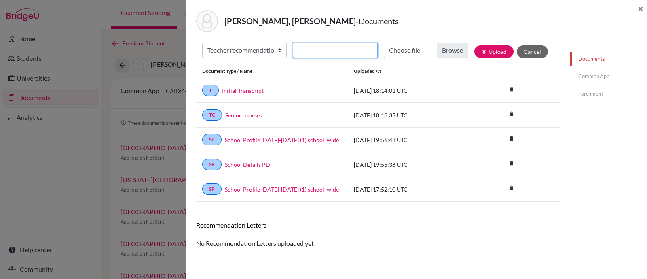
click at [326, 50] on input "Recommender's name" at bounding box center [335, 49] width 85 height 15
type input "Cassandra Feith"
click at [441, 51] on input "Choose file" at bounding box center [426, 49] width 85 height 15
type input "C:\fakepath\Mateo Vergara LOR Cassie Feith.pdf"
click at [491, 49] on button "publish Upload" at bounding box center [494, 51] width 39 height 13
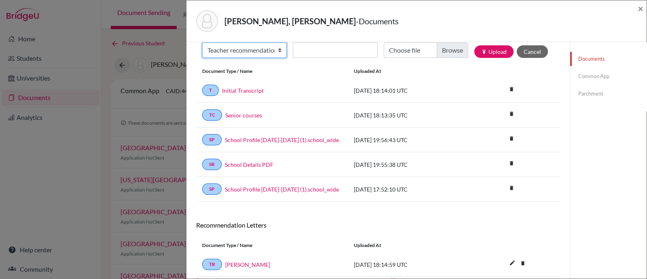
click at [247, 51] on select "Change explanation for Common App reports Counselor recommendation Internationa…" at bounding box center [244, 49] width 85 height 15
select select "5"
click at [202, 42] on select "Change explanation for Common App reports Counselor recommendation Internationa…" at bounding box center [244, 49] width 85 height 15
click at [324, 43] on input "Recommender's name" at bounding box center [335, 49] width 85 height 15
type input "[PERSON_NAME]"
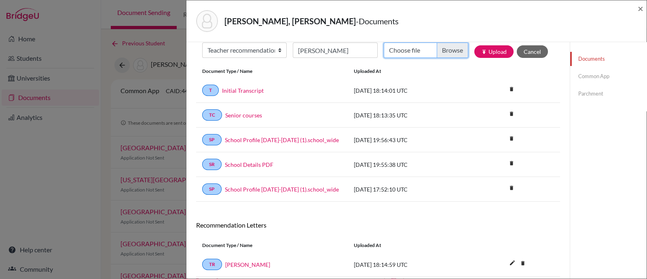
click at [443, 52] on input "Choose file" at bounding box center [426, 49] width 85 height 15
click at [430, 48] on input "Choose file" at bounding box center [426, 49] width 85 height 15
type input "C:\fakepath\Mateo Vergara LOR Ashley Hillier.pdf"
click at [387, 24] on div "Vergara Ayala, Mateo David - Documents" at bounding box center [413, 21] width 435 height 22
click at [486, 49] on button "publish Upload" at bounding box center [494, 51] width 39 height 13
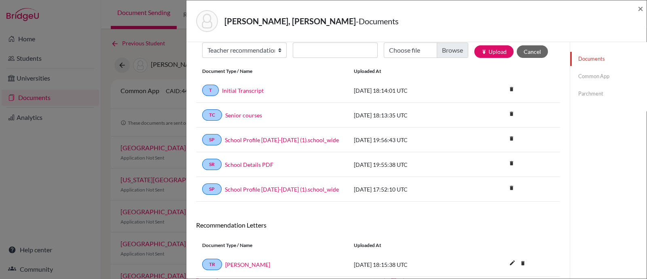
scroll to position [91, 0]
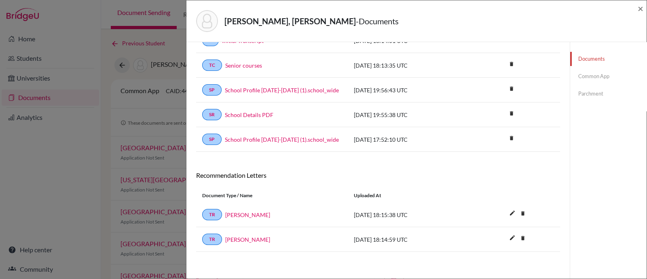
click at [588, 78] on link "Common App" at bounding box center [608, 76] width 76 height 14
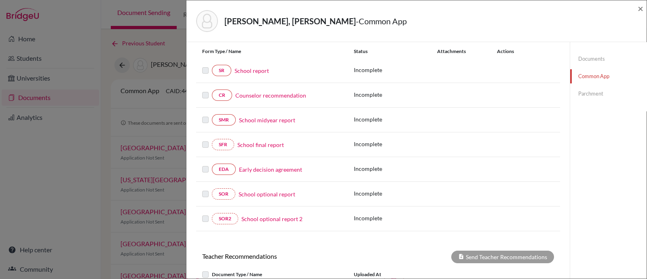
scroll to position [229, 0]
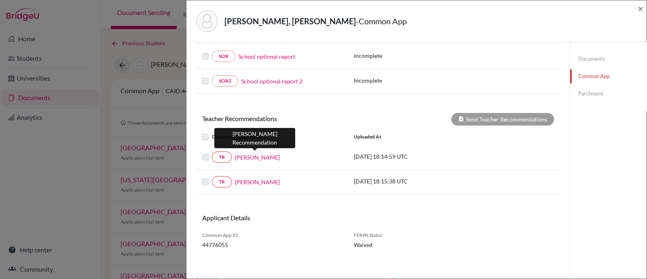
click at [257, 155] on link "Cassandra Feith" at bounding box center [257, 157] width 45 height 8
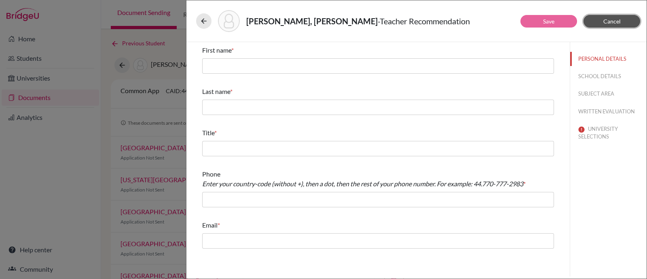
click at [615, 19] on span "Cancel" at bounding box center [612, 21] width 17 height 7
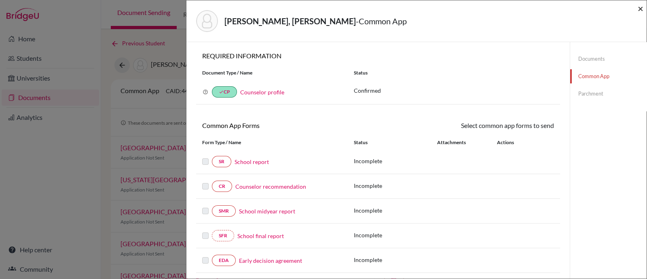
click at [643, 5] on span "×" at bounding box center [641, 8] width 6 height 12
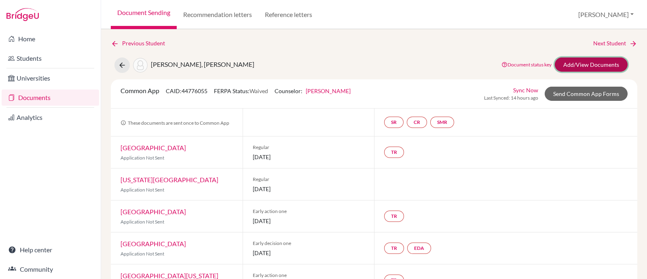
click at [555, 70] on link "Add/View Documents" at bounding box center [591, 64] width 73 height 14
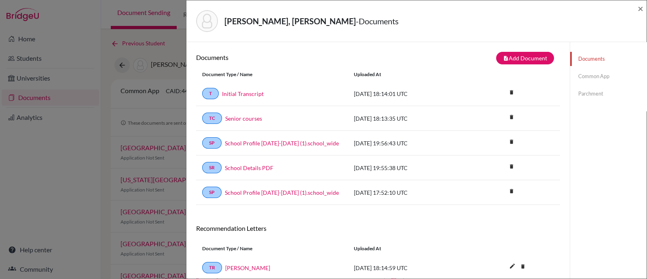
click at [596, 77] on link "Common App" at bounding box center [608, 76] width 76 height 14
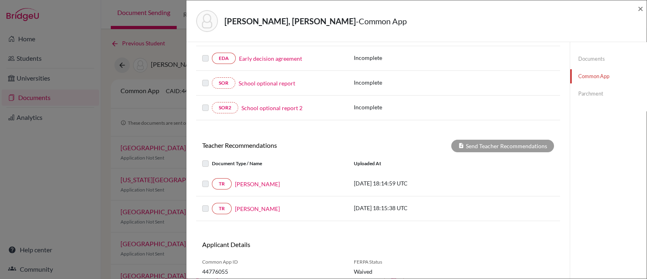
scroll to position [229, 0]
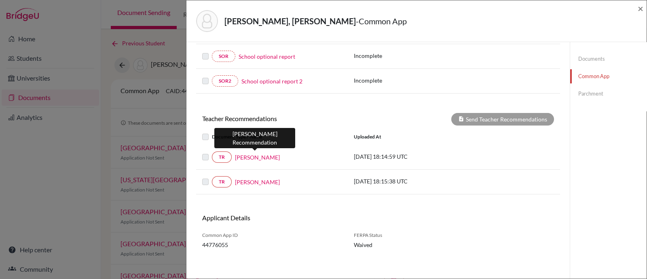
click at [248, 155] on link "Cassandra Feith" at bounding box center [257, 157] width 45 height 8
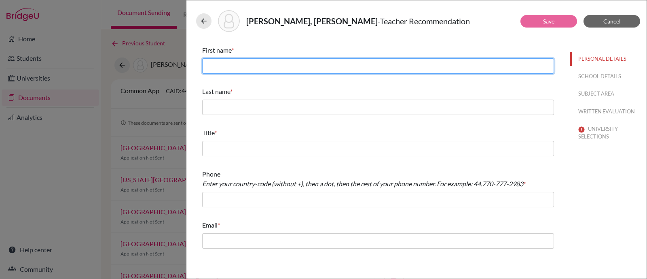
click at [246, 60] on input "text" at bounding box center [378, 65] width 352 height 15
type input "Cassandra"
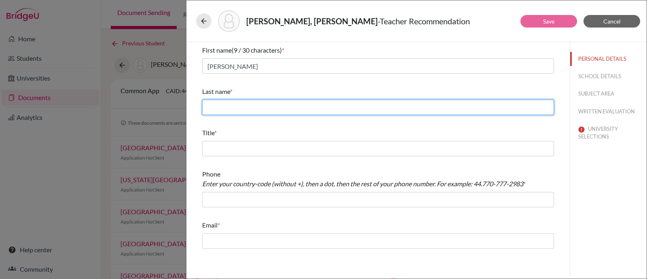
click at [284, 108] on input "text" at bounding box center [378, 107] width 352 height 15
type input "Feith"
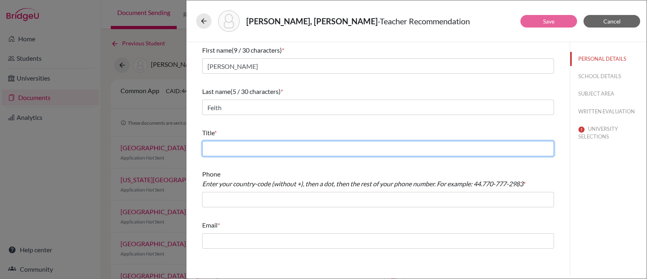
click at [269, 146] on input "text" at bounding box center [378, 148] width 352 height 15
type input "ENGLISH TEACHER"
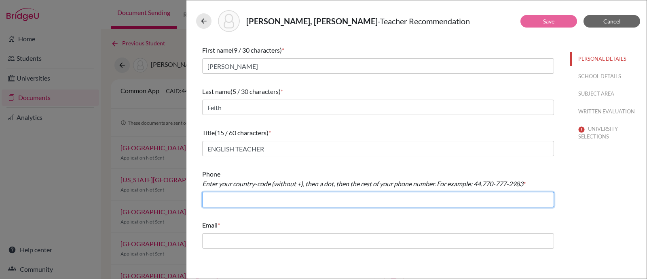
click at [261, 199] on input "text" at bounding box center [378, 199] width 352 height 15
type input "+59324008100"
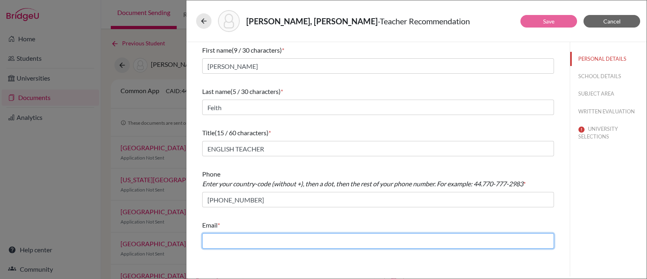
type input "pamela.larrea@menoruio.edu.ec"
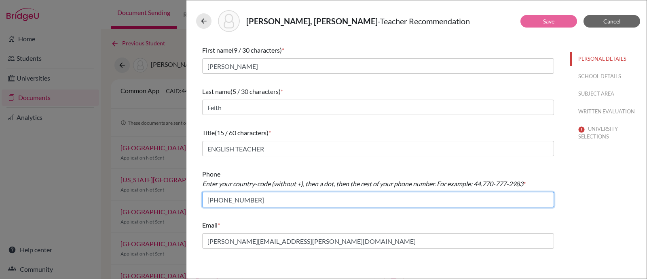
click at [222, 199] on input "+59324008100" at bounding box center [378, 199] width 352 height 15
type input "+593.24008100"
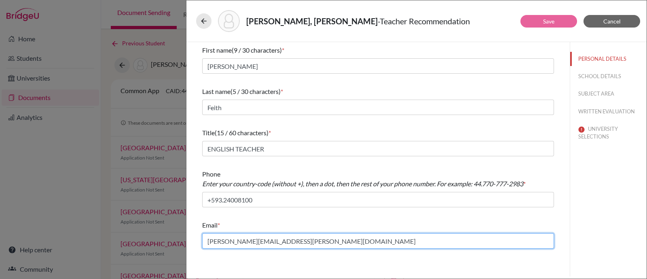
drag, startPoint x: 245, startPoint y: 242, endPoint x: 212, endPoint y: 240, distance: 33.2
click at [211, 239] on input "pamela.larrea@menoruio.edu.ec" at bounding box center [378, 240] width 352 height 15
type input "cassandra.feith@menoruio.edu.ec"
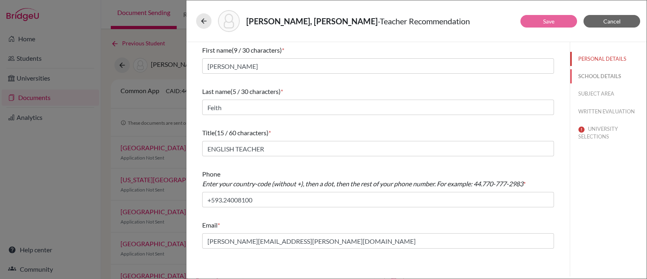
click at [604, 76] on button "SCHOOL DETAILS" at bounding box center [608, 76] width 76 height 14
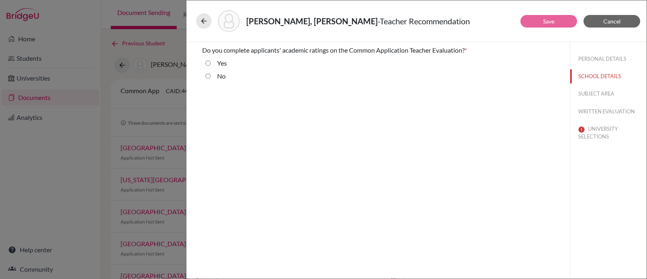
click at [221, 62] on label "Yes" at bounding box center [222, 63] width 10 height 10
click at [211, 62] on input "Yes" at bounding box center [208, 63] width 5 height 10
radio input "true"
click at [599, 148] on button "UNIVERSITY SELECTIONS" at bounding box center [608, 150] width 76 height 22
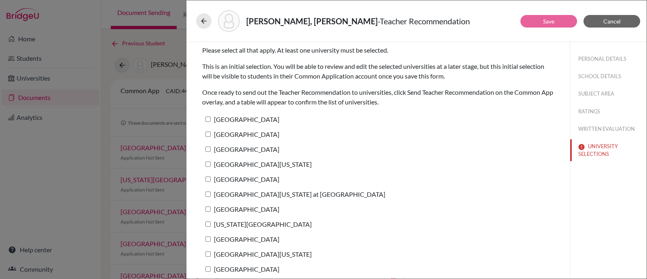
click at [262, 117] on label "[GEOGRAPHIC_DATA]" at bounding box center [240, 119] width 77 height 12
click at [211, 117] on input "[GEOGRAPHIC_DATA]" at bounding box center [208, 119] width 5 height 5
checkbox input "true"
drag, startPoint x: 588, startPoint y: 126, endPoint x: 609, endPoint y: 129, distance: 21.6
click at [588, 127] on button "WRITTEN EVALUATION" at bounding box center [608, 129] width 76 height 14
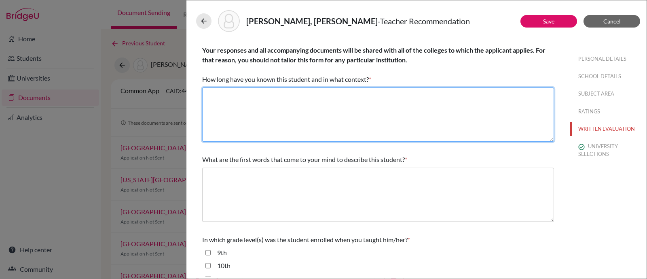
click at [374, 108] on textarea at bounding box center [378, 114] width 352 height 54
paste textarea "AP Seminar"
drag, startPoint x: 241, startPoint y: 93, endPoint x: 154, endPoint y: 92, distance: 86.6
click at [154, 92] on div "Vergara Ayala, Mateo David - Teacher Recommendation Save Cancel Your responses …" at bounding box center [323, 139] width 647 height 279
paste textarea "1 year - 11th grade AP Language & Composition teache"
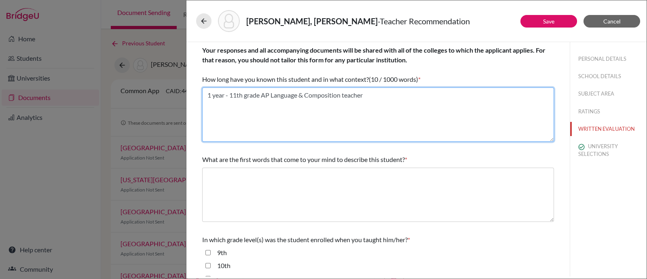
type textarea "1 year - 11th grade AP Language & Composition teacher"
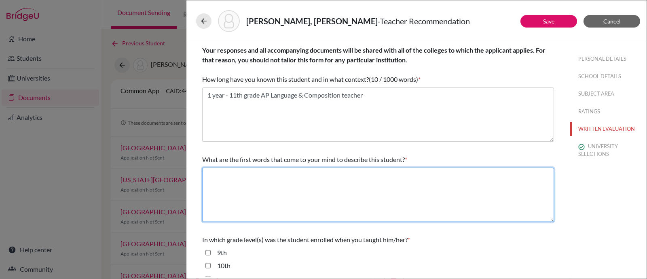
click at [342, 185] on textarea at bounding box center [378, 194] width 352 height 54
paste textarea "intelligent, collaborative, patient"
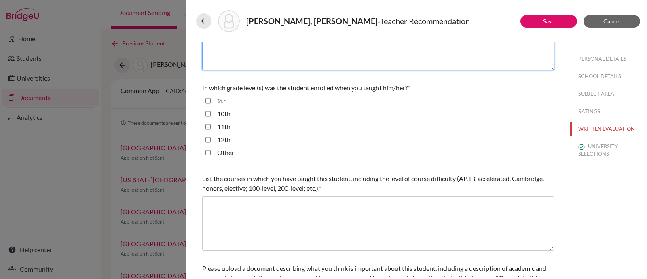
scroll to position [202, 0]
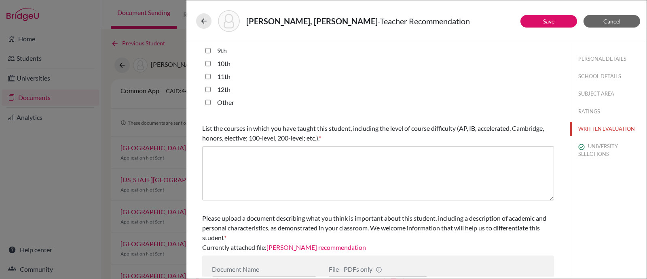
type textarea "intelligent, collaborative, patient"
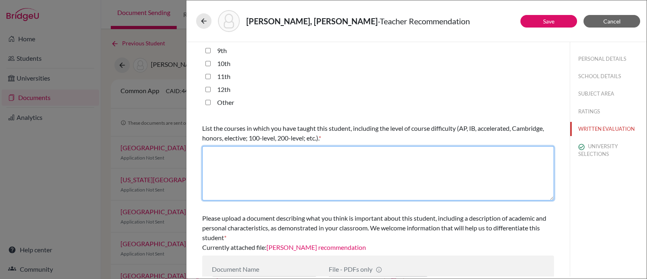
click at [294, 167] on textarea at bounding box center [378, 173] width 352 height 54
paste textarea "11th grade AP Language & Composition"
type textarea "11th grade AP Language & Composition"
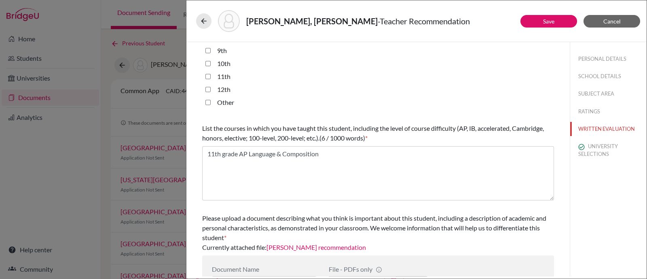
click at [227, 75] on label "11th" at bounding box center [223, 77] width 13 height 10
click at [211, 75] on input "11th" at bounding box center [208, 77] width 5 height 10
checkbox input "true"
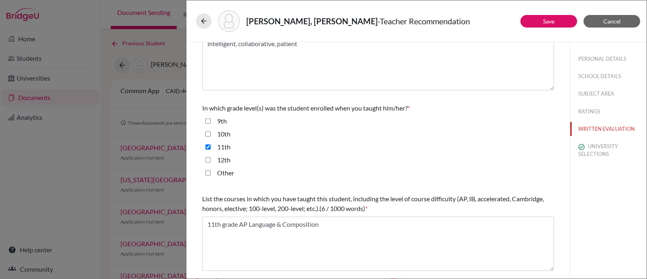
scroll to position [0, 0]
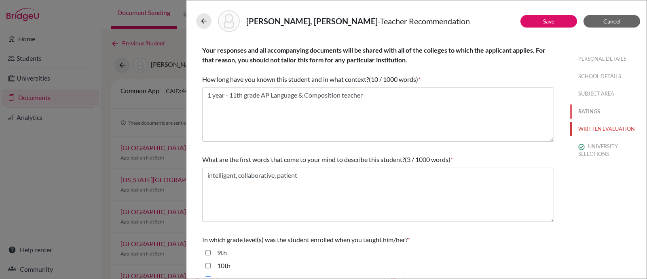
click at [586, 112] on button "RATINGS" at bounding box center [608, 111] width 76 height 14
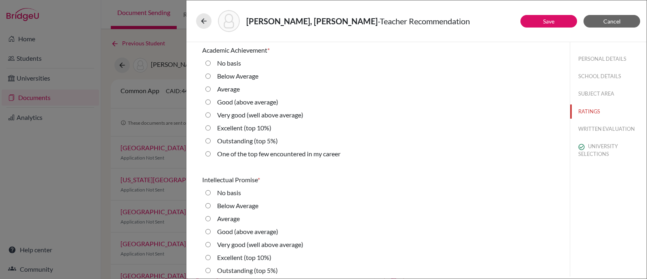
drag, startPoint x: 252, startPoint y: 128, endPoint x: 258, endPoint y: 144, distance: 16.9
click at [252, 128] on label "Excellent (top 10%)" at bounding box center [244, 128] width 54 height 10
click at [211, 128] on 10\%\) "Excellent (top 10%)" at bounding box center [208, 128] width 5 height 10
radio 10\%\) "true"
click at [244, 254] on label "Excellent (top 10%)" at bounding box center [244, 257] width 54 height 10
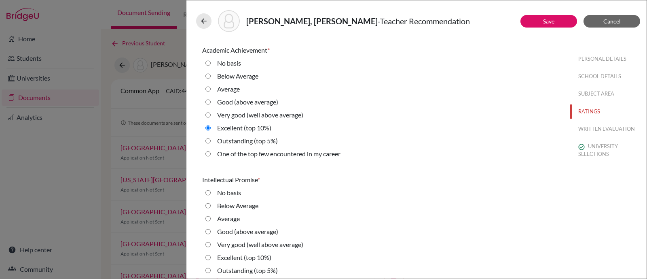
click at [211, 254] on 10\%\) "Excellent (top 10%)" at bounding box center [208, 257] width 5 height 10
radio 10\%\) "true"
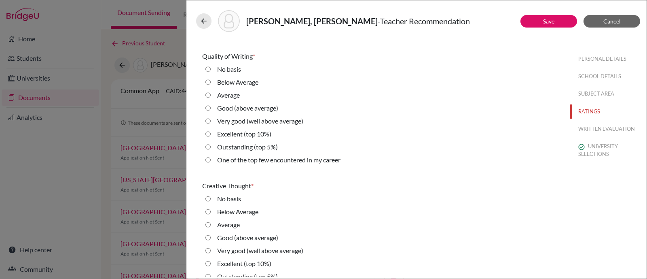
scroll to position [303, 0]
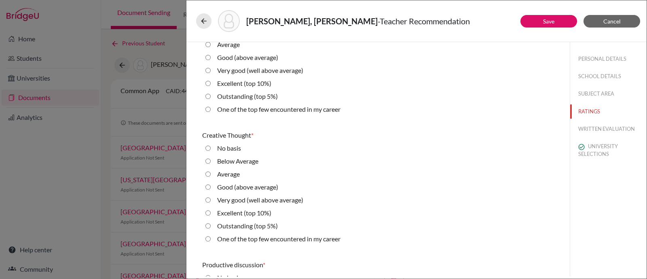
click at [244, 83] on label "Excellent (top 10%)" at bounding box center [244, 83] width 54 height 10
click at [211, 83] on 10\%\) "Excellent (top 10%)" at bounding box center [208, 83] width 5 height 10
radio 10\%\) "true"
click at [242, 209] on label "Excellent (top 10%)" at bounding box center [244, 213] width 54 height 10
click at [211, 209] on 10\%\) "Excellent (top 10%)" at bounding box center [208, 213] width 5 height 10
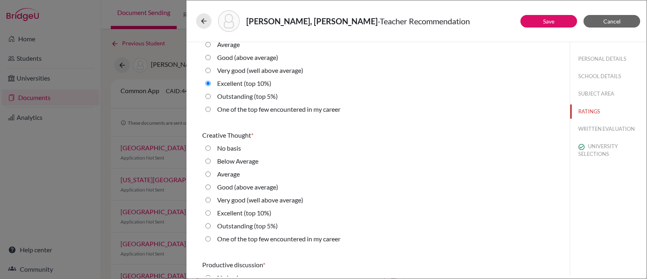
radio 10\%\) "true"
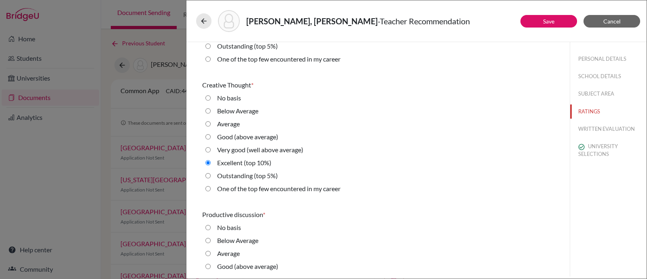
scroll to position [455, 0]
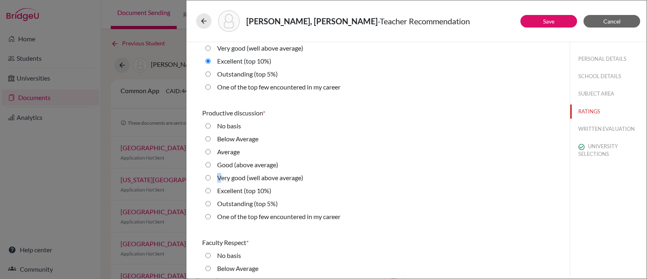
click at [219, 176] on label "Very good (well above average)" at bounding box center [260, 178] width 86 height 10
click at [241, 172] on fieldset "No basis Below Average Average Good (above average) Very good (well above avera…" at bounding box center [378, 173] width 352 height 104
click at [237, 178] on label "Very good (well above average)" at bounding box center [260, 178] width 86 height 10
click at [211, 178] on average\) "Very good (well above average)" at bounding box center [208, 178] width 5 height 10
radio average\) "true"
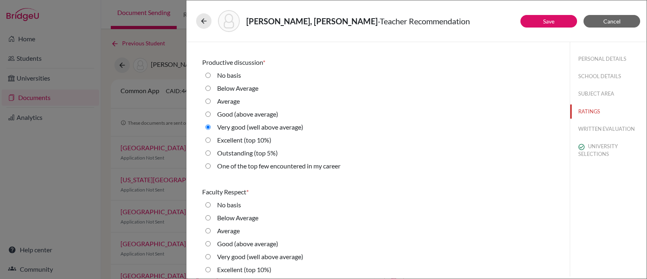
scroll to position [556, 0]
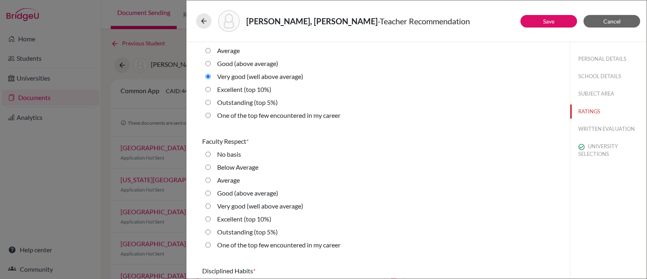
click at [254, 229] on label "Outstanding (top 5%)" at bounding box center [247, 232] width 61 height 10
click at [211, 229] on 5\%\) "Outstanding (top 5%)" at bounding box center [208, 232] width 5 height 10
radio 5\%\) "true"
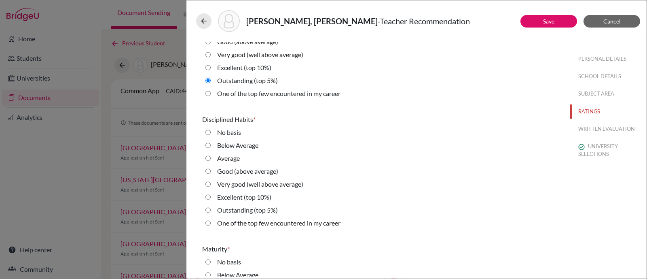
scroll to position [758, 0]
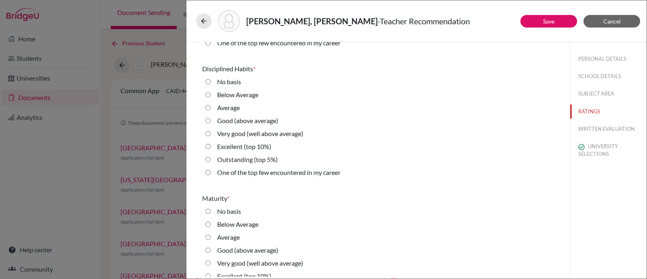
click at [246, 142] on label "Excellent (top 10%)" at bounding box center [244, 147] width 54 height 10
click at [211, 142] on 10\%\) "Excellent (top 10%)" at bounding box center [208, 147] width 5 height 10
radio 10\%\) "true"
click at [244, 272] on label "Excellent (top 10%)" at bounding box center [244, 276] width 54 height 10
click at [211, 272] on 10\%\) "Excellent (top 10%)" at bounding box center [208, 276] width 5 height 10
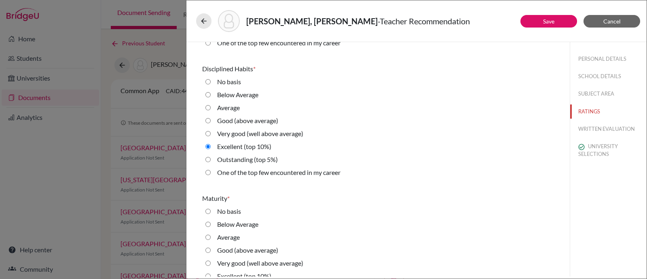
radio 10\%\) "true"
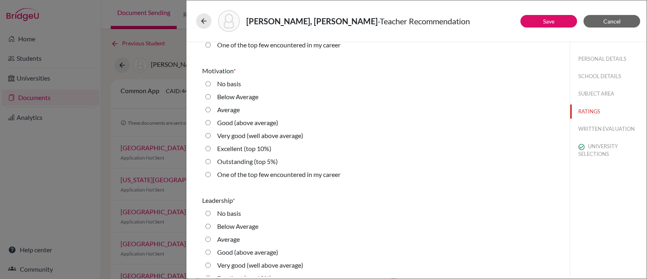
scroll to position [1066, 0]
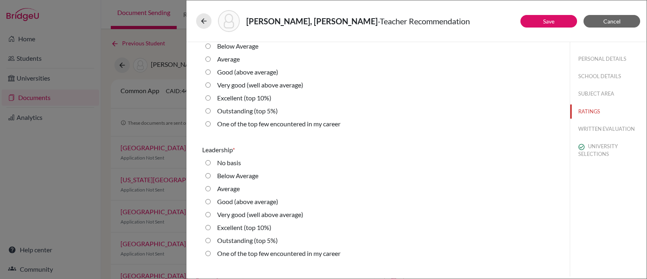
click at [263, 97] on label "Excellent (top 10%)" at bounding box center [244, 98] width 54 height 10
click at [211, 97] on 10\%\) "Excellent (top 10%)" at bounding box center [208, 98] width 5 height 10
radio 10\%\) "true"
click at [248, 224] on label "Excellent (top 10%)" at bounding box center [244, 228] width 54 height 10
click at [211, 224] on 10\%\) "Excellent (top 10%)" at bounding box center [208, 228] width 5 height 10
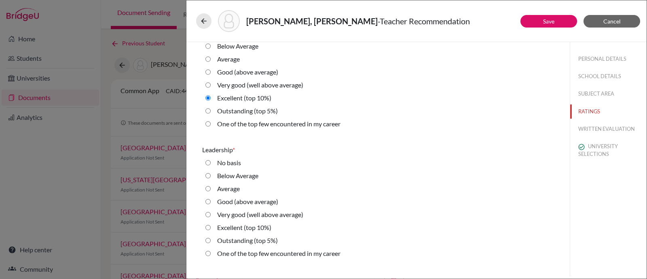
radio 10\%\) "true"
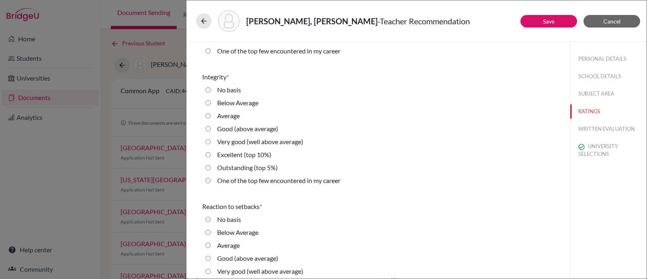
scroll to position [1318, 0]
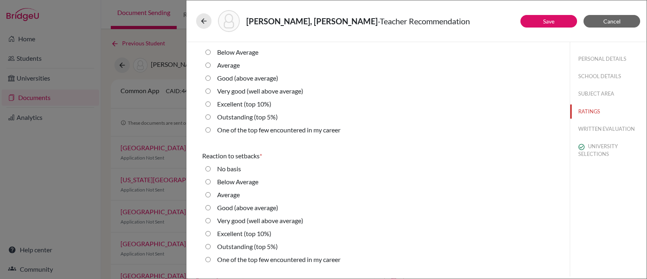
click at [249, 104] on label "Excellent (top 10%)" at bounding box center [244, 104] width 54 height 10
click at [211, 104] on 10\%\) "Excellent (top 10%)" at bounding box center [208, 104] width 5 height 10
radio 10\%\) "true"
click at [227, 221] on label "Very good (well above average)" at bounding box center [260, 221] width 86 height 10
click at [211, 221] on average\) "Very good (well above average)" at bounding box center [208, 221] width 5 height 10
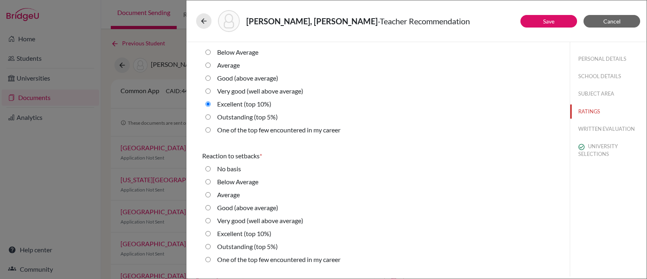
radio average\) "true"
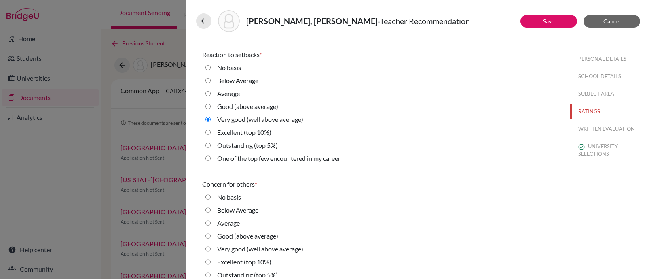
click at [252, 261] on label "Excellent (top 10%)" at bounding box center [244, 262] width 54 height 10
click at [211, 261] on 10\%\) "Excellent (top 10%)" at bounding box center [208, 262] width 5 height 10
radio 10\%\) "true"
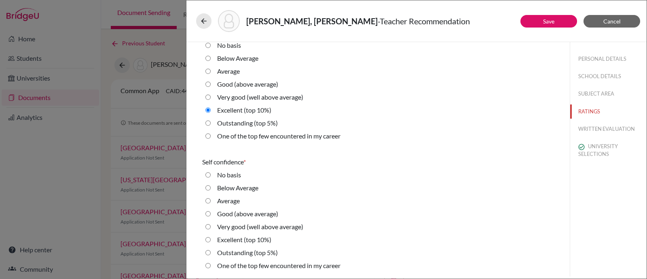
scroll to position [1622, 0]
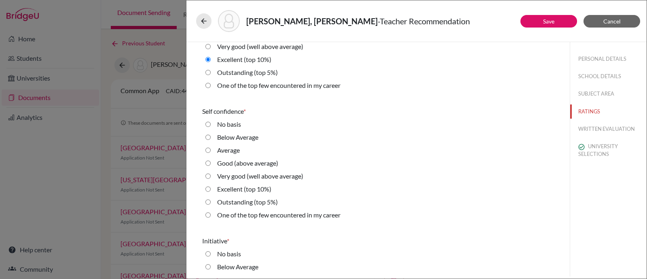
click at [225, 163] on label "Good (above average)" at bounding box center [247, 163] width 61 height 10
click at [211, 163] on average\) "Good (above average)" at bounding box center [208, 163] width 5 height 10
radio average\) "true"
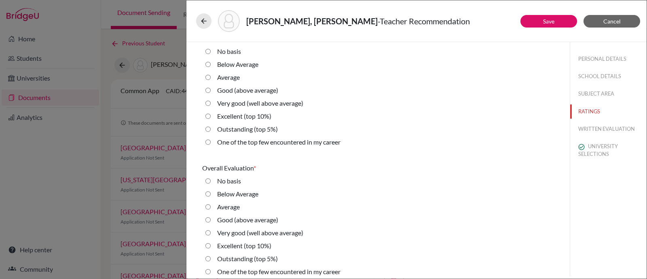
scroll to position [1830, 0]
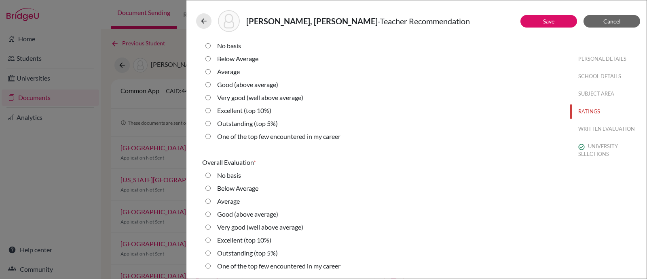
drag, startPoint x: 250, startPoint y: 111, endPoint x: 273, endPoint y: 167, distance: 60.6
click at [250, 111] on label "Excellent (top 10%)" at bounding box center [244, 111] width 54 height 10
click at [211, 111] on 10\%\) "Excellent (top 10%)" at bounding box center [208, 111] width 5 height 10
radio 10\%\) "true"
click at [252, 240] on label "Excellent (top 10%)" at bounding box center [244, 240] width 54 height 10
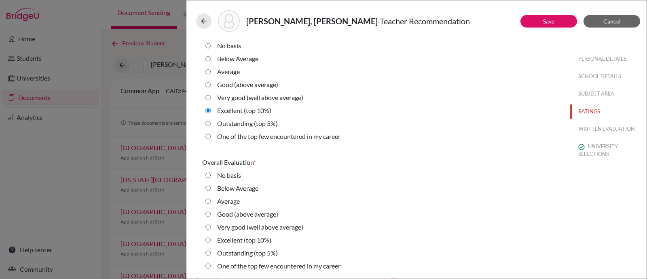
click at [211, 240] on 10\%\) "Excellent (top 10%)" at bounding box center [208, 240] width 5 height 10
radio 10\%\) "true"
click at [546, 18] on link "Save" at bounding box center [548, 21] width 11 height 7
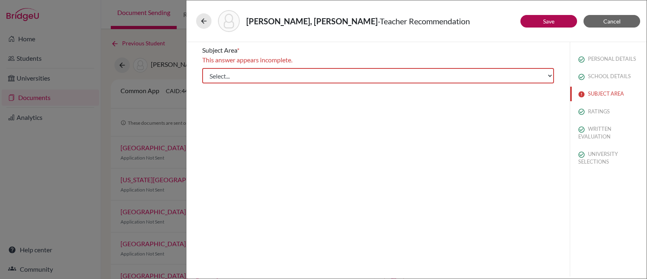
scroll to position [0, 0]
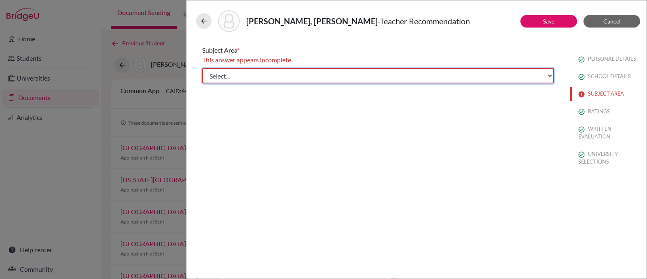
click at [247, 71] on select "Select... Math English Science World Language Social Studies Other Computer Sci…" at bounding box center [378, 75] width 352 height 15
select select "1"
click at [202, 68] on select "Select... Math English Science World Language Social Studies Other Computer Sci…" at bounding box center [378, 75] width 352 height 15
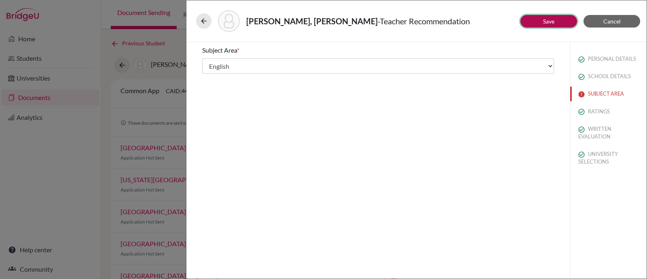
click at [545, 25] on button "Save" at bounding box center [549, 21] width 57 height 13
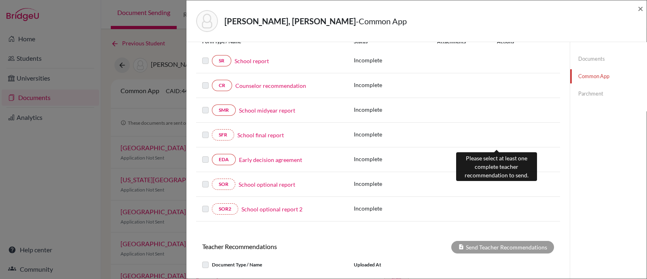
scroll to position [229, 0]
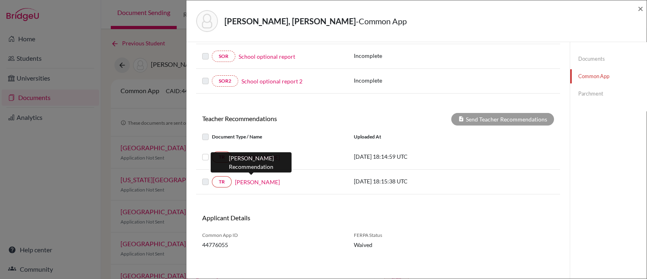
click at [257, 179] on link "[PERSON_NAME]" at bounding box center [257, 182] width 45 height 8
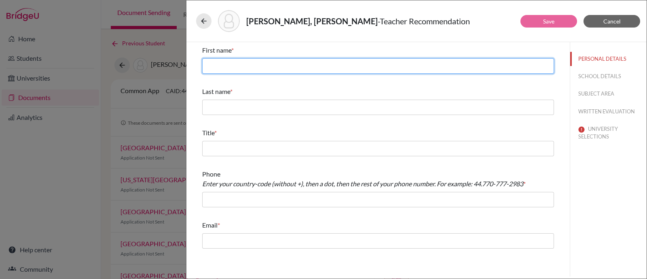
click at [283, 66] on input "text" at bounding box center [378, 65] width 352 height 15
type input "Ashley"
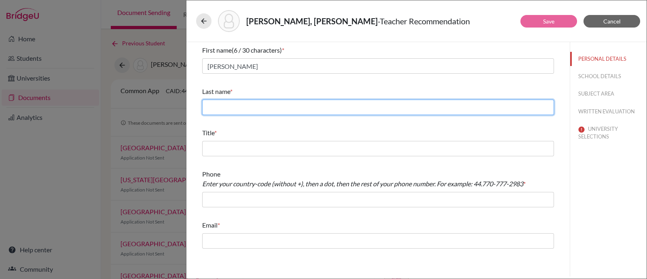
click at [260, 107] on input "text" at bounding box center [378, 107] width 352 height 15
type input "Hillier"
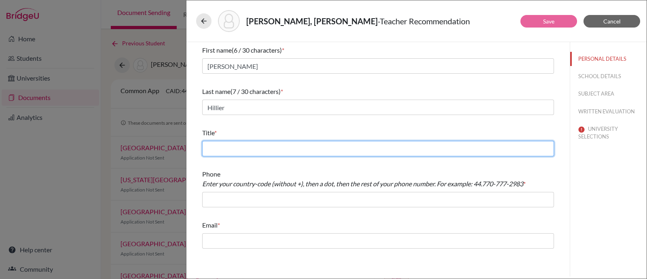
click at [263, 151] on input "text" at bounding box center [378, 148] width 352 height 15
type input "Social Studies Teacher"
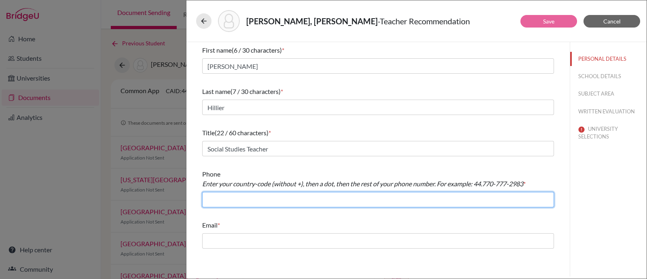
click at [226, 203] on input "text" at bounding box center [378, 199] width 352 height 15
type input "+59324008100"
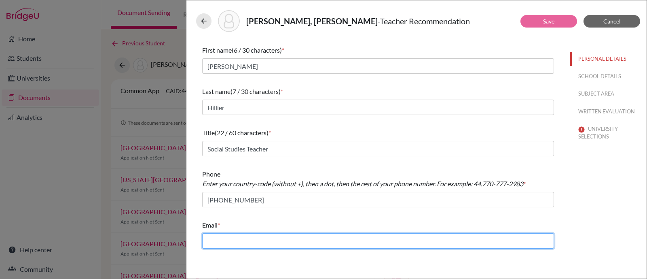
type input "pamela.larrea@menoruio.edu.ec"
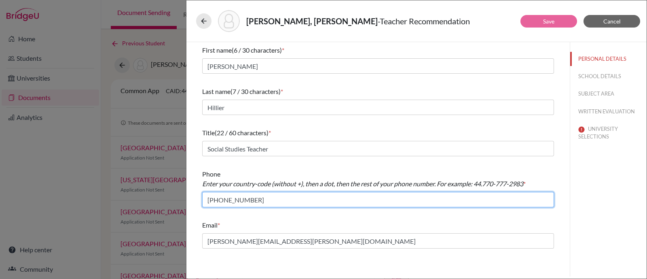
click at [222, 200] on input "+59324008100" at bounding box center [378, 199] width 352 height 15
type input "+593.24008100"
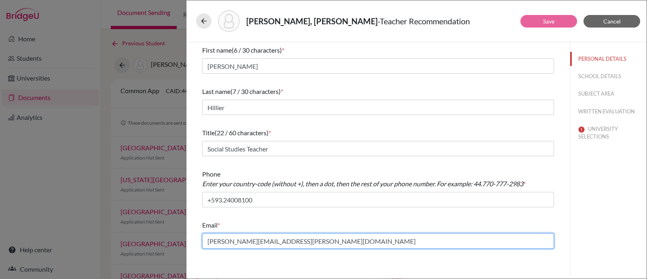
click at [248, 241] on input "pamela.larrea@menoruio.edu.ec" at bounding box center [378, 240] width 352 height 15
drag, startPoint x: 301, startPoint y: 244, endPoint x: 185, endPoint y: 244, distance: 116.1
click at [185, 244] on div "Vergara Ayala, Mateo David - Teacher Recommendation Save Cancel First name (6 /…" at bounding box center [323, 139] width 647 height 279
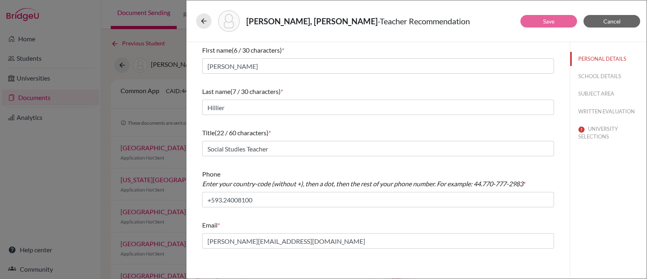
click at [249, 249] on div "Email * ashley@menoruio.edu.ec" at bounding box center [378, 234] width 352 height 35
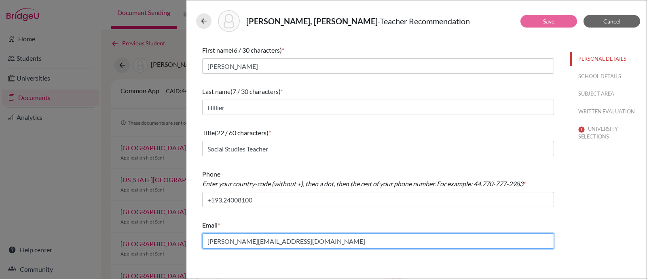
click at [250, 245] on input "ashley@menoruio.edu.ec" at bounding box center [378, 240] width 352 height 15
paste input "rhillier@gmail.com"
type input "ashleyrhillier@gmail.com"
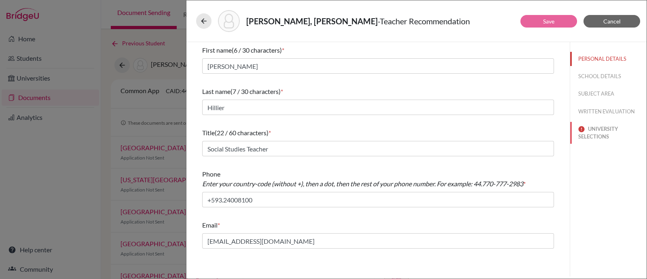
click at [610, 131] on button "UNIVERSITY SELECTIONS" at bounding box center [608, 133] width 76 height 22
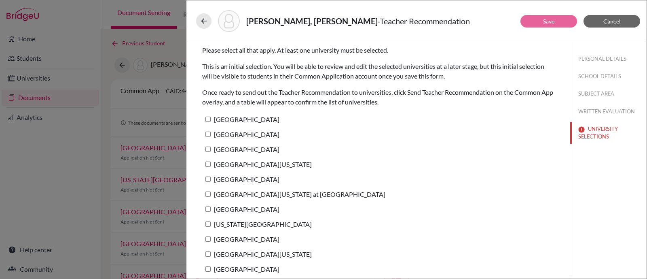
click at [246, 121] on label "[GEOGRAPHIC_DATA]" at bounding box center [240, 119] width 77 height 12
click at [211, 121] on input "[GEOGRAPHIC_DATA]" at bounding box center [208, 119] width 5 height 5
checkbox input "true"
click at [594, 108] on button "WRITTEN EVALUATION" at bounding box center [608, 111] width 76 height 14
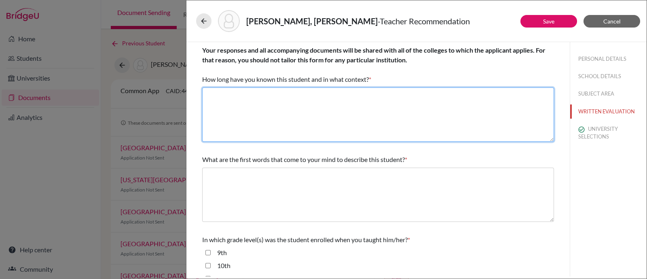
click at [455, 135] on textarea at bounding box center [378, 114] width 352 height 54
click at [340, 102] on textarea at bounding box center [378, 114] width 352 height 54
paste textarea "Since August 2023"
type textarea "Since August 2023"
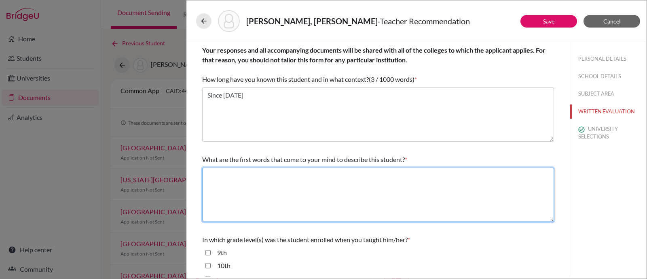
click at [247, 195] on textarea at bounding box center [378, 194] width 352 height 54
paste textarea "Dedicated, innovative, Intelligent"
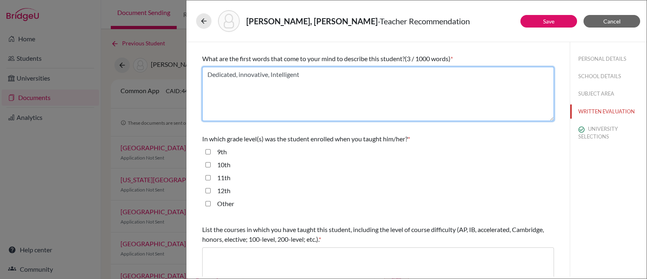
scroll to position [152, 0]
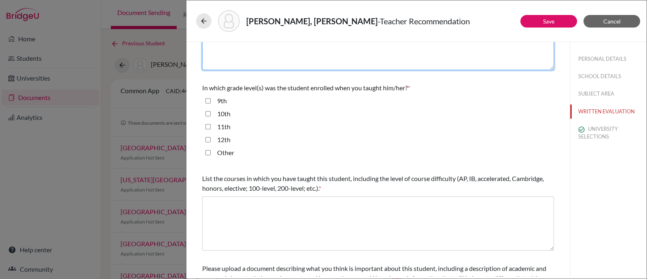
type textarea "Dedicated, innovative, Intelligent"
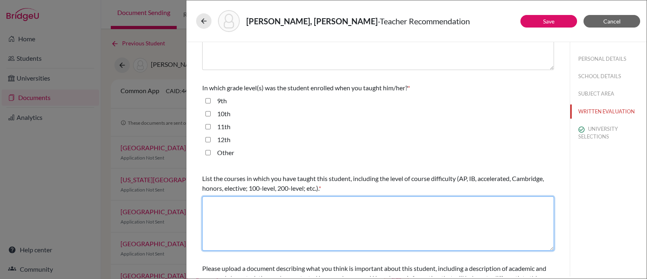
click at [263, 219] on textarea at bounding box center [378, 223] width 352 height 54
paste textarea "AP Human Geography"
type textarea "AP Human Geography"
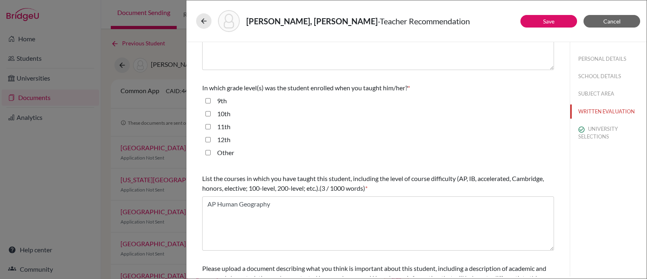
click at [226, 114] on label "10th" at bounding box center [223, 114] width 13 height 10
click at [211, 114] on input "10th" at bounding box center [208, 114] width 5 height 10
checkbox input "true"
click at [596, 96] on button "SUBJECT AREA" at bounding box center [608, 94] width 76 height 14
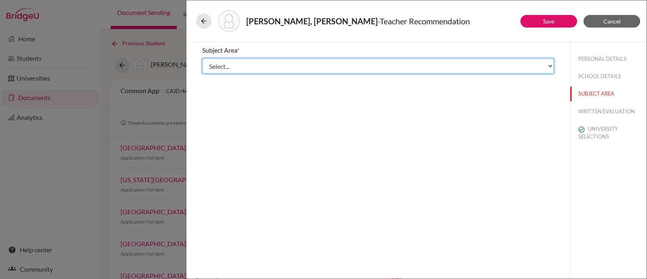
click at [253, 63] on select "Select... Math English Science World Language Social Studies Other Computer Sci…" at bounding box center [378, 65] width 352 height 15
select select "4"
click at [202, 58] on select "Select... Math English Science World Language Social Studies Other Computer Sci…" at bounding box center [378, 65] width 352 height 15
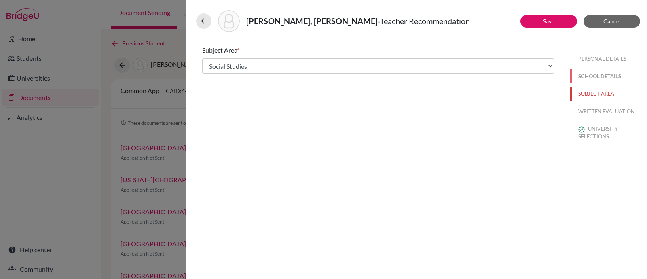
click at [587, 72] on button "SCHOOL DETAILS" at bounding box center [608, 76] width 76 height 14
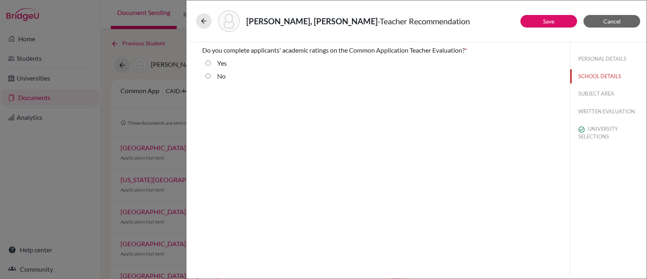
click at [223, 65] on label "Yes" at bounding box center [222, 63] width 10 height 10
click at [211, 65] on input "Yes" at bounding box center [208, 63] width 5 height 10
radio input "true"
click at [593, 93] on button "SUBJECT AREA" at bounding box center [608, 94] width 76 height 14
select select "4"
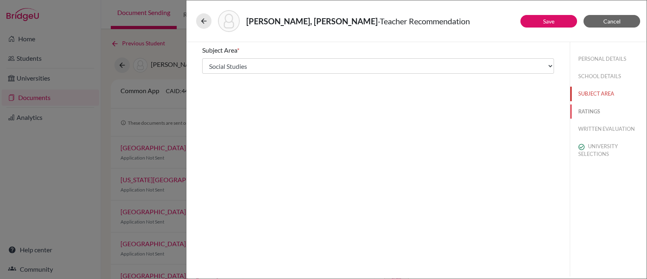
click at [591, 110] on button "RATINGS" at bounding box center [608, 111] width 76 height 14
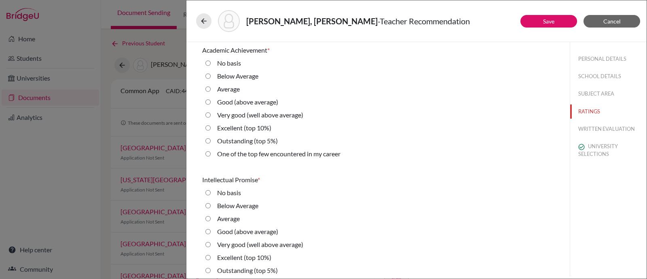
click at [237, 144] on label "Outstanding (top 5%)" at bounding box center [247, 141] width 61 height 10
click at [211, 144] on 5\%\) "Outstanding (top 5%)" at bounding box center [208, 141] width 5 height 10
radio 5\%\) "true"
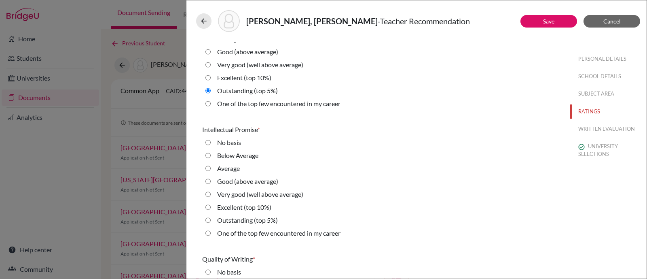
click at [257, 231] on label "One of the top few encountered in my career" at bounding box center [278, 233] width 123 height 10
click at [211, 231] on career "One of the top few encountered in my career" at bounding box center [208, 233] width 5 height 10
radio career "true"
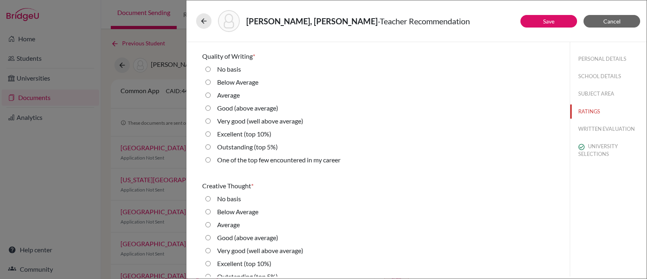
scroll to position [303, 0]
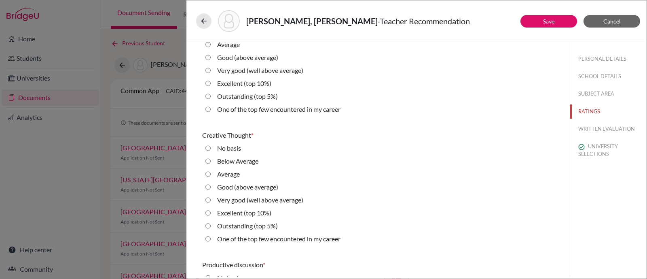
click at [238, 99] on label "Outstanding (top 5%)" at bounding box center [247, 96] width 61 height 10
click at [211, 99] on 5\%\) "Outstanding (top 5%)" at bounding box center [208, 96] width 5 height 10
radio 5\%\) "true"
click at [261, 227] on label "Outstanding (top 5%)" at bounding box center [247, 226] width 61 height 10
click at [211, 227] on 5\%\) "Outstanding (top 5%)" at bounding box center [208, 226] width 5 height 10
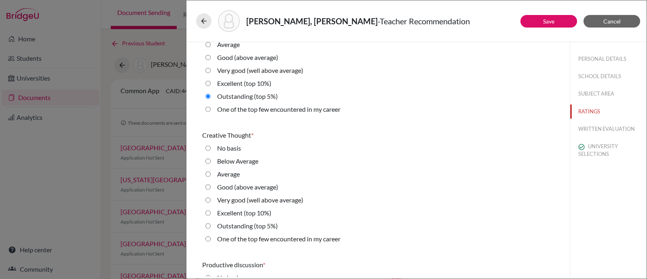
radio 5\%\) "true"
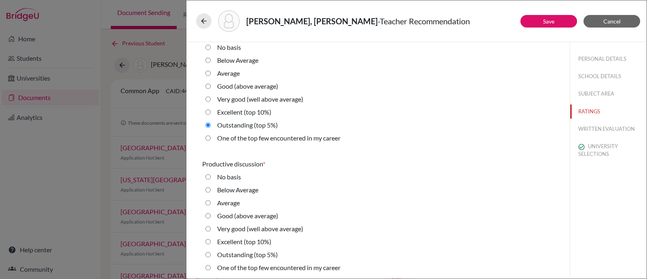
click at [260, 256] on label "Outstanding (top 5%)" at bounding box center [247, 255] width 61 height 10
click at [211, 256] on 5\%\) "Outstanding (top 5%)" at bounding box center [208, 255] width 5 height 10
radio 5\%\) "true"
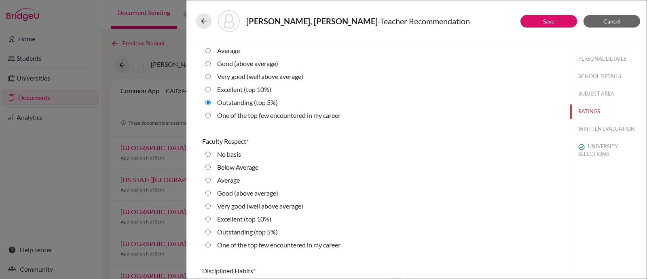
scroll to position [607, 0]
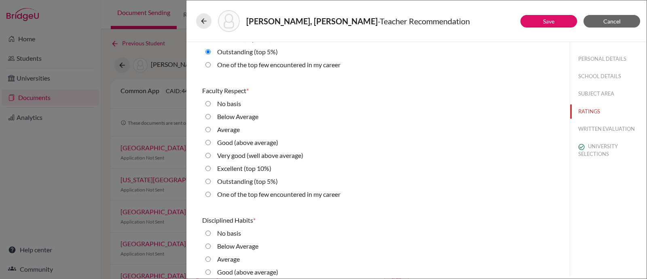
click at [263, 191] on label "One of the top few encountered in my career" at bounding box center [278, 194] width 123 height 10
click at [211, 191] on career "One of the top few encountered in my career" at bounding box center [208, 194] width 5 height 10
radio career "true"
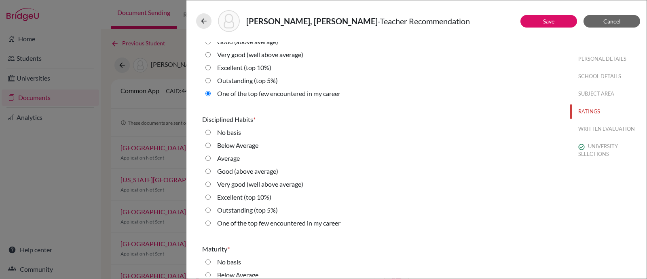
scroll to position [860, 0]
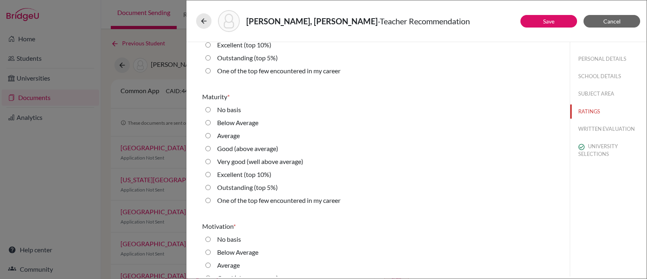
click at [223, 58] on label "Outstanding (top 5%)" at bounding box center [247, 58] width 61 height 10
click at [211, 58] on 5\%\) "Outstanding (top 5%)" at bounding box center [208, 58] width 5 height 10
radio 5\%\) "true"
click at [250, 187] on label "Outstanding (top 5%)" at bounding box center [247, 187] width 61 height 10
click at [211, 187] on 5\%\) "Outstanding (top 5%)" at bounding box center [208, 187] width 5 height 10
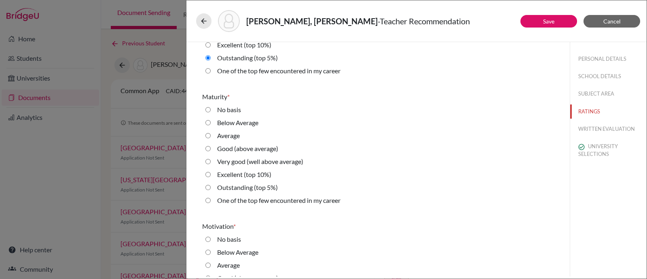
radio 5\%\) "true"
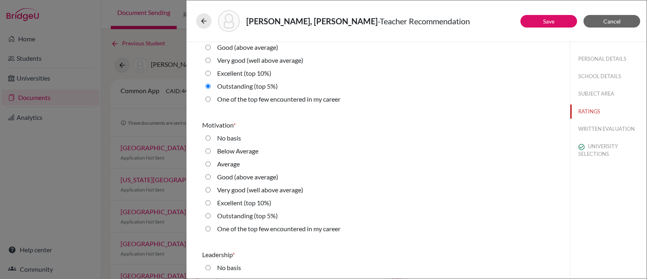
scroll to position [1011, 0]
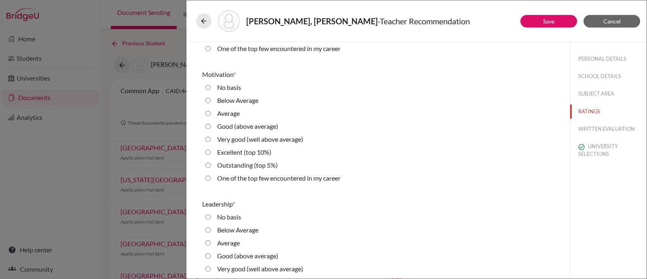
click at [270, 178] on label "One of the top few encountered in my career" at bounding box center [278, 178] width 123 height 10
click at [211, 178] on career "One of the top few encountered in my career" at bounding box center [208, 178] width 5 height 10
radio career "true"
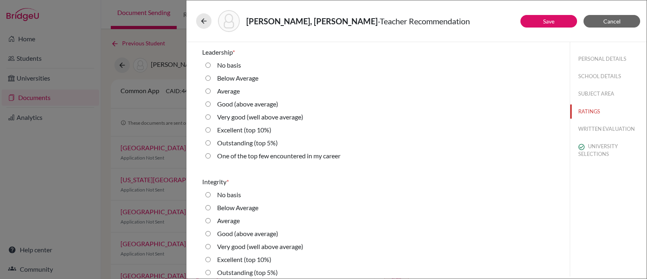
scroll to position [1214, 0]
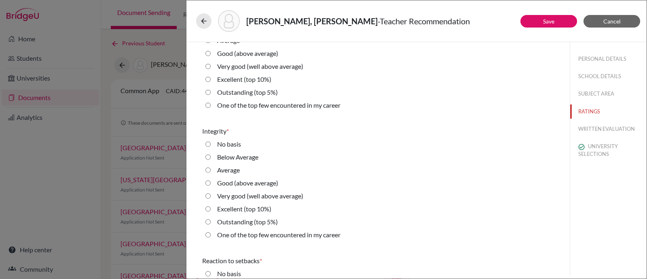
click at [264, 94] on label "Outstanding (top 5%)" at bounding box center [247, 92] width 61 height 10
click at [211, 94] on 5\%\) "Outstanding (top 5%)" at bounding box center [208, 92] width 5 height 10
radio 5\%\) "true"
click at [258, 220] on label "Outstanding (top 5%)" at bounding box center [247, 222] width 61 height 10
click at [211, 220] on 5\%\) "Outstanding (top 5%)" at bounding box center [208, 222] width 5 height 10
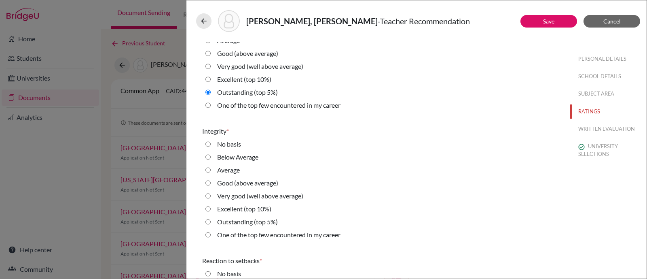
radio 5\%\) "true"
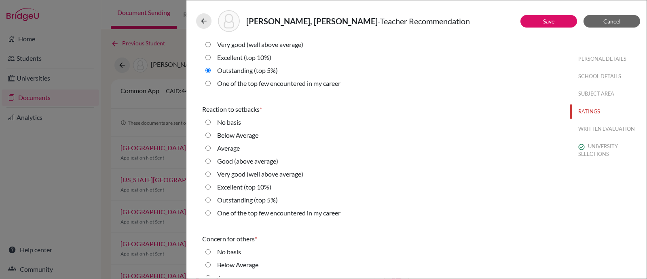
scroll to position [1416, 0]
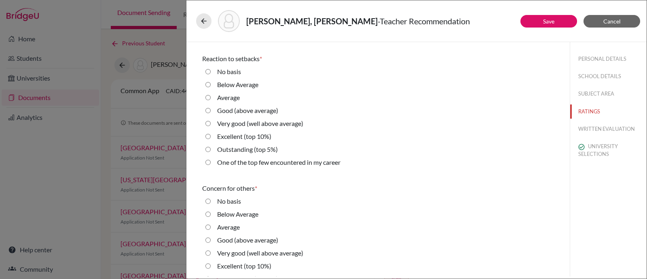
drag, startPoint x: 233, startPoint y: 152, endPoint x: 234, endPoint y: 163, distance: 11.0
click at [233, 153] on label "Outstanding (top 5%)" at bounding box center [247, 149] width 61 height 10
click at [211, 153] on 5\%\) "Outstanding (top 5%)" at bounding box center [208, 149] width 5 height 10
radio 5\%\) "true"
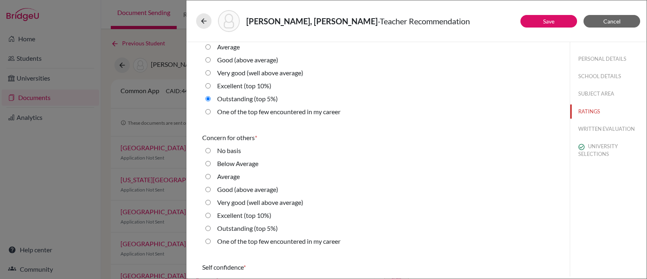
click at [237, 226] on label "Outstanding (top 5%)" at bounding box center [247, 228] width 61 height 10
click at [211, 226] on 5\%\) "Outstanding (top 5%)" at bounding box center [208, 228] width 5 height 10
radio 5\%\) "true"
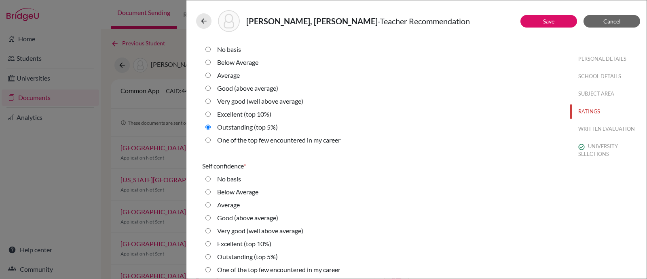
click at [243, 255] on label "Outstanding (top 5%)" at bounding box center [247, 257] width 61 height 10
click at [211, 255] on 5\%\) "Outstanding (top 5%)" at bounding box center [208, 257] width 5 height 10
radio 5\%\) "true"
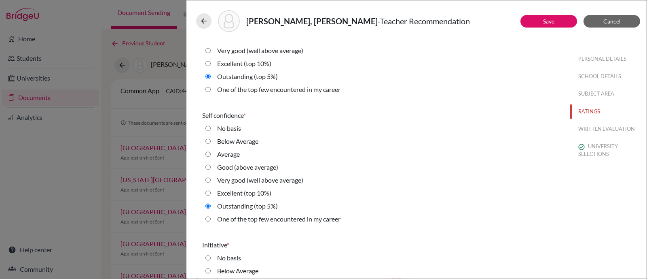
scroll to position [1770, 0]
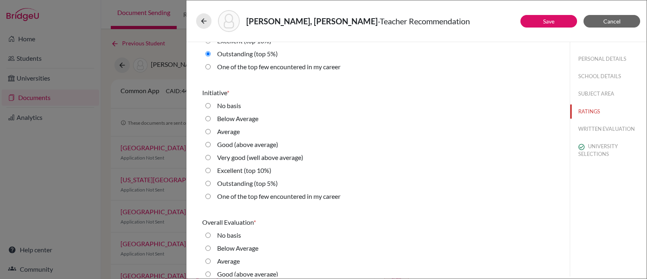
click at [287, 195] on label "One of the top few encountered in my career" at bounding box center [278, 196] width 123 height 10
click at [211, 195] on career "One of the top few encountered in my career" at bounding box center [208, 196] width 5 height 10
radio career "true"
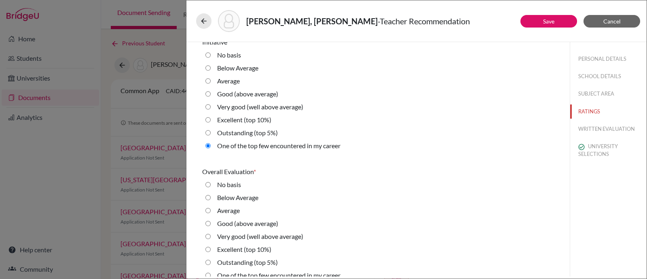
scroll to position [1830, 0]
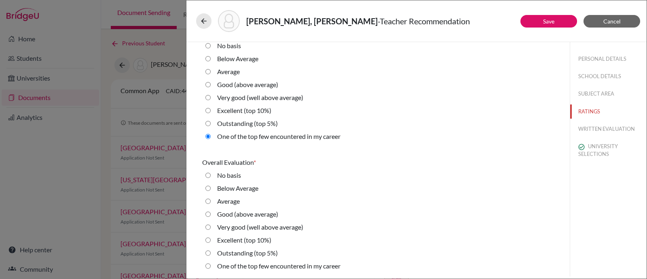
click at [239, 251] on label "Outstanding (top 5%)" at bounding box center [247, 253] width 61 height 10
click at [211, 251] on 5\%\) "Outstanding (top 5%)" at bounding box center [208, 253] width 5 height 10
radio 5\%\) "true"
click at [533, 22] on button "Save" at bounding box center [549, 21] width 57 height 13
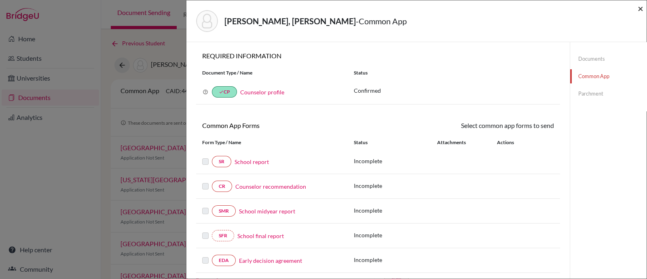
click at [642, 9] on span "×" at bounding box center [641, 8] width 6 height 12
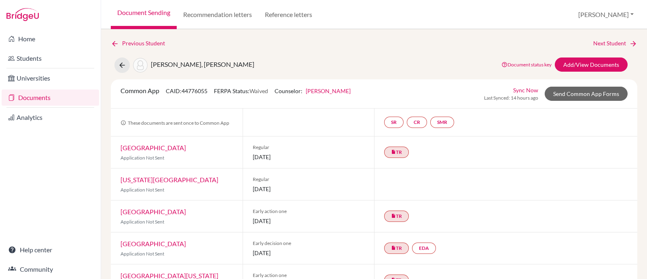
click at [40, 93] on link "Documents" at bounding box center [51, 97] width 98 height 16
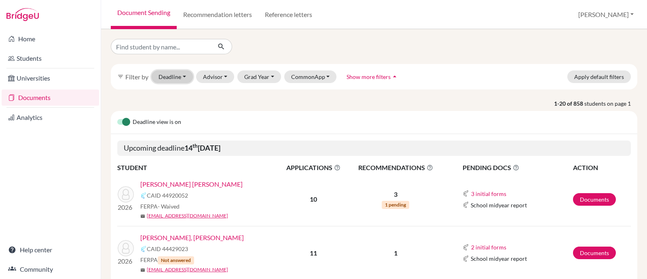
click at [164, 74] on button "Deadline - Select a date range Or double click for a single date selection [DAT…" at bounding box center [172, 76] width 41 height 13
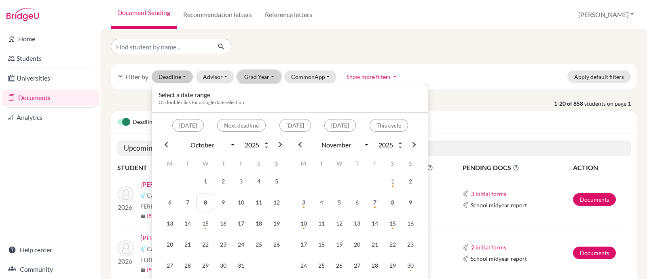
click at [261, 77] on button "Grad Year" at bounding box center [259, 76] width 44 height 13
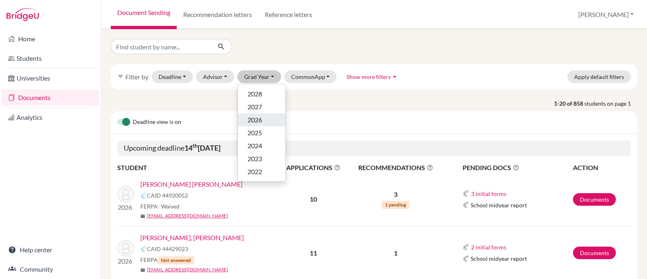
click at [263, 116] on div "2026" at bounding box center [262, 120] width 28 height 10
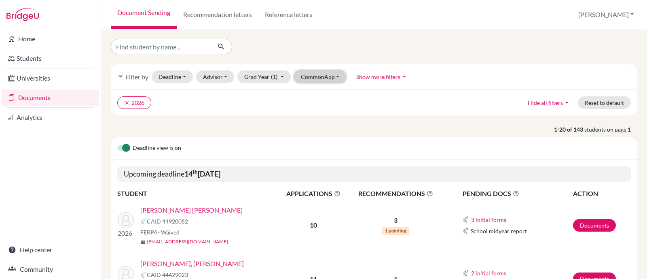
click at [314, 73] on button "CommonApp" at bounding box center [320, 76] width 53 height 13
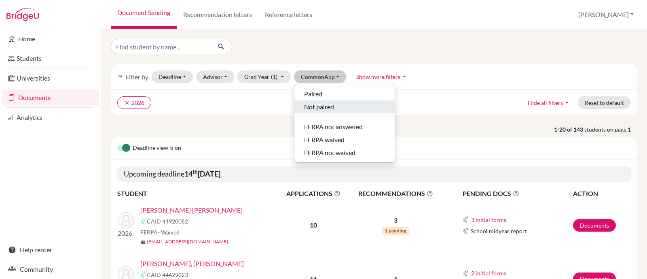
click at [330, 104] on span "Not paired" at bounding box center [319, 107] width 30 height 10
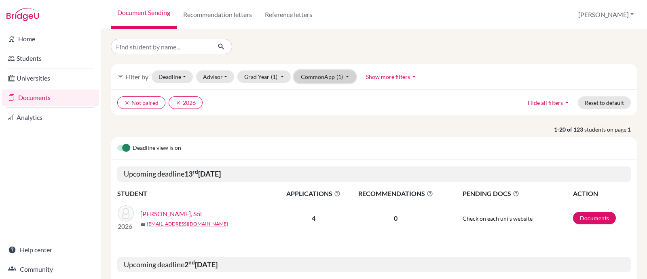
click at [328, 77] on button "CommonApp (1)" at bounding box center [325, 76] width 62 height 13
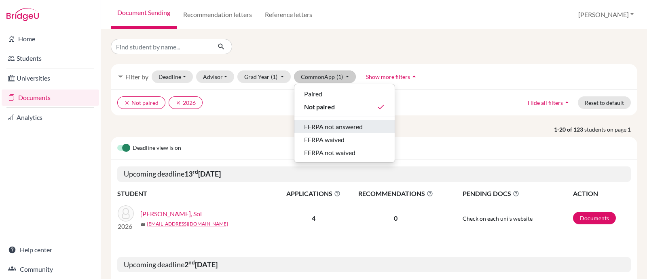
click at [328, 126] on span "FERPA not answered" at bounding box center [333, 127] width 59 height 10
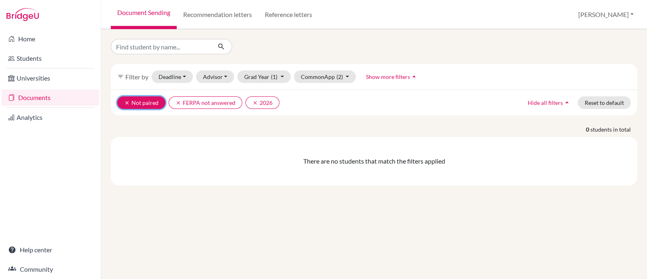
click at [127, 102] on icon "clear" at bounding box center [127, 103] width 6 height 6
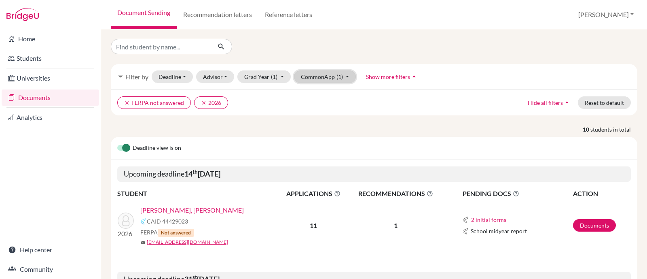
click at [329, 78] on button "CommonApp (1)" at bounding box center [325, 76] width 62 height 13
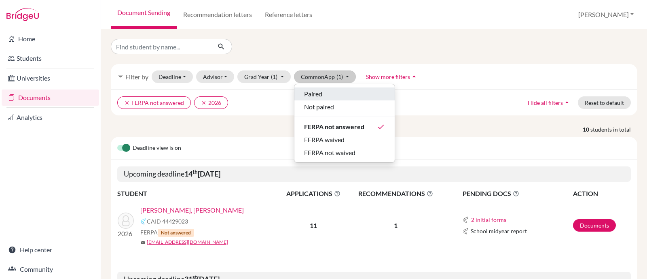
click at [330, 94] on div "Paired" at bounding box center [344, 94] width 81 height 10
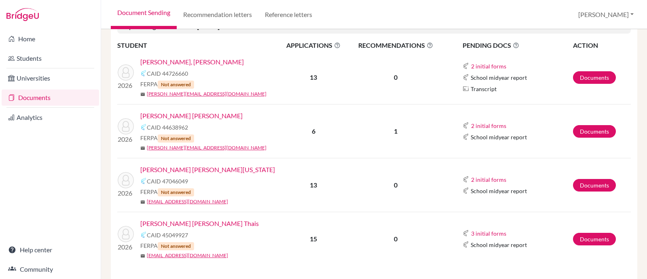
scroll to position [303, 0]
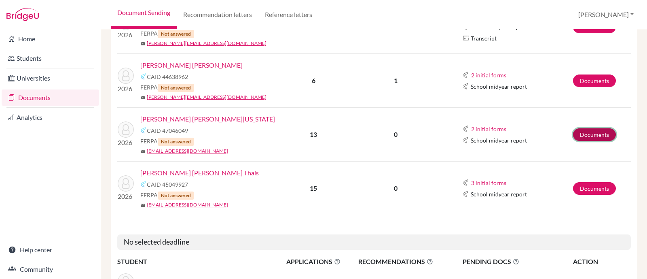
click at [599, 132] on link "Documents" at bounding box center [594, 134] width 43 height 13
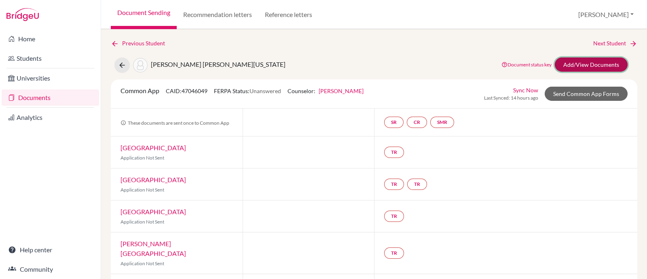
click at [574, 64] on link "Add/View Documents" at bounding box center [591, 64] width 73 height 14
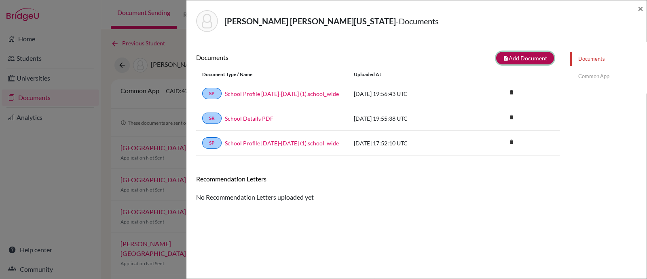
click at [510, 58] on button "note_add Add Document" at bounding box center [525, 58] width 58 height 13
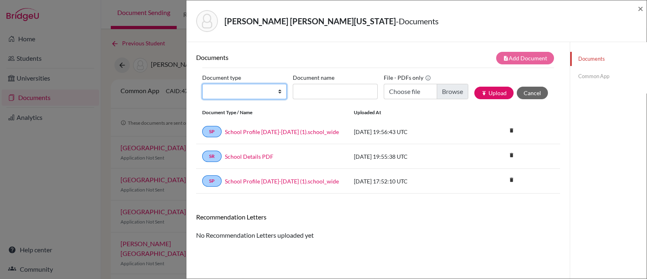
click at [235, 90] on select "Change explanation for Common App reports Counselor recommendation Internationa…" at bounding box center [244, 91] width 85 height 15
select select "2"
click at [202, 84] on select "Change explanation for Common App reports Counselor recommendation Internationa…" at bounding box center [244, 91] width 85 height 15
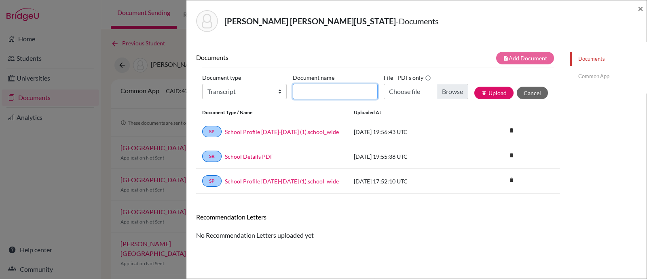
click at [354, 89] on input "Document name" at bounding box center [335, 91] width 85 height 15
type input "Initial Transcript"
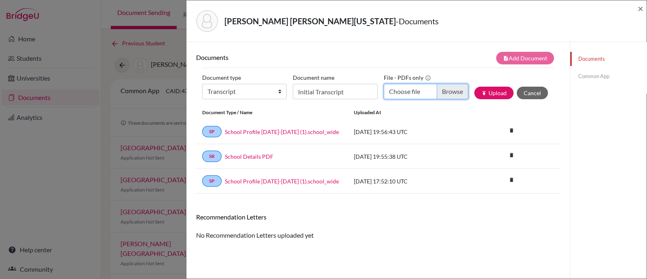
click at [444, 88] on input "Choose file" at bounding box center [426, 91] width 85 height 15
type input "C:\fakepath\Paredes Espinosa, Maria Virginia INITIAL Transcript.pdf"
click at [494, 97] on button "publish Upload" at bounding box center [494, 93] width 39 height 13
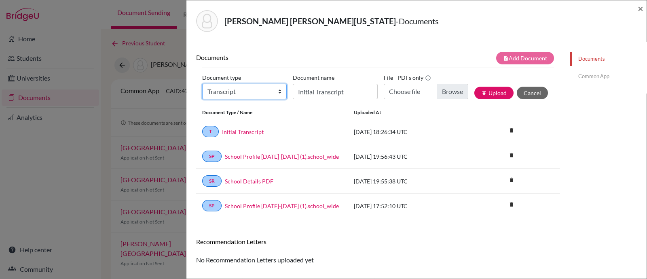
click at [280, 91] on select "Change explanation for Common App reports Counselor recommendation Internationa…" at bounding box center [244, 91] width 85 height 15
select select "45"
click at [202, 84] on select "Change explanation for Common App reports Counselor recommendation Internationa…" at bounding box center [244, 91] width 85 height 15
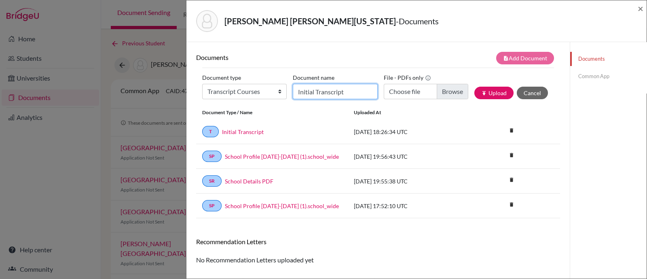
click at [301, 92] on input "Initial Transcript" at bounding box center [335, 91] width 85 height 15
type input "Senior courses"
click at [443, 88] on input "Choose file" at bounding box center [426, 91] width 85 height 15
type input "C:\fakepath\Paredes Espinosa, Maria Virginia current courses.pdf"
click at [486, 97] on button "publish Upload" at bounding box center [494, 93] width 39 height 13
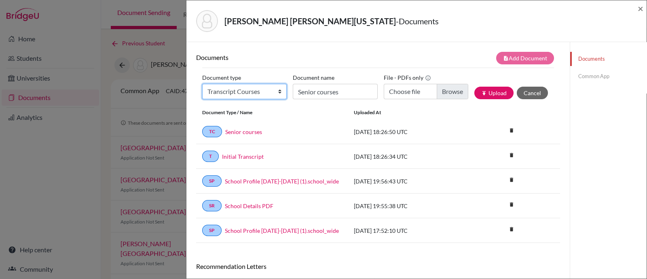
click at [254, 93] on select "Change explanation for Common App reports Counselor recommendation Internationa…" at bounding box center [244, 91] width 85 height 15
select select "5"
click at [202, 84] on select "Change explanation for Common App reports Counselor recommendation Internationa…" at bounding box center [244, 91] width 85 height 15
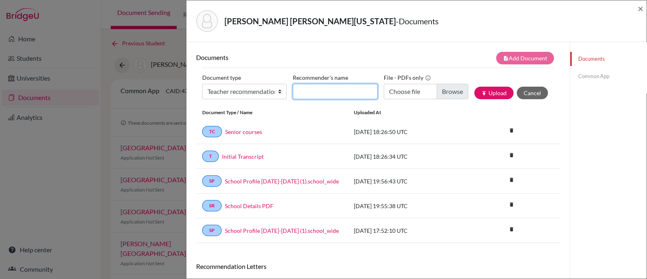
click at [307, 92] on input "Recommender's name" at bounding box center [335, 91] width 85 height 15
type input "Milagros Egas"
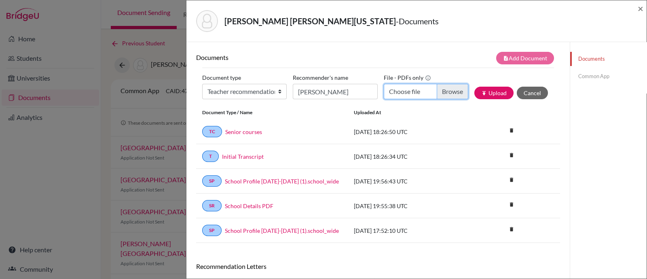
click at [445, 91] on input "Choose file" at bounding box center [426, 91] width 85 height 15
type input "C:\fakepath\Maria Virginia Paredes LOR Mili Egas.pdf"
click at [481, 93] on icon "publish" at bounding box center [484, 93] width 6 height 6
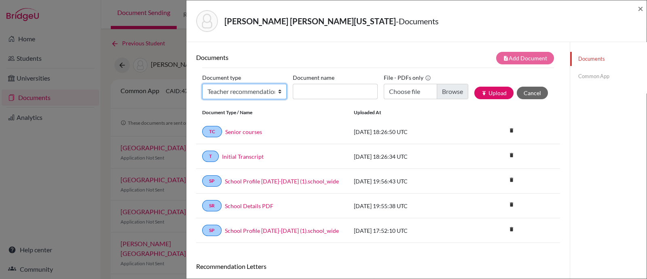
click at [235, 94] on select "Change explanation for Common App reports Counselor recommendation Internationa…" at bounding box center [244, 91] width 85 height 15
select select "5"
click at [202, 84] on select "Change explanation for Common App reports Counselor recommendation Internationa…" at bounding box center [244, 91] width 85 height 15
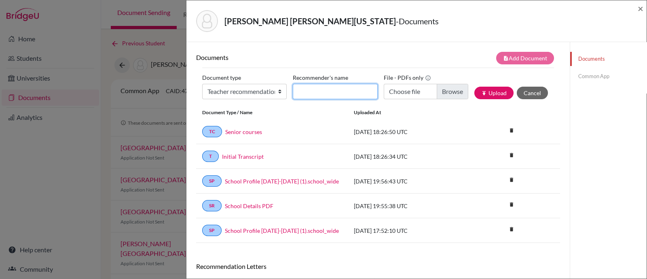
click at [321, 91] on input "Recommender's name" at bounding box center [335, 91] width 85 height 15
type input "Cassandra Feith"
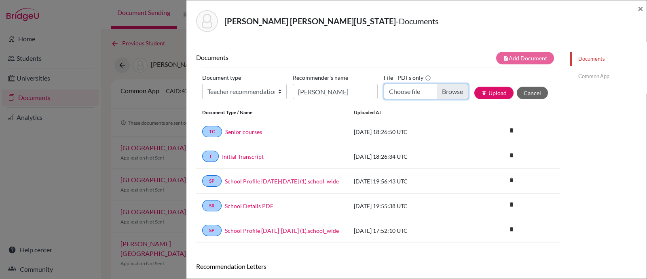
click at [445, 93] on input "Choose file" at bounding box center [426, 91] width 85 height 15
type input "C:\fakepath\maVirginia Paredes LOR Cassie Faith (1).pdf"
click at [482, 98] on button "publish Upload" at bounding box center [494, 93] width 39 height 13
click at [590, 76] on link "Common App" at bounding box center [608, 76] width 76 height 14
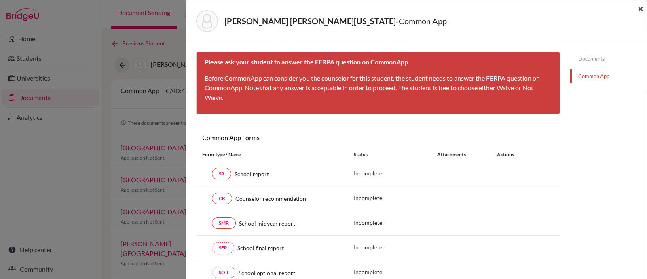
click at [638, 8] on span "×" at bounding box center [641, 8] width 6 height 12
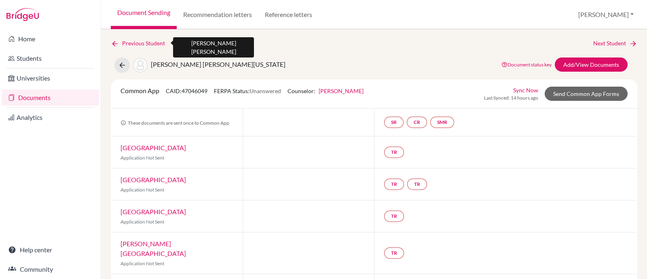
click at [127, 43] on link "Previous Student" at bounding box center [141, 43] width 61 height 9
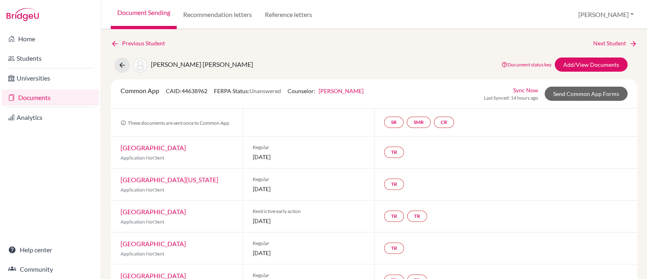
click at [21, 95] on link "Documents" at bounding box center [51, 97] width 98 height 16
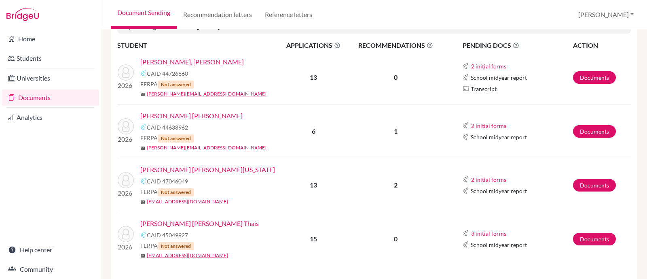
scroll to position [303, 0]
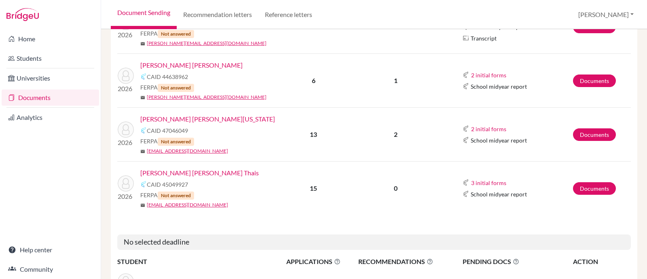
click at [194, 173] on link "[PERSON_NAME] [PERSON_NAME] Thais" at bounding box center [199, 173] width 119 height 10
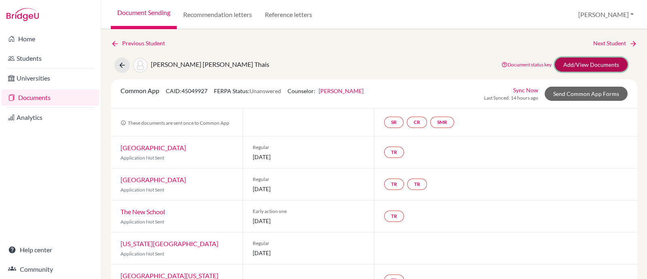
click at [575, 64] on link "Add/View Documents" at bounding box center [591, 64] width 73 height 14
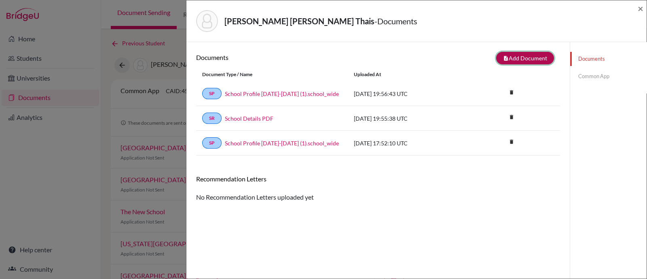
click at [513, 55] on button "note_add Add Document" at bounding box center [525, 58] width 58 height 13
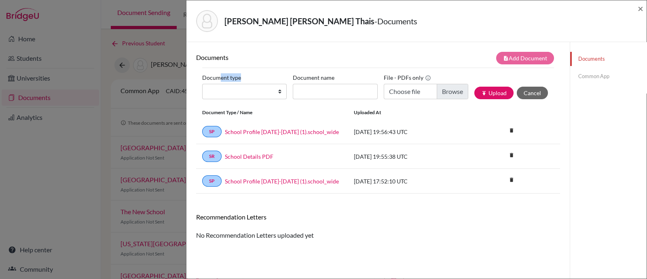
drag, startPoint x: 220, startPoint y: 82, endPoint x: 216, endPoint y: 89, distance: 8.7
click at [217, 85] on div "Document type Change explanation for Common App reports Counselor recommendatio…" at bounding box center [247, 85] width 91 height 28
click at [215, 91] on select "Change explanation for Common App reports Counselor recommendation Internationa…" at bounding box center [244, 91] width 85 height 15
select select "2"
click at [202, 84] on select "Change explanation for Common App reports Counselor recommendation Internationa…" at bounding box center [244, 91] width 85 height 15
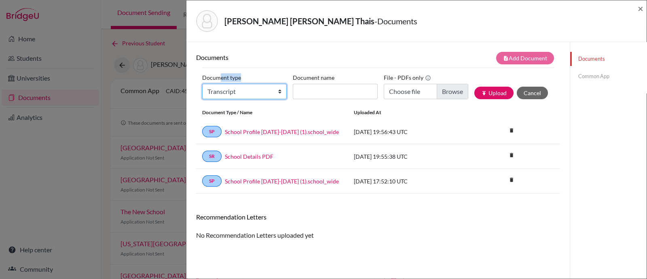
drag, startPoint x: 235, startPoint y: 89, endPoint x: 241, endPoint y: 95, distance: 8.0
click at [236, 91] on select "Change explanation for Common App reports Counselor recommendation Internationa…" at bounding box center [244, 91] width 85 height 15
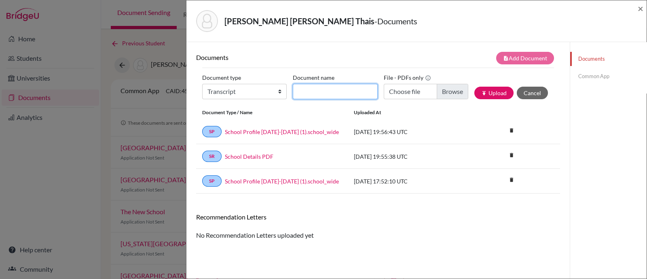
click at [358, 91] on input "Document name" at bounding box center [335, 91] width 85 height 15
type input "Initial Transcript"
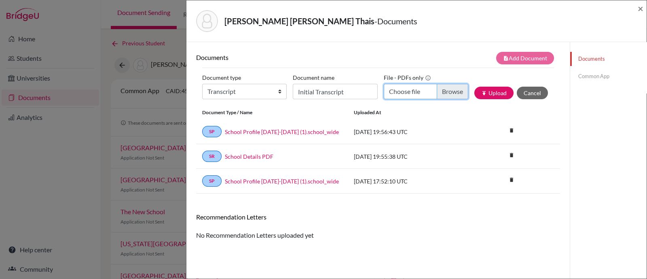
click at [439, 91] on input "Choose file" at bounding box center [426, 91] width 85 height 15
type input "C:\fakepath\[PERSON_NAME] [PERSON_NAME] Thais INITIAL Transcript.pdf"
click at [490, 100] on div "Document type Change explanation for Common App reports Counselor recommendatio…" at bounding box center [378, 88] width 352 height 34
click at [491, 94] on button "publish Upload" at bounding box center [494, 93] width 39 height 13
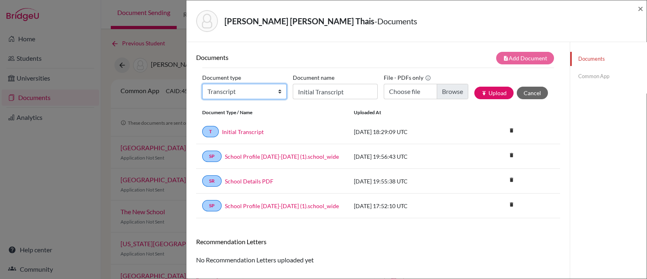
click at [229, 89] on select "Change explanation for Common App reports Counselor recommendation Internationa…" at bounding box center [244, 91] width 85 height 15
select select "45"
click at [202, 84] on select "Change explanation for Common App reports Counselor recommendation Internationa…" at bounding box center [244, 91] width 85 height 15
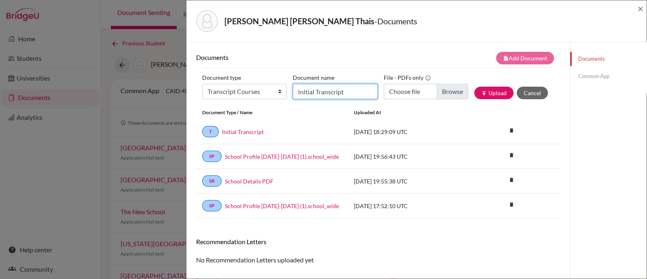
click at [314, 95] on input "Initial Transcript" at bounding box center [335, 91] width 85 height 15
type input "Senior courses"
click at [446, 92] on input "Choose file" at bounding box center [426, 91] width 85 height 15
type input "C:\fakepath\[PERSON_NAME] [PERSON_NAME] Thais current courses.pdf"
click at [491, 92] on button "publish Upload" at bounding box center [494, 93] width 39 height 13
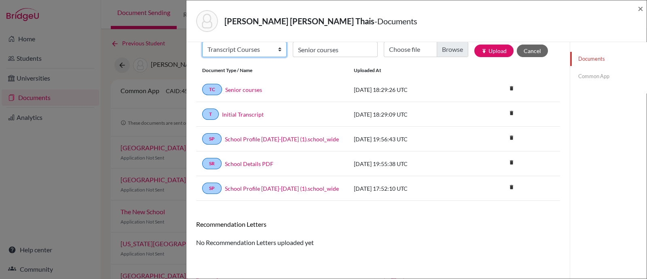
scroll to position [41, 0]
click at [247, 52] on select "Change explanation for Common App reports Counselor recommendation Internationa…" at bounding box center [244, 49] width 85 height 15
select select "5"
click at [202, 42] on select "Change explanation for Common App reports Counselor recommendation Internationa…" at bounding box center [244, 49] width 85 height 15
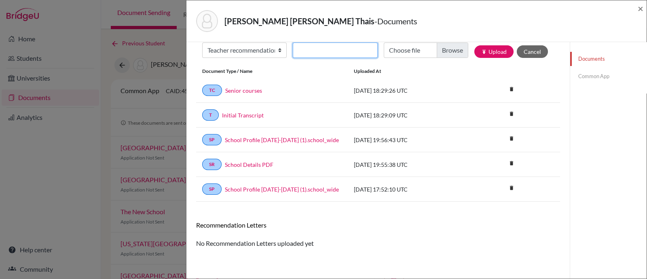
click at [336, 49] on input "Recommender's name" at bounding box center [335, 49] width 85 height 15
type input "[PERSON_NAME]"
click at [451, 51] on input "Choose file" at bounding box center [426, 49] width 85 height 15
